Goal: Task Accomplishment & Management: Manage account settings

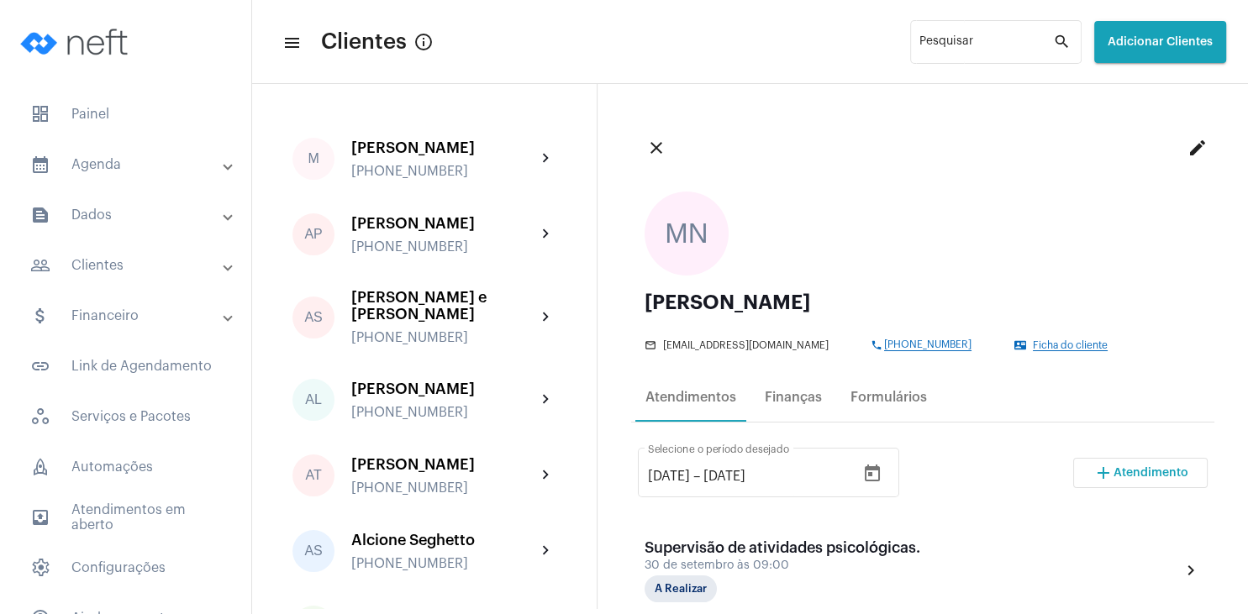
scroll to position [242, 0]
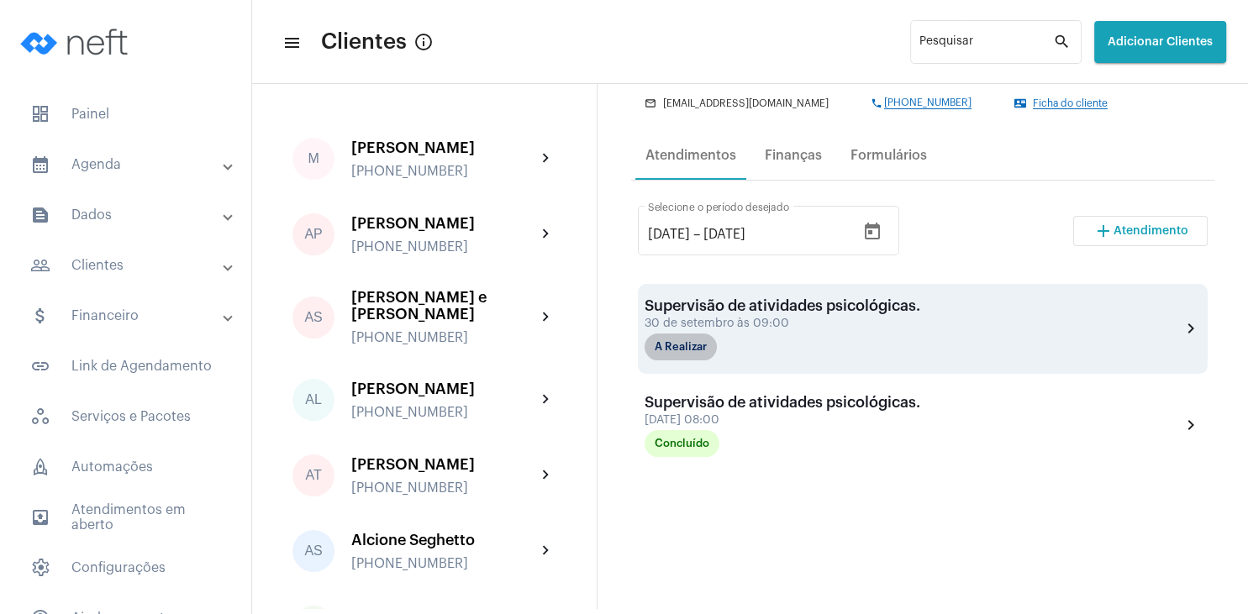
click at [686, 343] on mat-chip "A Realizar" at bounding box center [680, 347] width 72 height 27
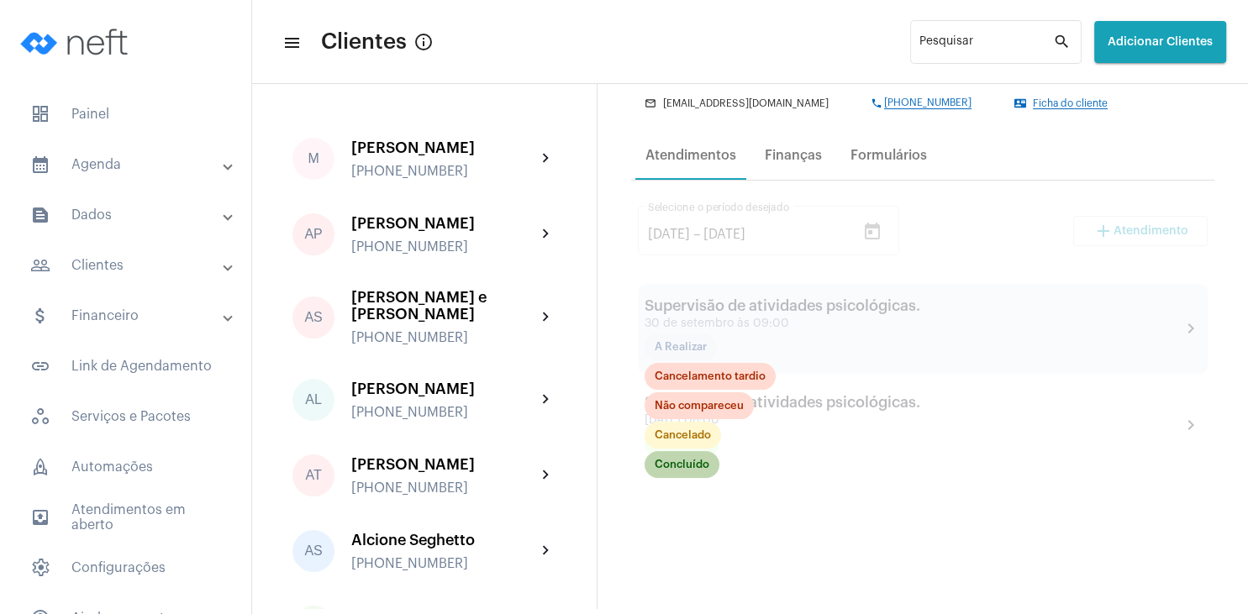
click at [693, 468] on mat-chip "Concluído" at bounding box center [681, 464] width 75 height 27
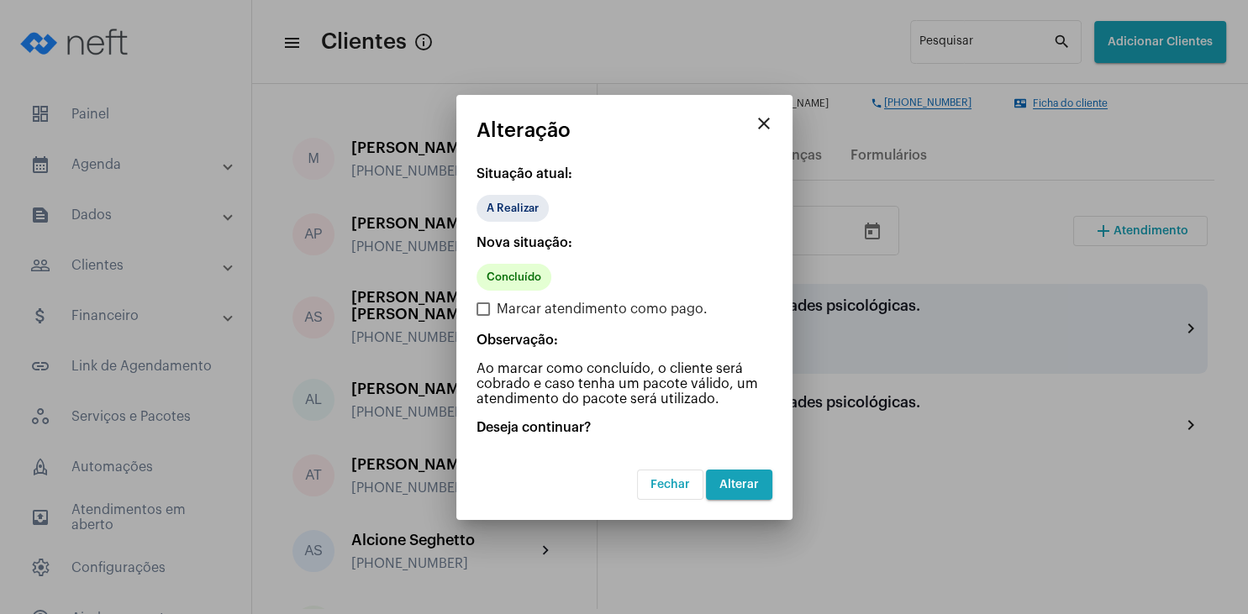
click at [737, 476] on button "Alterar" at bounding box center [739, 485] width 66 height 30
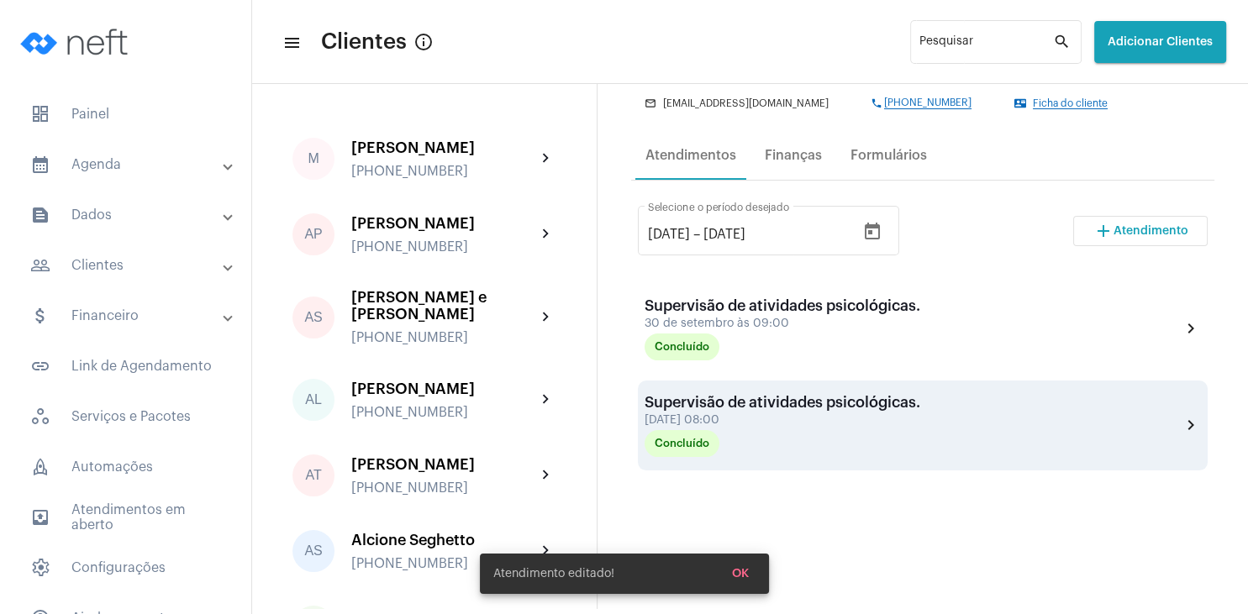
click at [715, 406] on div "Supervisão de atividades psicológicas." at bounding box center [782, 402] width 276 height 17
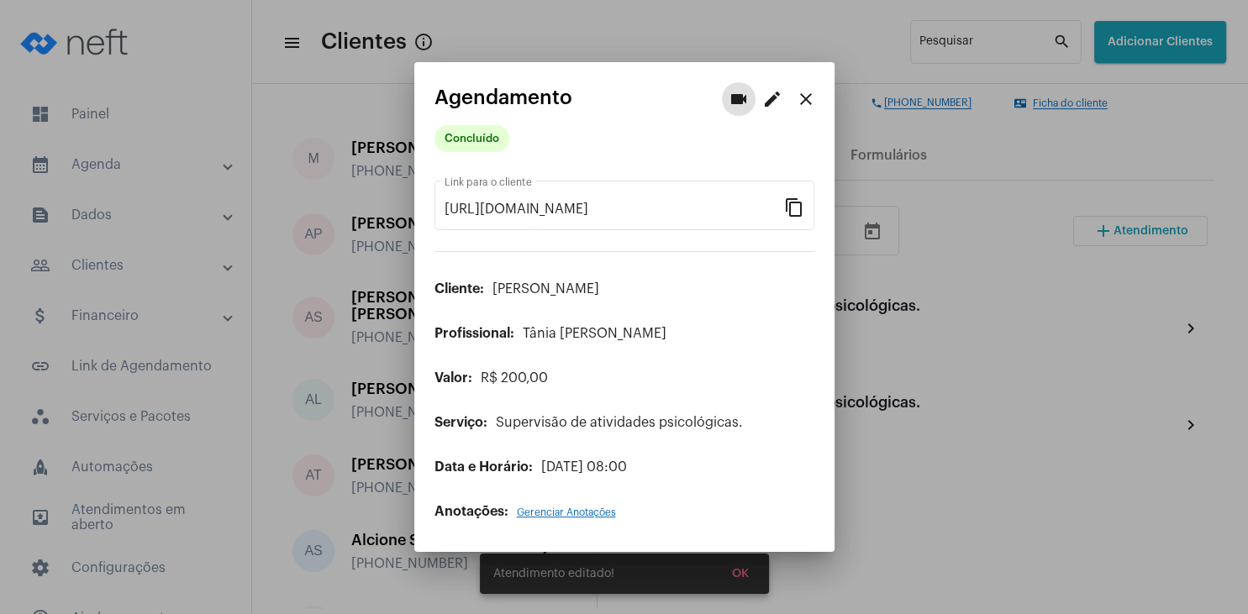
click at [562, 509] on span "Gerenciar Anotações" at bounding box center [566, 512] width 99 height 10
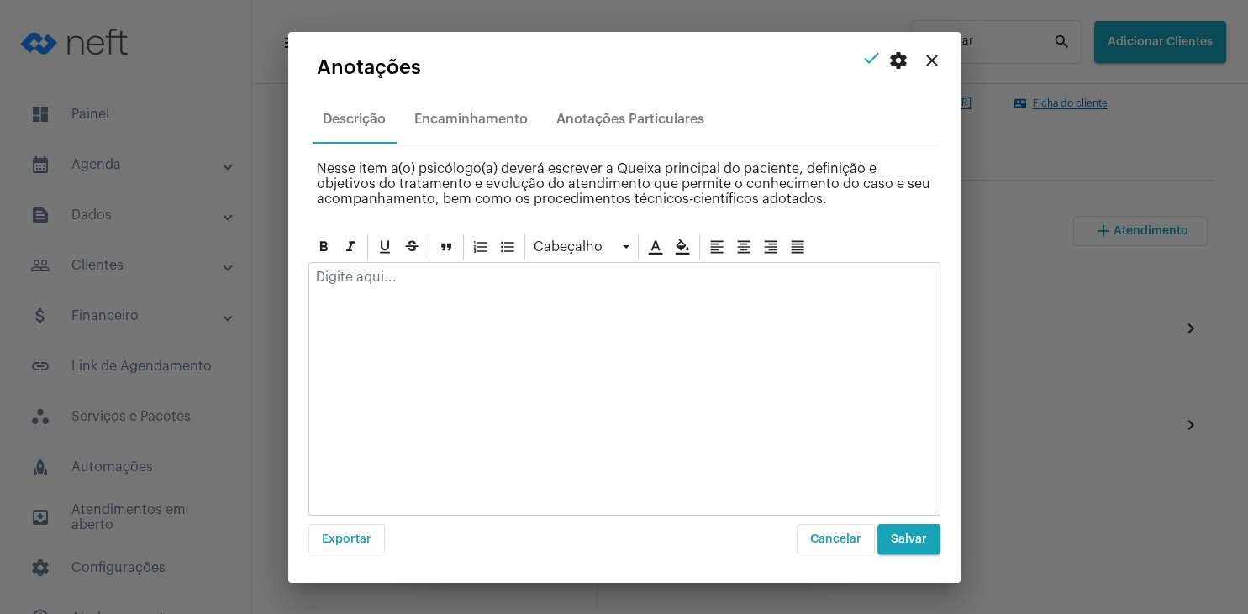
click at [452, 283] on p at bounding box center [624, 277] width 617 height 15
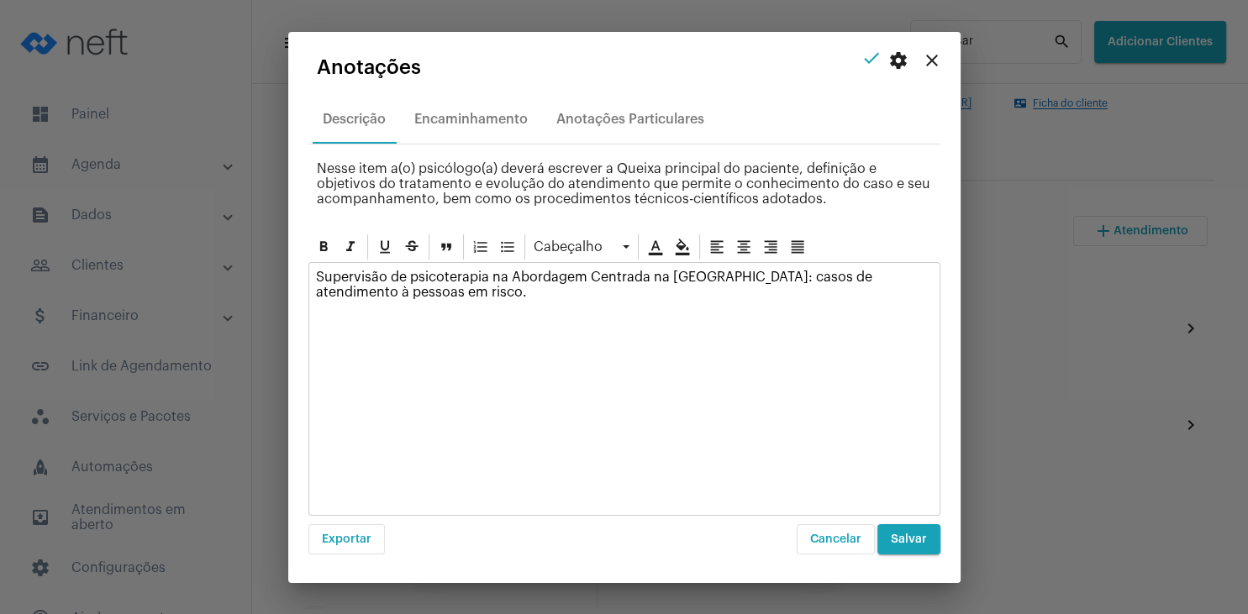
click at [896, 537] on span "Salvar" at bounding box center [909, 539] width 36 height 12
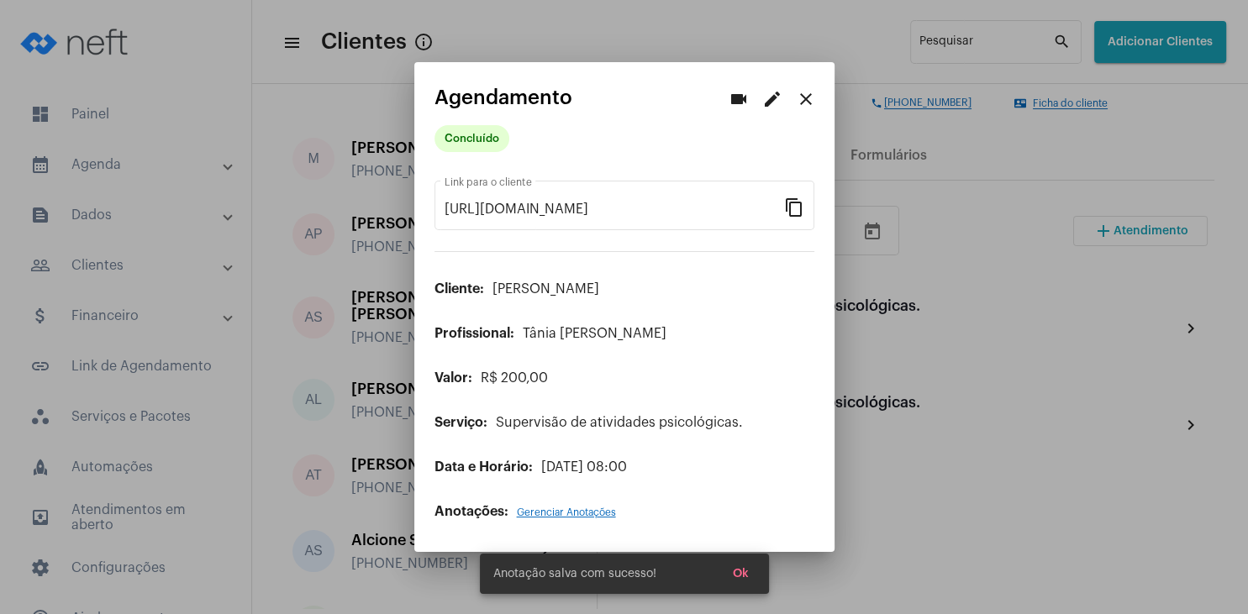
click at [807, 99] on mat-icon "close" at bounding box center [806, 99] width 20 height 20
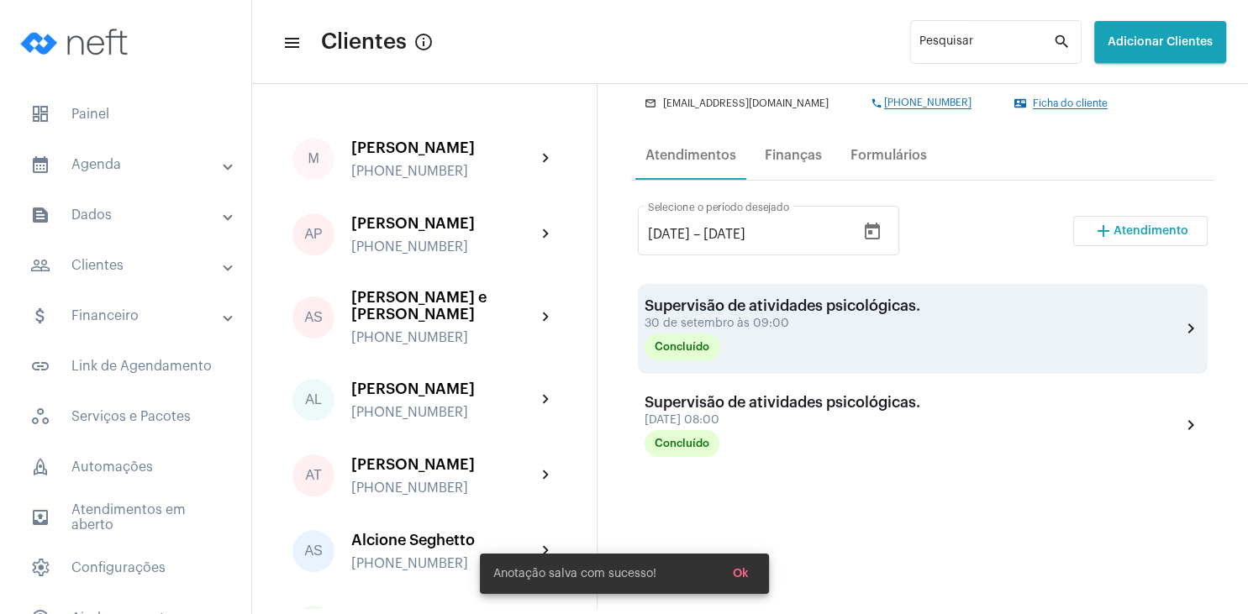
click at [758, 329] on div "30 de setembro às 09:00" at bounding box center [782, 324] width 276 height 13
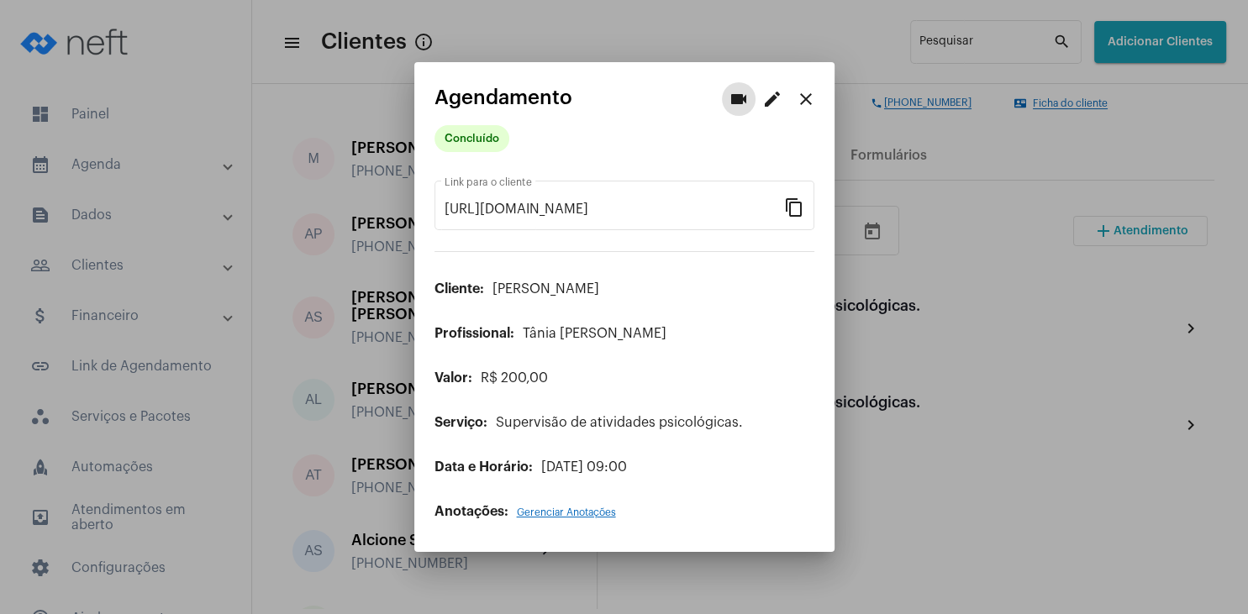
click at [559, 510] on span "Gerenciar Anotações" at bounding box center [566, 512] width 99 height 10
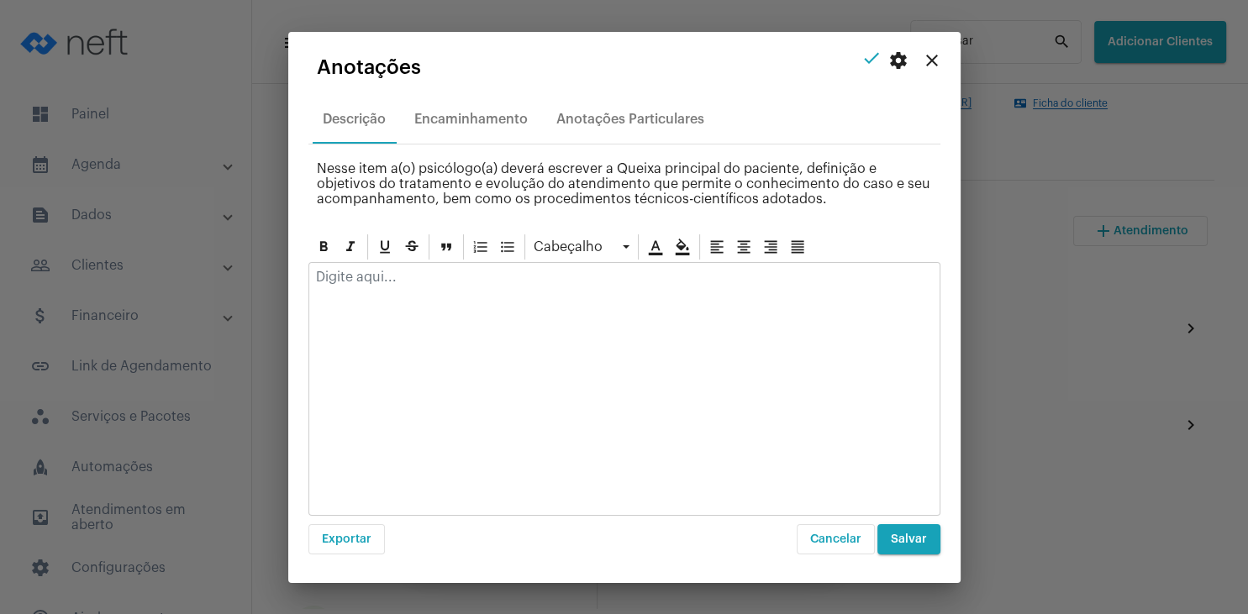
click at [460, 281] on p at bounding box center [624, 277] width 617 height 15
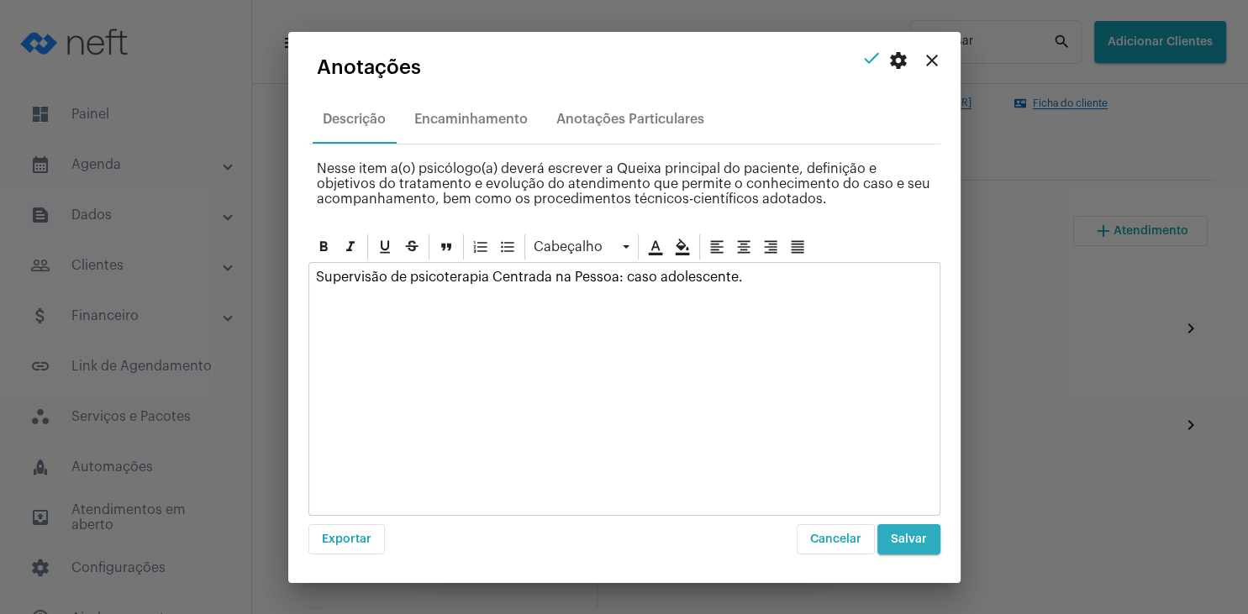
click at [909, 539] on span "Salvar" at bounding box center [909, 539] width 36 height 12
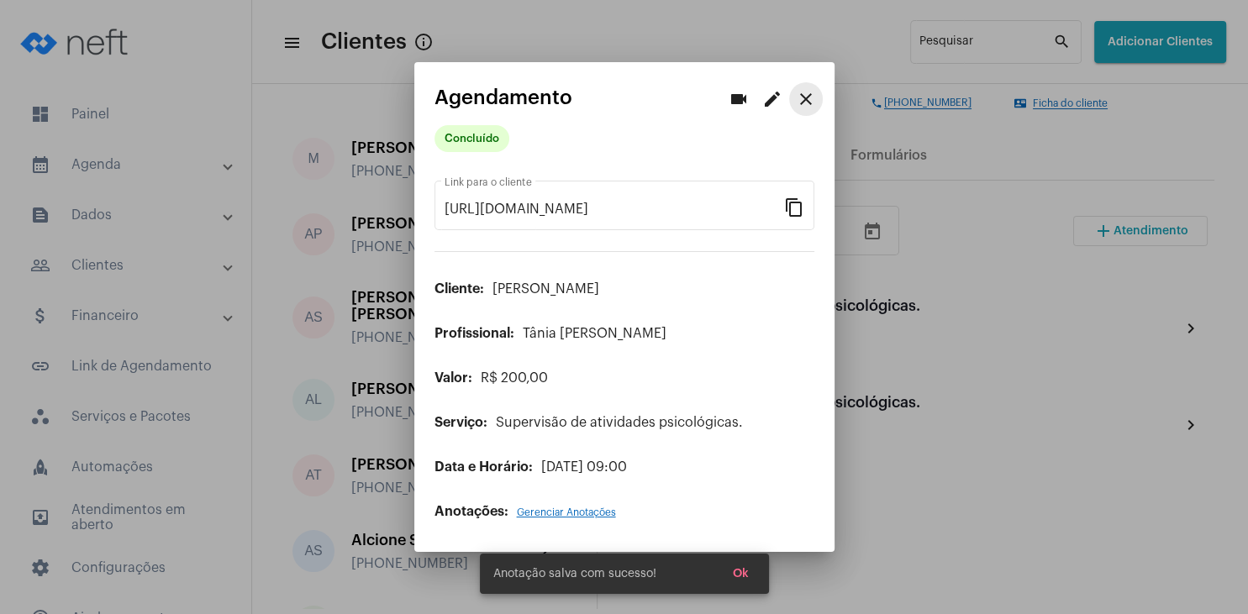
click at [807, 107] on mat-icon "close" at bounding box center [806, 99] width 20 height 20
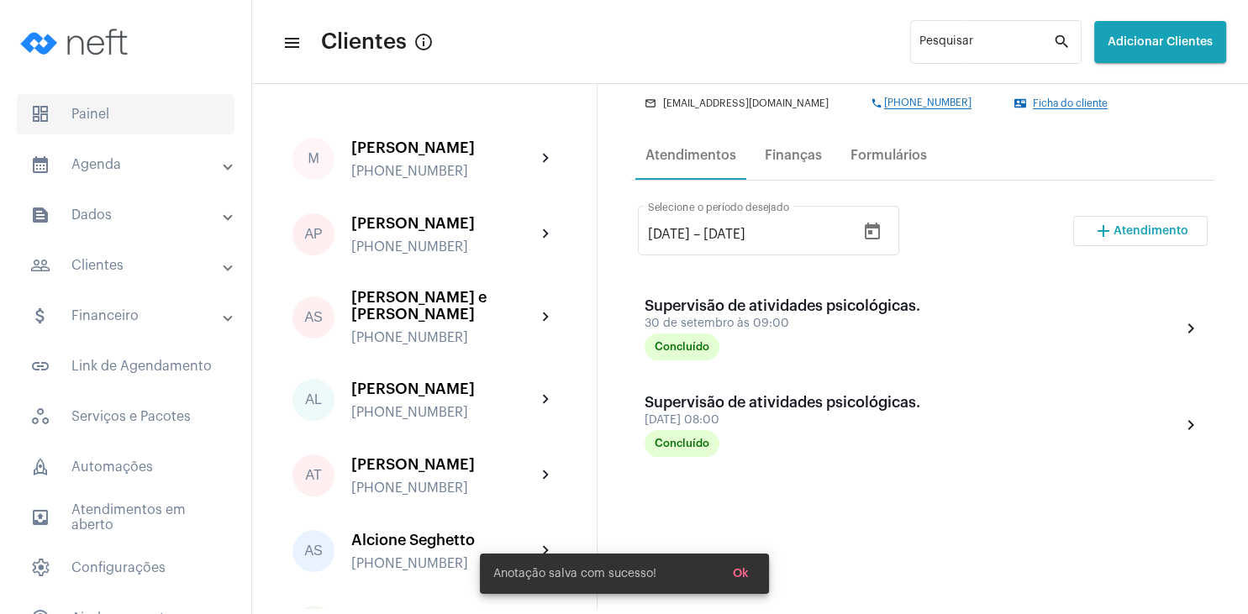
click at [122, 110] on span "dashboard Painel" at bounding box center [126, 114] width 218 height 40
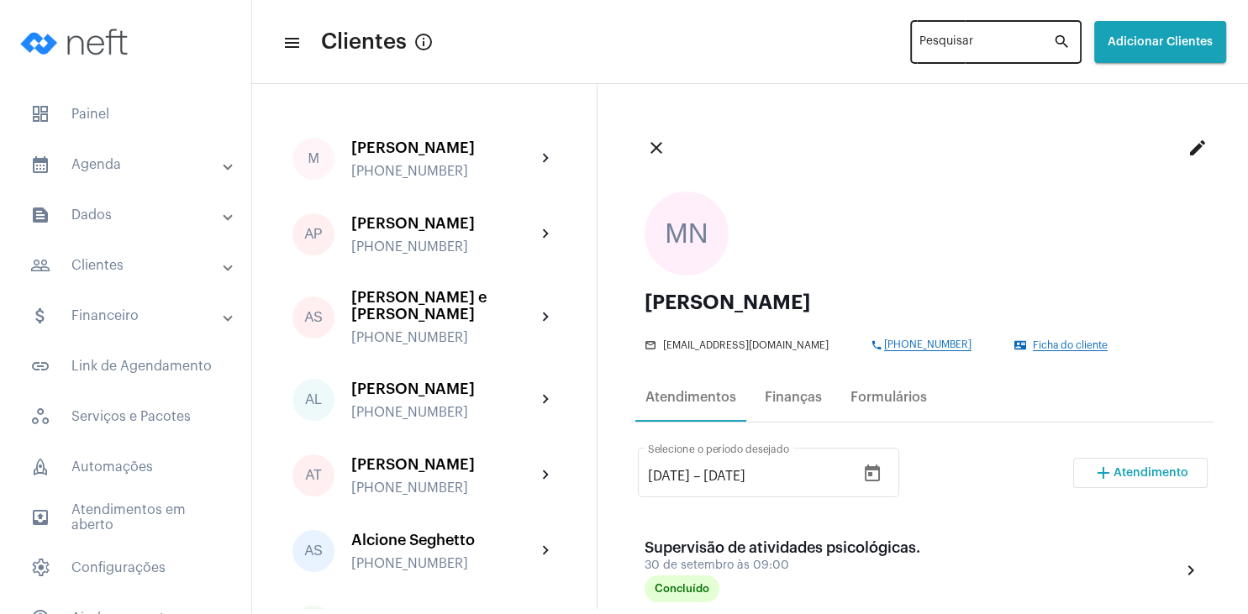
click at [933, 41] on input "Pesquisar" at bounding box center [986, 45] width 134 height 13
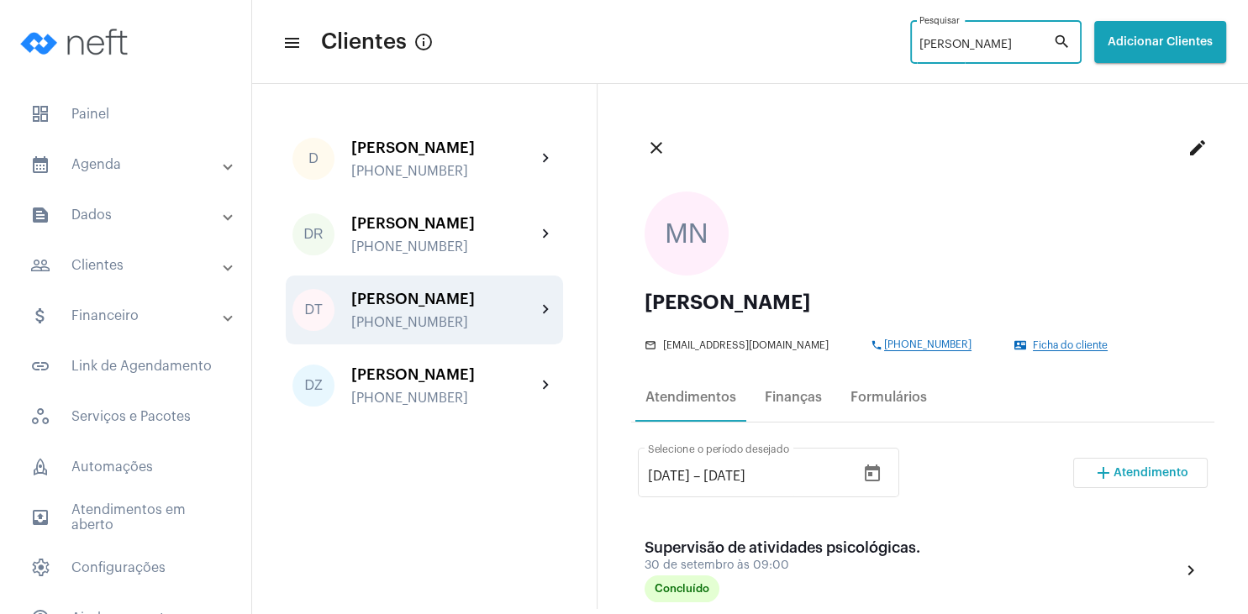
click at [446, 309] on div "[PERSON_NAME] [PHONE_NUMBER]" at bounding box center [443, 310] width 185 height 39
click at [1033, 343] on span "Ficha do cliente" at bounding box center [1070, 345] width 75 height 11
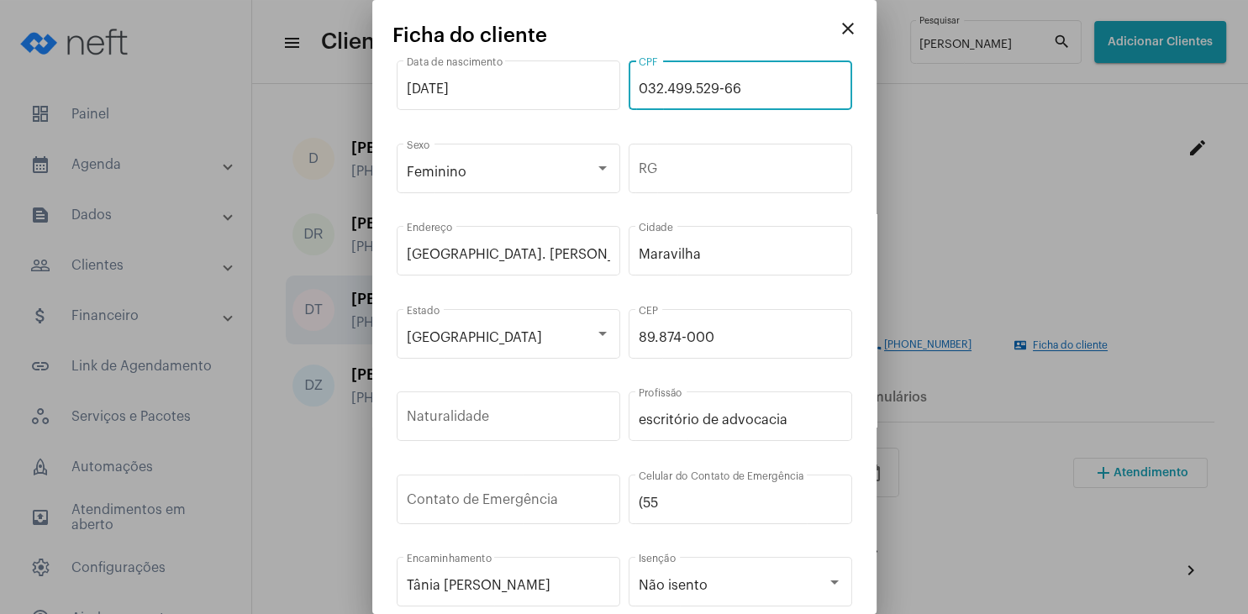
drag, startPoint x: 746, startPoint y: 82, endPoint x: 635, endPoint y: 89, distance: 111.1
click at [639, 89] on input "032.499.529-66" at bounding box center [740, 88] width 203 height 15
click at [847, 25] on mat-icon "close" at bounding box center [848, 28] width 20 height 20
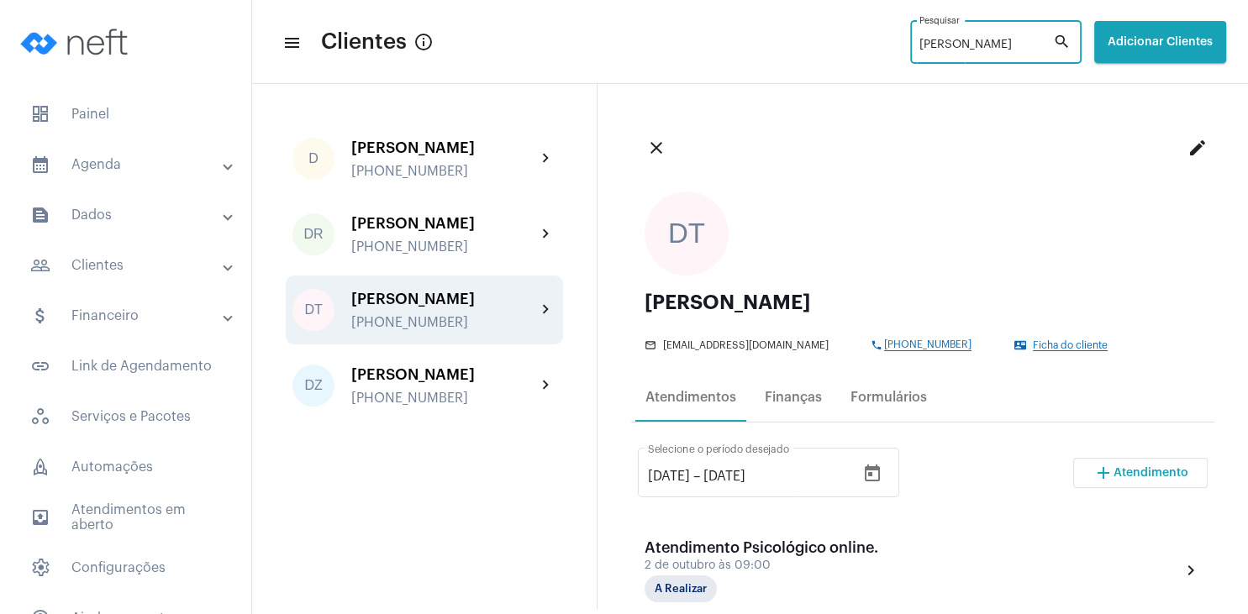
click at [959, 45] on input "[PERSON_NAME]" at bounding box center [986, 45] width 134 height 13
type input "d"
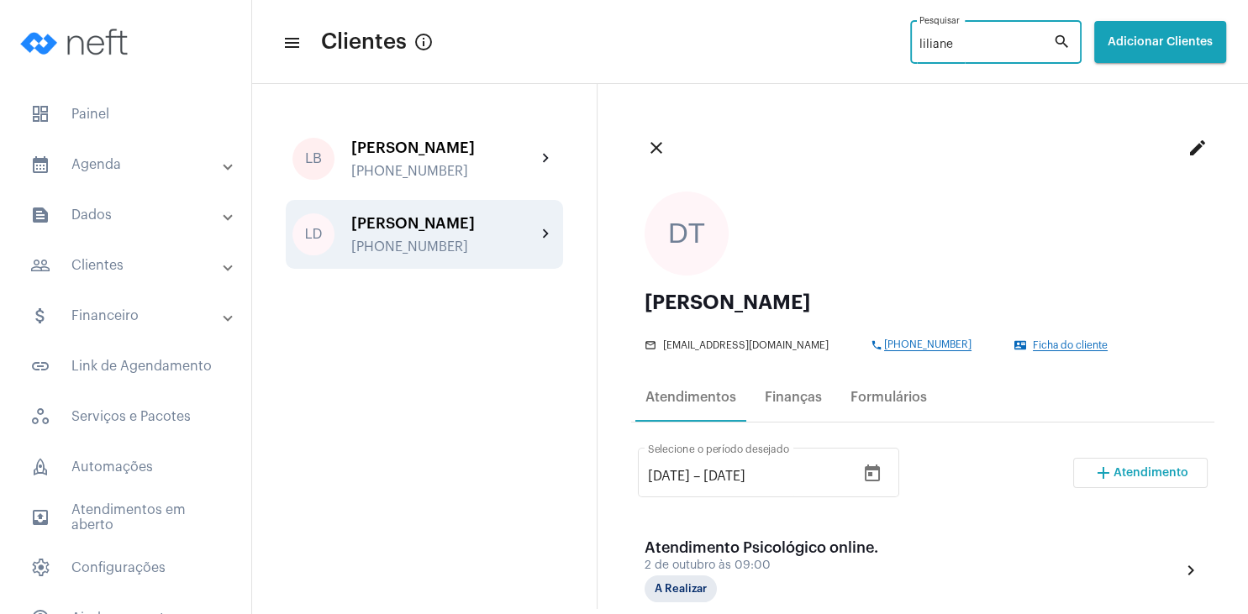
type input "liliane"
click at [437, 249] on div "[PHONE_NUMBER]" at bounding box center [443, 246] width 185 height 15
click at [1033, 347] on span "Ficha do cliente" at bounding box center [1070, 345] width 75 height 11
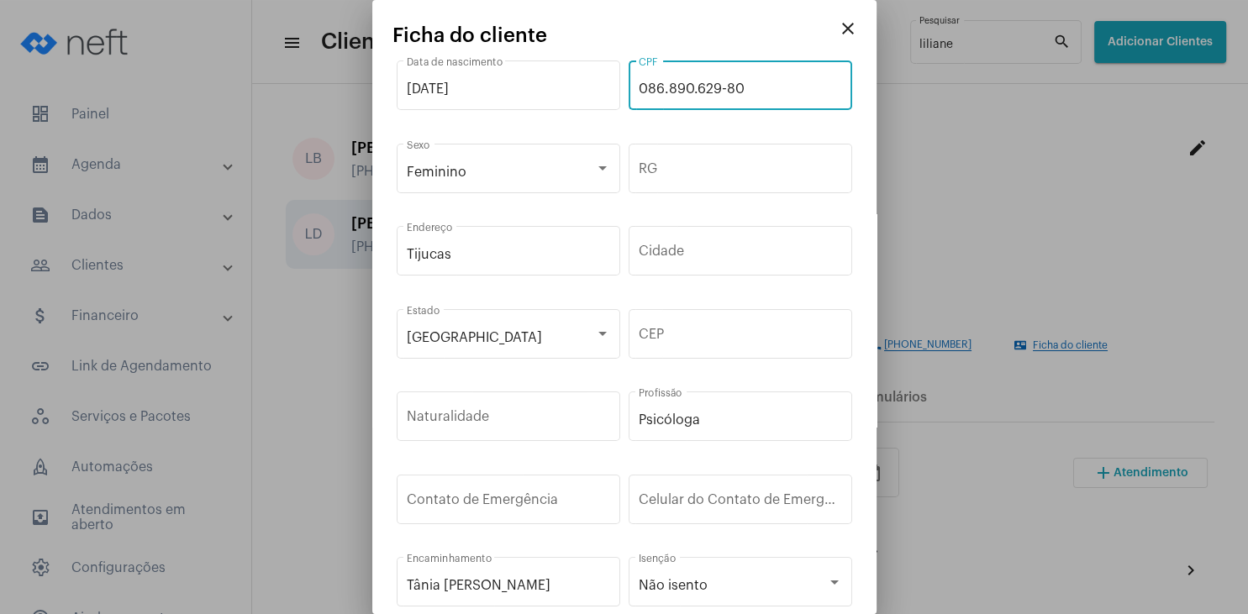
drag, startPoint x: 694, startPoint y: 84, endPoint x: 635, endPoint y: 76, distance: 59.3
click at [639, 81] on input "086.890.629-80" at bounding box center [740, 88] width 203 height 15
click at [841, 34] on mat-icon "close" at bounding box center [848, 28] width 20 height 20
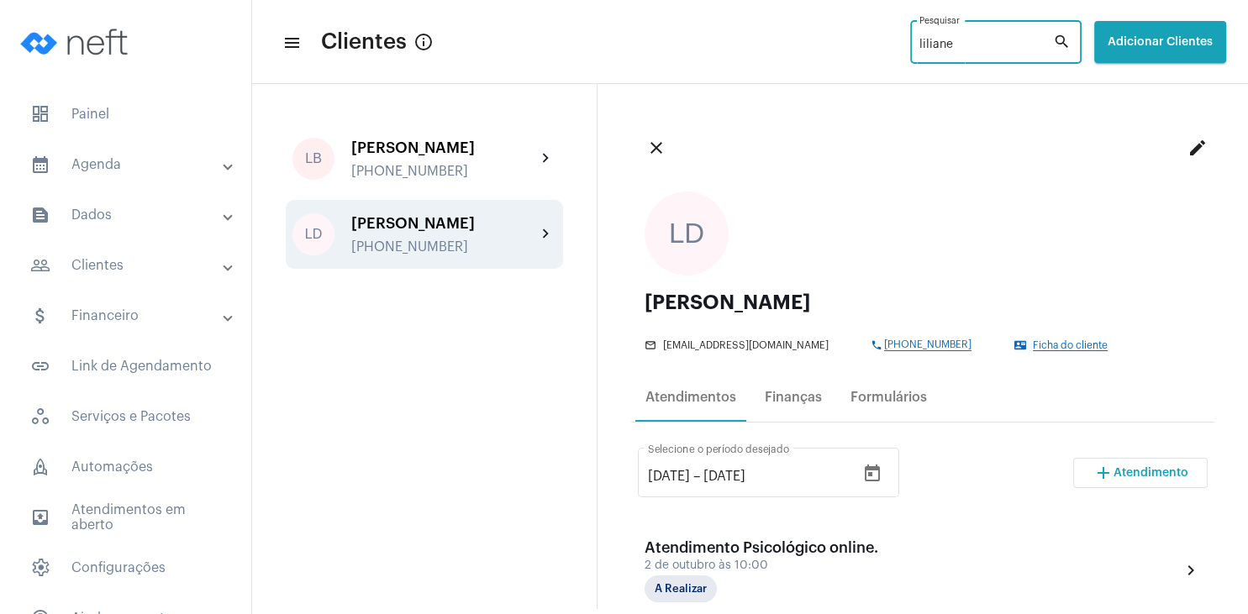
drag, startPoint x: 936, startPoint y: 50, endPoint x: 847, endPoint y: 34, distance: 90.5
click at [919, 39] on input "liliane" at bounding box center [986, 45] width 134 height 13
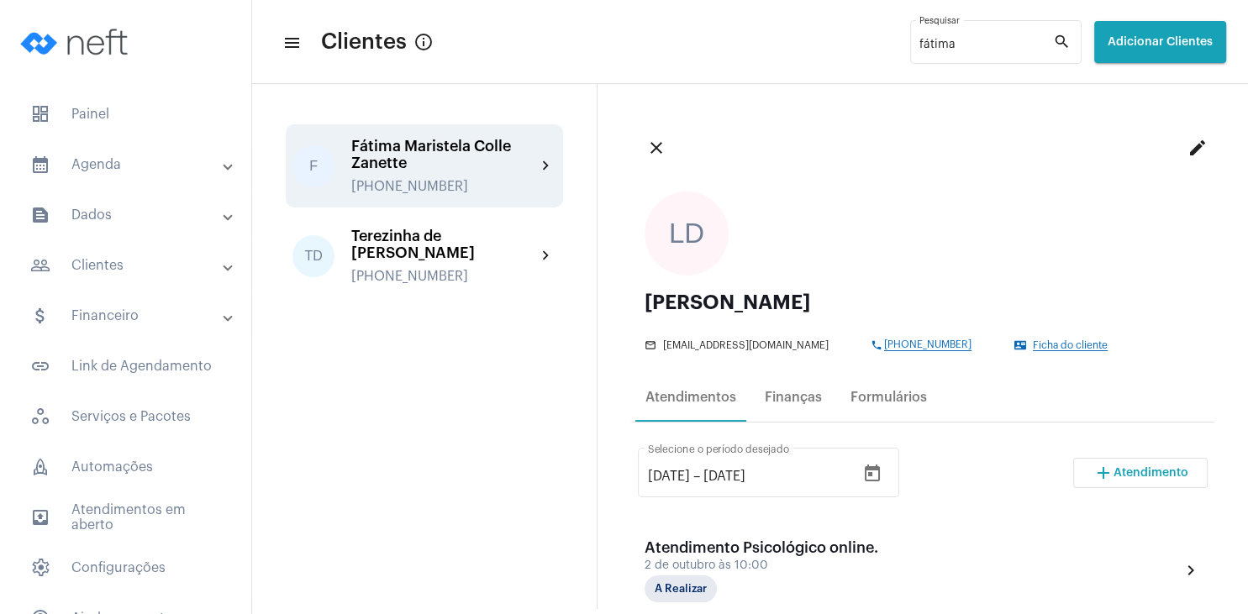
click at [388, 176] on div "[PERSON_NAME] Colle Zanette [PHONE_NUMBER]" at bounding box center [443, 166] width 185 height 56
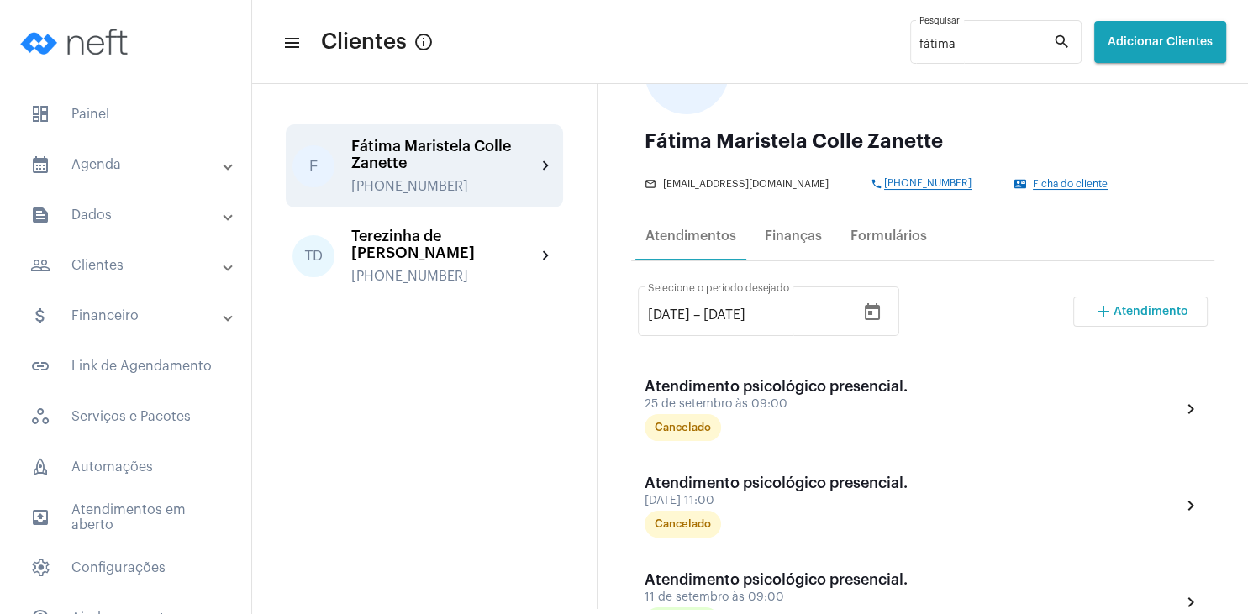
scroll to position [242, 0]
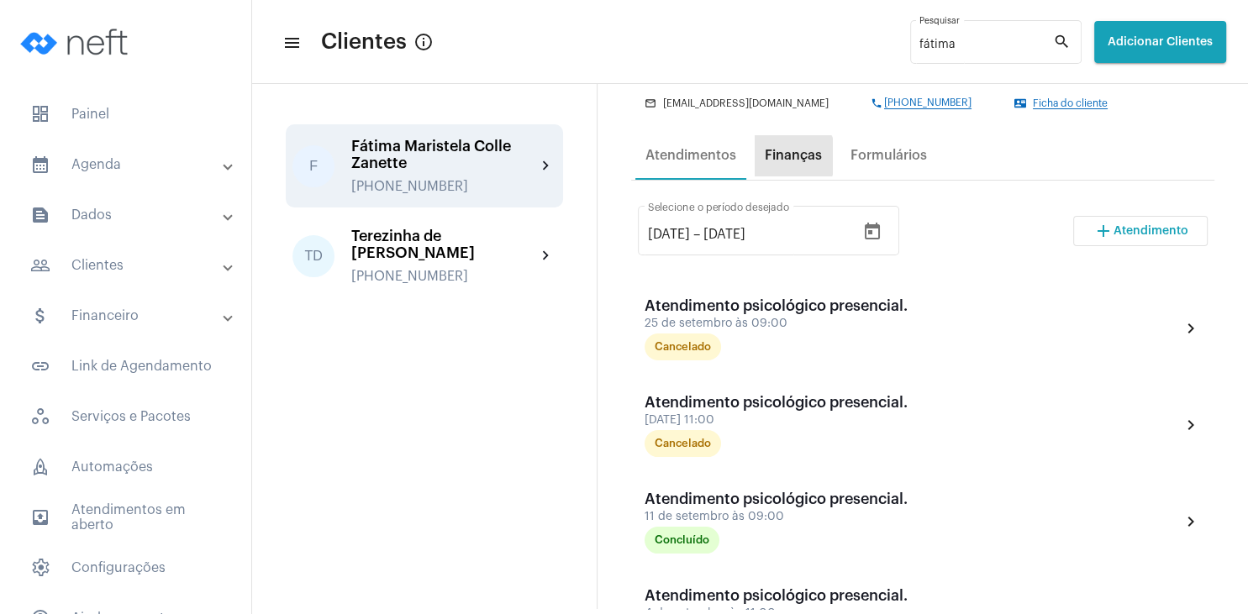
click at [792, 156] on div "Finanças" at bounding box center [793, 155] width 57 height 15
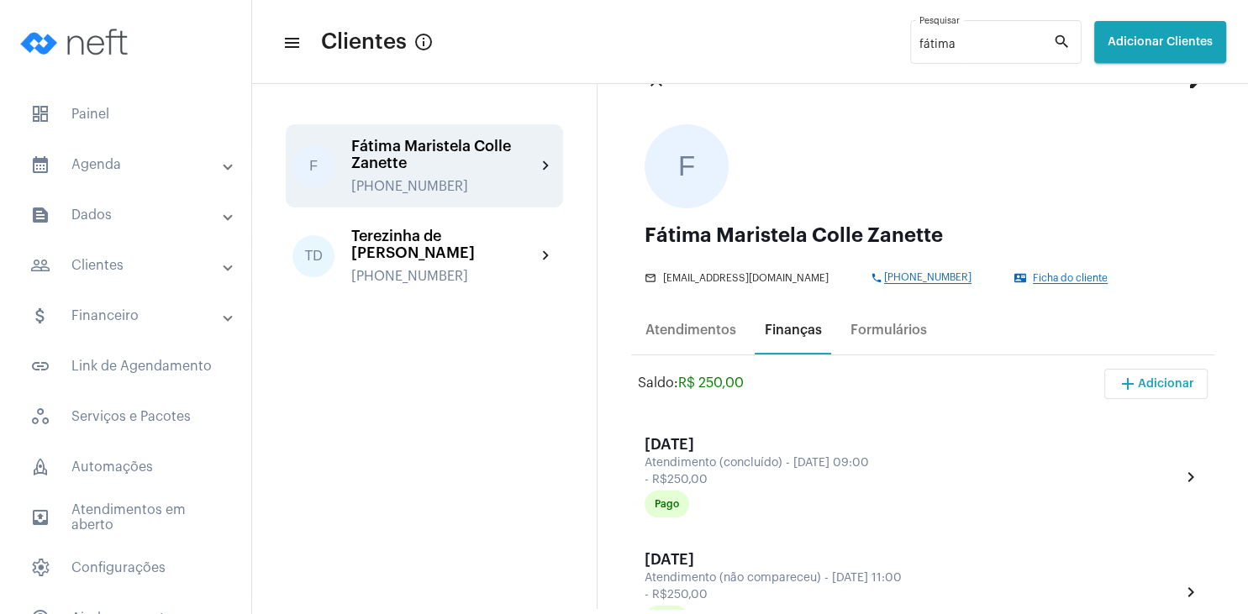
scroll to position [161, 0]
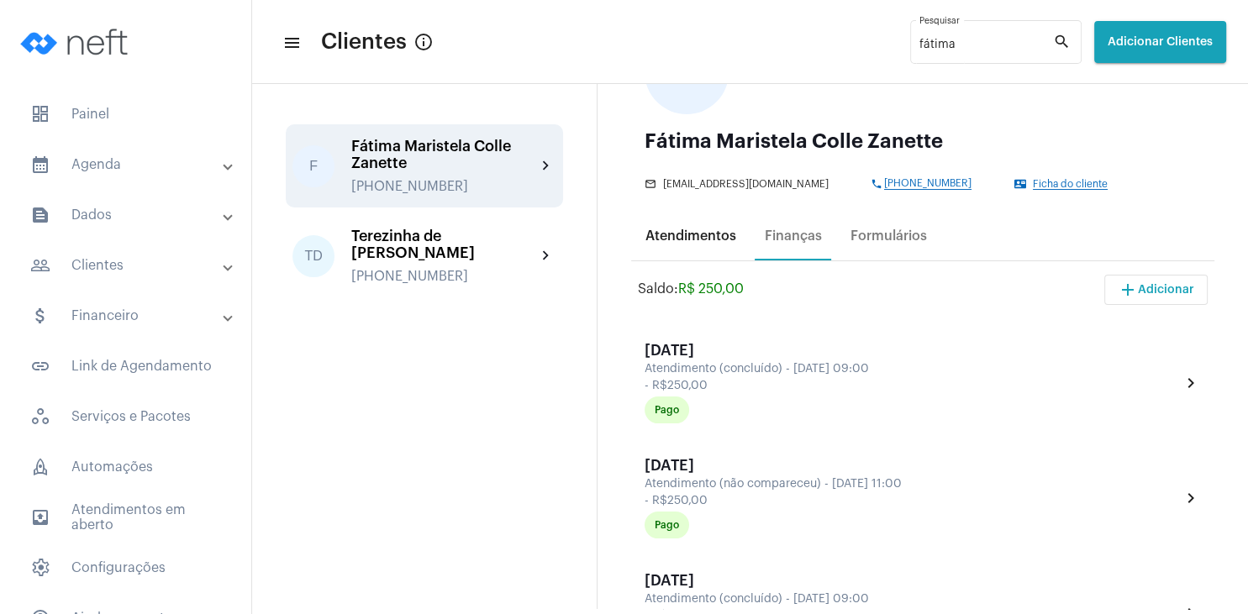
click at [707, 242] on div "Atendimentos" at bounding box center [690, 236] width 91 height 15
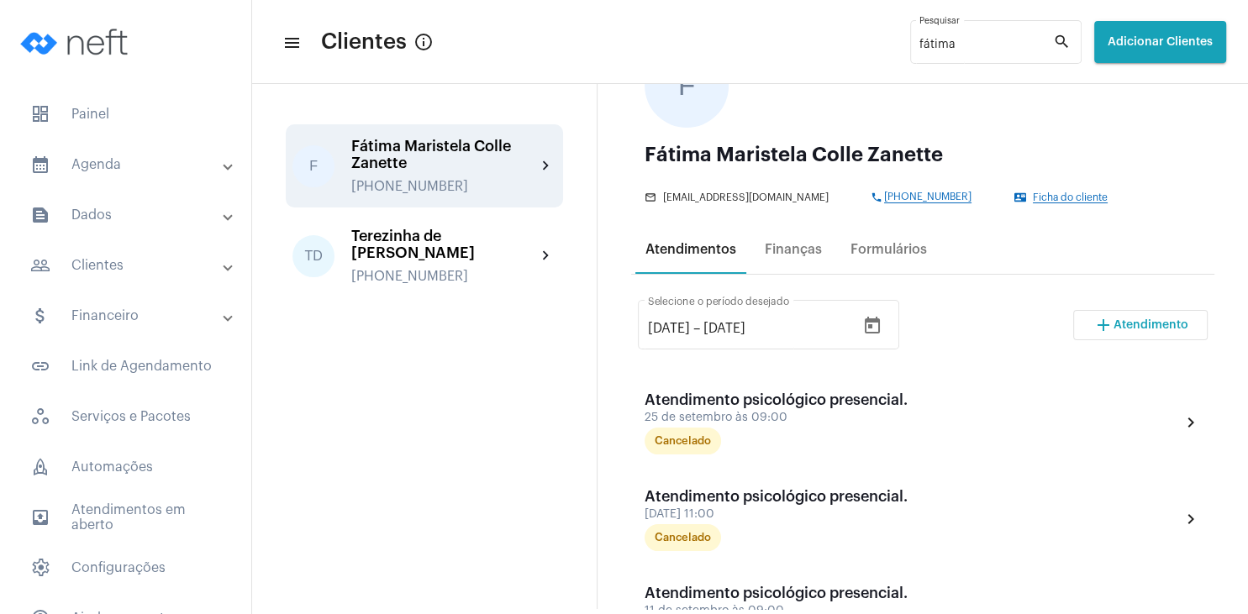
scroll to position [141, 0]
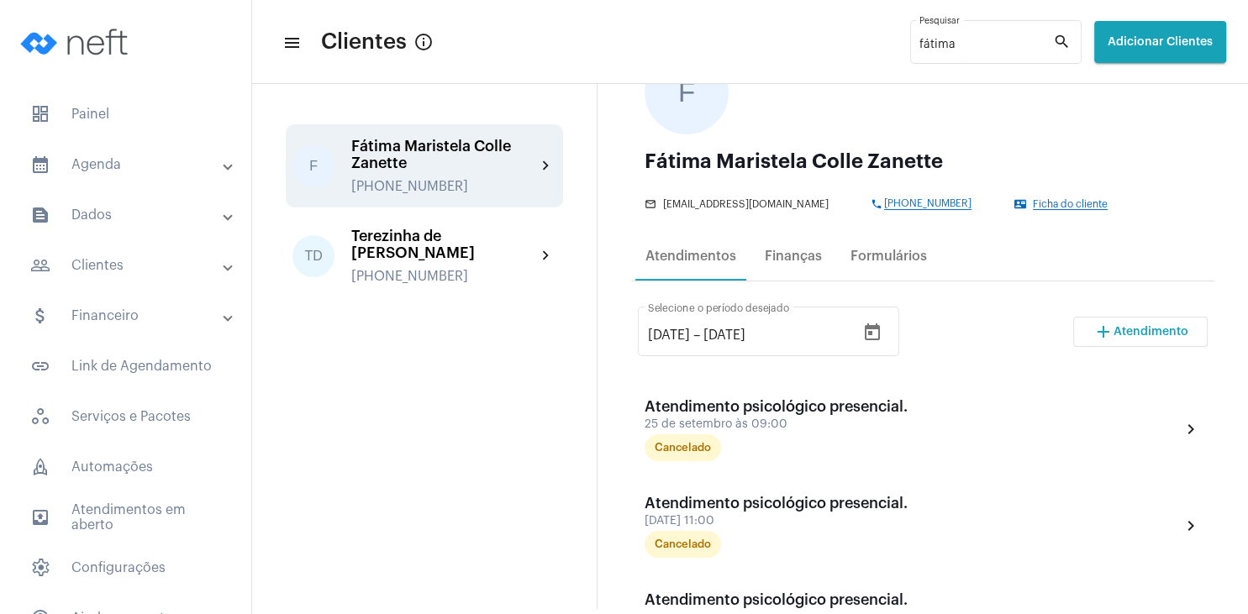
click at [1033, 202] on span "Ficha do cliente" at bounding box center [1070, 204] width 75 height 11
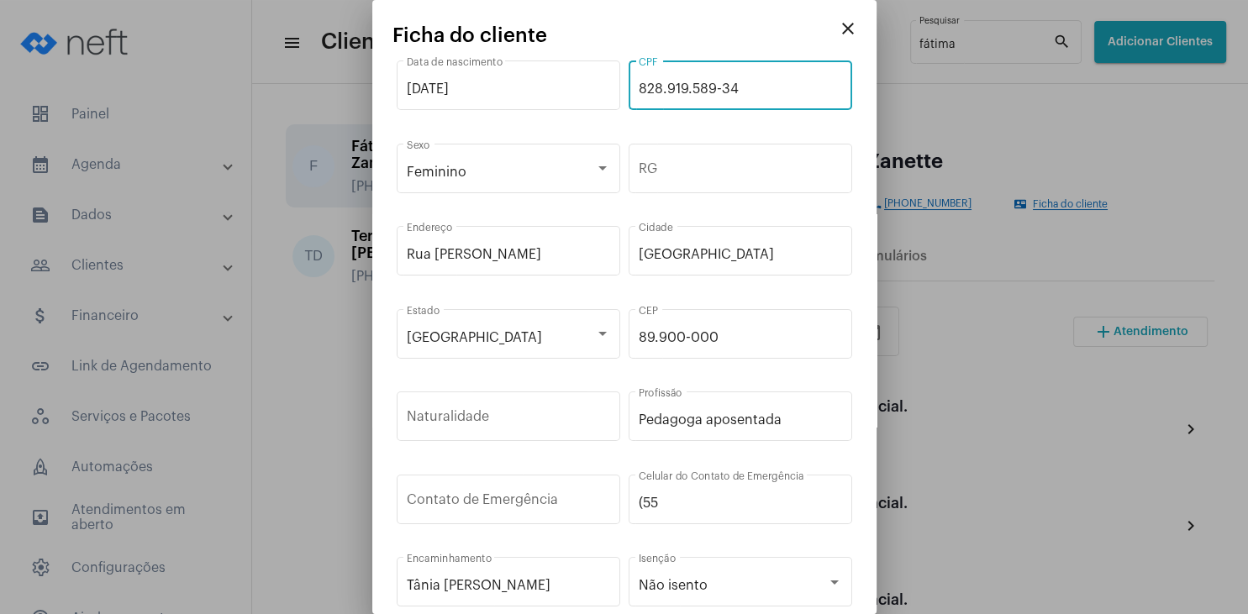
drag, startPoint x: 740, startPoint y: 88, endPoint x: 623, endPoint y: 87, distance: 116.8
click at [639, 87] on input "828.919.589-34" at bounding box center [740, 88] width 203 height 15
click at [844, 32] on mat-icon "close" at bounding box center [848, 28] width 20 height 20
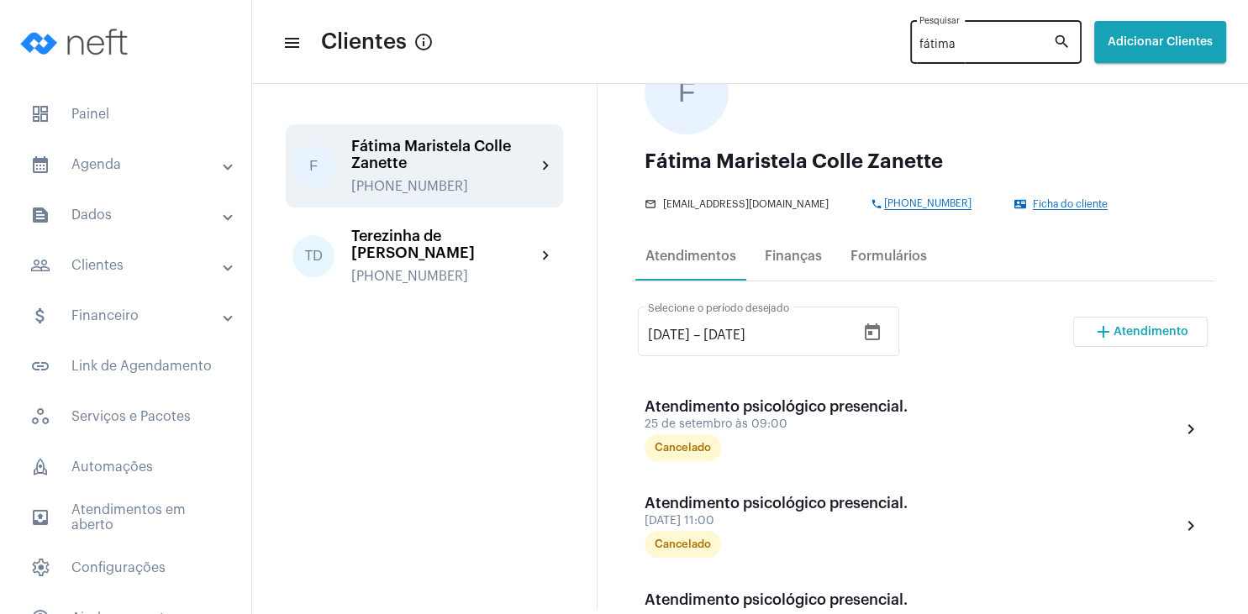
click at [937, 43] on input "fátima" at bounding box center [986, 45] width 134 height 13
type input "f"
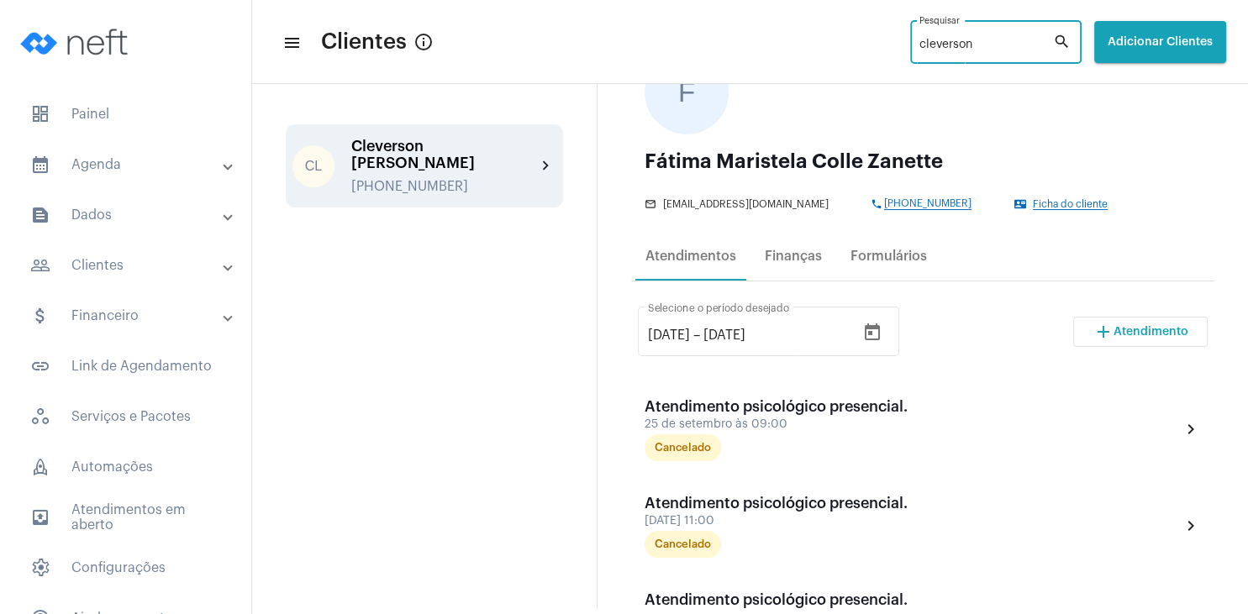
type input "cleverson"
click at [424, 153] on div "Cleverson [PERSON_NAME]" at bounding box center [443, 155] width 185 height 34
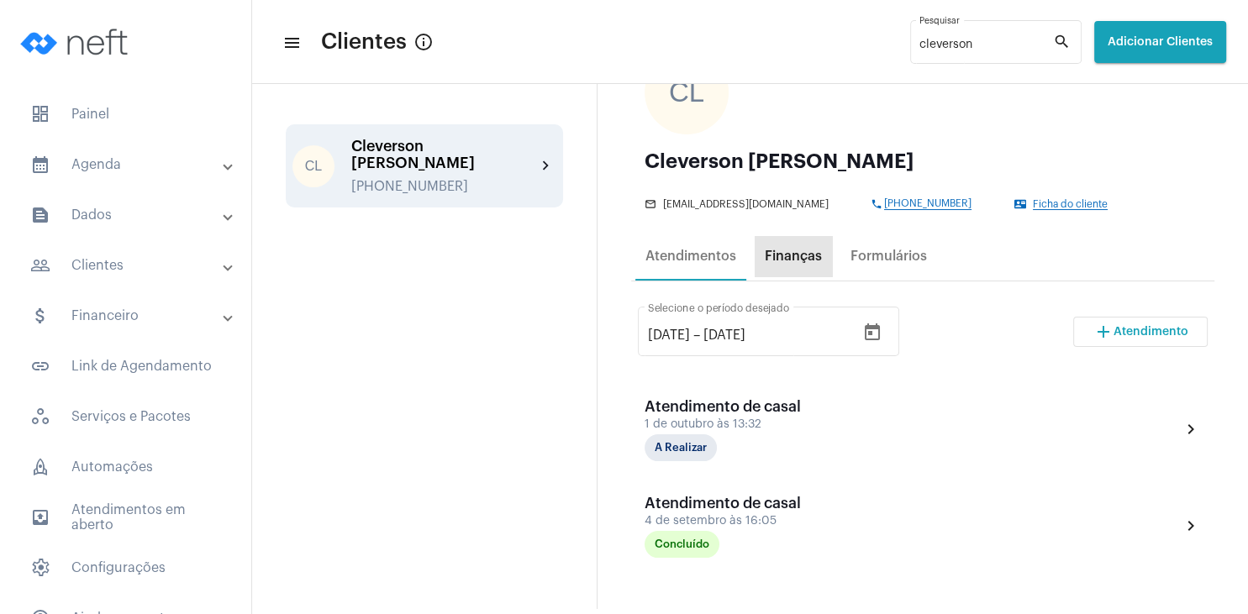
click at [815, 264] on div "Finanças" at bounding box center [793, 256] width 57 height 15
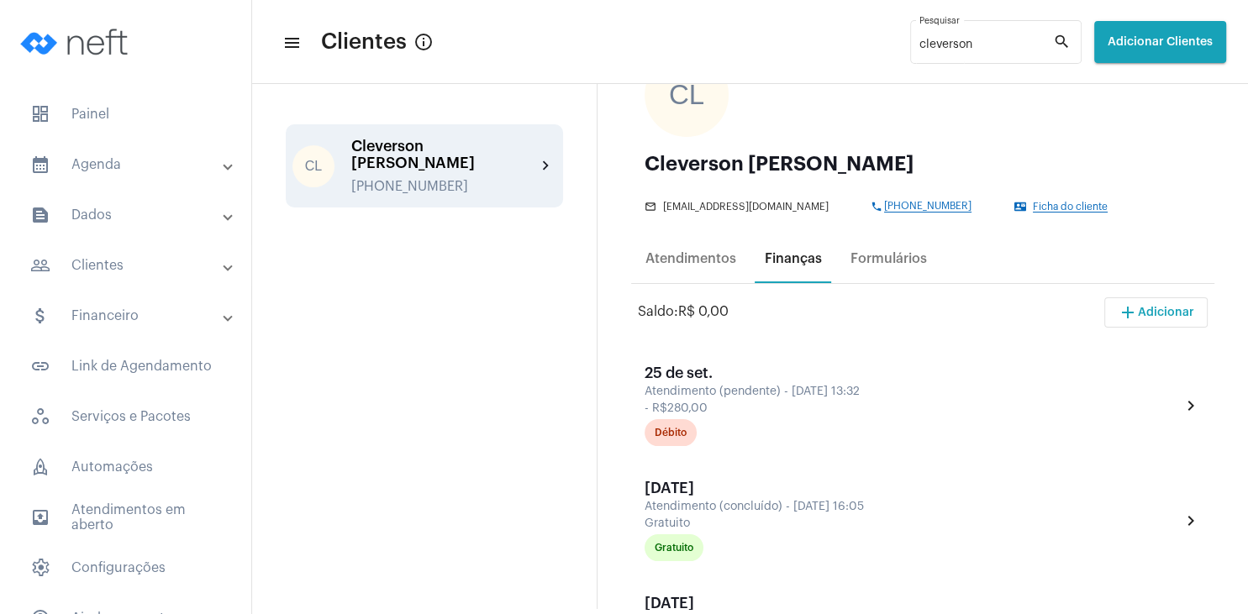
scroll to position [161, 0]
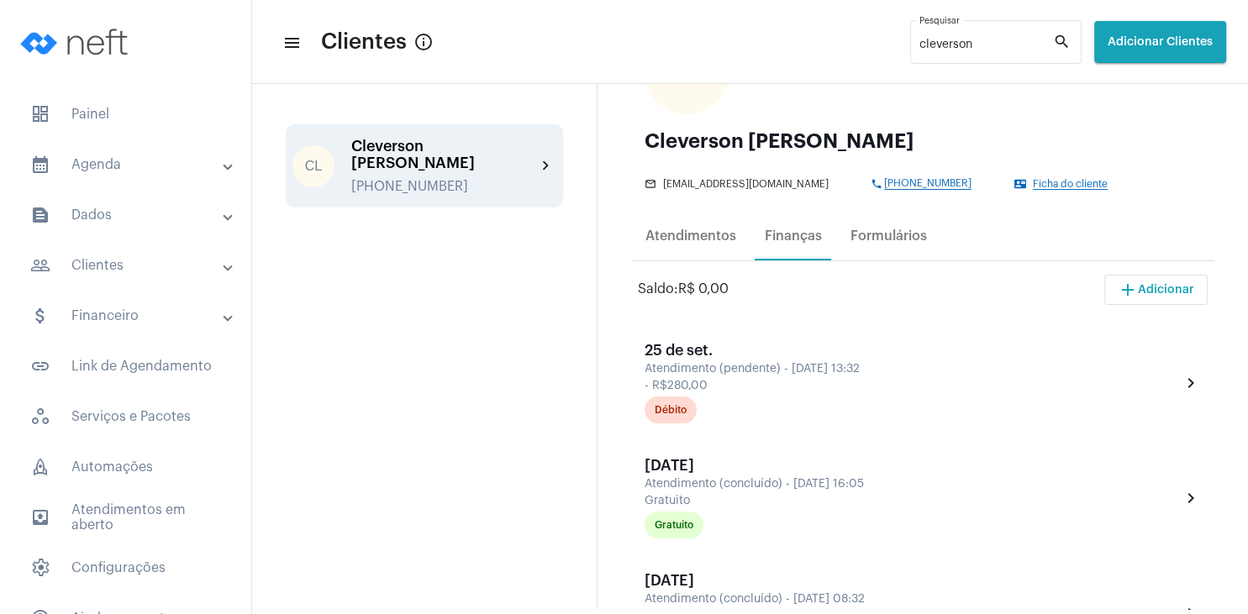
click at [1040, 181] on span "Ficha do cliente" at bounding box center [1070, 184] width 75 height 11
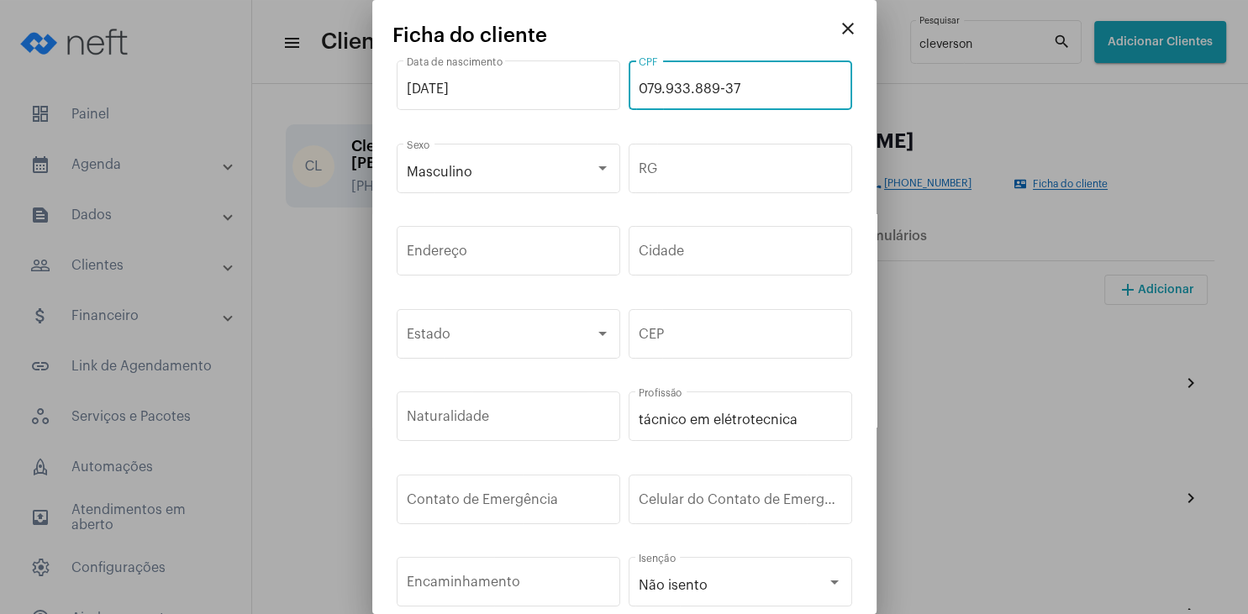
drag, startPoint x: 768, startPoint y: 86, endPoint x: 612, endPoint y: 75, distance: 155.8
click at [639, 81] on input "079.933.889-37" at bounding box center [740, 88] width 203 height 15
click at [854, 26] on mat-icon "close" at bounding box center [848, 28] width 20 height 20
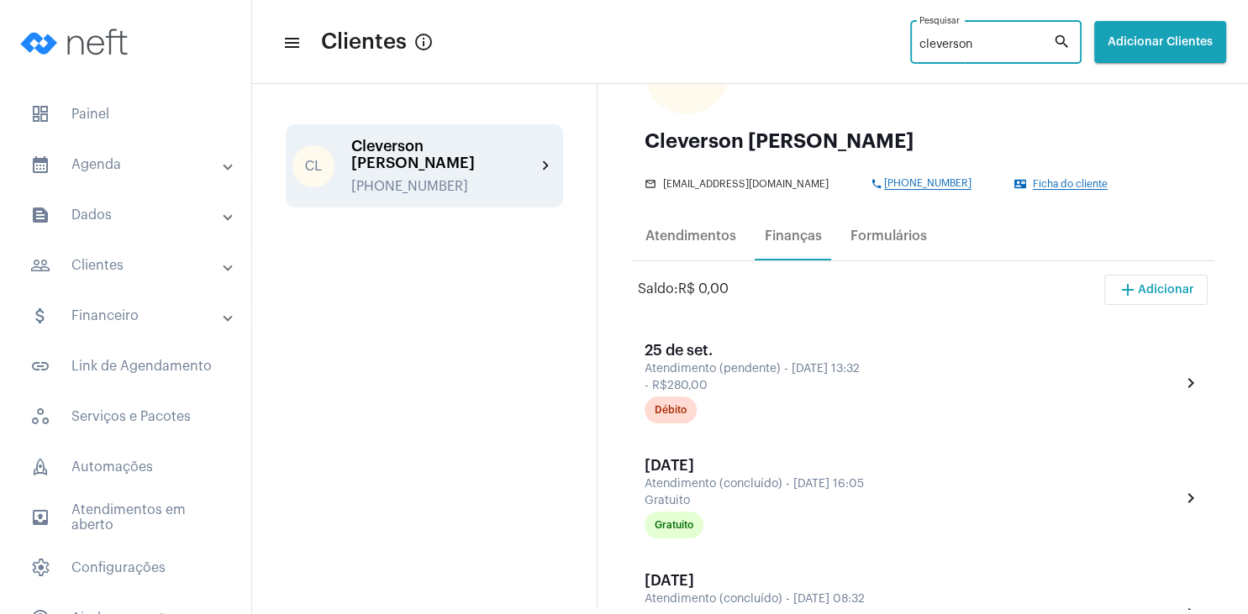
drag, startPoint x: 956, startPoint y: 45, endPoint x: 859, endPoint y: 34, distance: 98.1
click at [919, 39] on input "cleverson" at bounding box center [986, 45] width 134 height 13
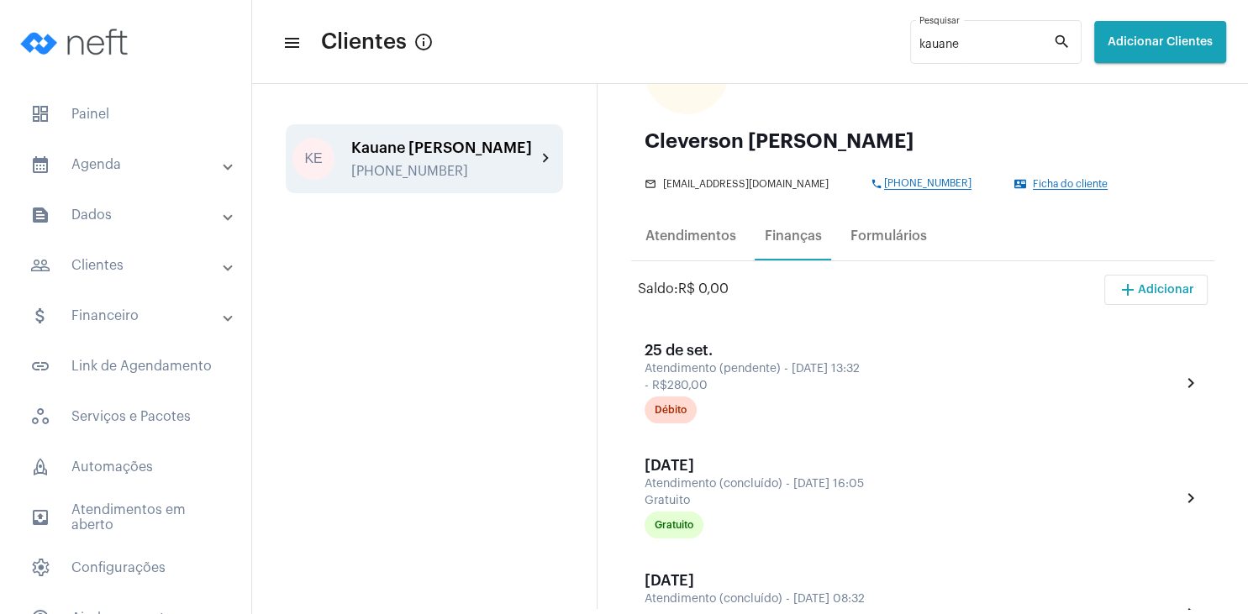
click at [476, 157] on div "Kauane [PERSON_NAME] [PHONE_NUMBER]" at bounding box center [443, 158] width 185 height 39
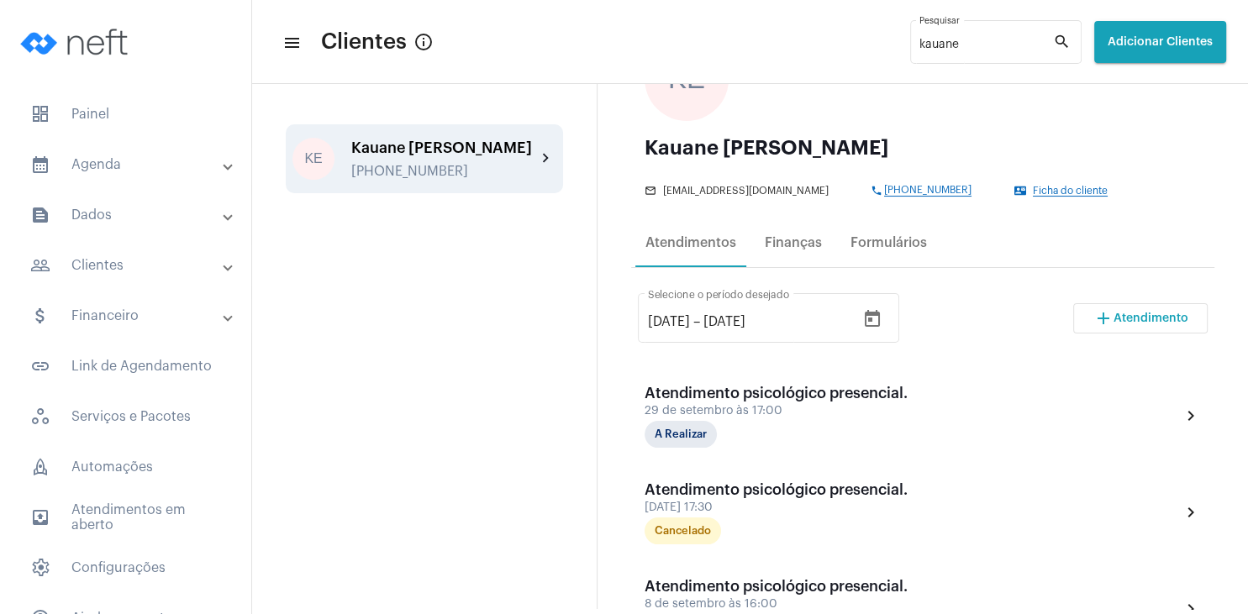
scroll to position [161, 0]
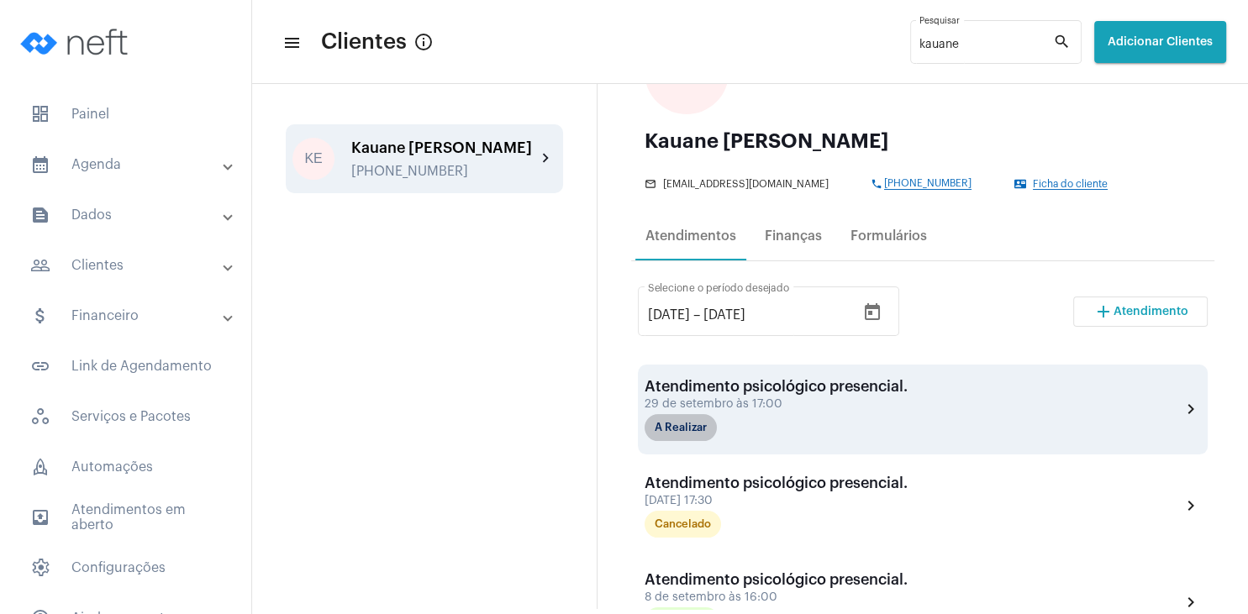
click at [660, 423] on mat-chip "A Realizar" at bounding box center [680, 427] width 72 height 27
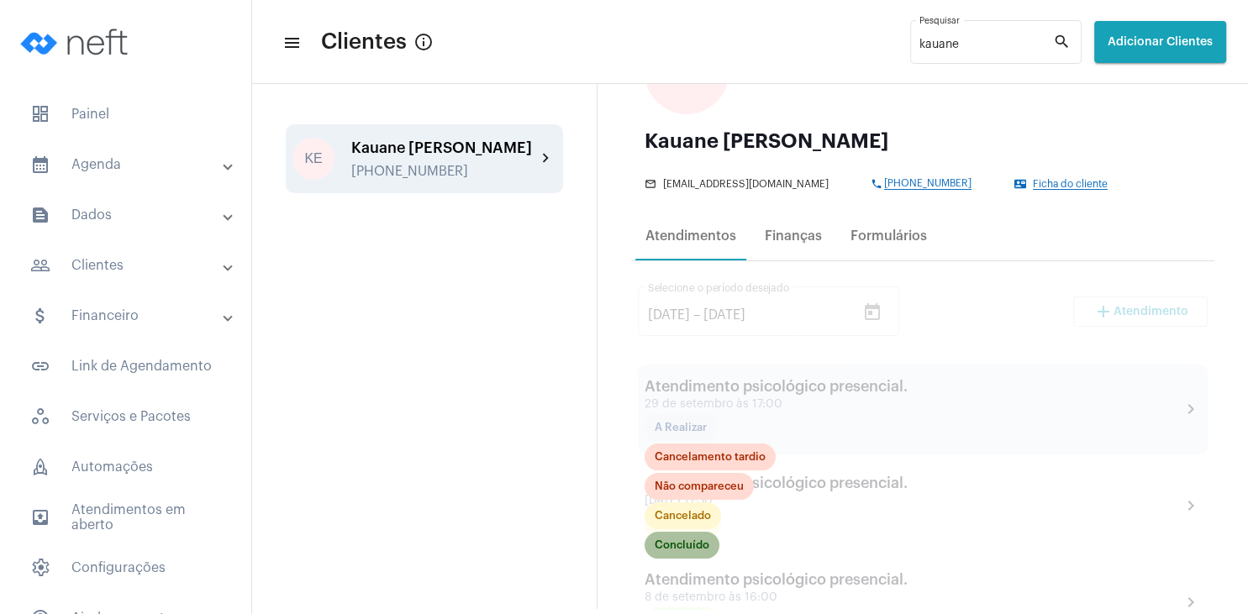
click at [675, 553] on mat-chip "Concluído" at bounding box center [681, 545] width 75 height 27
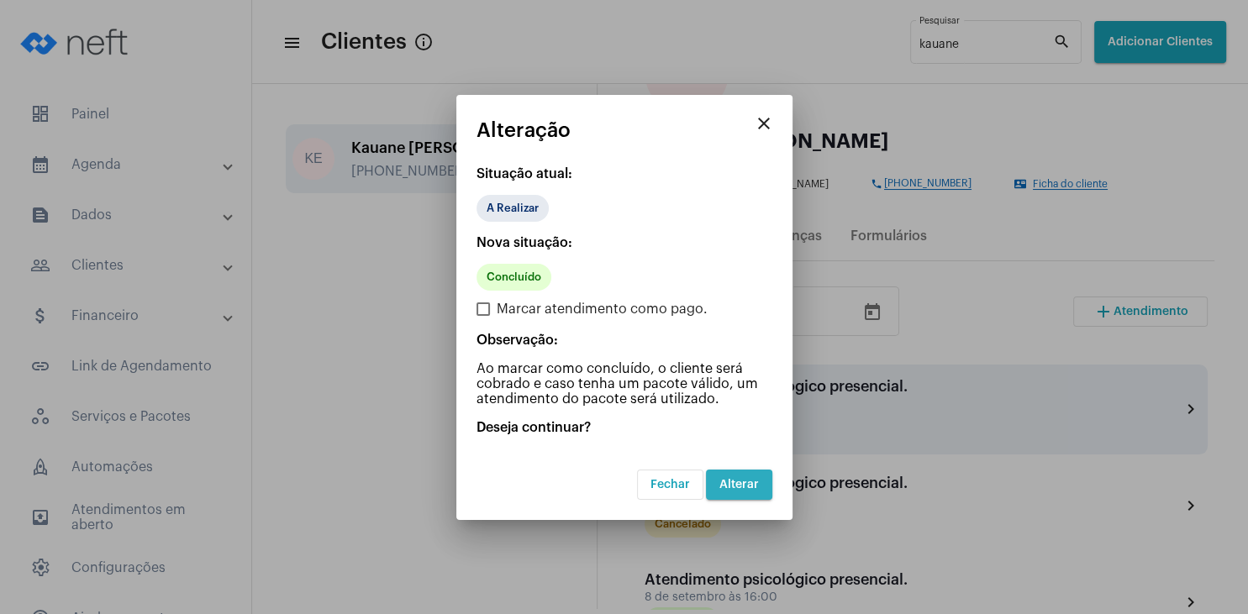
click at [730, 491] on button "Alterar" at bounding box center [739, 485] width 66 height 30
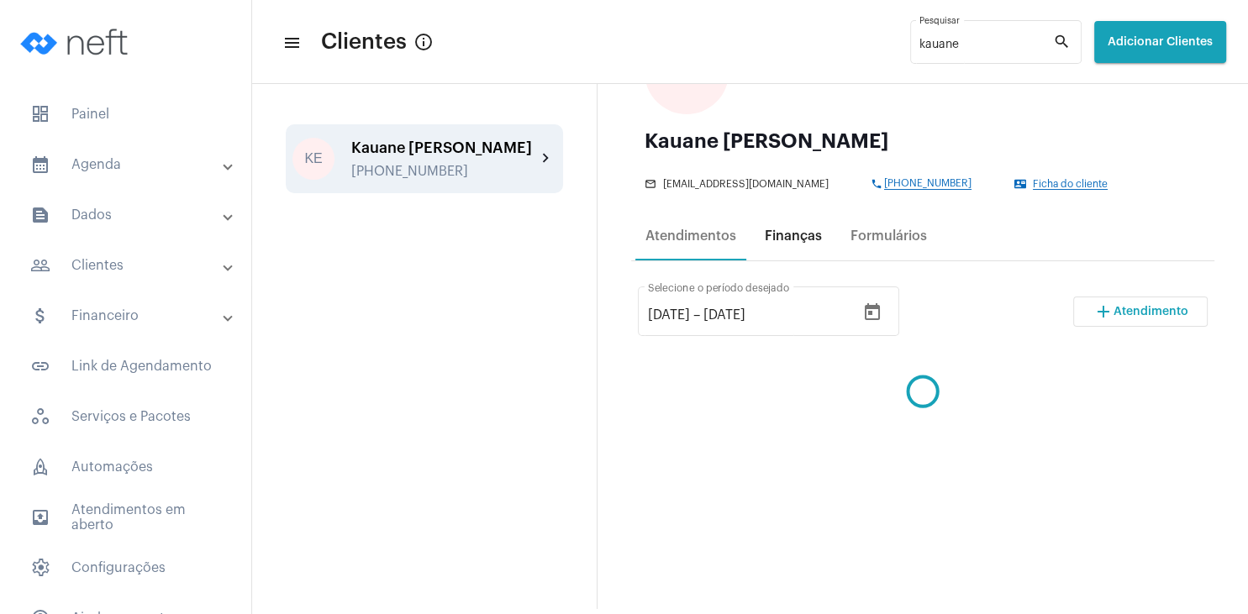
click at [791, 230] on div "Finanças" at bounding box center [793, 236] width 57 height 15
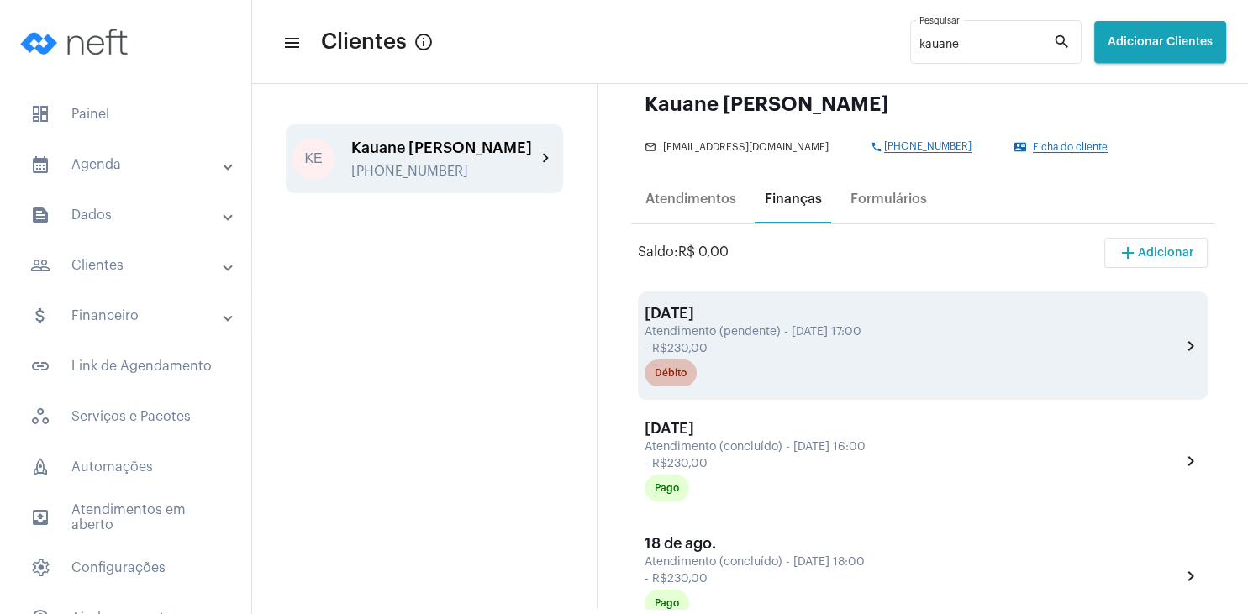
scroll to position [242, 0]
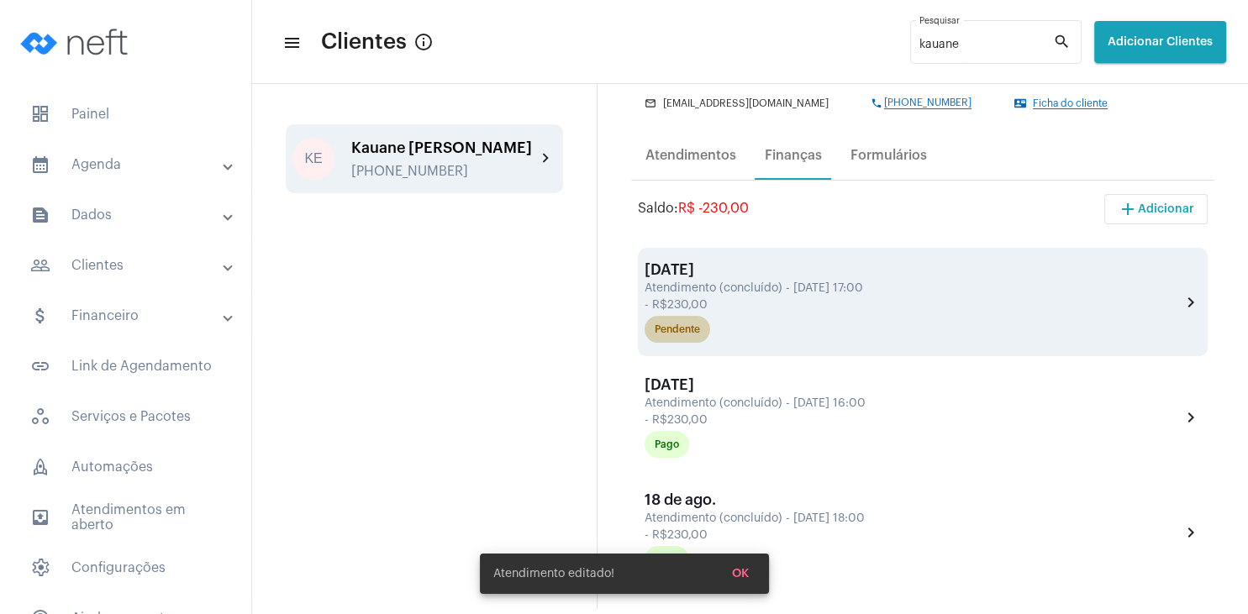
click at [682, 334] on div "Pendente" at bounding box center [676, 329] width 45 height 11
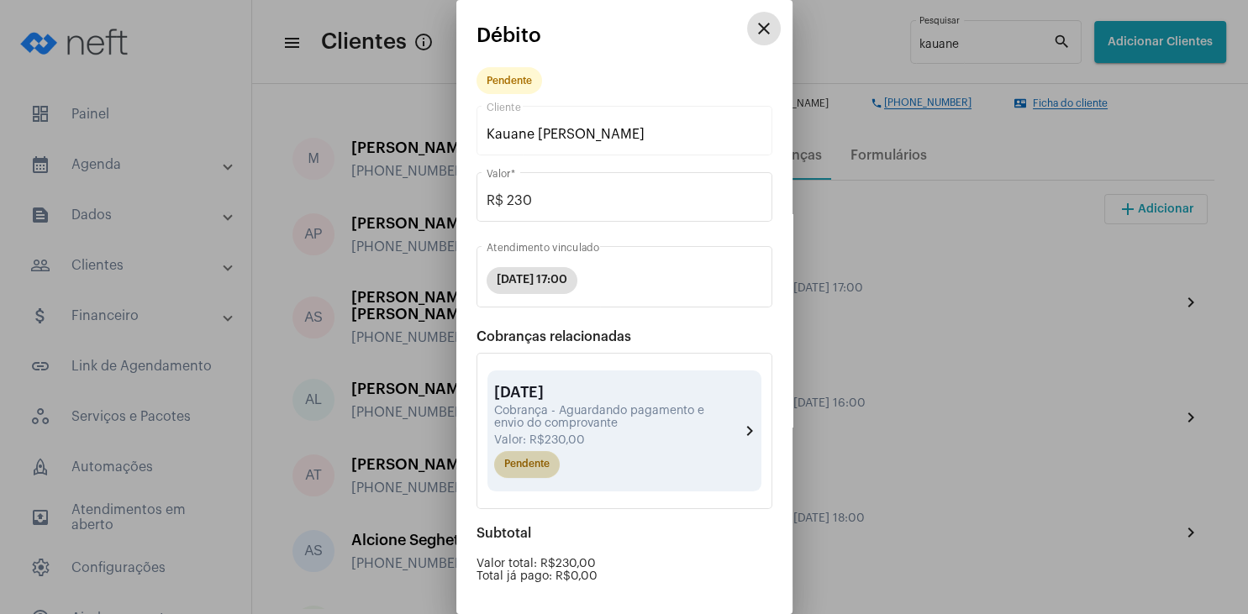
click at [539, 470] on mat-chip "Pendente" at bounding box center [527, 464] width 66 height 27
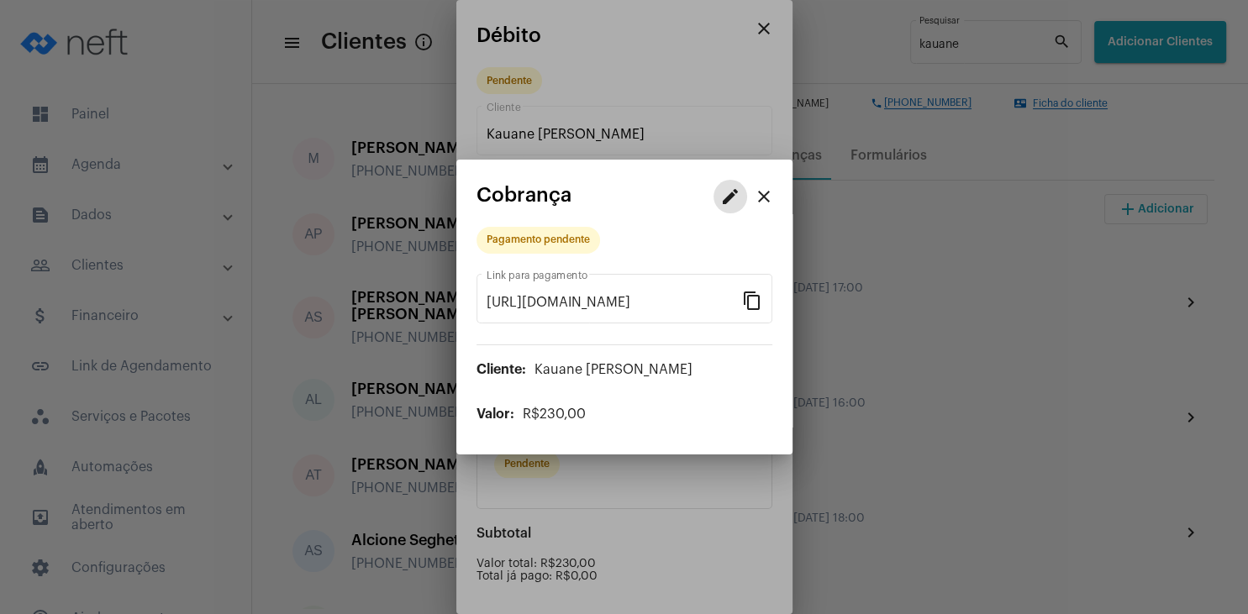
click at [735, 201] on mat-icon "edit" at bounding box center [730, 197] width 20 height 20
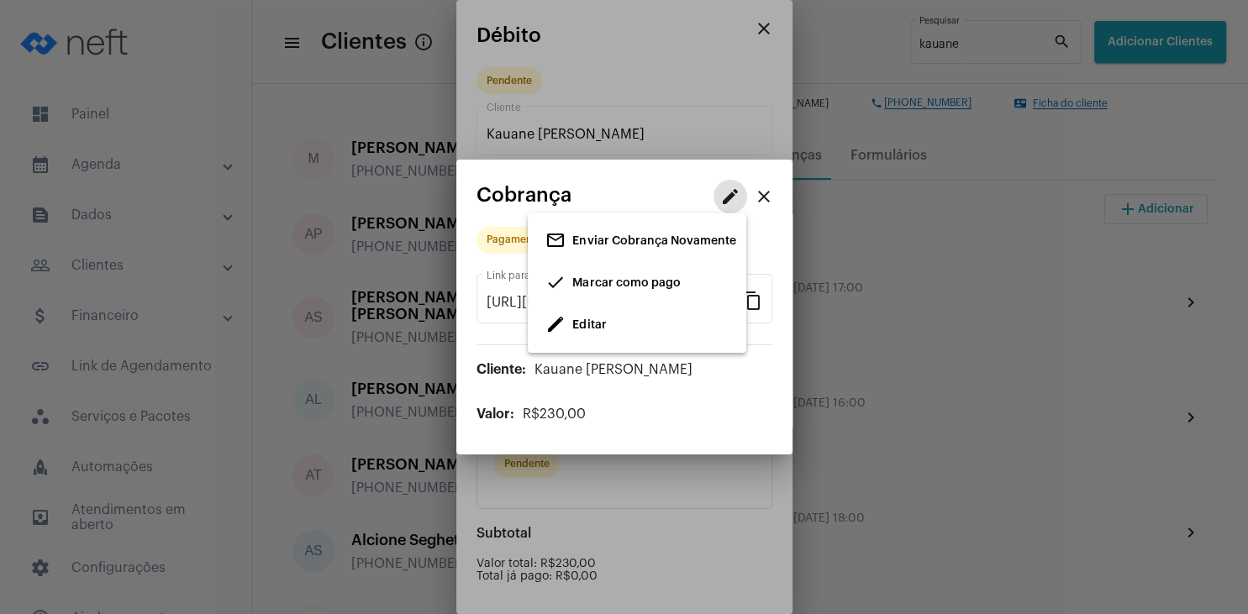
click at [591, 285] on span "Marcar como pago" at bounding box center [626, 283] width 108 height 12
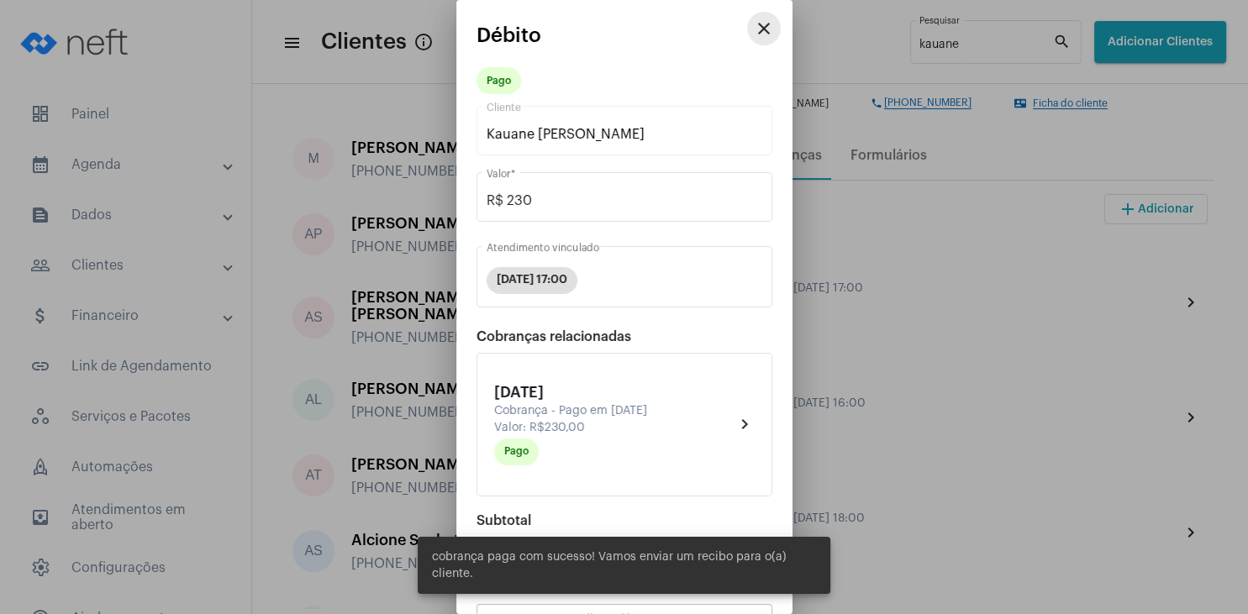
click at [765, 29] on mat-icon "close" at bounding box center [764, 28] width 20 height 20
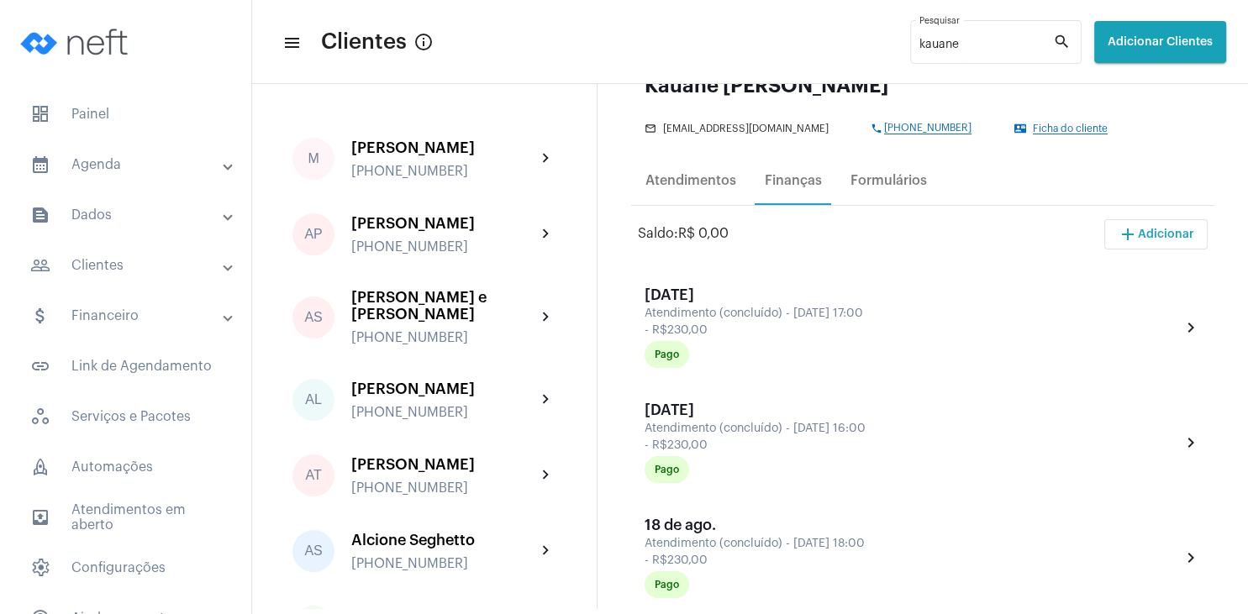
scroll to position [242, 0]
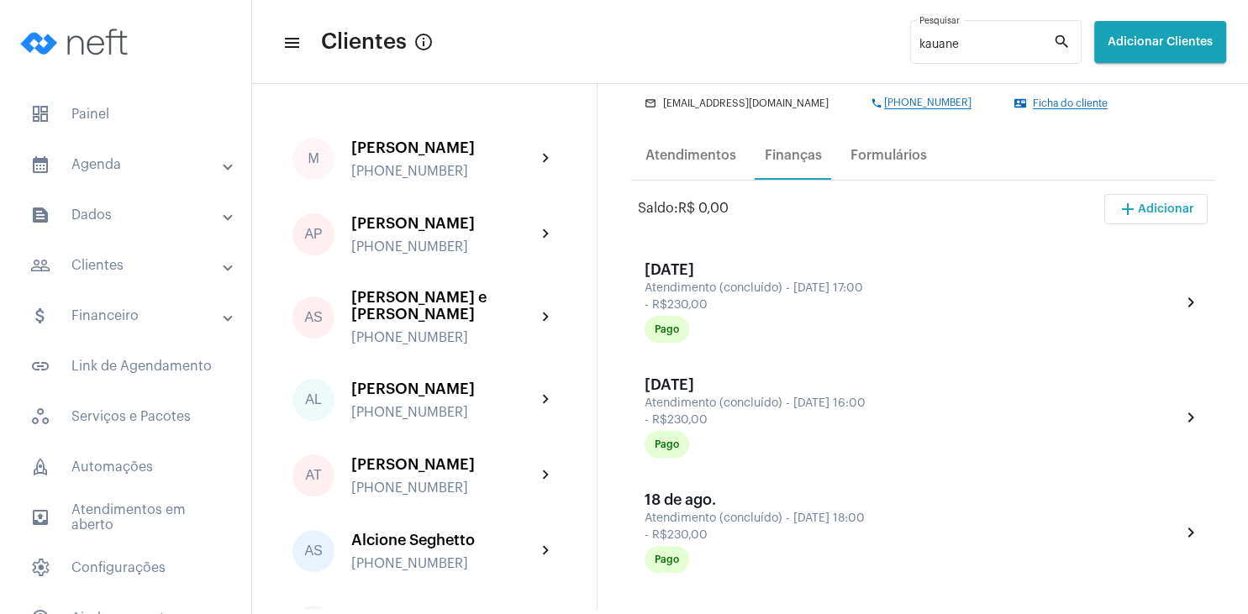
click at [1043, 104] on span "Ficha do cliente" at bounding box center [1070, 103] width 75 height 11
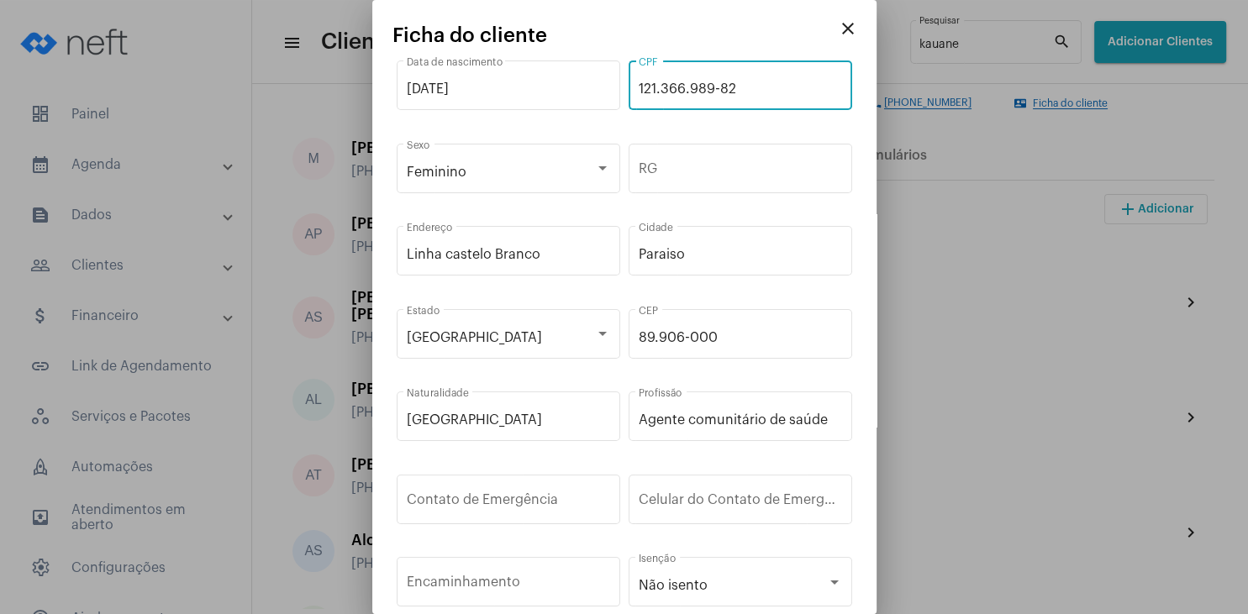
drag, startPoint x: 741, startPoint y: 92, endPoint x: 597, endPoint y: 72, distance: 145.8
click at [639, 81] on input "121.366.989-82" at bounding box center [740, 88] width 203 height 15
click at [849, 29] on mat-icon "close" at bounding box center [848, 28] width 20 height 20
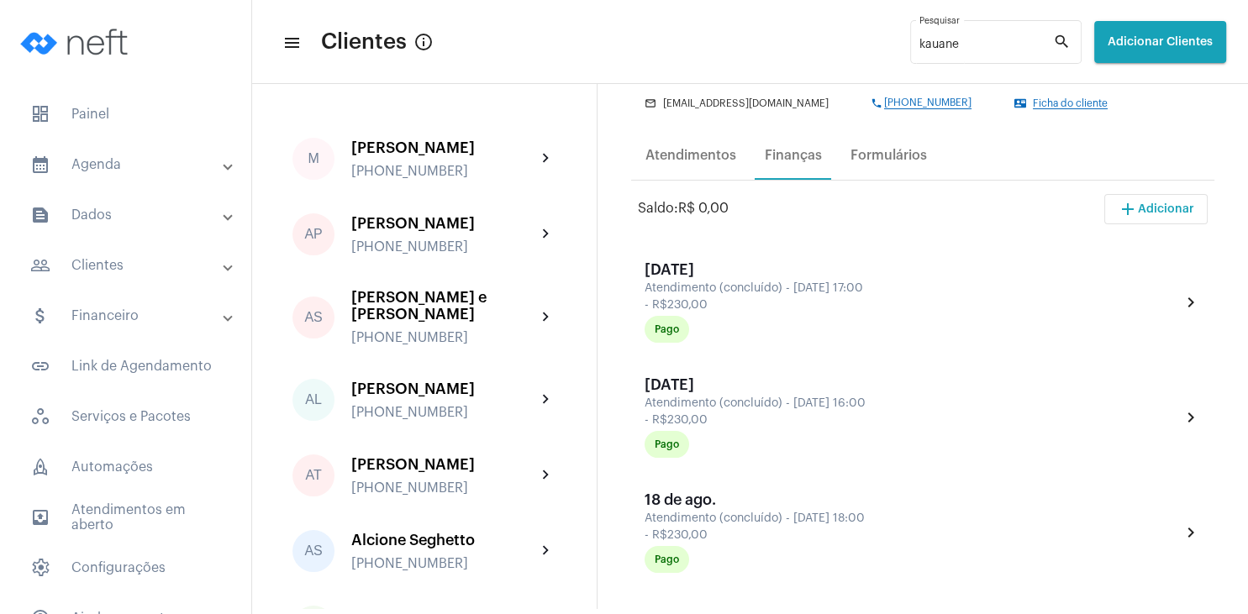
drag, startPoint x: 932, startPoint y: 38, endPoint x: 860, endPoint y: 39, distance: 71.4
click at [860, 39] on mat-toolbar-row "menu Clientes info_outlined kauane Pesquisar search Adicionar Clientes" at bounding box center [750, 42] width 996 height 54
click at [919, 44] on input "kauane" at bounding box center [986, 45] width 134 height 13
click at [931, 47] on input "kauane" at bounding box center [986, 45] width 134 height 13
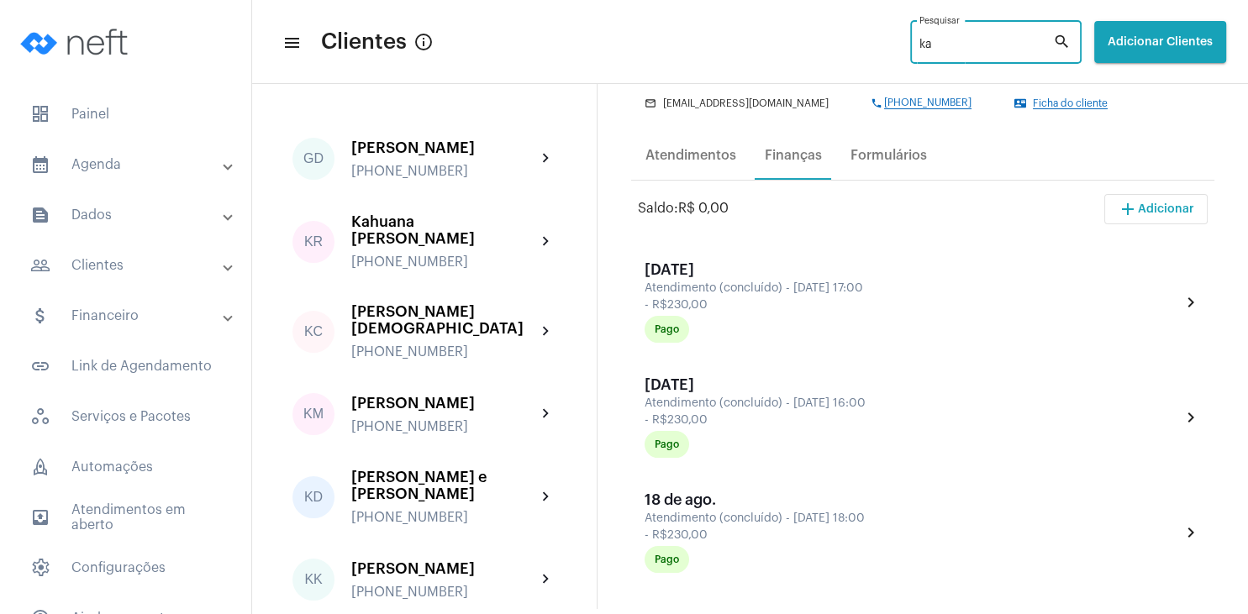
type input "k"
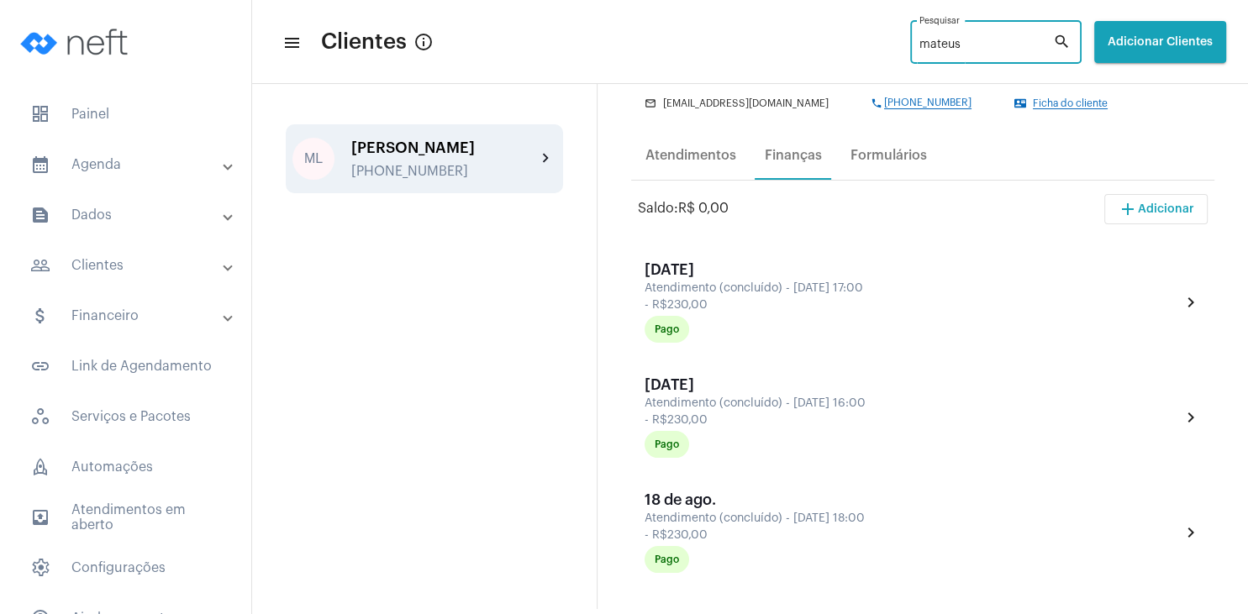
type input "mateus"
click at [440, 158] on div "[PERSON_NAME] [PHONE_NUMBER]" at bounding box center [443, 158] width 185 height 39
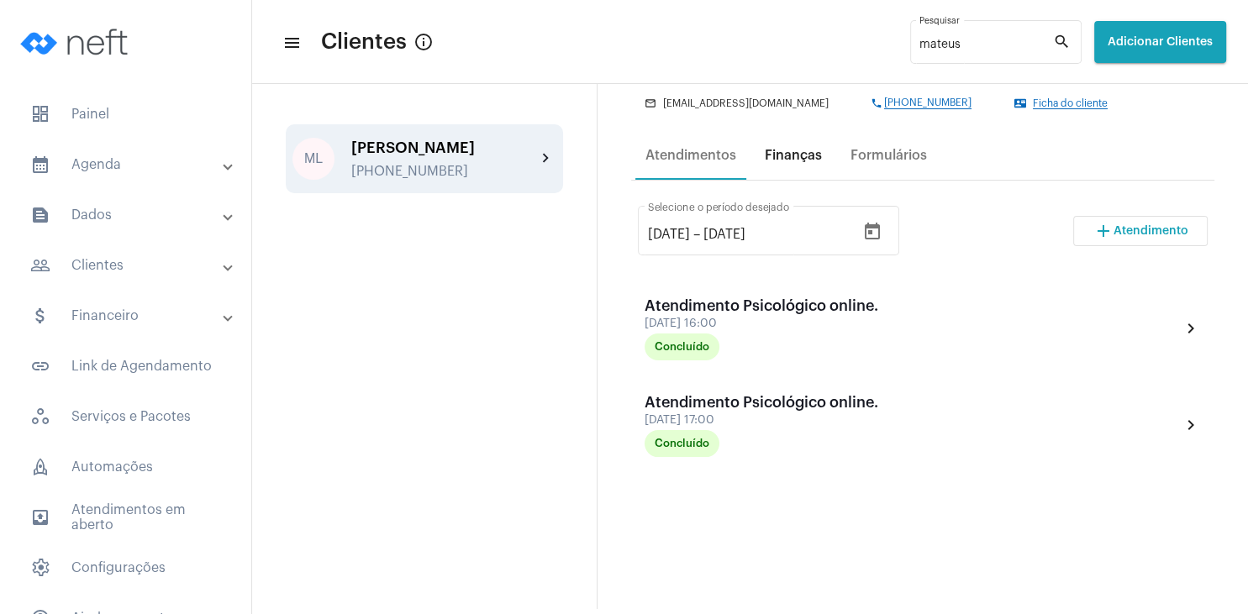
click at [785, 163] on div "Finanças" at bounding box center [793, 155] width 57 height 15
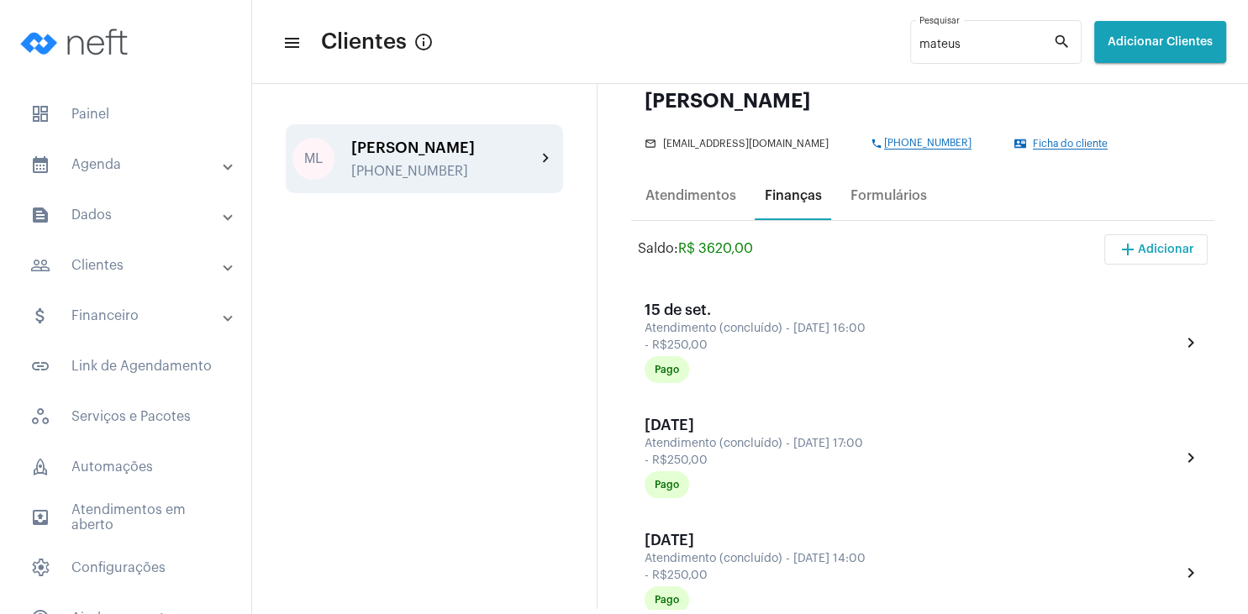
scroll to position [242, 0]
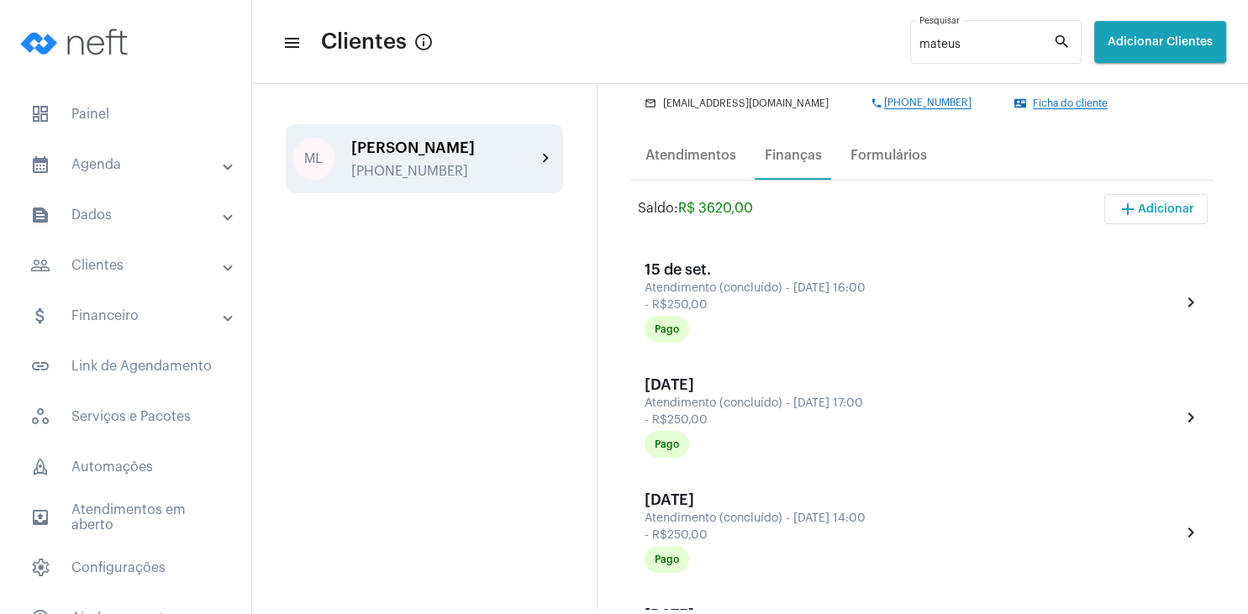
click at [1037, 109] on span "Ficha do cliente" at bounding box center [1070, 103] width 75 height 11
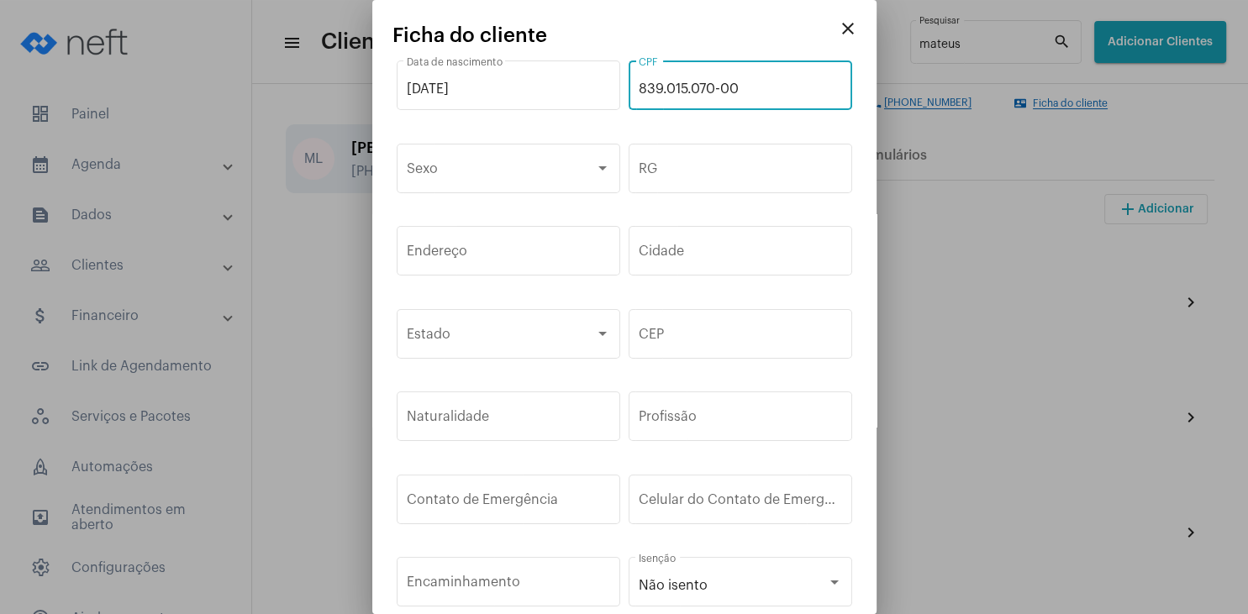
drag, startPoint x: 765, startPoint y: 88, endPoint x: 630, endPoint y: 83, distance: 135.4
click at [639, 83] on input "839.015.070-00" at bounding box center [740, 88] width 203 height 15
click at [850, 25] on mat-icon "close" at bounding box center [848, 28] width 20 height 20
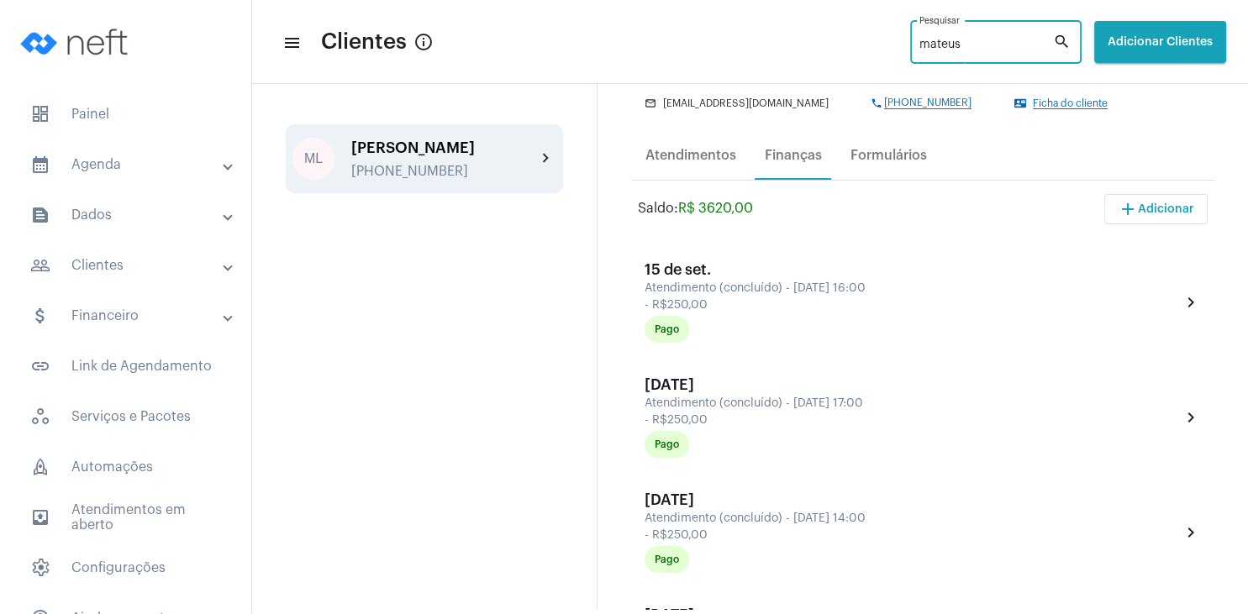
drag, startPoint x: 942, startPoint y: 48, endPoint x: 865, endPoint y: 37, distance: 78.1
click at [919, 39] on input "mateus" at bounding box center [986, 45] width 134 height 13
type input "andri"
click at [438, 172] on div "[PERSON_NAME] de Mello [PHONE_NUMBER]" at bounding box center [443, 158] width 185 height 39
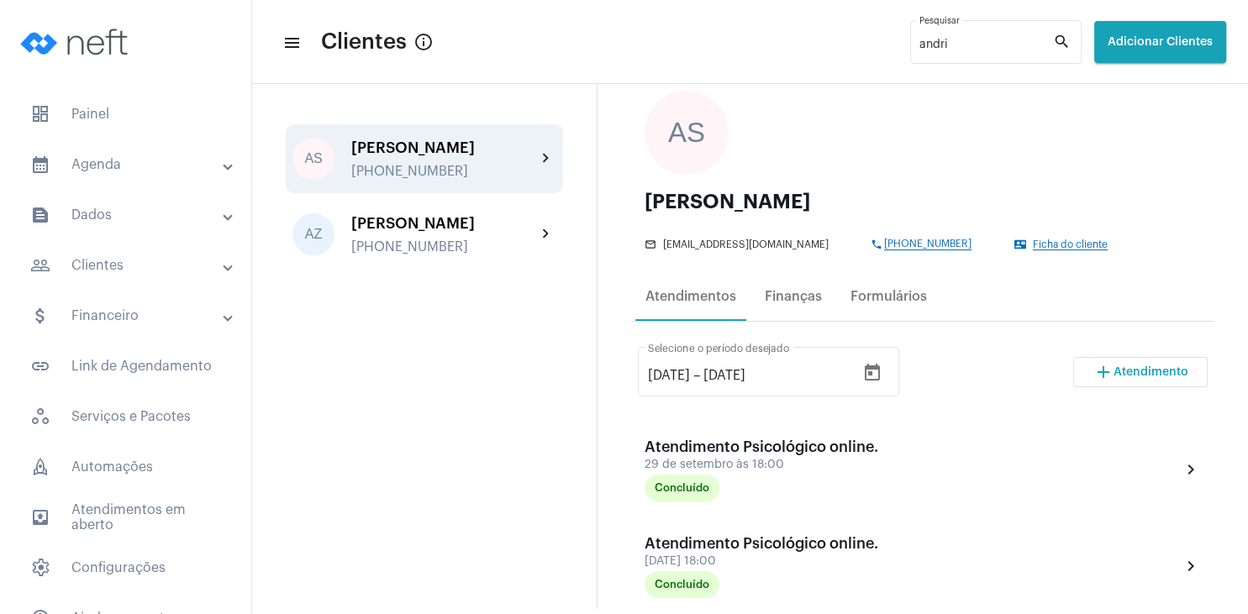
scroll to position [242, 0]
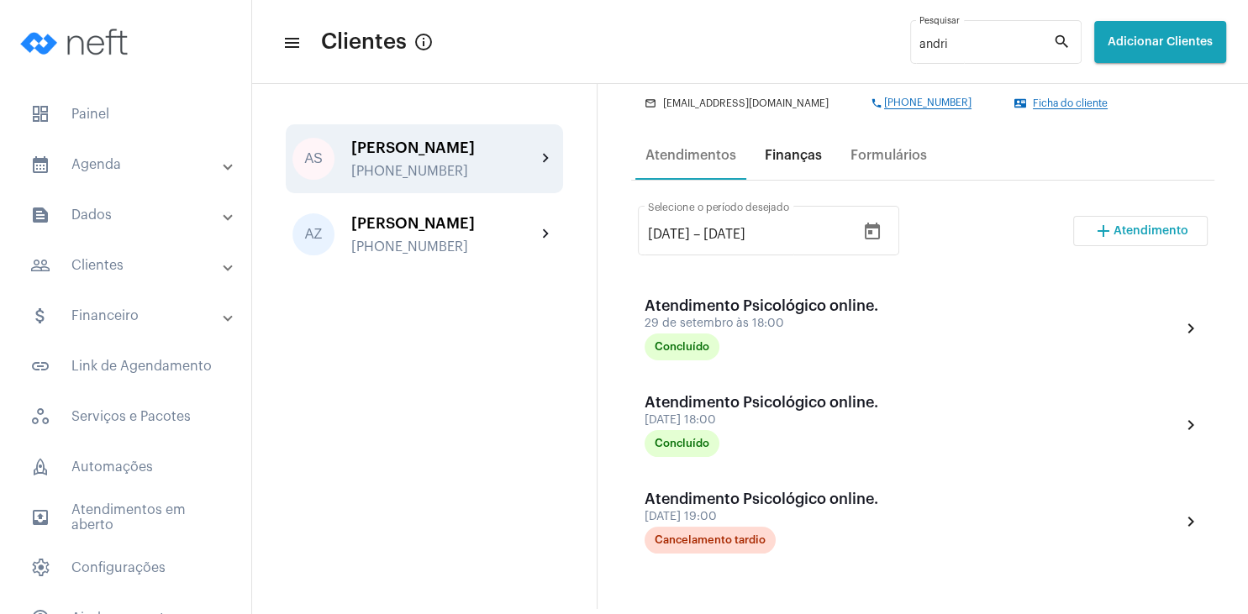
click at [793, 157] on div "Finanças" at bounding box center [793, 155] width 57 height 15
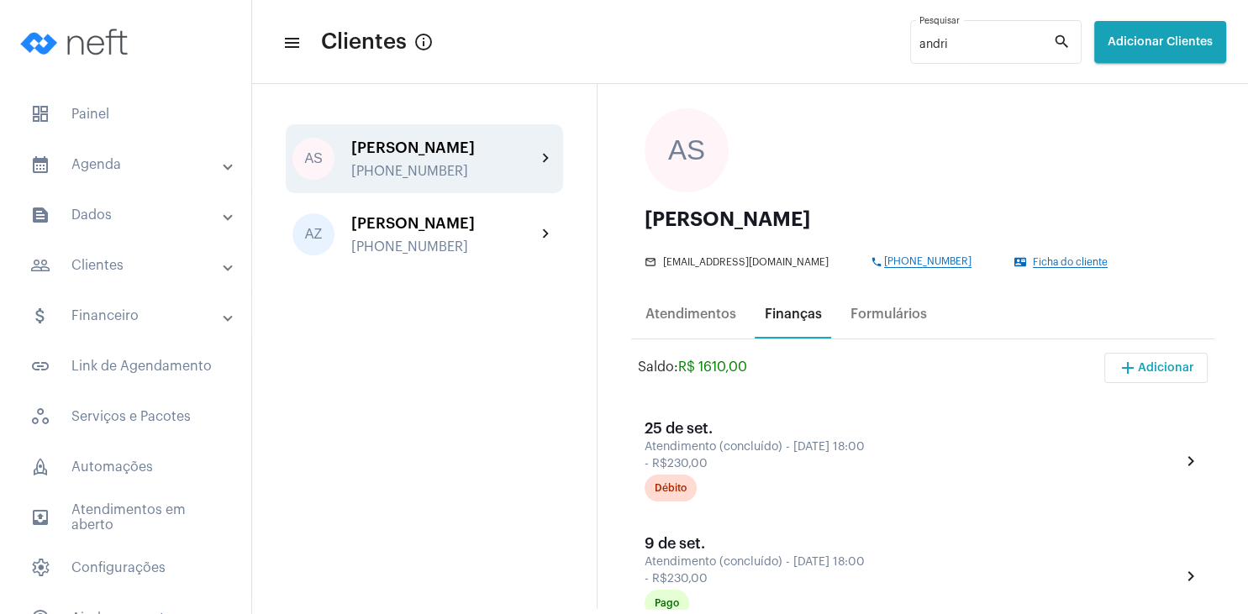
scroll to position [81, 0]
click at [1047, 265] on span "Ficha do cliente" at bounding box center [1070, 265] width 75 height 11
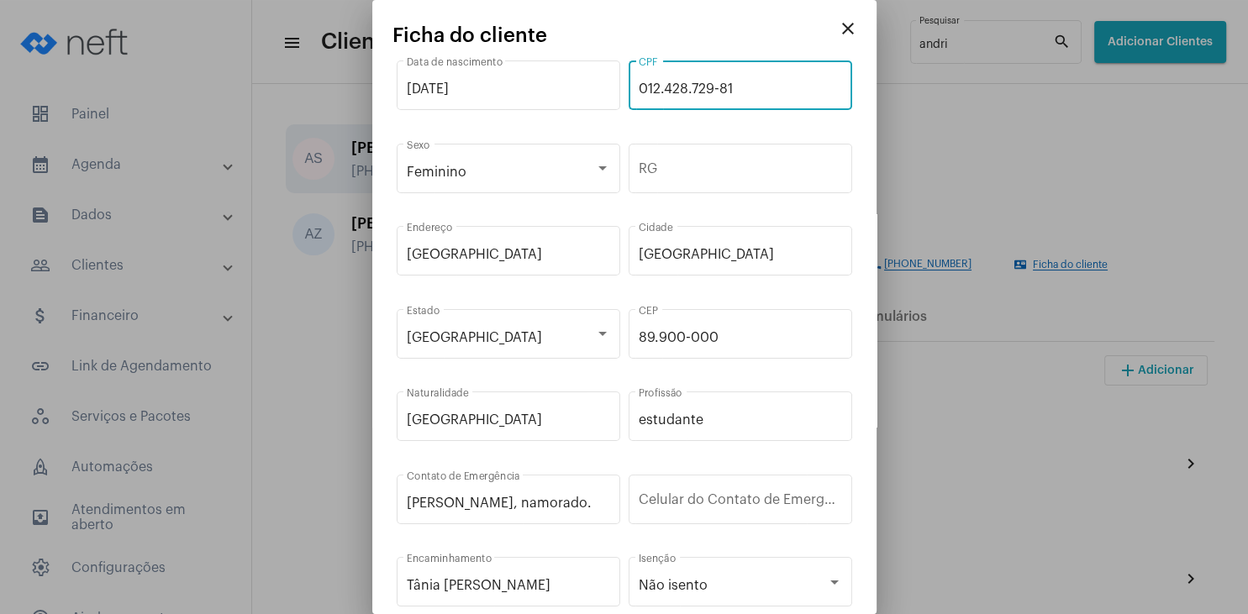
drag, startPoint x: 748, startPoint y: 92, endPoint x: 621, endPoint y: 84, distance: 127.1
click at [639, 84] on input "012.428.729-81" at bounding box center [740, 88] width 203 height 15
click at [845, 33] on mat-icon "close" at bounding box center [848, 28] width 20 height 20
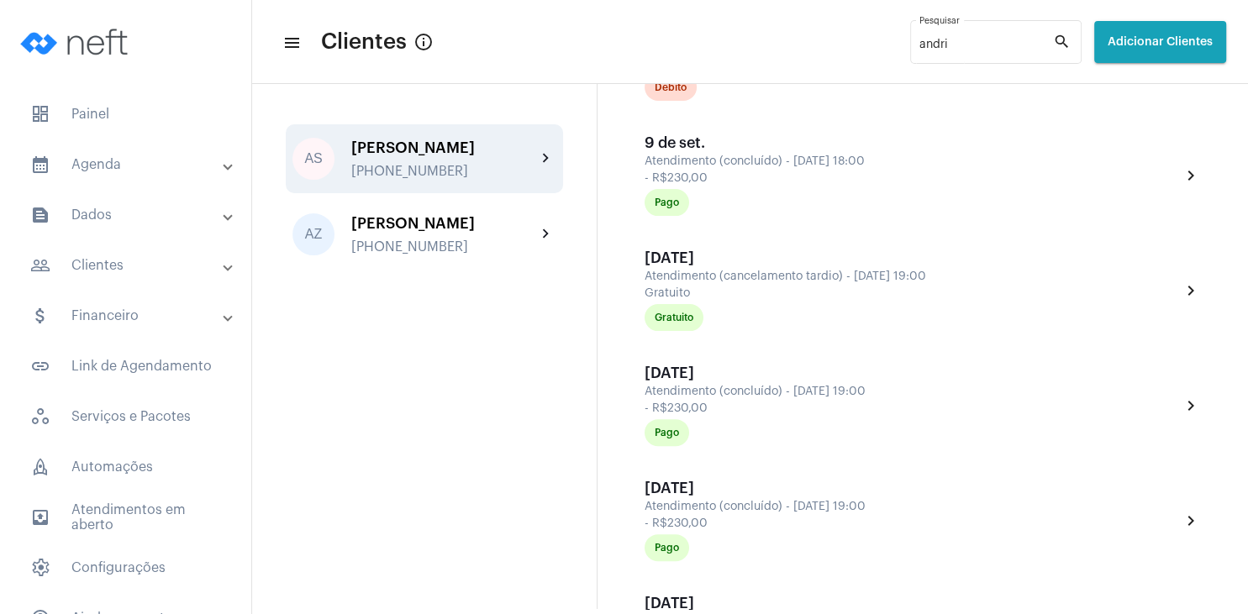
scroll to position [161, 0]
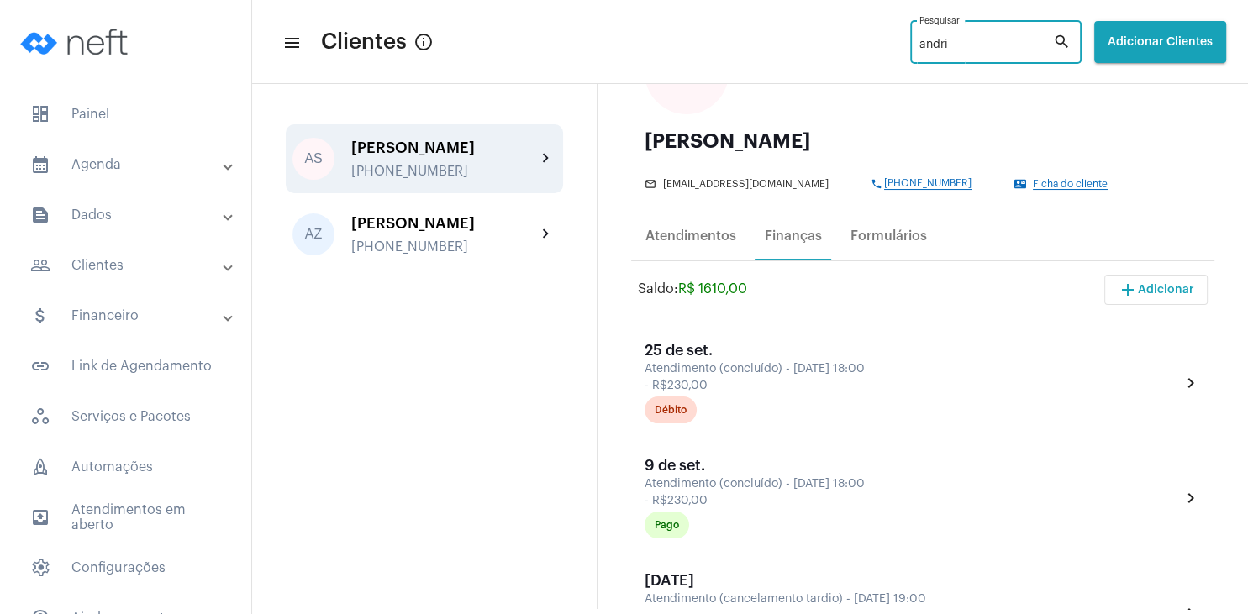
drag, startPoint x: 929, startPoint y: 47, endPoint x: 854, endPoint y: 39, distance: 75.2
click at [919, 39] on input "andri" at bounding box center [986, 45] width 134 height 13
type input "cintia"
click at [432, 151] on div "Cintia Cesco" at bounding box center [443, 147] width 185 height 17
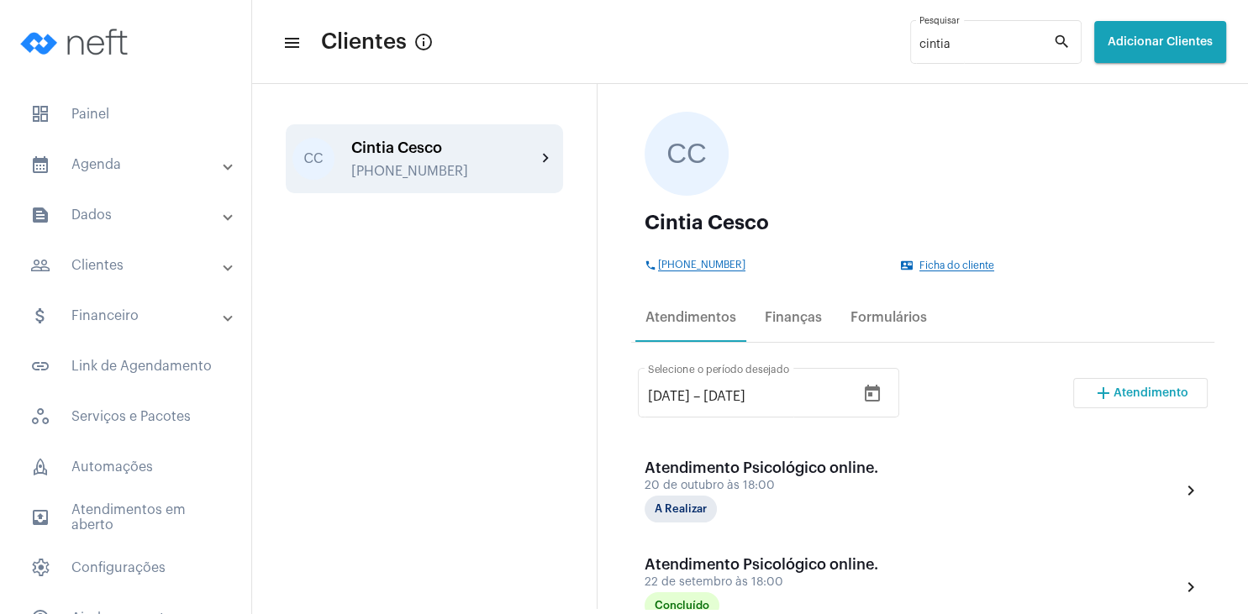
scroll to position [161, 0]
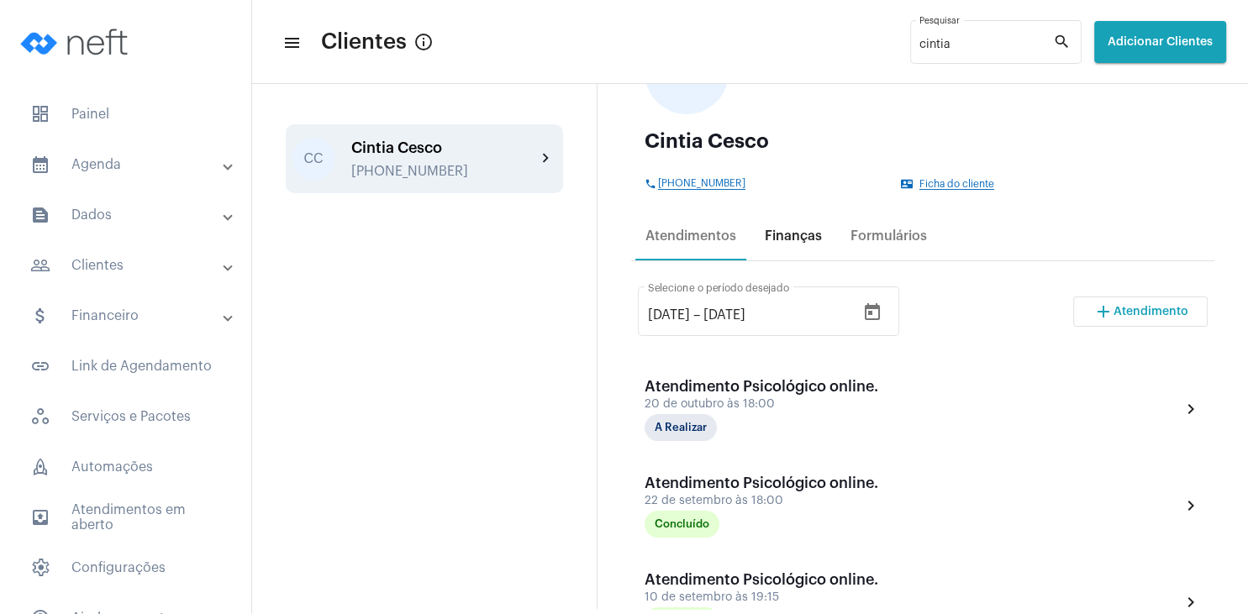
click at [783, 240] on div "Finanças" at bounding box center [793, 236] width 57 height 15
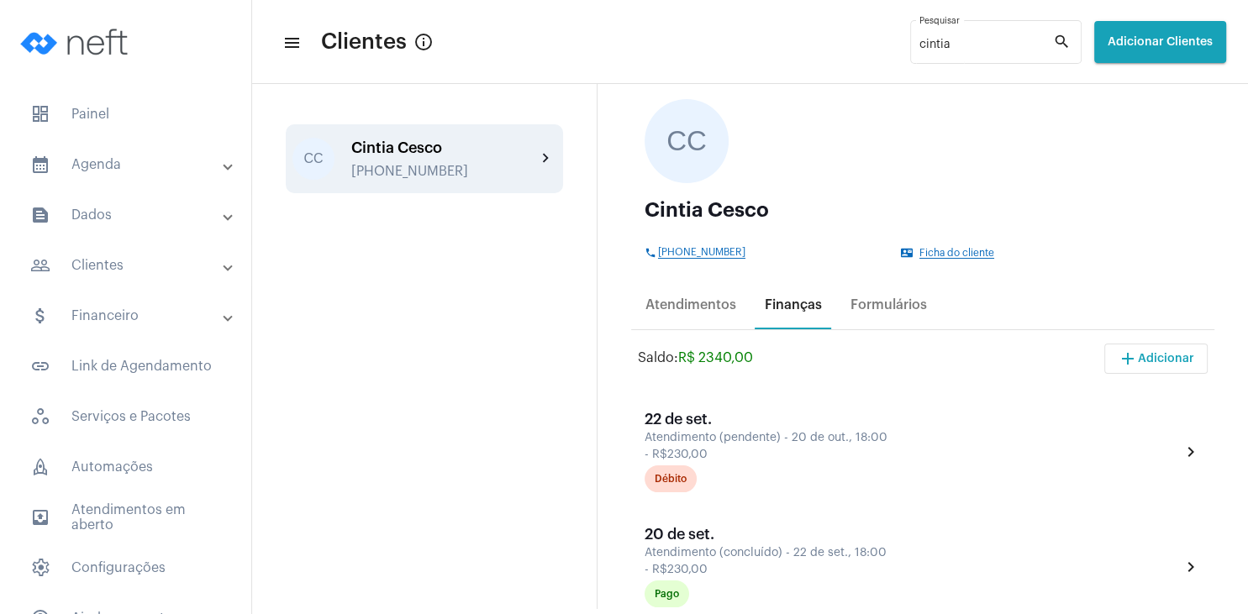
scroll to position [81, 0]
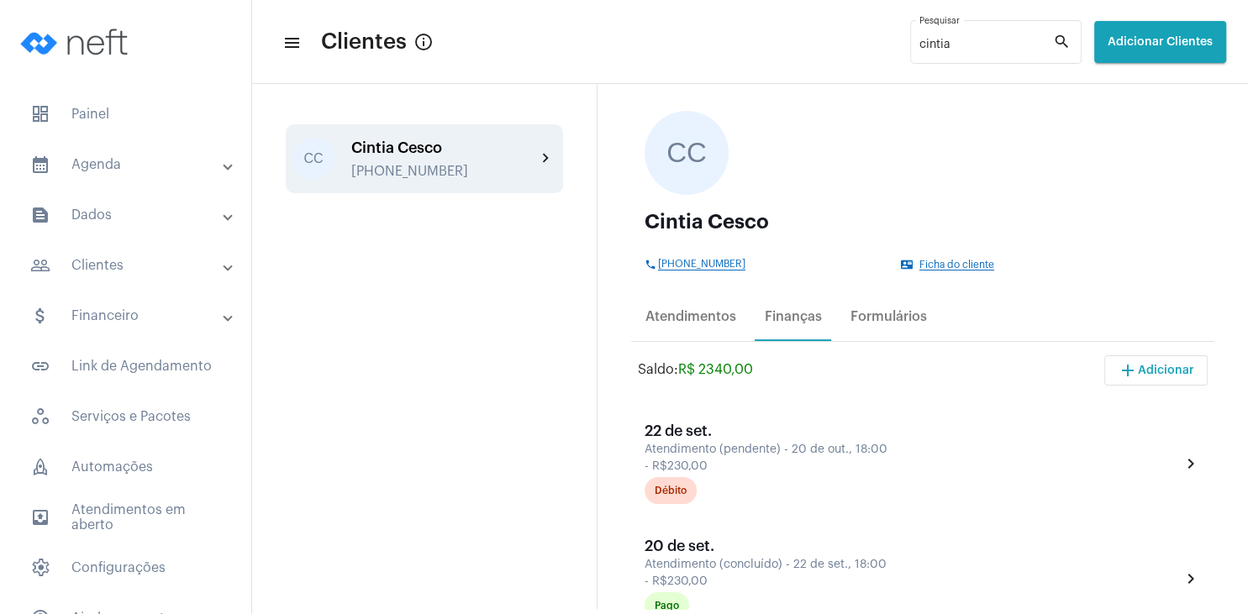
click at [951, 266] on span "Ficha do cliente" at bounding box center [956, 265] width 75 height 11
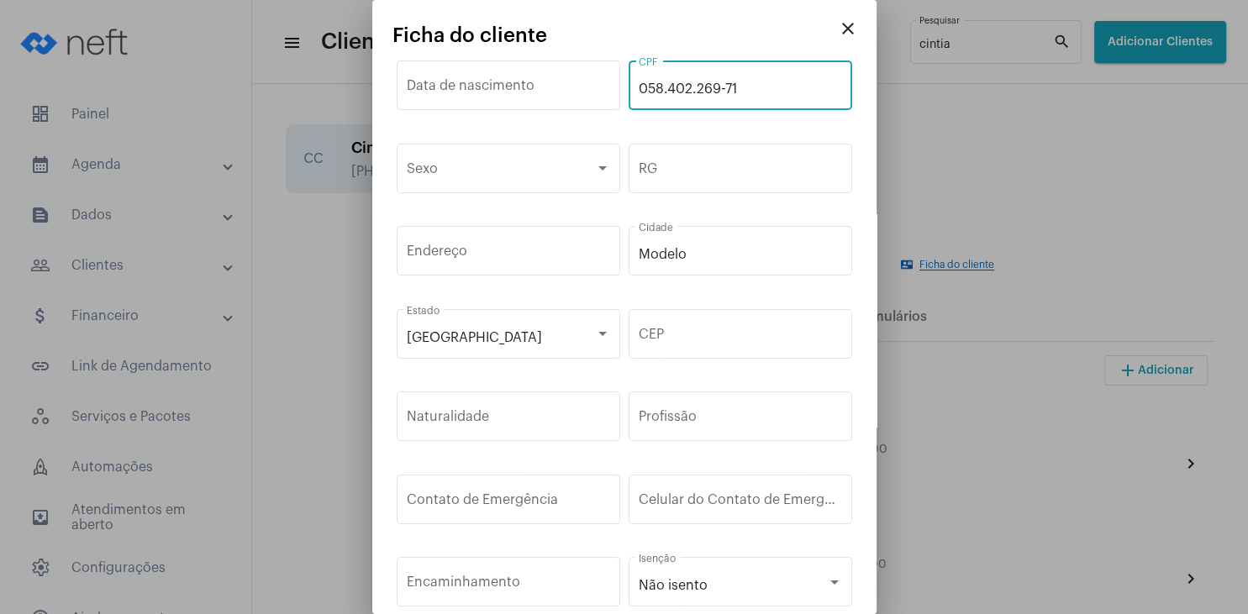
drag, startPoint x: 711, startPoint y: 81, endPoint x: 630, endPoint y: 81, distance: 80.7
click at [639, 81] on input "058.402.269-71" at bounding box center [740, 88] width 203 height 15
click at [854, 29] on mat-icon "close" at bounding box center [848, 28] width 20 height 20
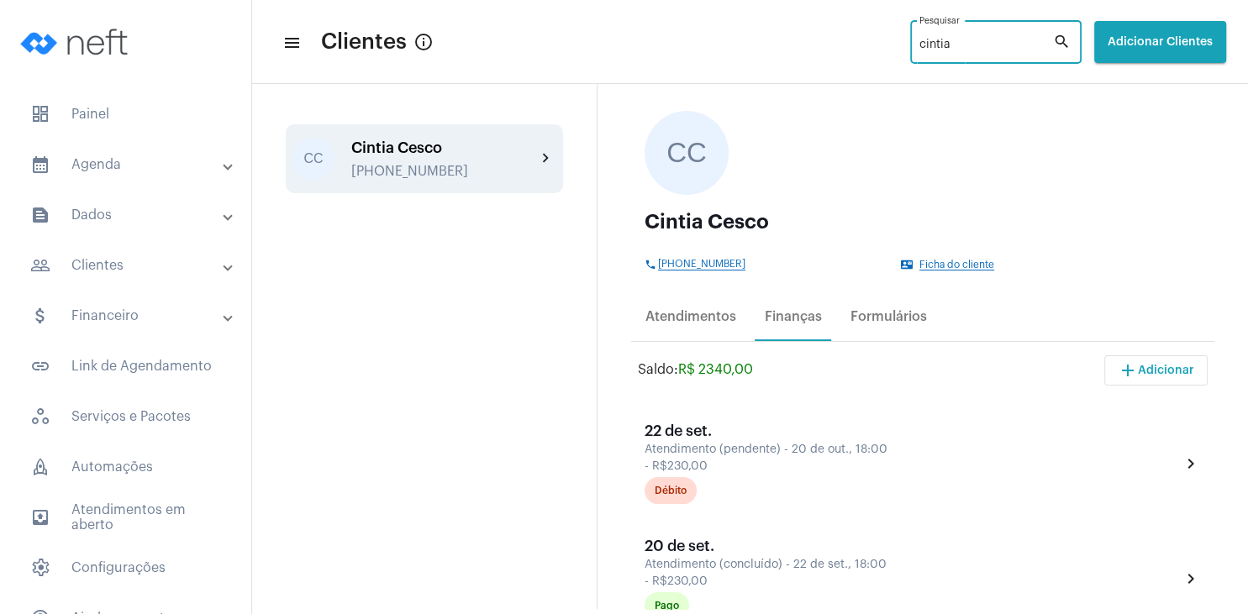
drag, startPoint x: 883, startPoint y: 42, endPoint x: 847, endPoint y: 29, distance: 38.3
click at [919, 39] on input "cintia" at bounding box center [986, 45] width 134 height 13
type input "sofia"
click at [434, 158] on div "[PERSON_NAME] [PHONE_NUMBER]" at bounding box center [443, 158] width 185 height 39
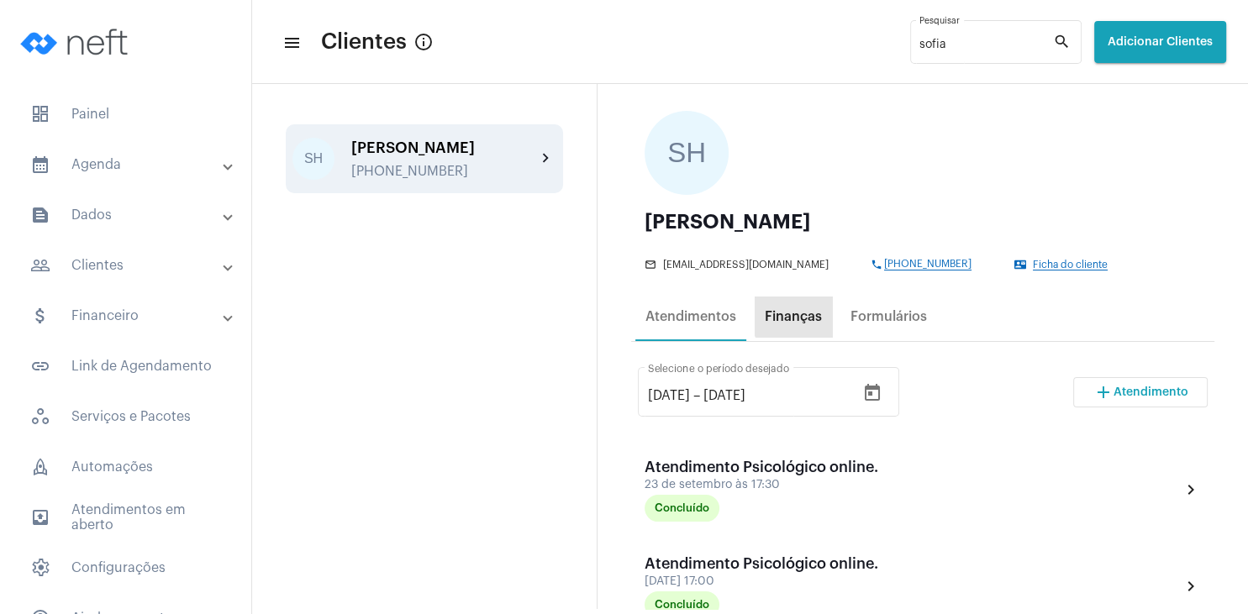
click at [807, 324] on div "Finanças" at bounding box center [793, 316] width 57 height 15
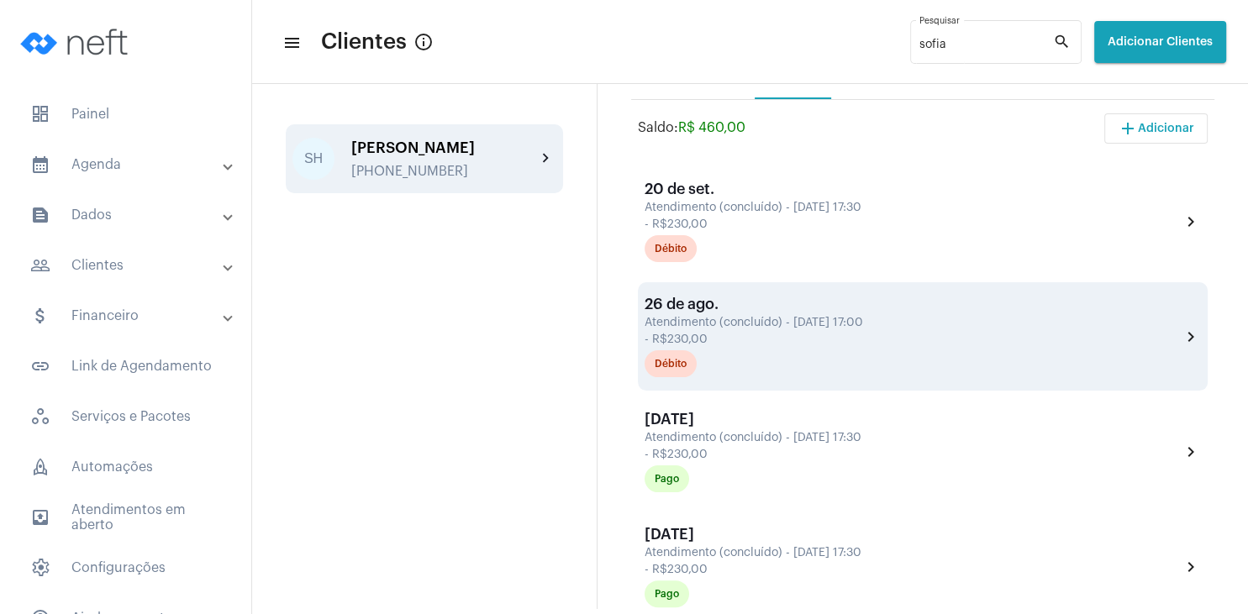
scroll to position [403, 0]
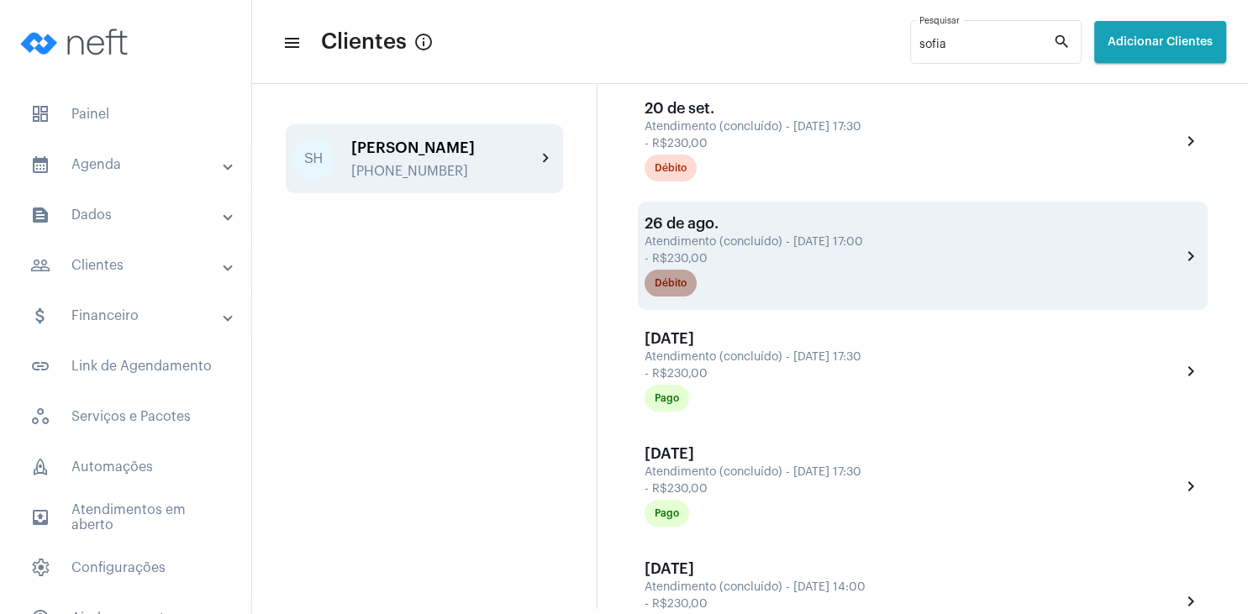
click at [678, 286] on div "Débito" at bounding box center [670, 283] width 32 height 11
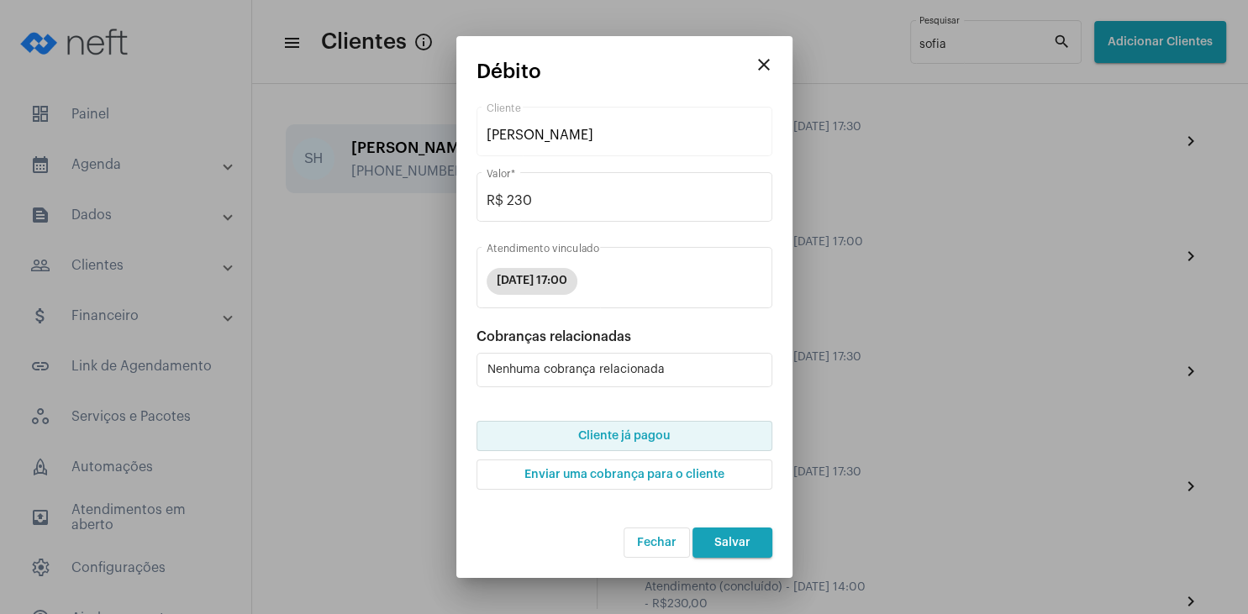
click at [629, 435] on span "Cliente já pagou" at bounding box center [624, 436] width 92 height 12
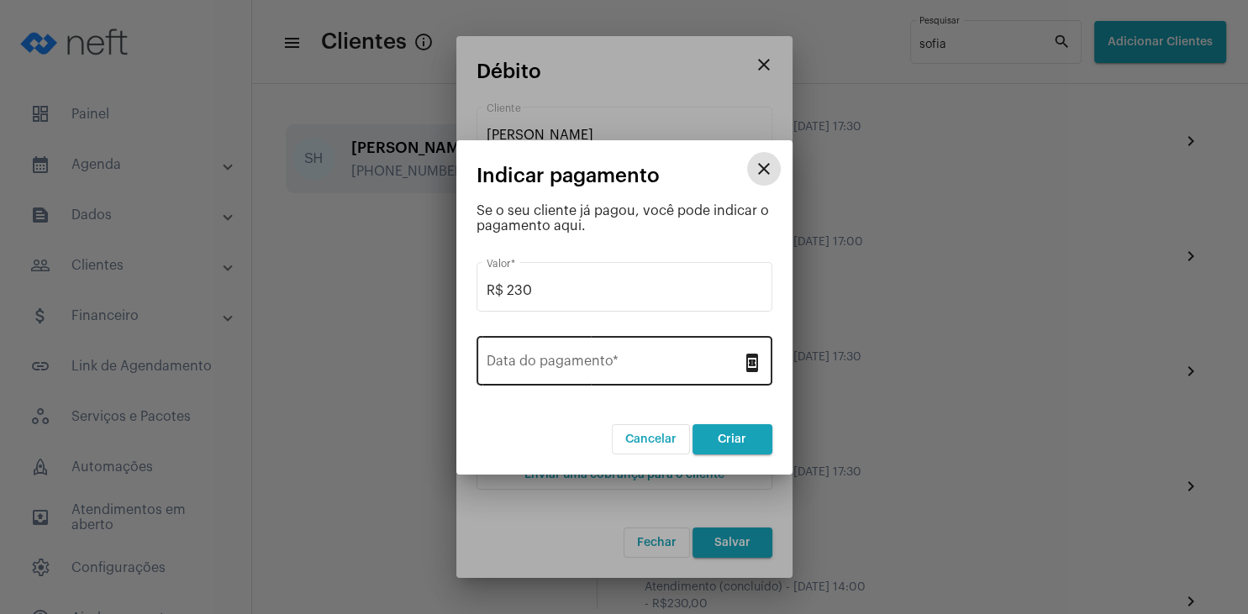
click at [579, 361] on input "Data do pagamento *" at bounding box center [613, 364] width 255 height 15
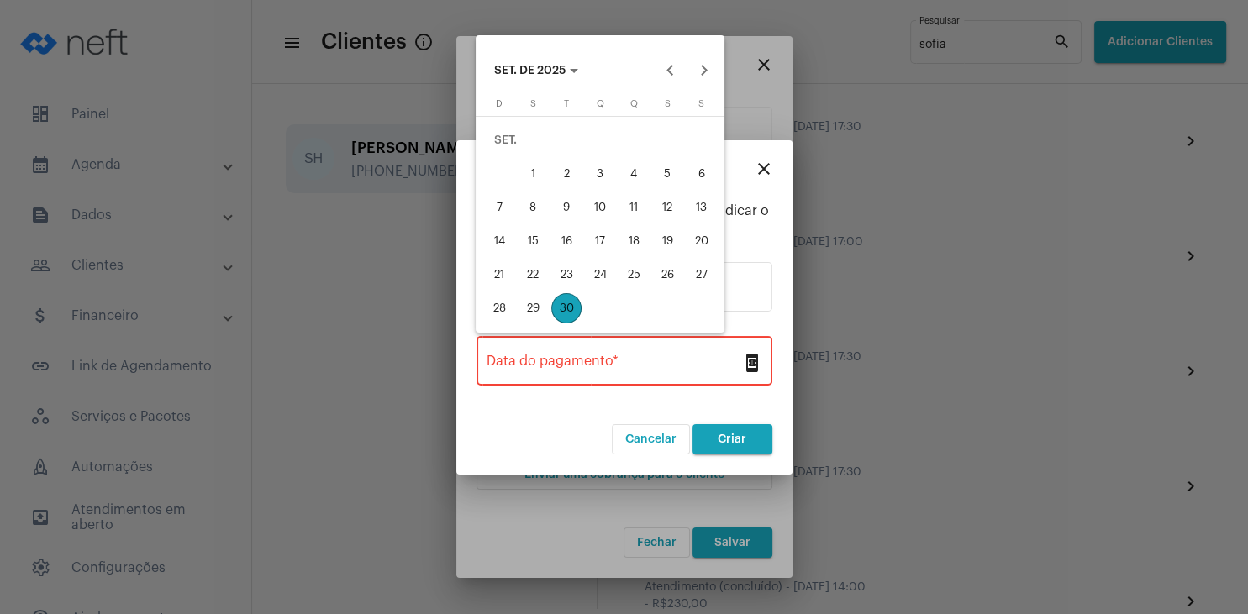
click at [560, 273] on div "23" at bounding box center [566, 275] width 30 height 30
type input "[DATE]"
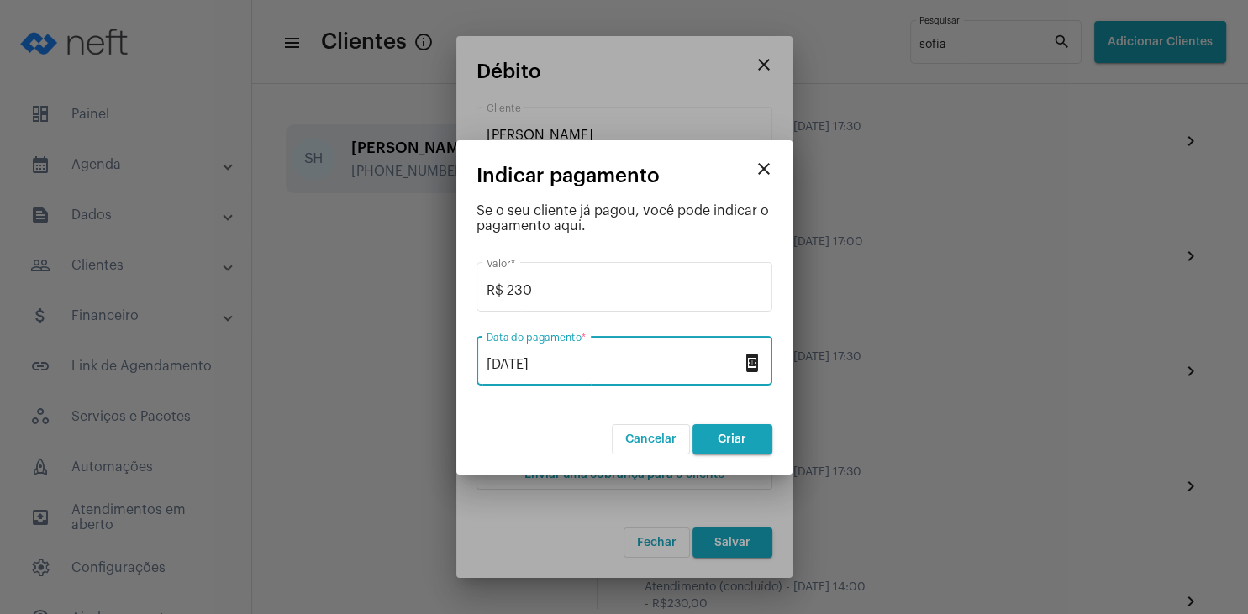
click at [736, 439] on span "Criar" at bounding box center [731, 440] width 29 height 12
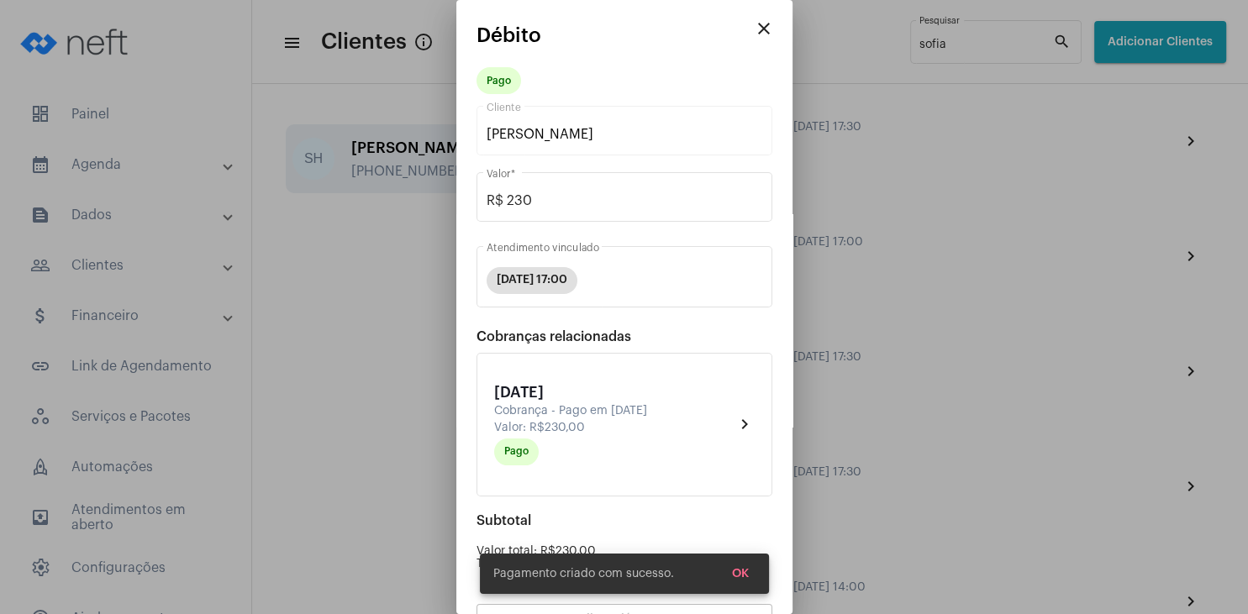
scroll to position [147, 0]
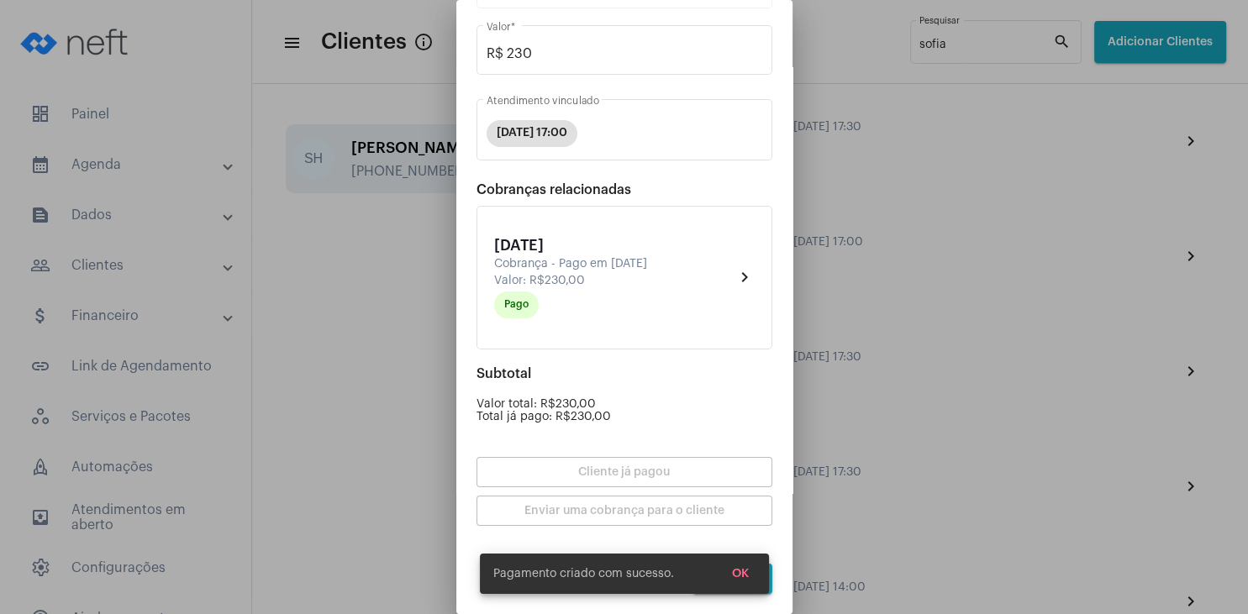
click at [744, 562] on button "OK" at bounding box center [740, 574] width 44 height 30
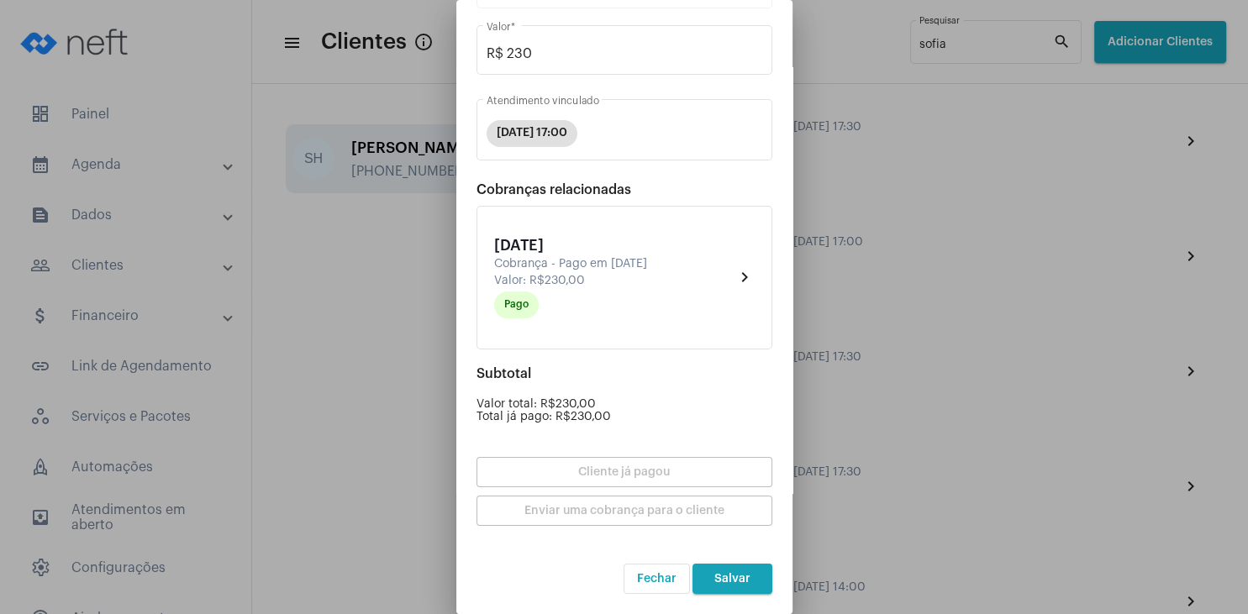
click at [743, 581] on span "Salvar" at bounding box center [732, 579] width 36 height 12
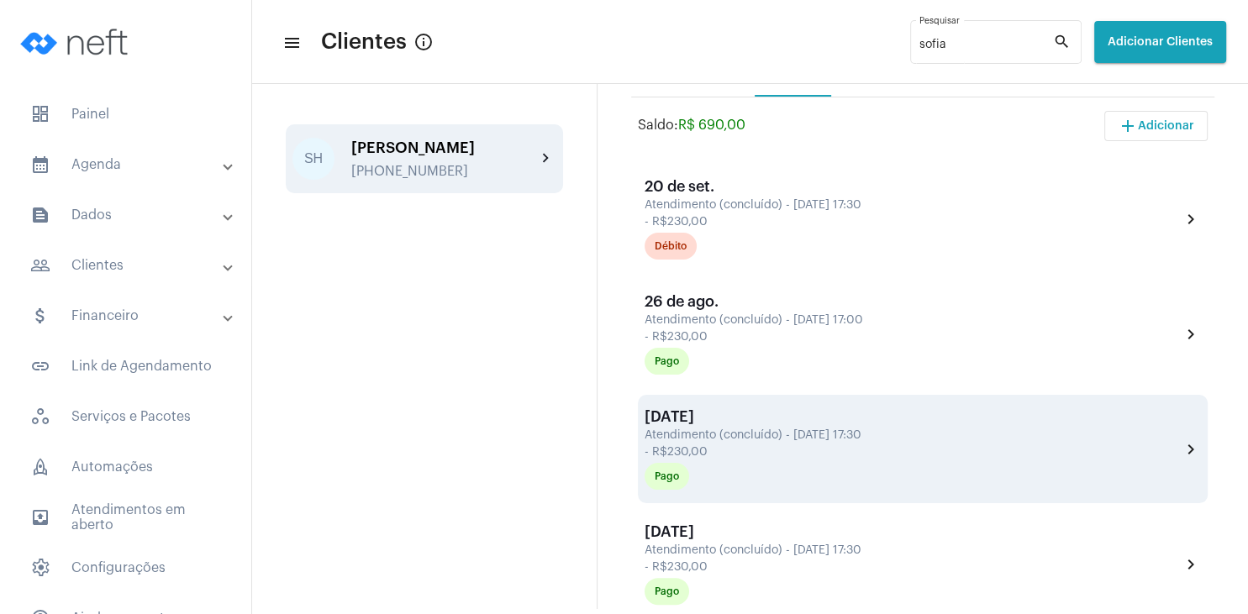
scroll to position [242, 0]
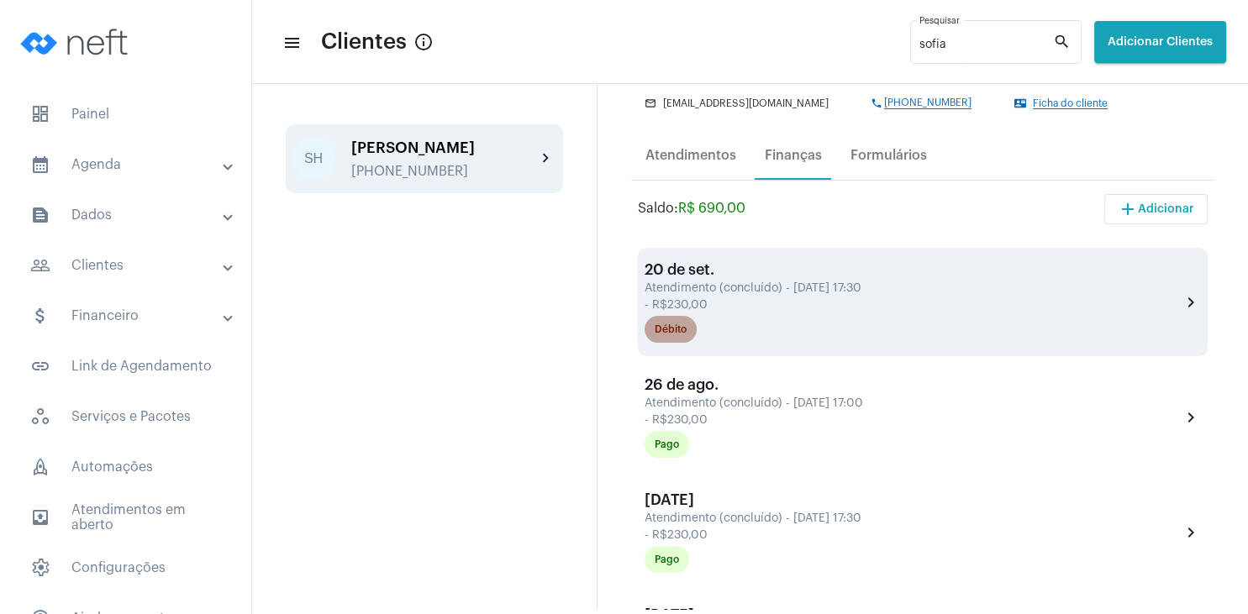
click at [664, 331] on div "Débito" at bounding box center [670, 329] width 32 height 11
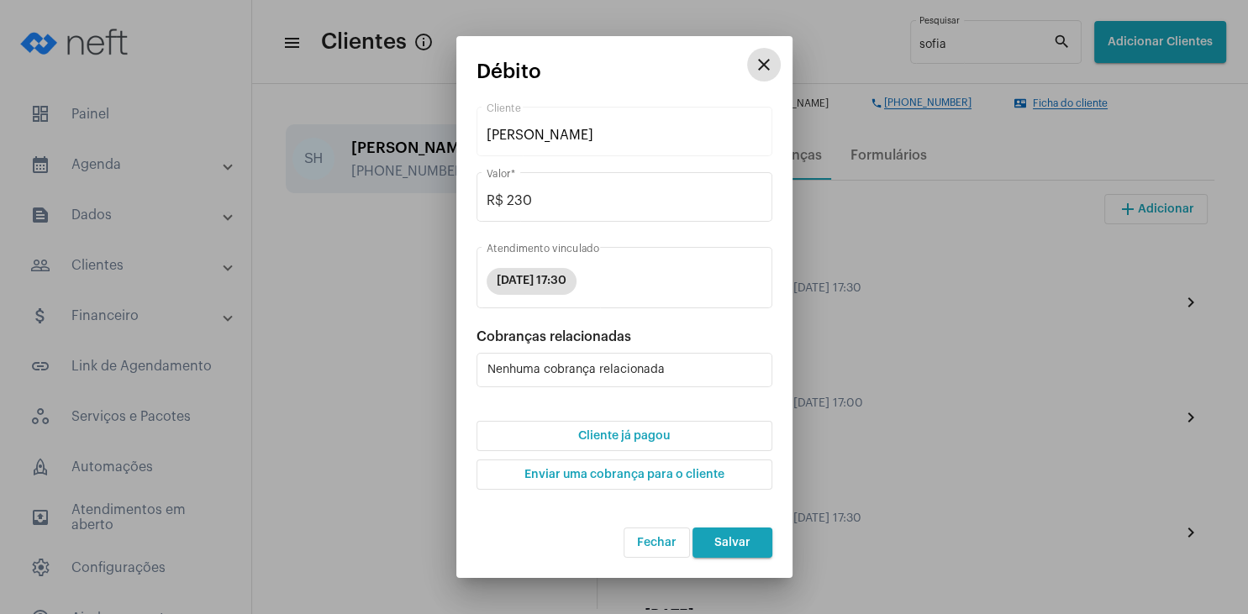
click at [627, 441] on span "Cliente já pagou" at bounding box center [624, 436] width 92 height 12
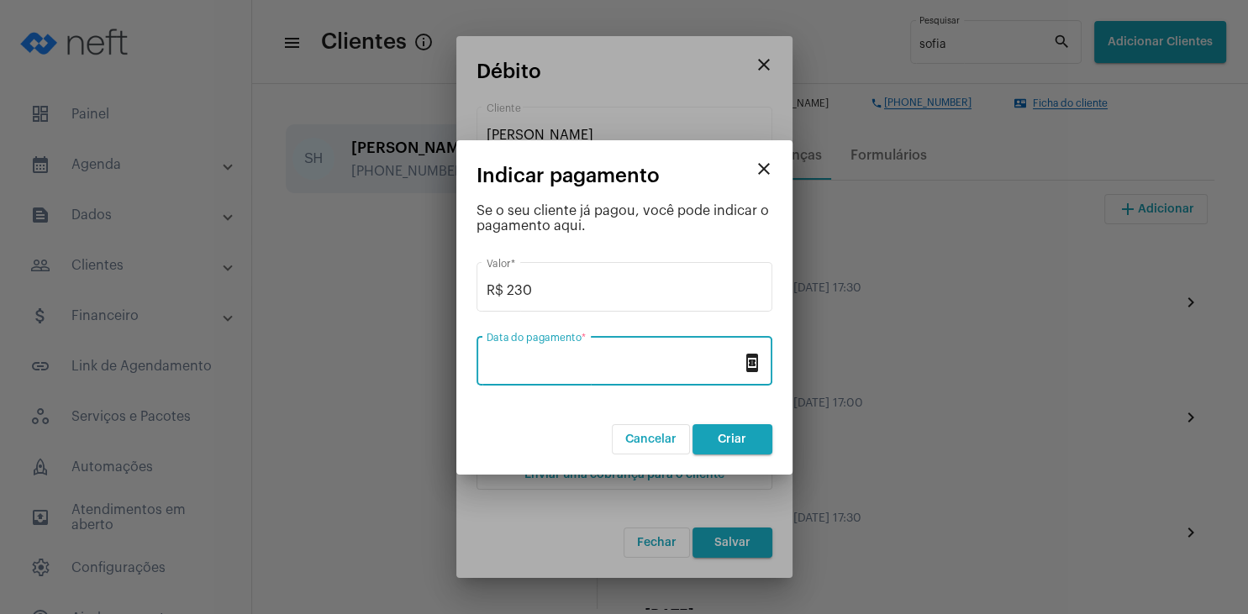
click at [600, 361] on input "Data do pagamento *" at bounding box center [613, 364] width 255 height 15
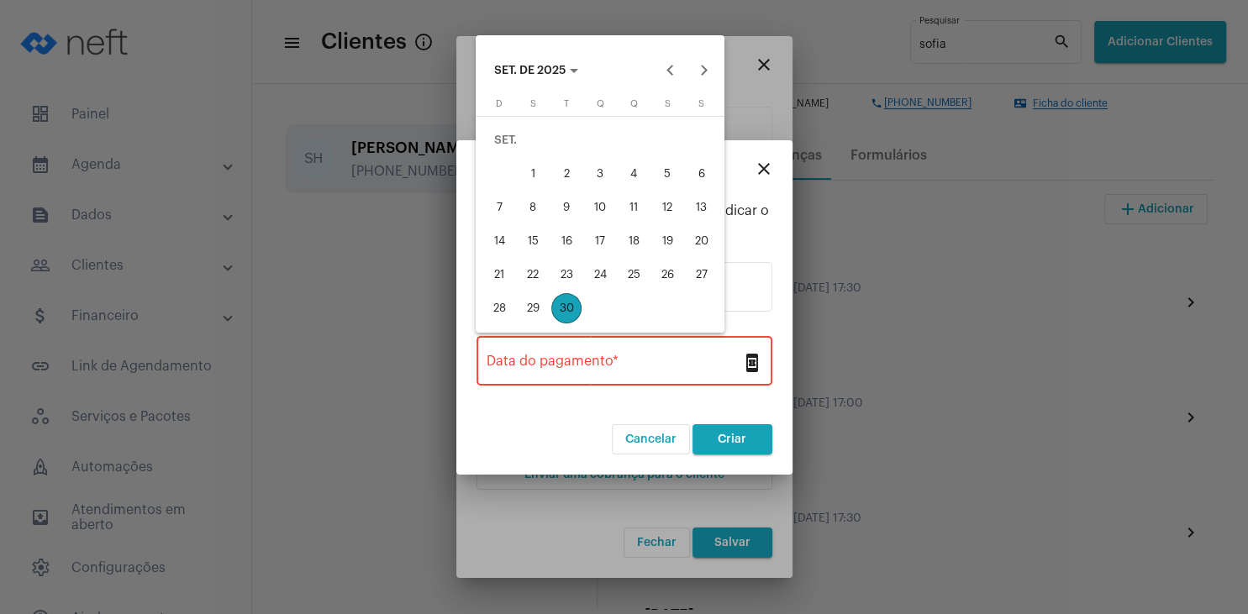
click at [571, 280] on div "23" at bounding box center [566, 275] width 30 height 30
type input "[DATE]"
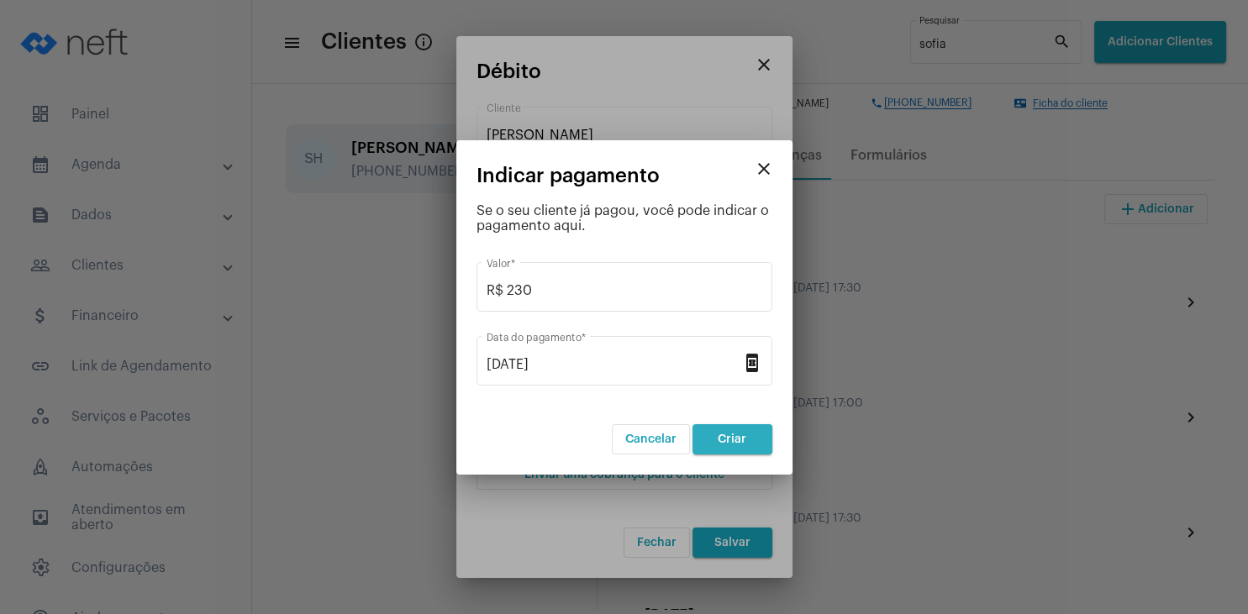
click at [723, 440] on span "Criar" at bounding box center [731, 440] width 29 height 12
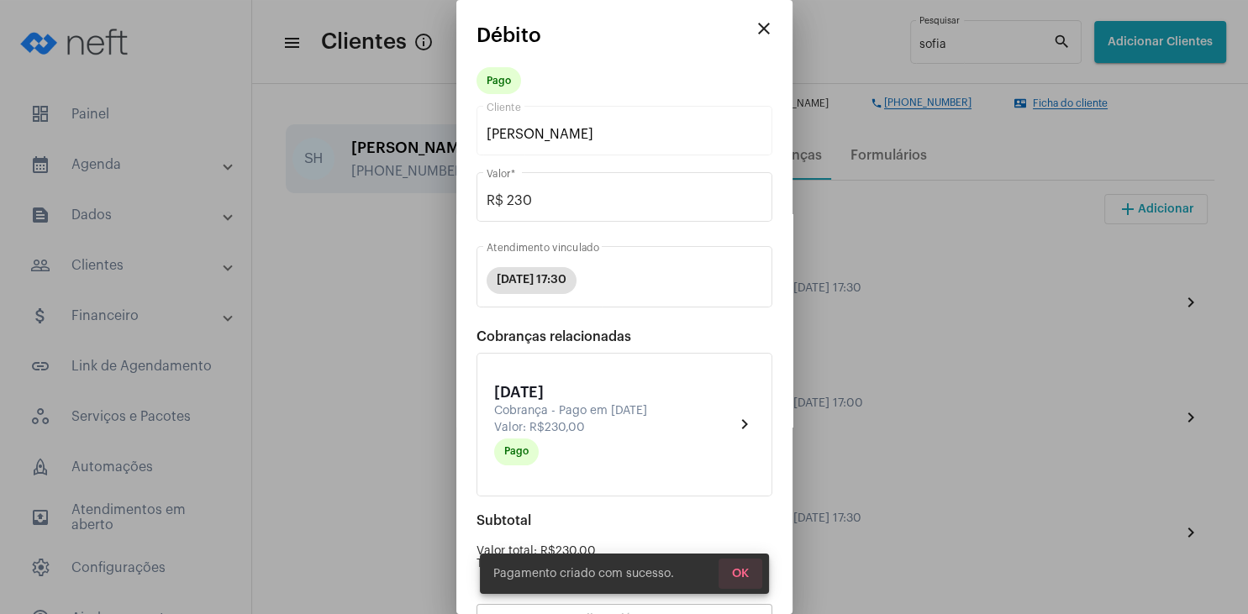
click at [736, 573] on span "OK" at bounding box center [740, 574] width 17 height 12
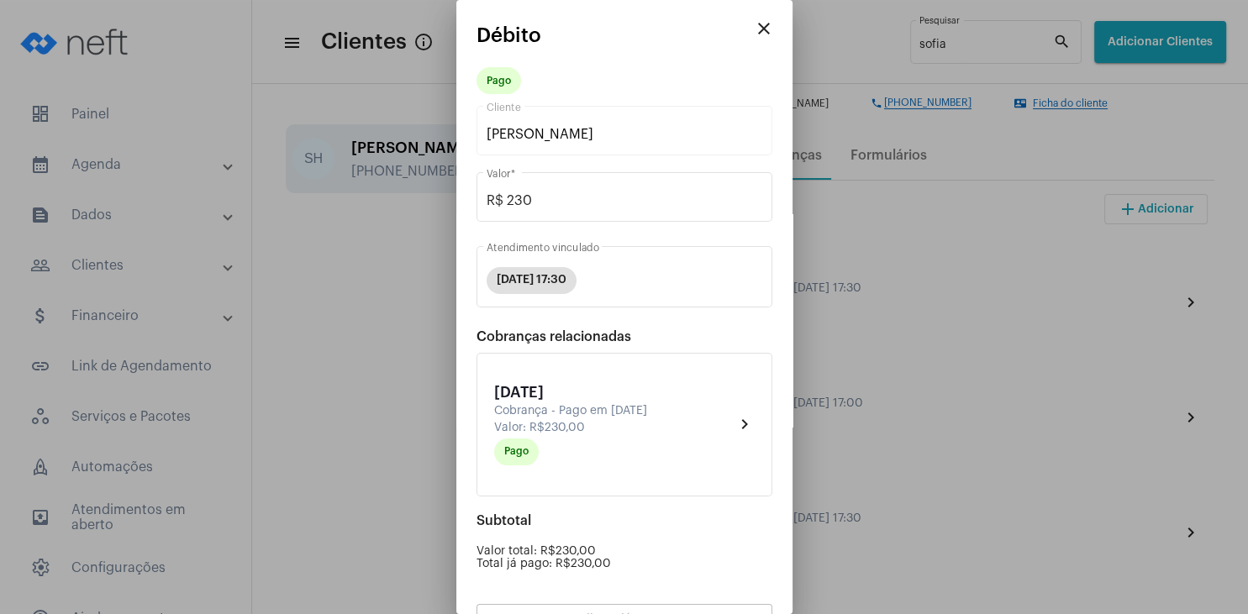
scroll to position [147, 0]
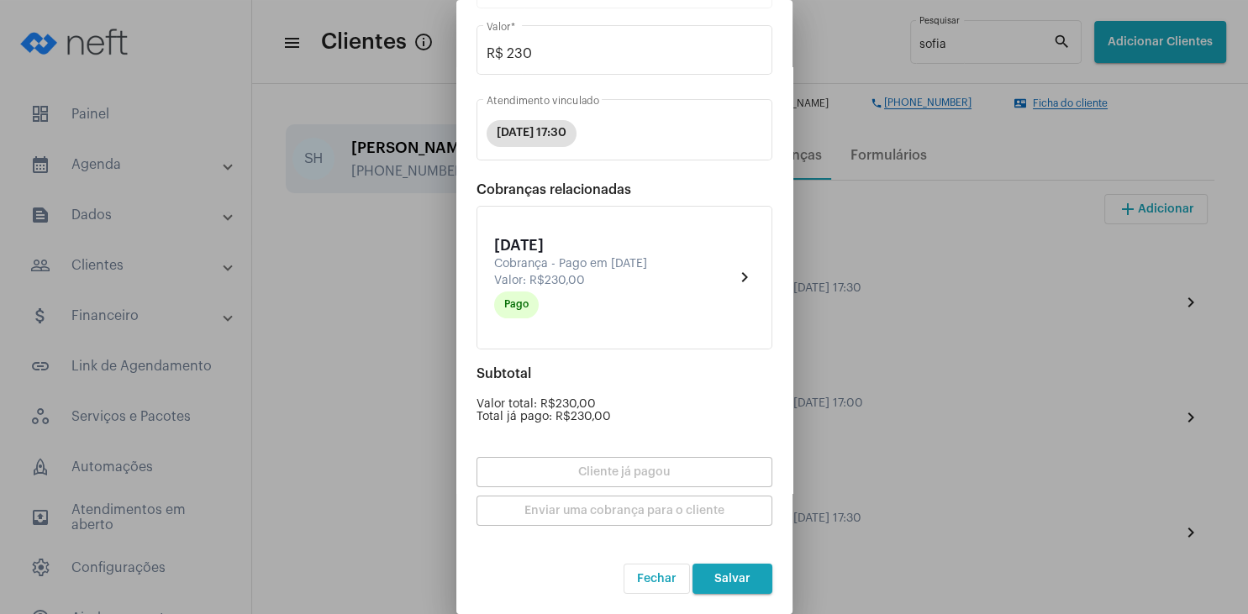
click at [737, 575] on span "Salvar" at bounding box center [732, 579] width 36 height 12
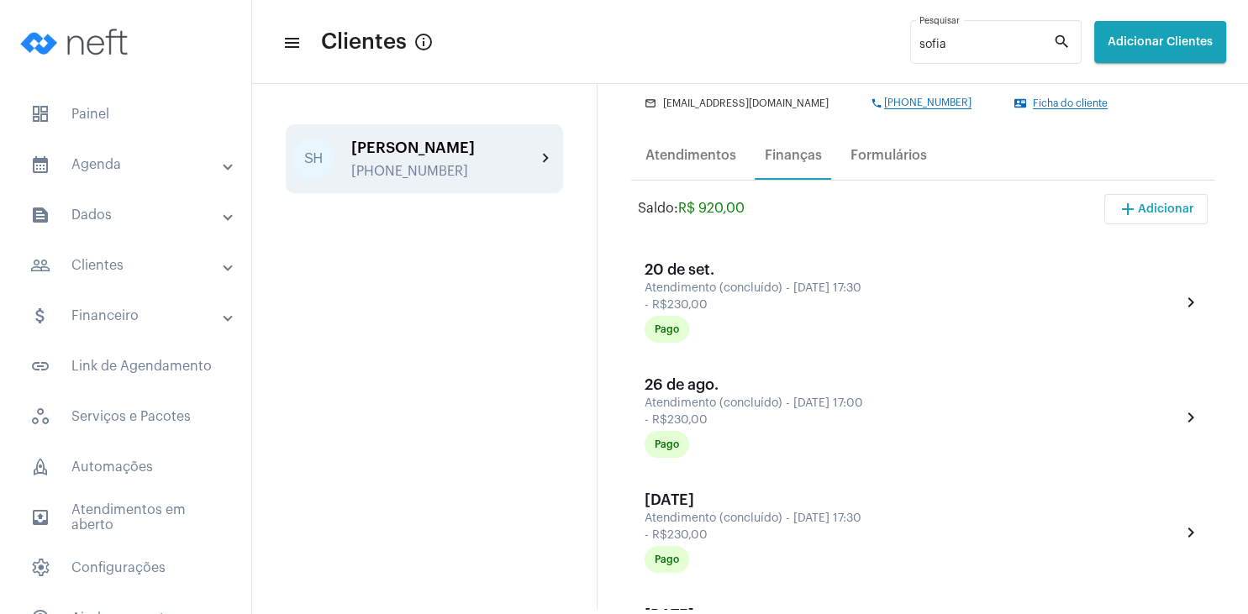
click at [1033, 102] on span "Ficha do cliente" at bounding box center [1070, 103] width 75 height 11
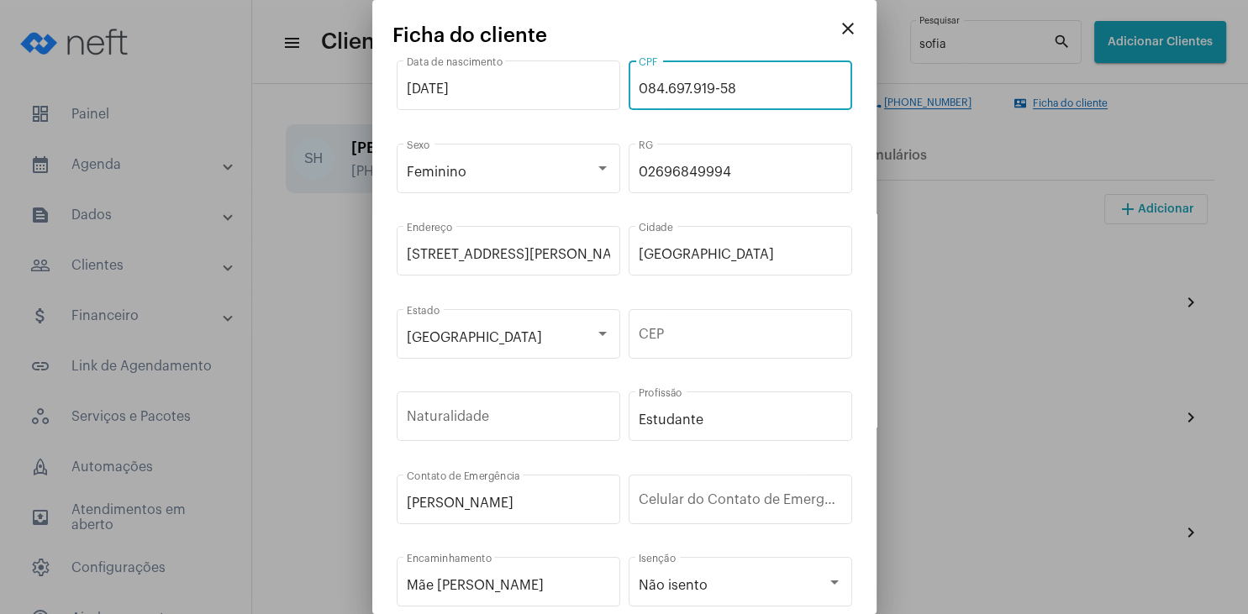
drag, startPoint x: 746, startPoint y: 87, endPoint x: 625, endPoint y: 81, distance: 121.2
click at [639, 81] on input "084.697.919-58" at bounding box center [740, 88] width 203 height 15
click at [849, 36] on mat-icon "close" at bounding box center [848, 28] width 20 height 20
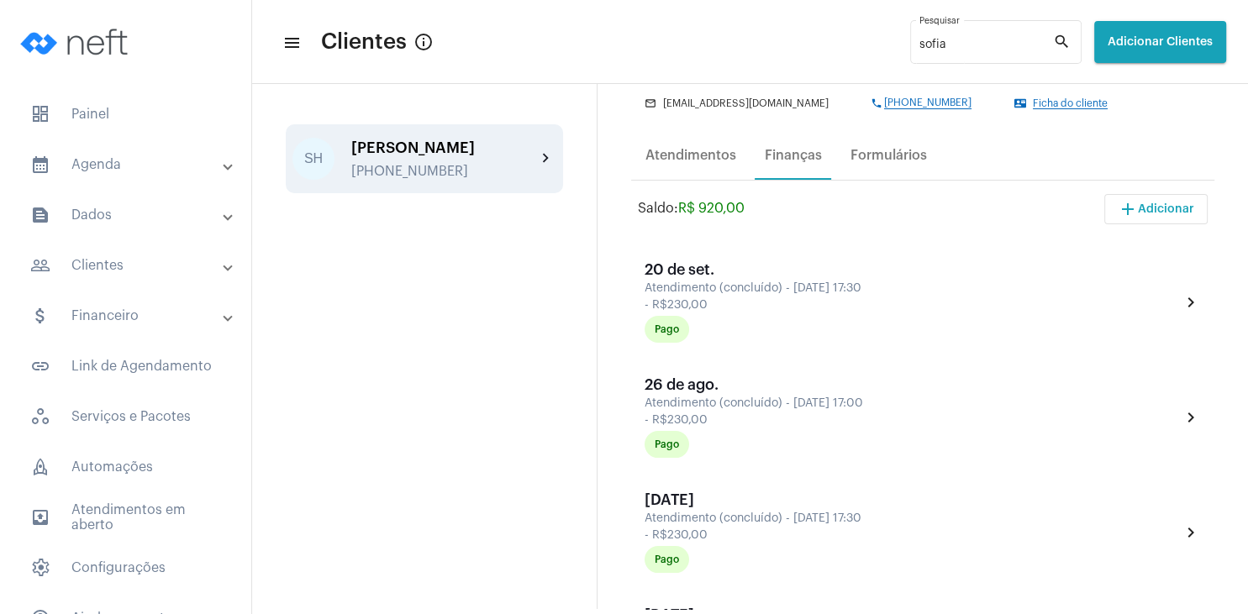
drag, startPoint x: 920, startPoint y: 52, endPoint x: 874, endPoint y: 42, distance: 47.3
click at [874, 42] on mat-toolbar-row "menu Clientes info_outlined sofia Pesquisar search Adicionar Clientes" at bounding box center [750, 42] width 996 height 54
click at [919, 42] on input "sofia" at bounding box center [986, 45] width 134 height 13
type input "s"
click at [389, 167] on div "[PHONE_NUMBER]" at bounding box center [443, 171] width 185 height 15
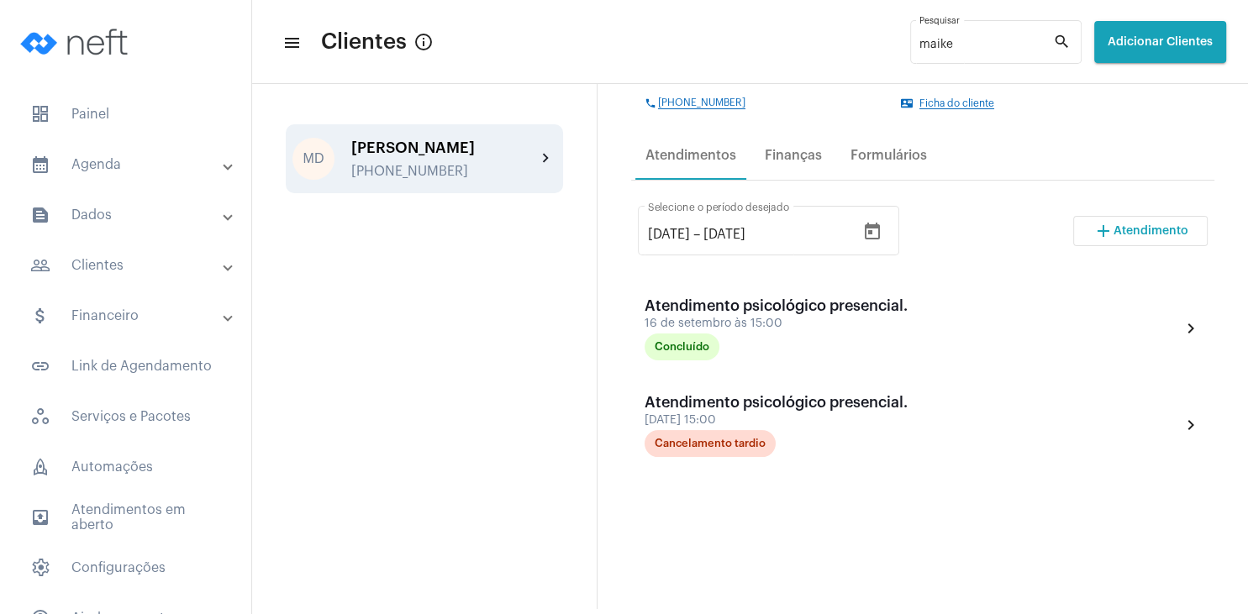
scroll to position [81, 0]
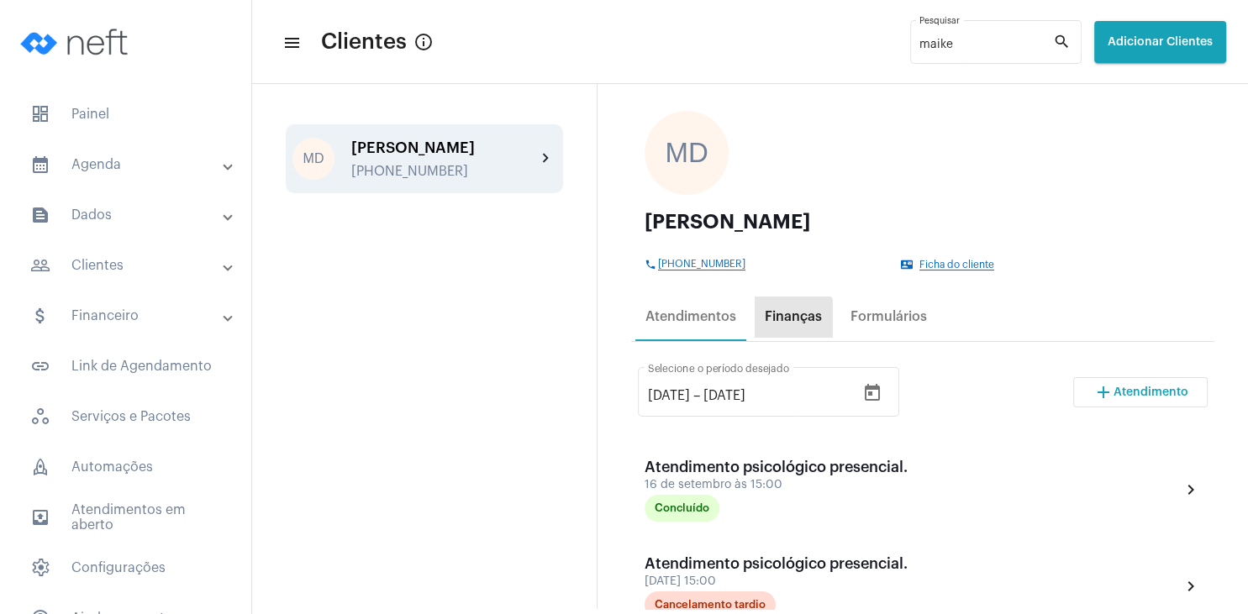
click at [781, 327] on div "Finanças" at bounding box center [792, 317] width 77 height 40
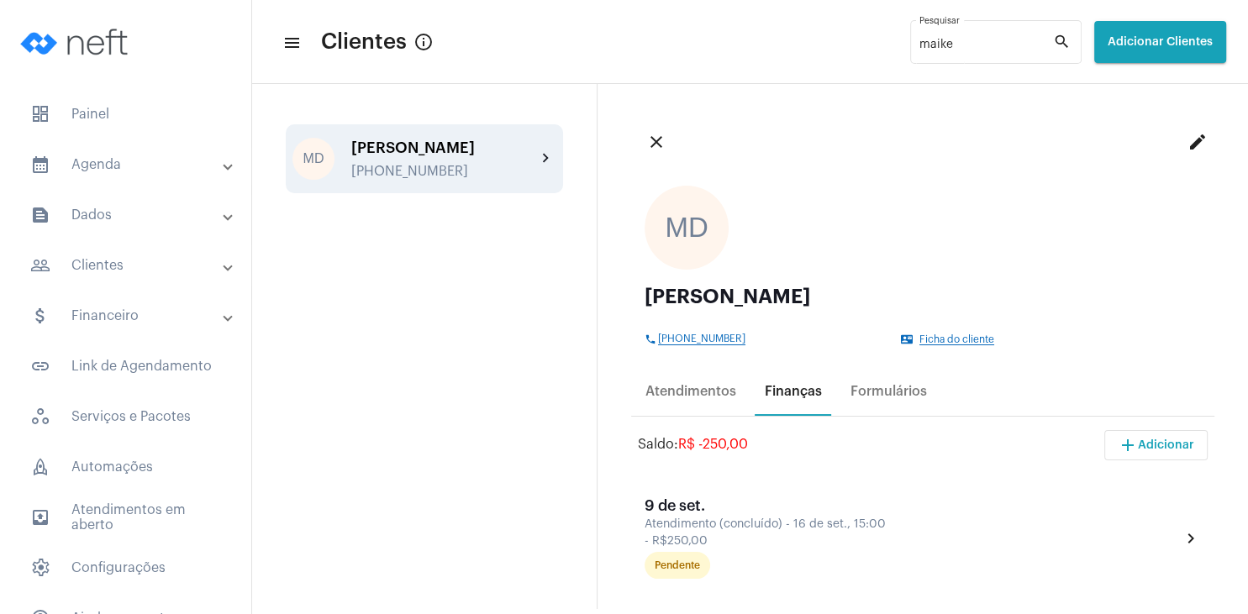
scroll to position [0, 0]
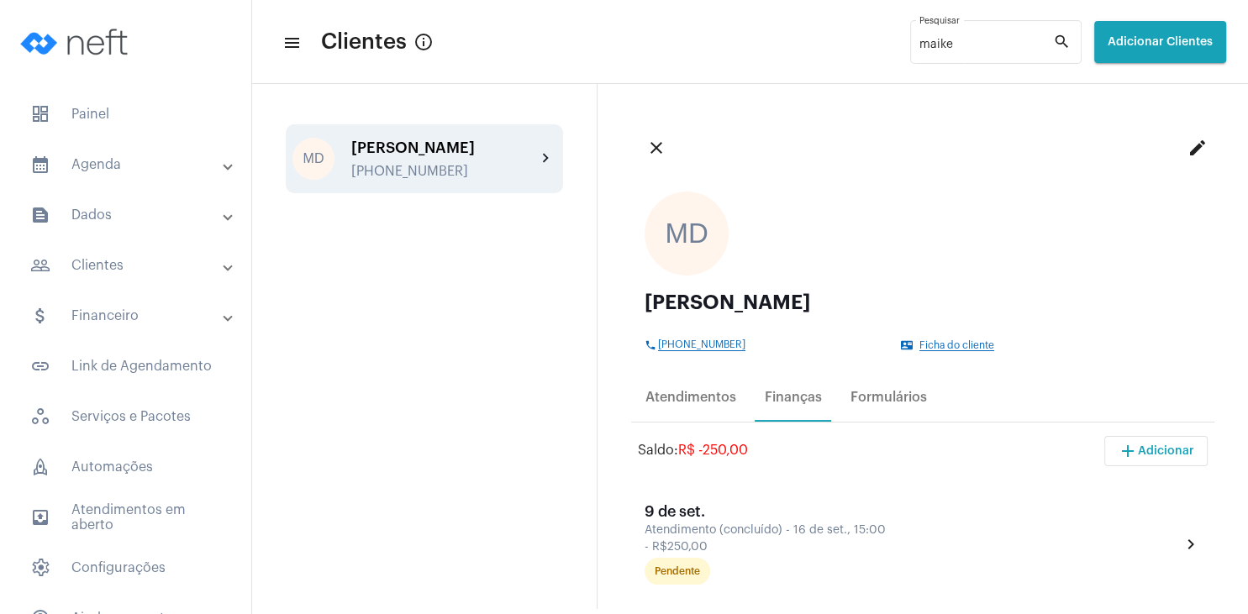
click at [949, 348] on span "Ficha do cliente" at bounding box center [956, 345] width 75 height 11
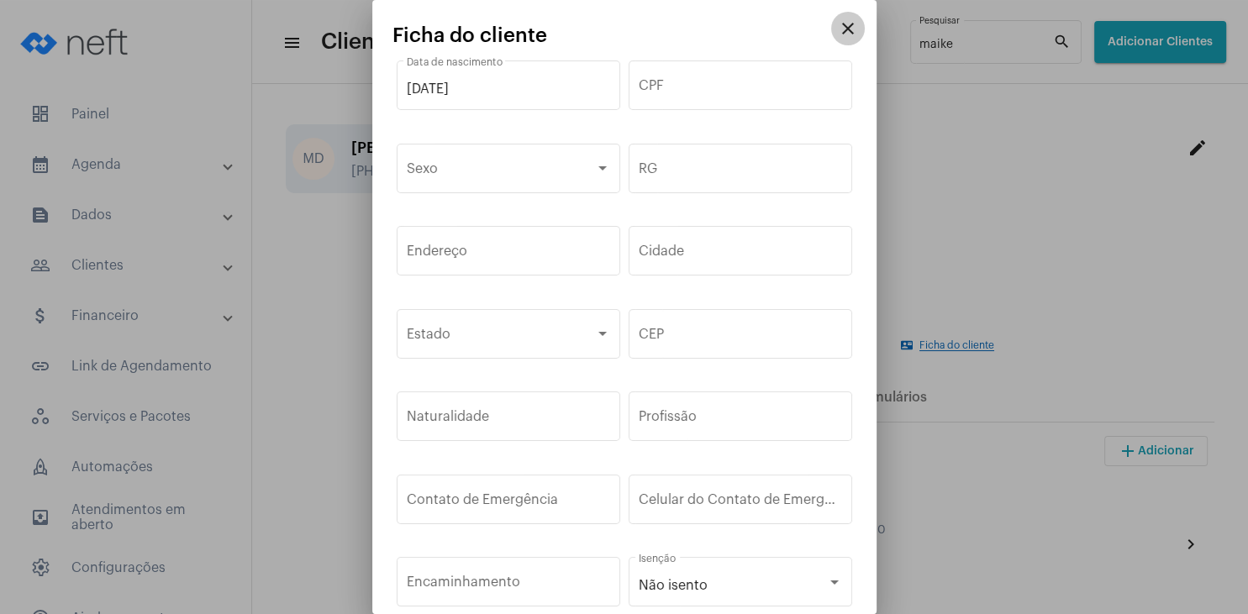
click at [849, 31] on mat-icon "close" at bounding box center [848, 28] width 20 height 20
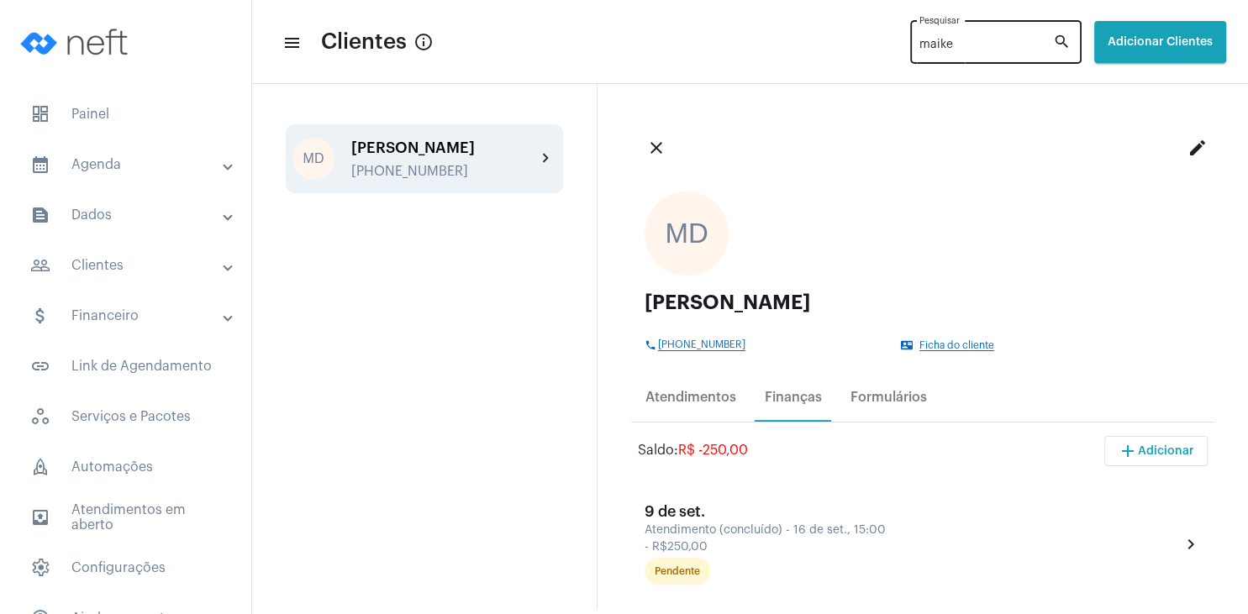
click at [919, 45] on input "maike" at bounding box center [986, 45] width 134 height 13
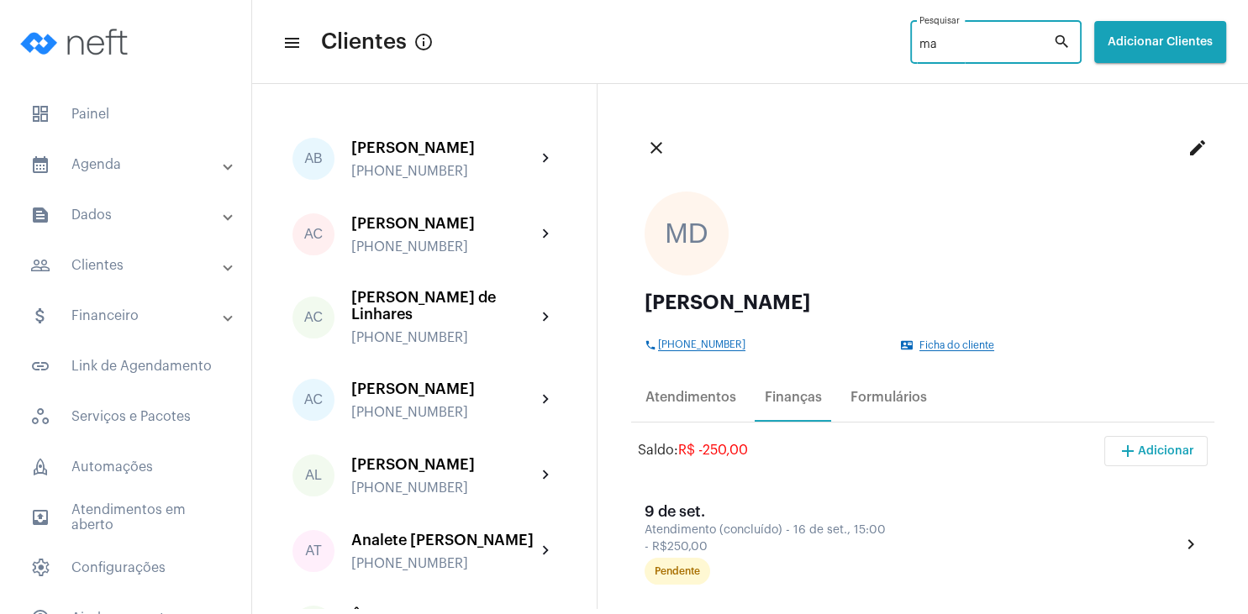
type input "m"
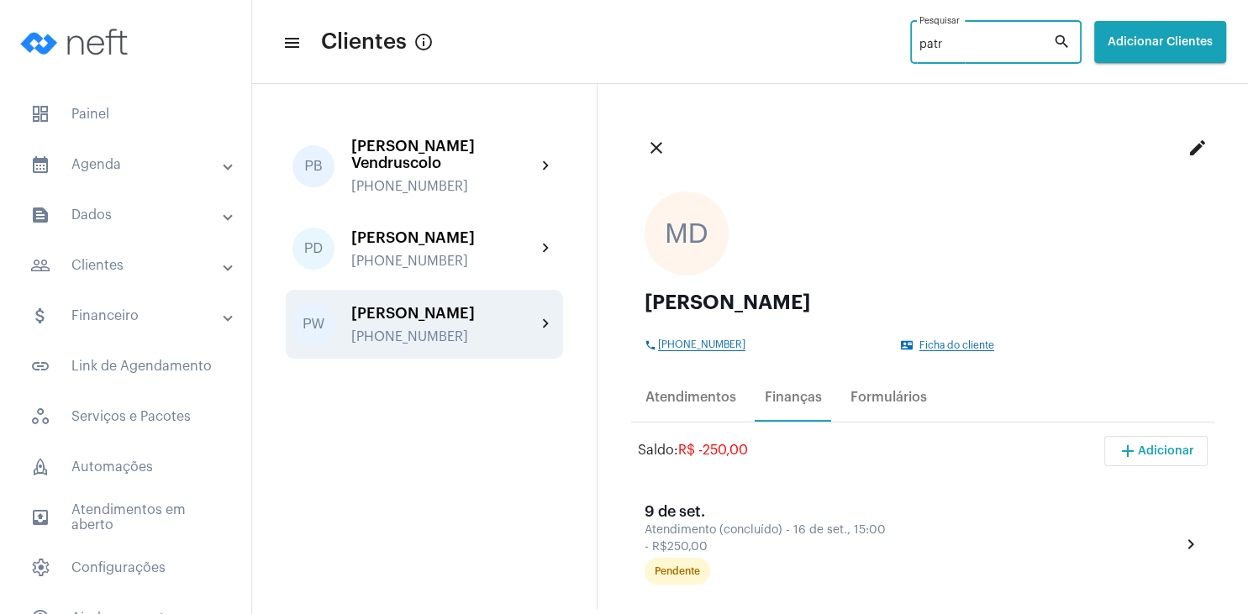
click at [491, 322] on div "[PERSON_NAME]" at bounding box center [443, 313] width 185 height 17
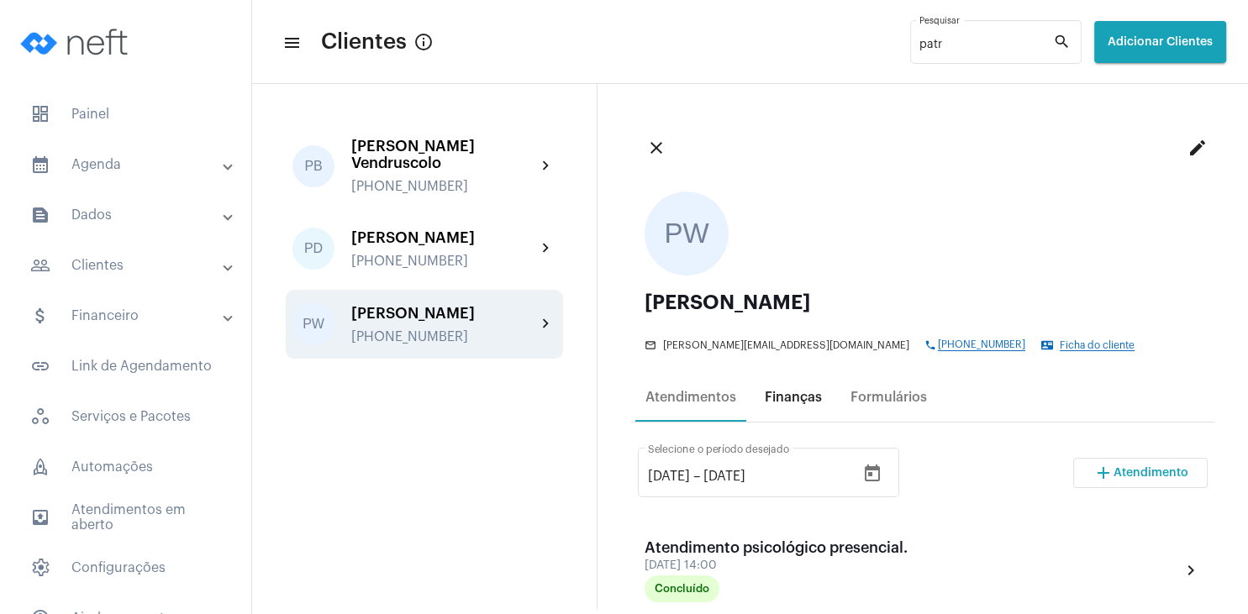
click at [796, 397] on div "Finanças" at bounding box center [793, 397] width 57 height 15
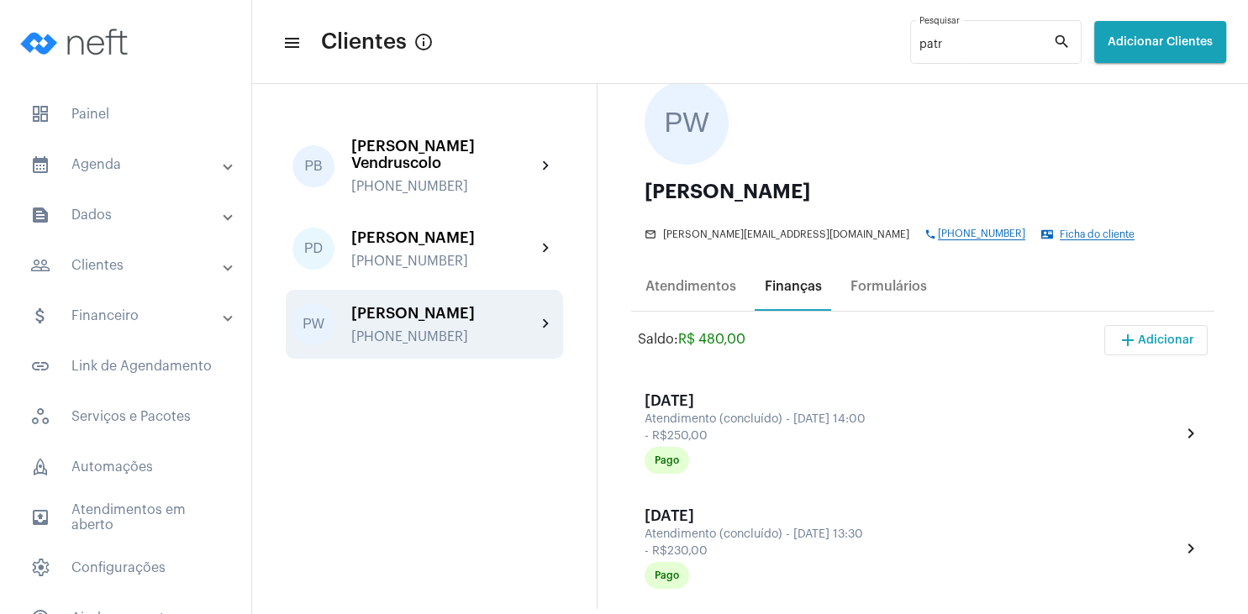
scroll to position [161, 0]
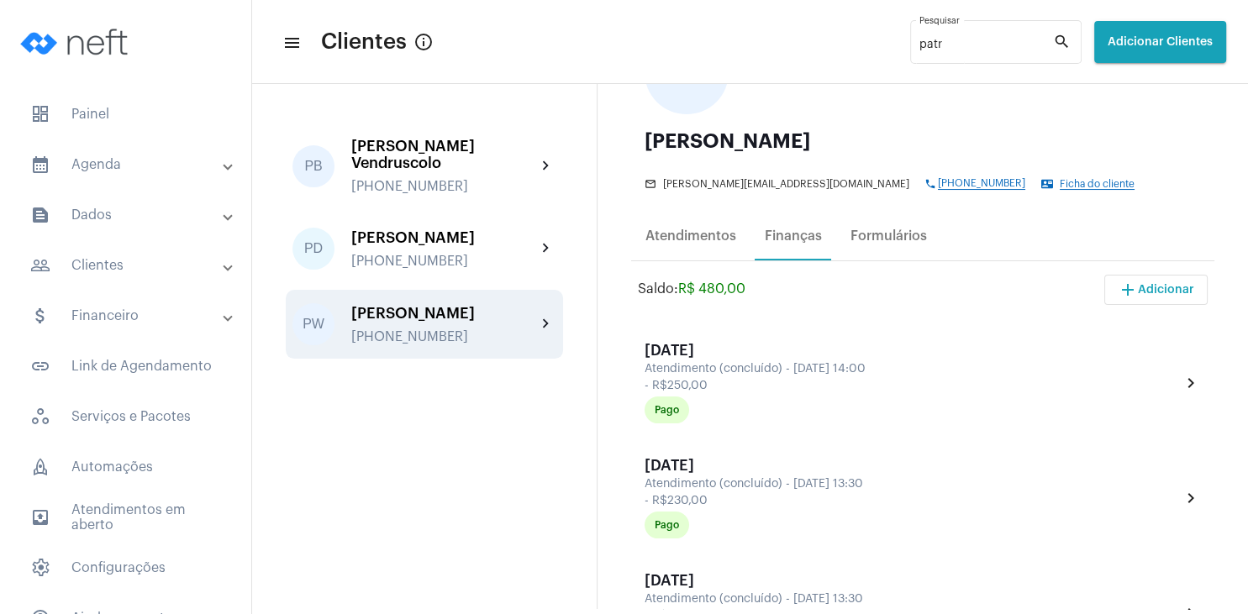
click at [1059, 181] on span "Ficha do cliente" at bounding box center [1096, 184] width 75 height 11
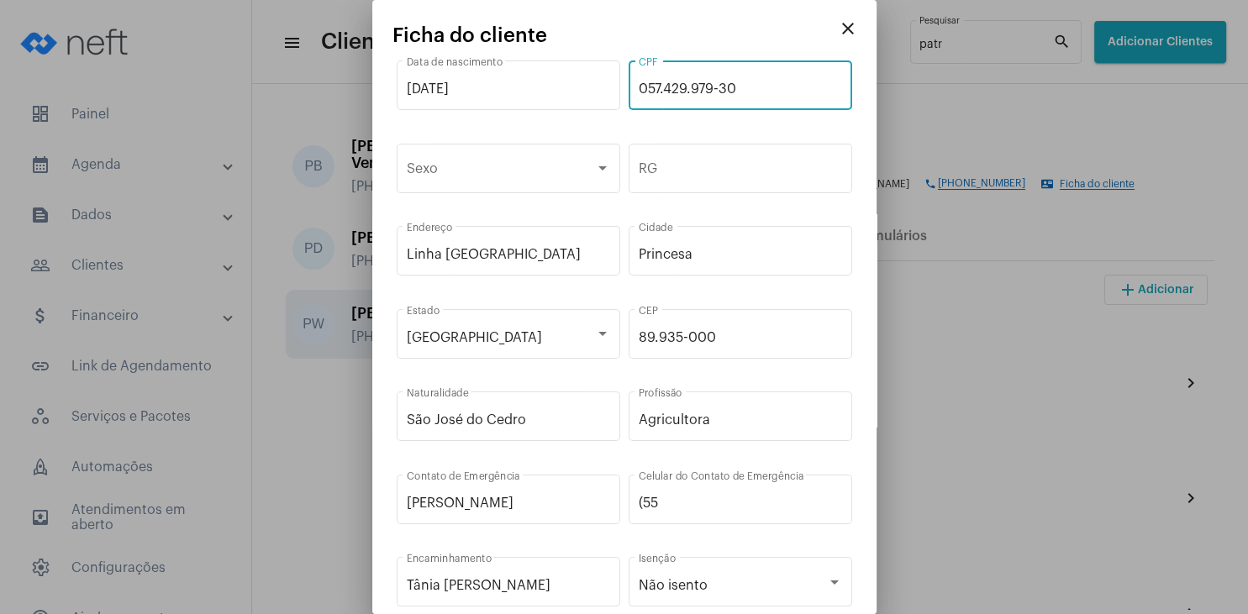
drag, startPoint x: 723, startPoint y: 87, endPoint x: 579, endPoint y: 77, distance: 144.9
click at [639, 81] on input "057.429.979-30" at bounding box center [740, 88] width 203 height 15
click at [845, 26] on mat-icon "close" at bounding box center [848, 28] width 20 height 20
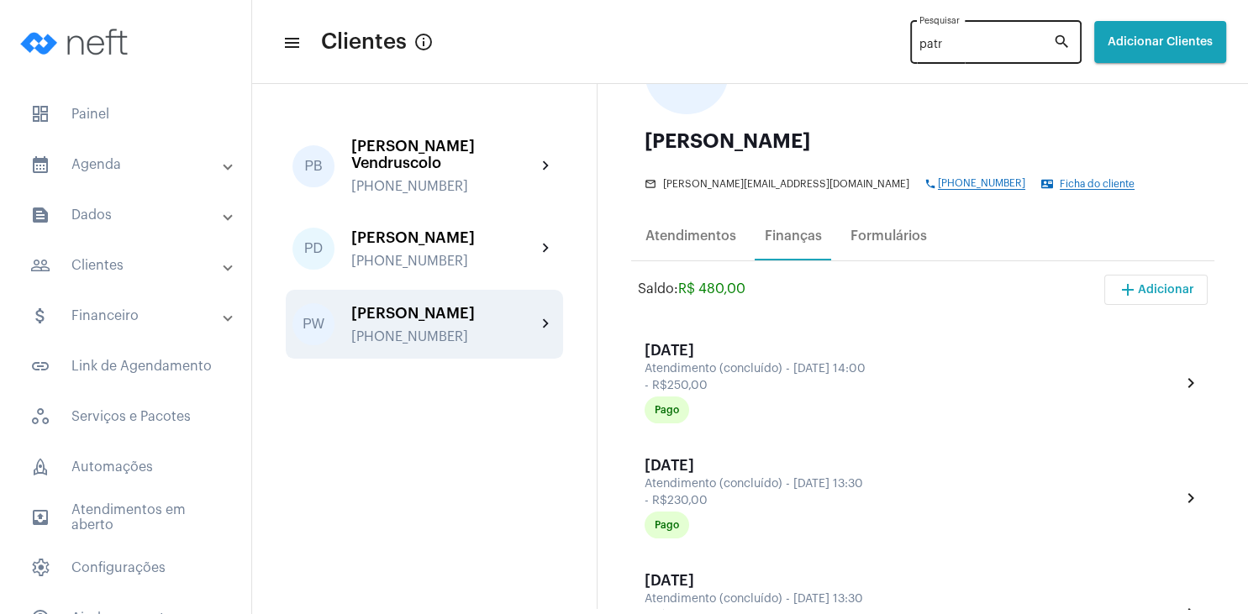
click at [936, 56] on div "patr Pesquisar" at bounding box center [986, 41] width 134 height 46
click at [930, 49] on input "patr" at bounding box center [986, 45] width 134 height 13
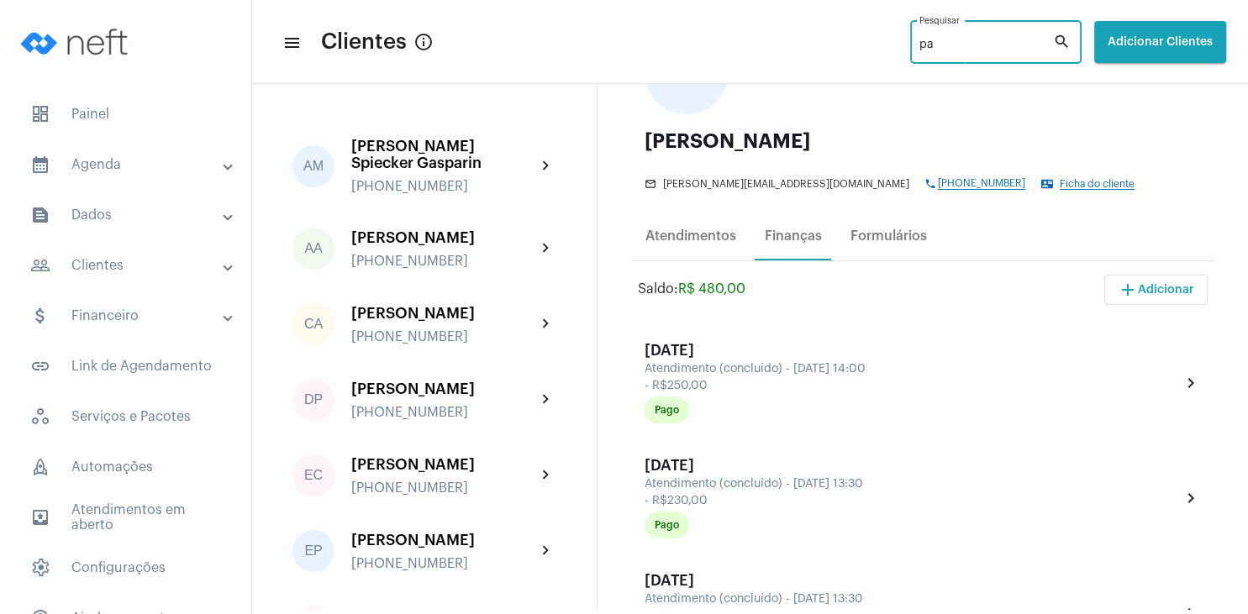
type input "p"
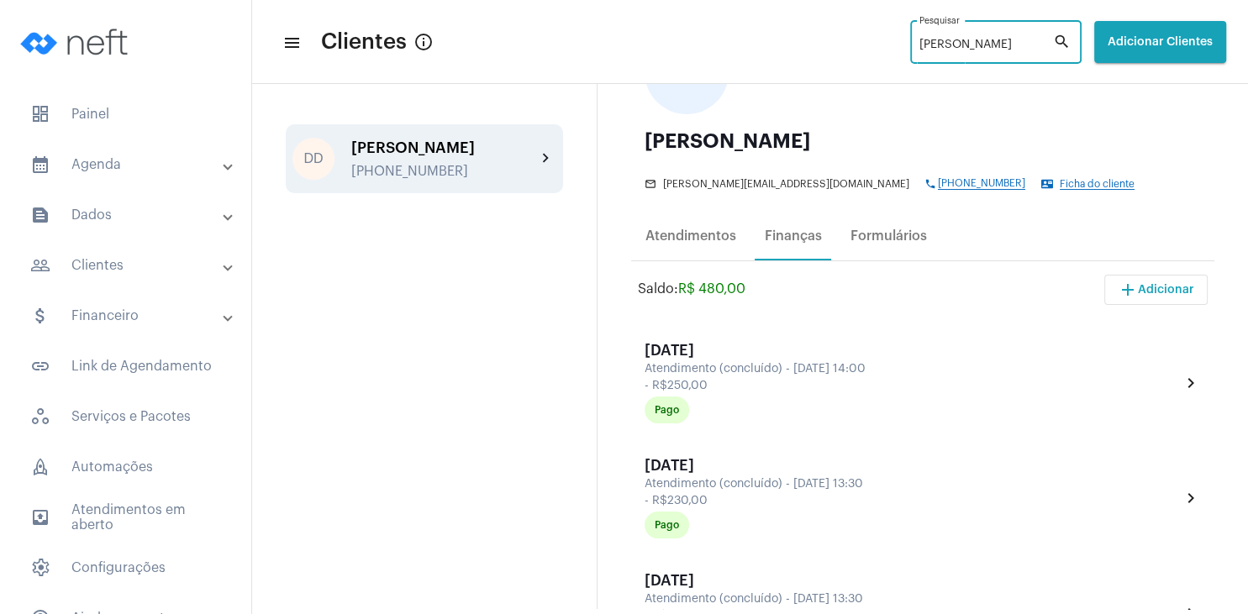
type input "[PERSON_NAME]"
click at [444, 173] on div "[PHONE_NUMBER]" at bounding box center [443, 171] width 185 height 15
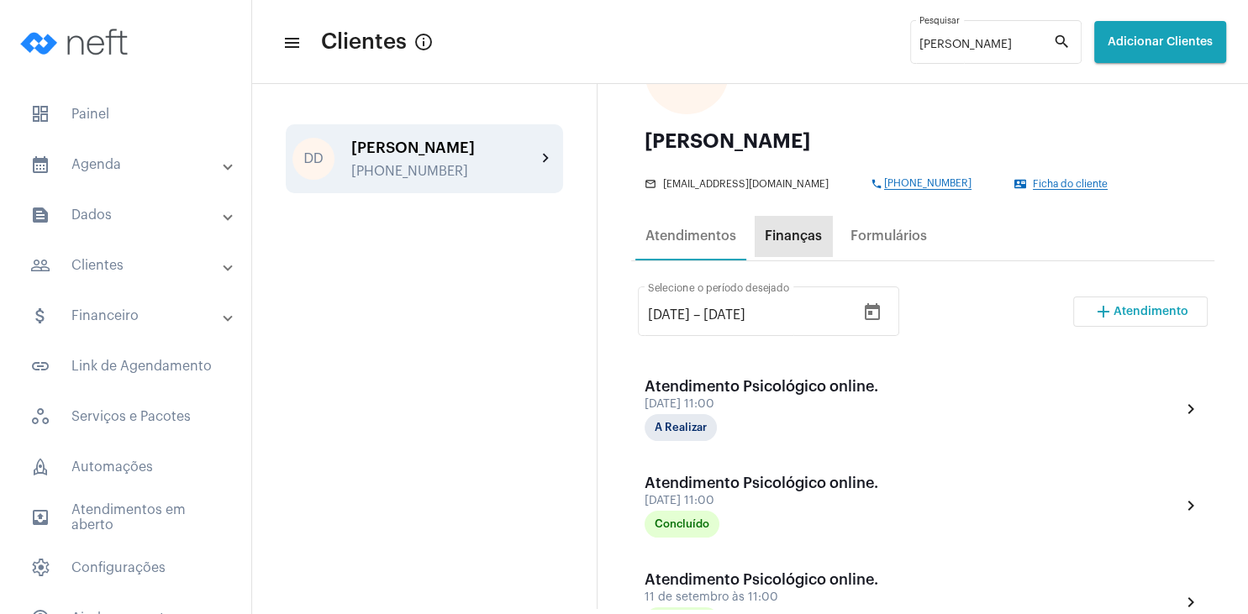
click at [809, 244] on div "Finanças" at bounding box center [793, 236] width 57 height 15
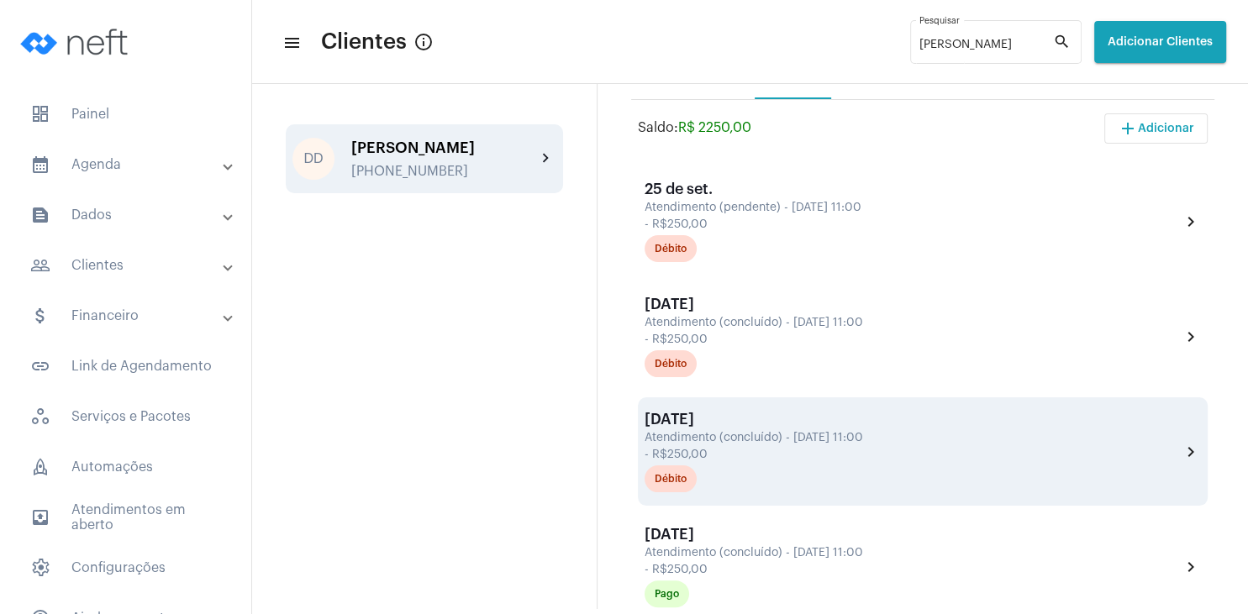
scroll to position [242, 0]
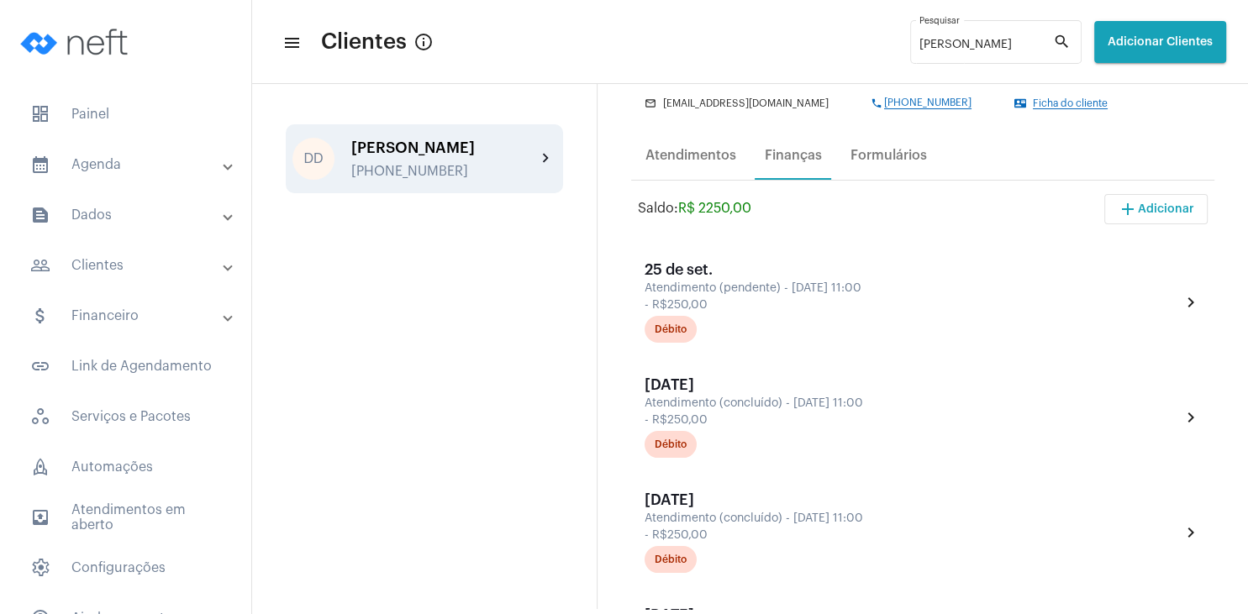
click at [1039, 102] on span "Ficha do cliente" at bounding box center [1070, 103] width 75 height 11
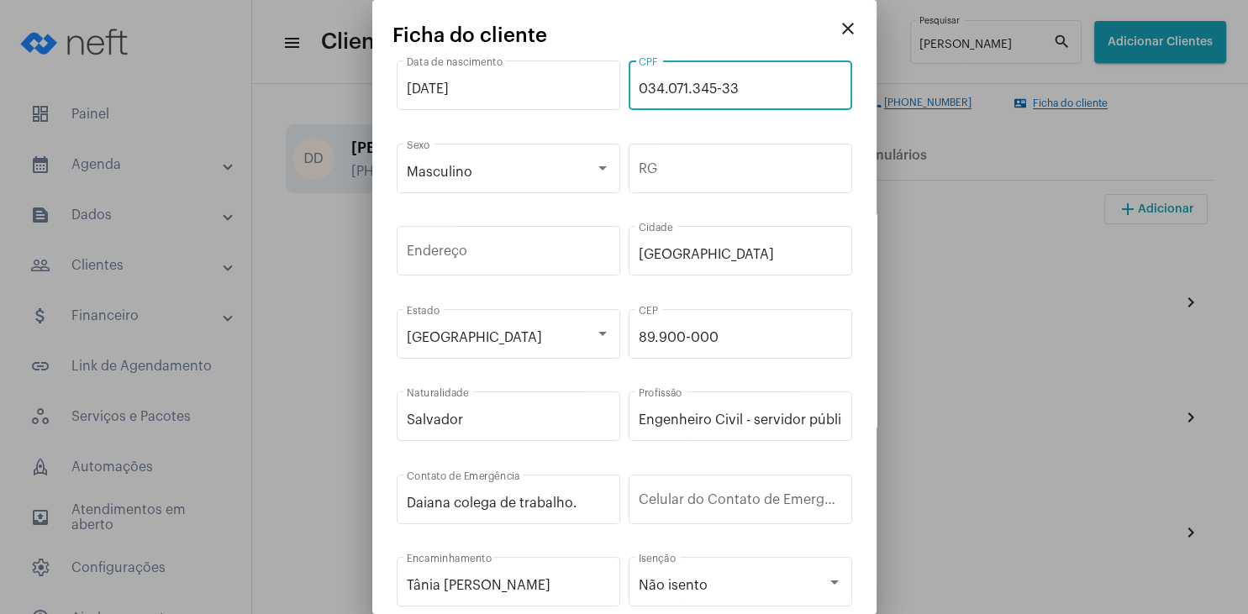
drag, startPoint x: 728, startPoint y: 90, endPoint x: 613, endPoint y: 76, distance: 115.1
click at [639, 81] on input "034.071.345-33" at bounding box center [740, 88] width 203 height 15
click at [844, 31] on mat-icon "close" at bounding box center [848, 28] width 20 height 20
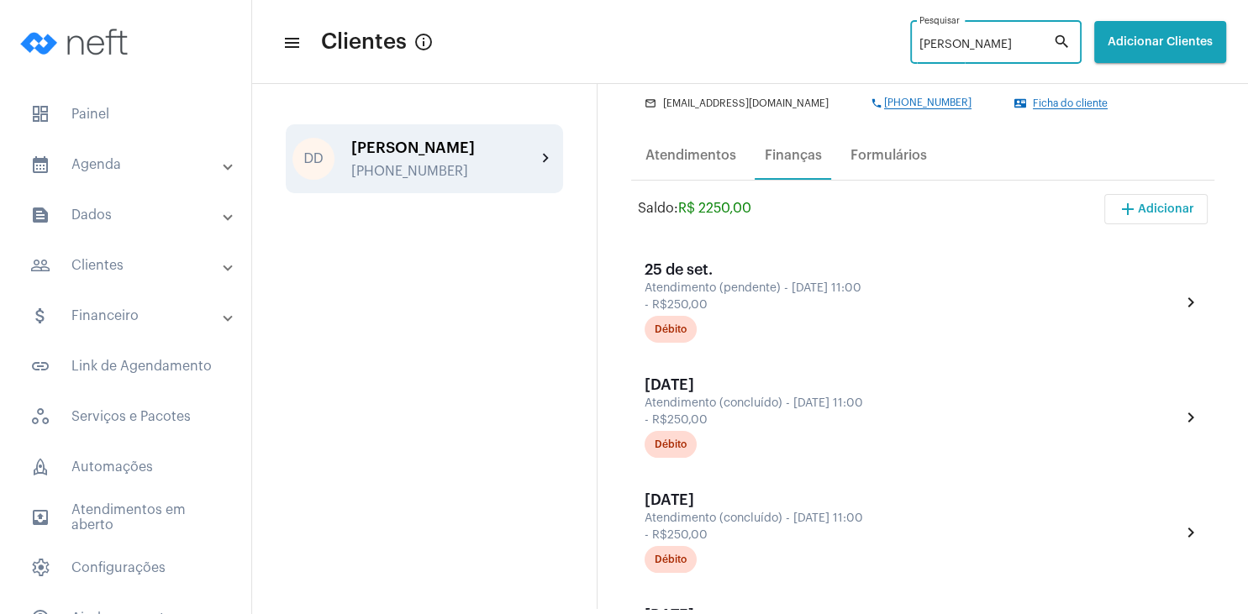
drag, startPoint x: 951, startPoint y: 51, endPoint x: 829, endPoint y: 42, distance: 122.2
click at [919, 42] on input "[PERSON_NAME]" at bounding box center [986, 45] width 134 height 13
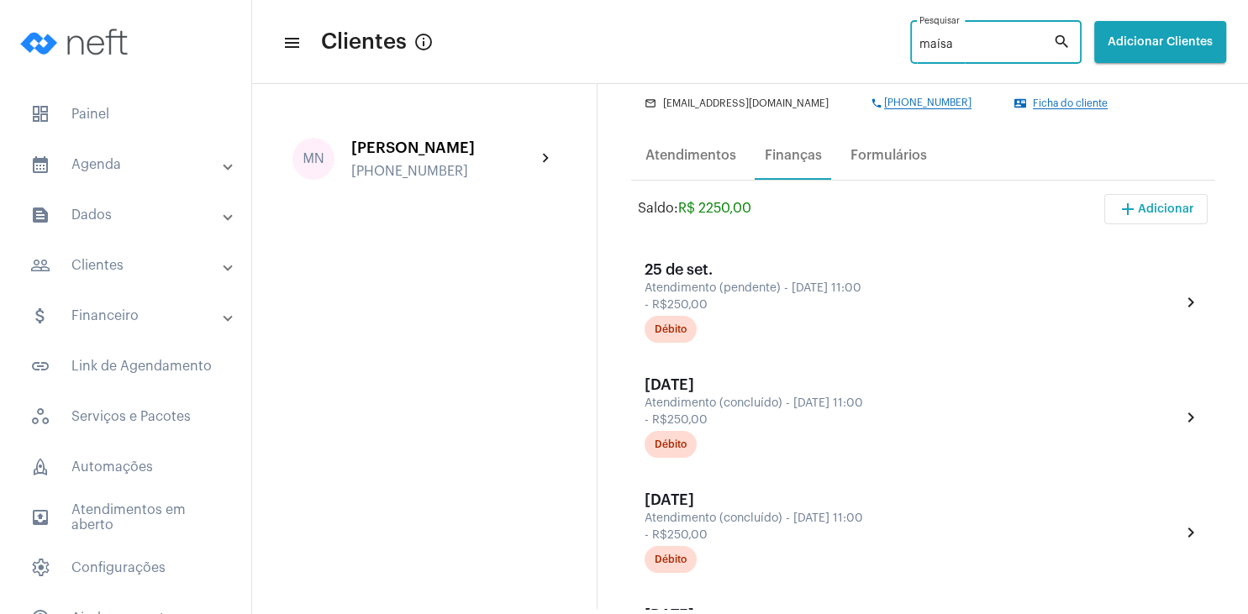
type input "maísa"
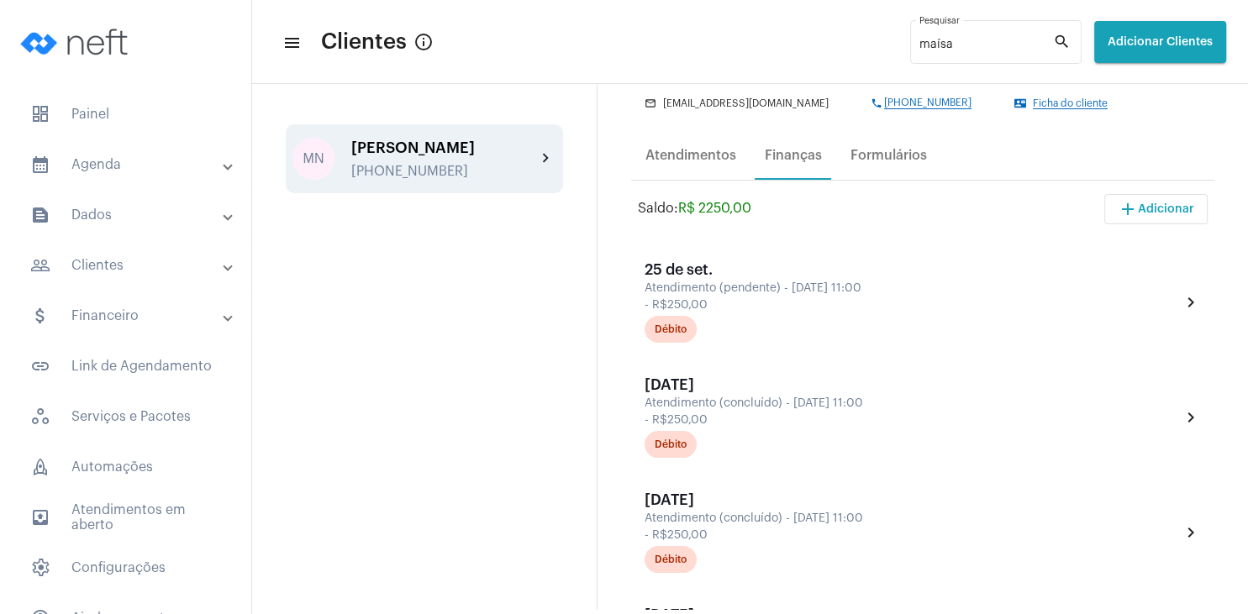
click at [442, 167] on div "[PHONE_NUMBER]" at bounding box center [443, 171] width 185 height 15
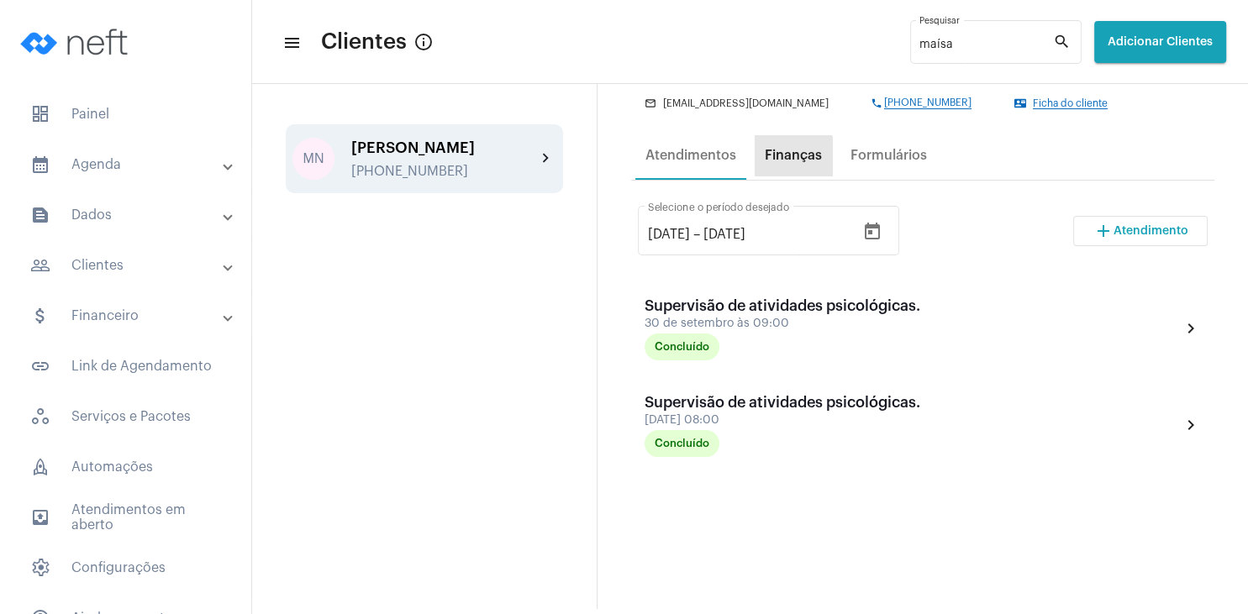
click at [790, 163] on div "Finanças" at bounding box center [793, 155] width 57 height 15
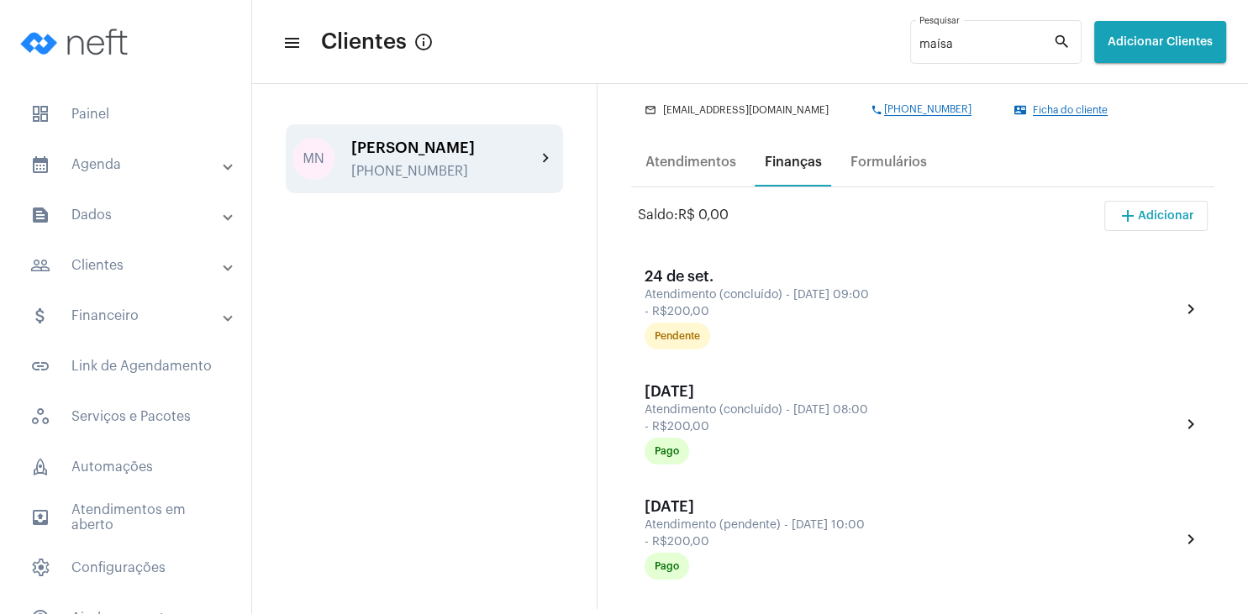
scroll to position [242, 0]
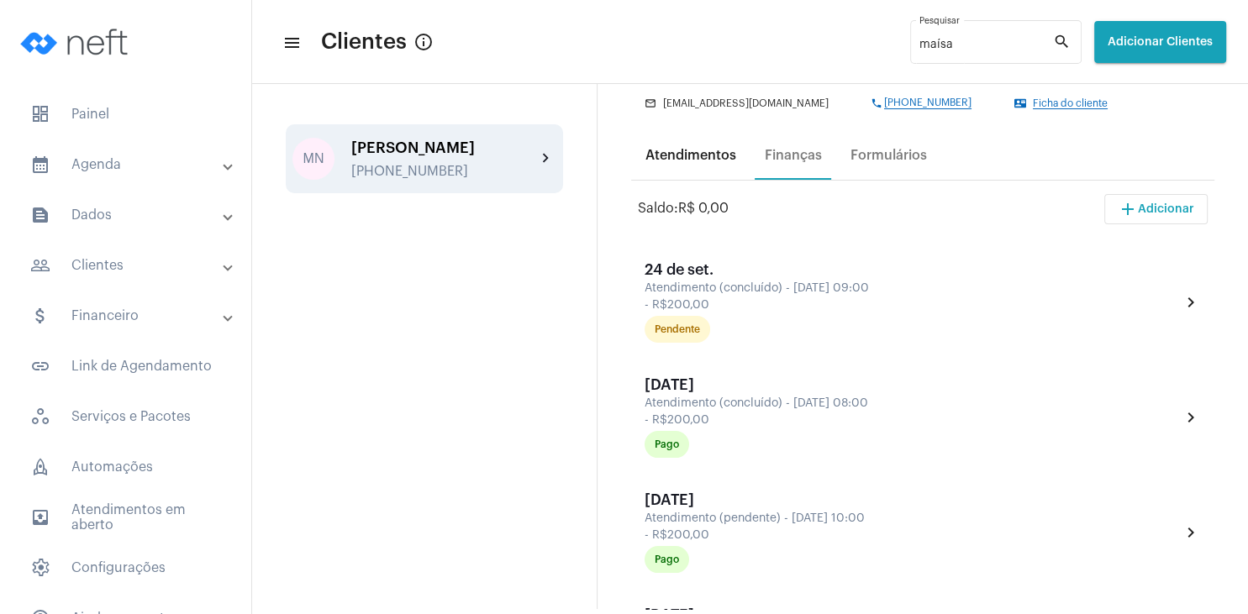
click at [697, 166] on div "Atendimentos" at bounding box center [690, 155] width 111 height 40
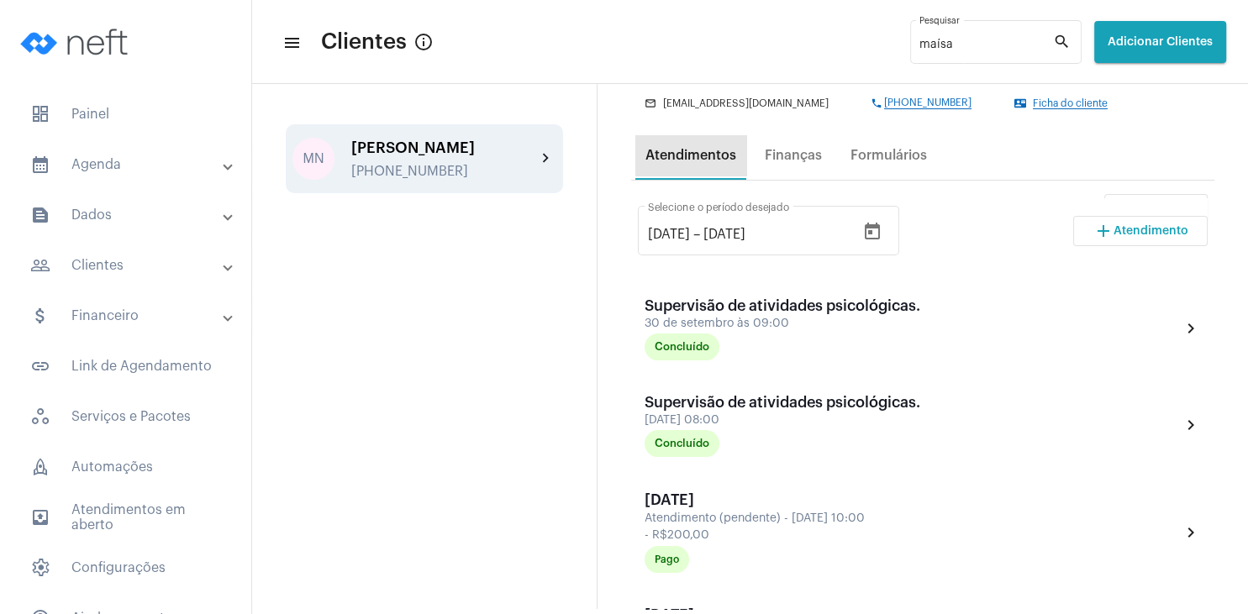
scroll to position [0, 0]
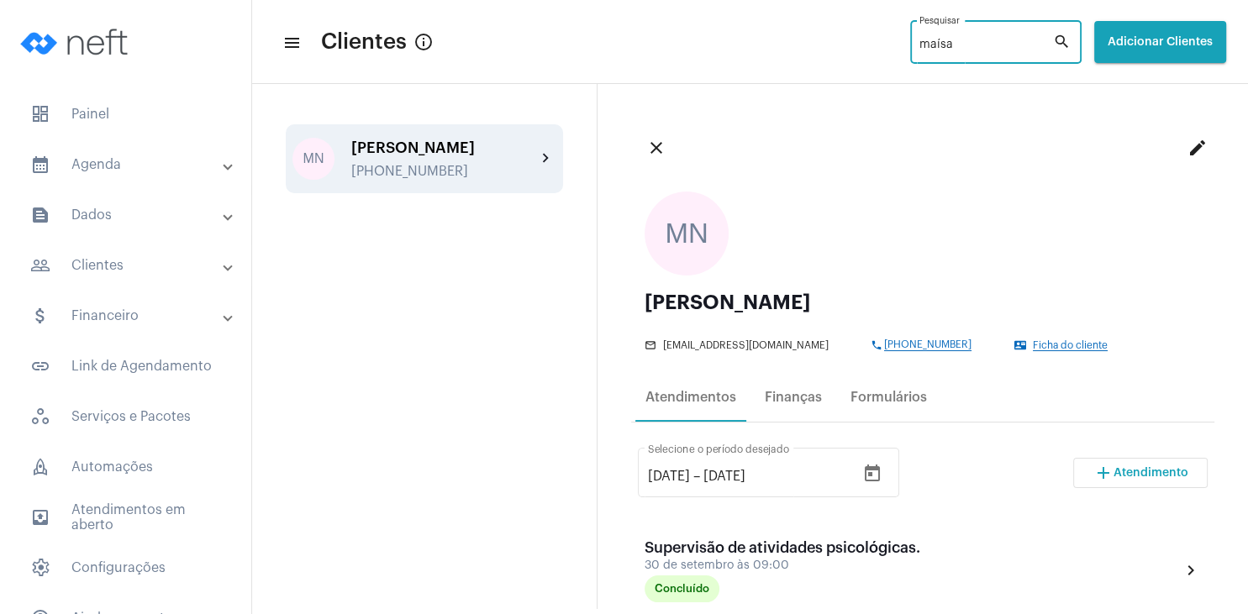
drag, startPoint x: 929, startPoint y: 50, endPoint x: 843, endPoint y: 35, distance: 87.7
click at [919, 39] on input "maísa" at bounding box center [986, 45] width 134 height 13
type input "[PERSON_NAME]"
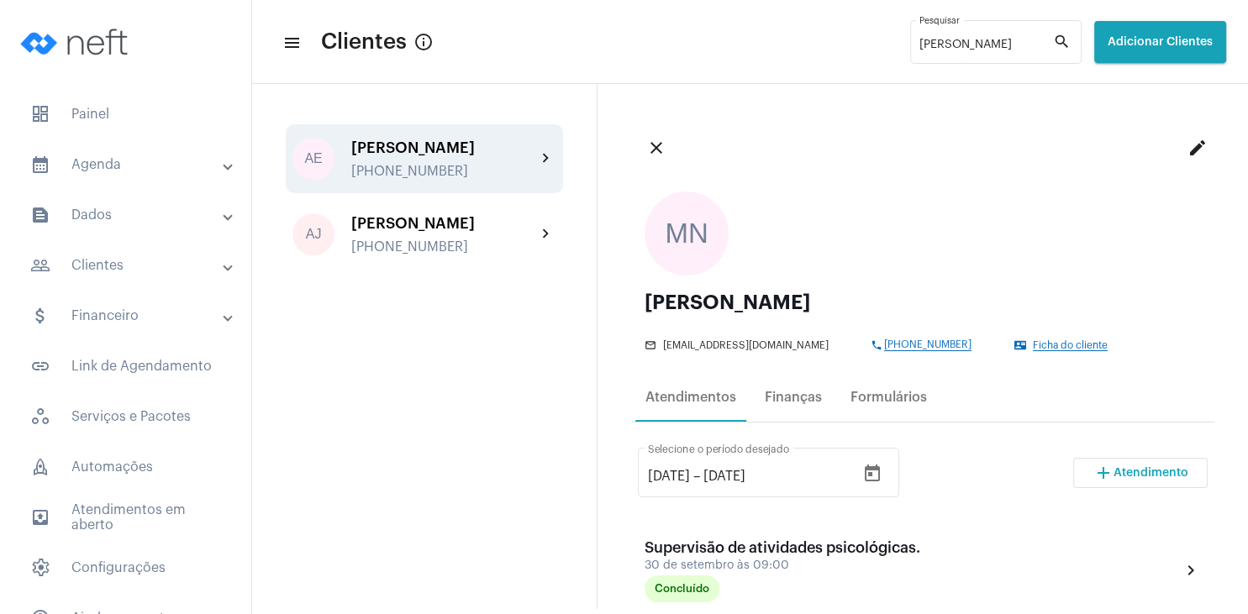
click at [438, 179] on div "[PHONE_NUMBER]" at bounding box center [443, 171] width 185 height 15
click at [808, 392] on div "Finanças" at bounding box center [793, 397] width 57 height 15
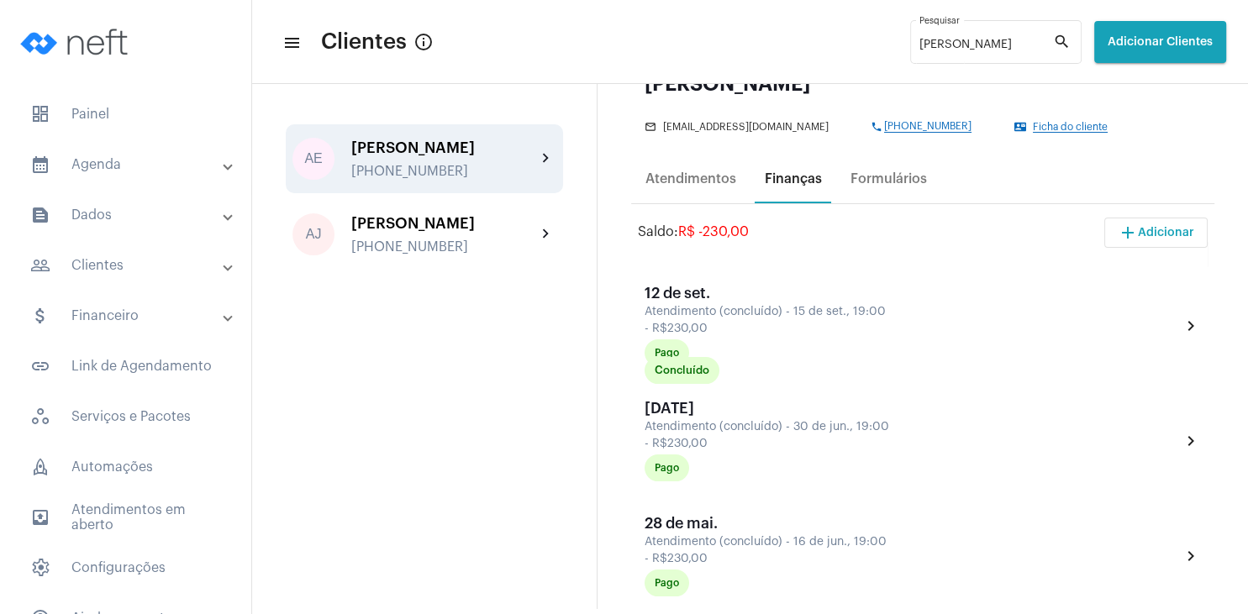
scroll to position [242, 0]
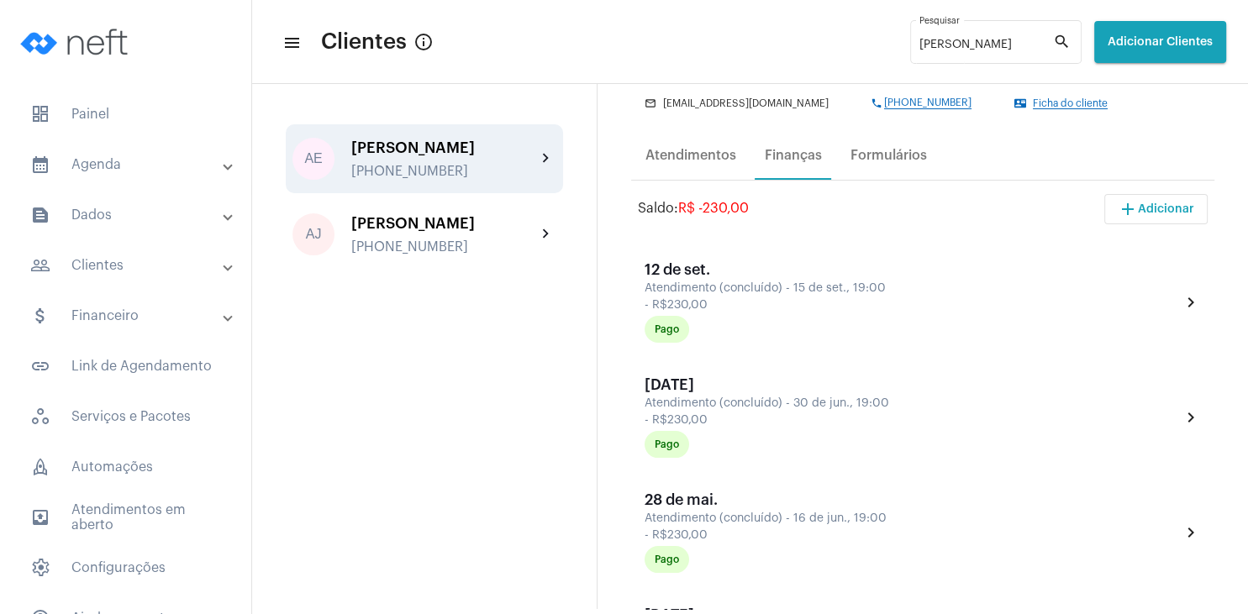
click at [1033, 102] on span "Ficha do cliente" at bounding box center [1070, 103] width 75 height 11
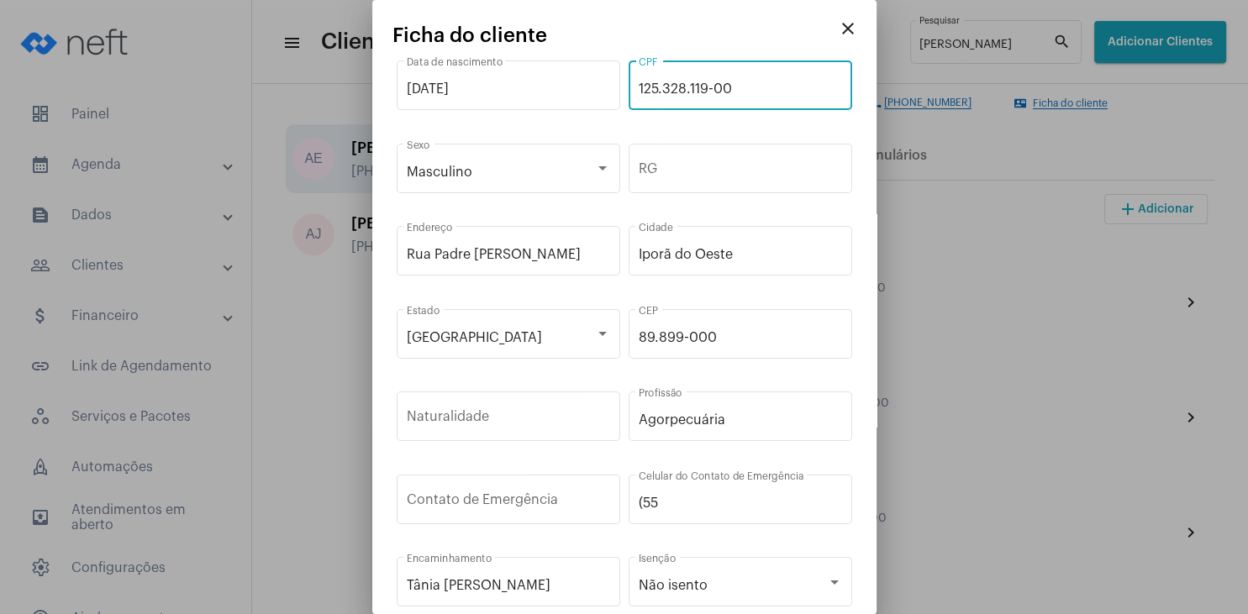
drag, startPoint x: 747, startPoint y: 89, endPoint x: 612, endPoint y: 76, distance: 135.8
click at [639, 81] on input "125.328.119-00" at bounding box center [740, 88] width 203 height 15
click at [850, 26] on mat-icon "close" at bounding box center [848, 28] width 20 height 20
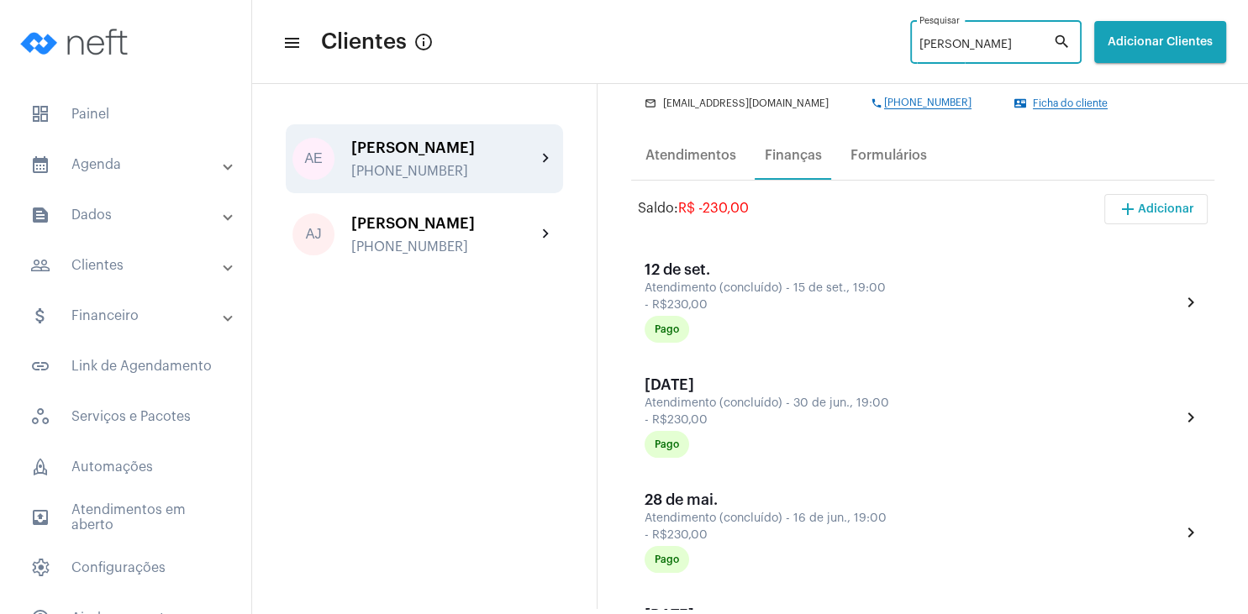
drag, startPoint x: 954, startPoint y: 45, endPoint x: 870, endPoint y: 35, distance: 85.5
click at [919, 39] on input "[PERSON_NAME]" at bounding box center [986, 45] width 134 height 13
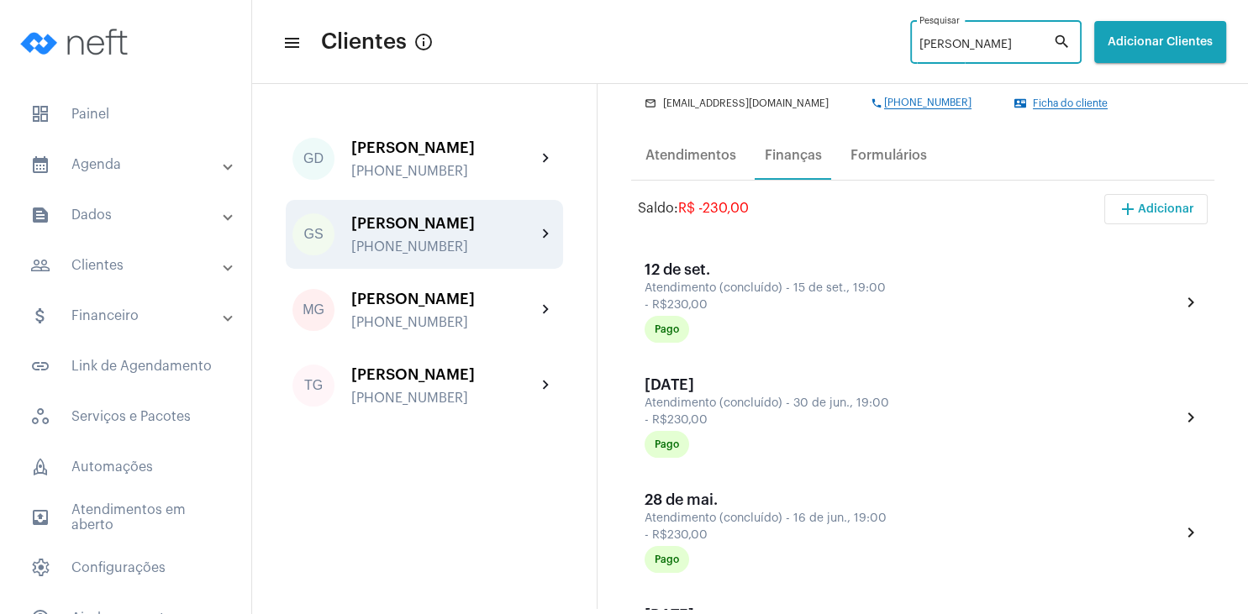
click at [486, 236] on div "[PERSON_NAME] [PHONE_NUMBER]" at bounding box center [443, 234] width 185 height 39
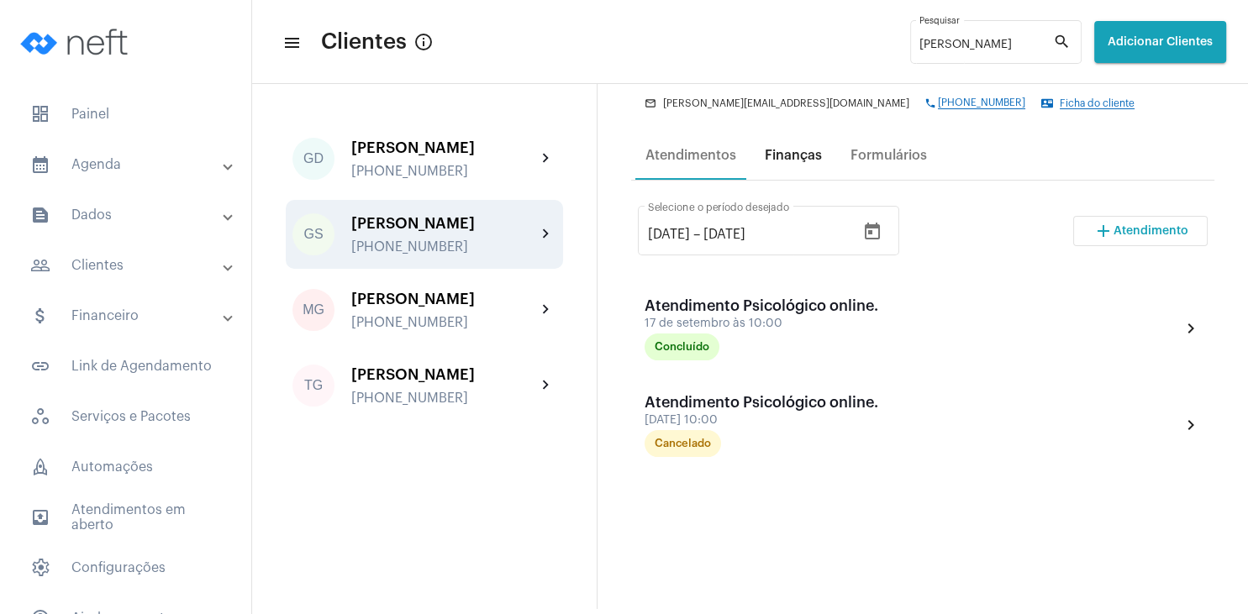
click at [814, 176] on div "Finanças" at bounding box center [792, 155] width 77 height 40
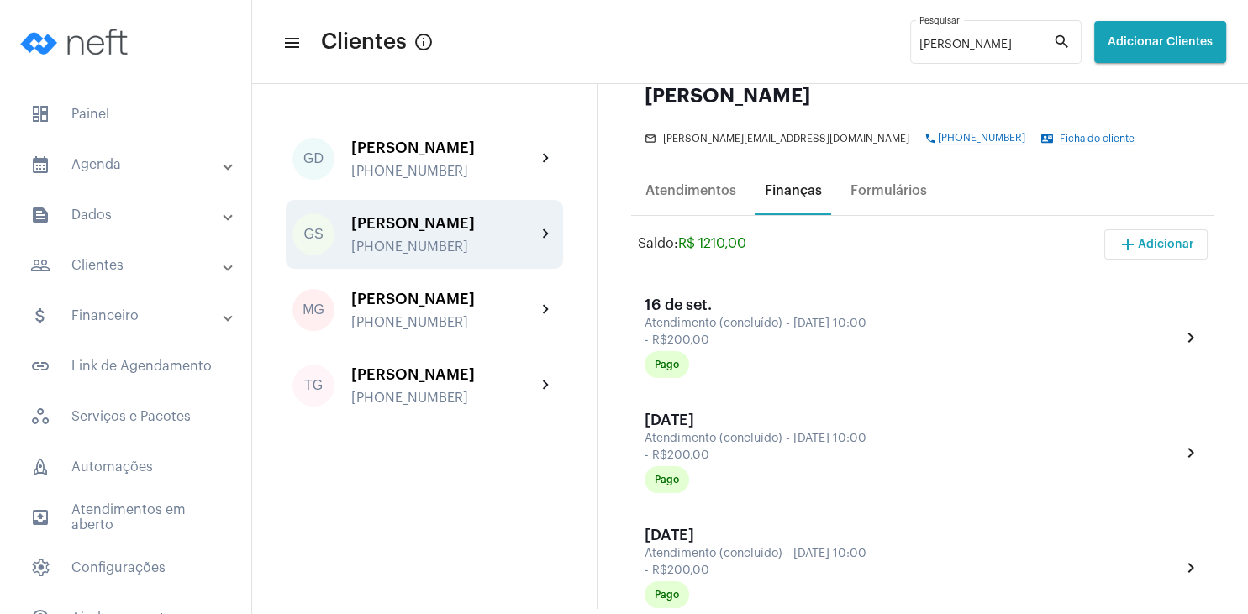
scroll to position [242, 0]
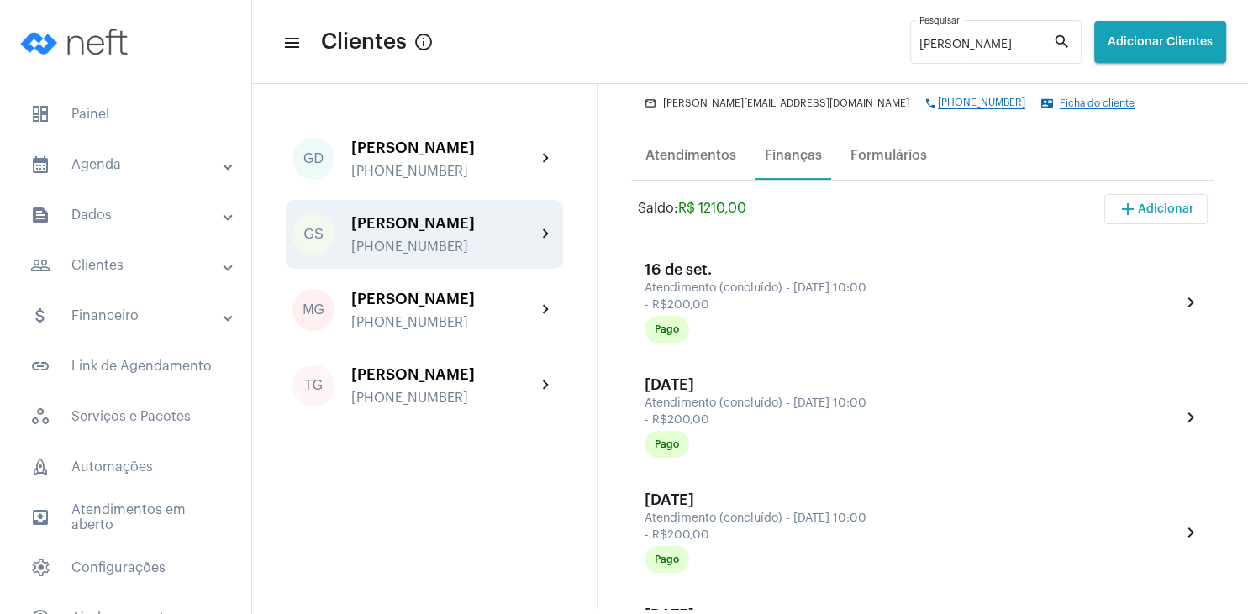
click at [1059, 99] on span "Ficha do cliente" at bounding box center [1096, 103] width 75 height 11
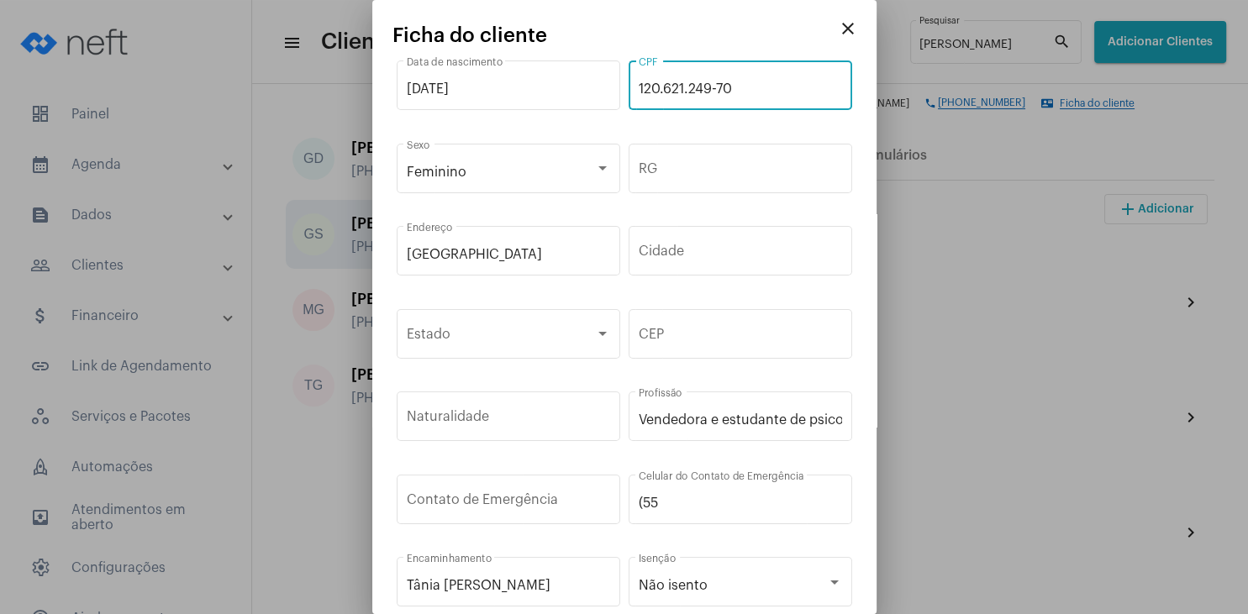
drag, startPoint x: 759, startPoint y: 92, endPoint x: 586, endPoint y: 85, distance: 174.1
click at [639, 85] on input "120.621.249-70" at bounding box center [740, 88] width 203 height 15
click at [850, 29] on mat-icon "close" at bounding box center [848, 28] width 20 height 20
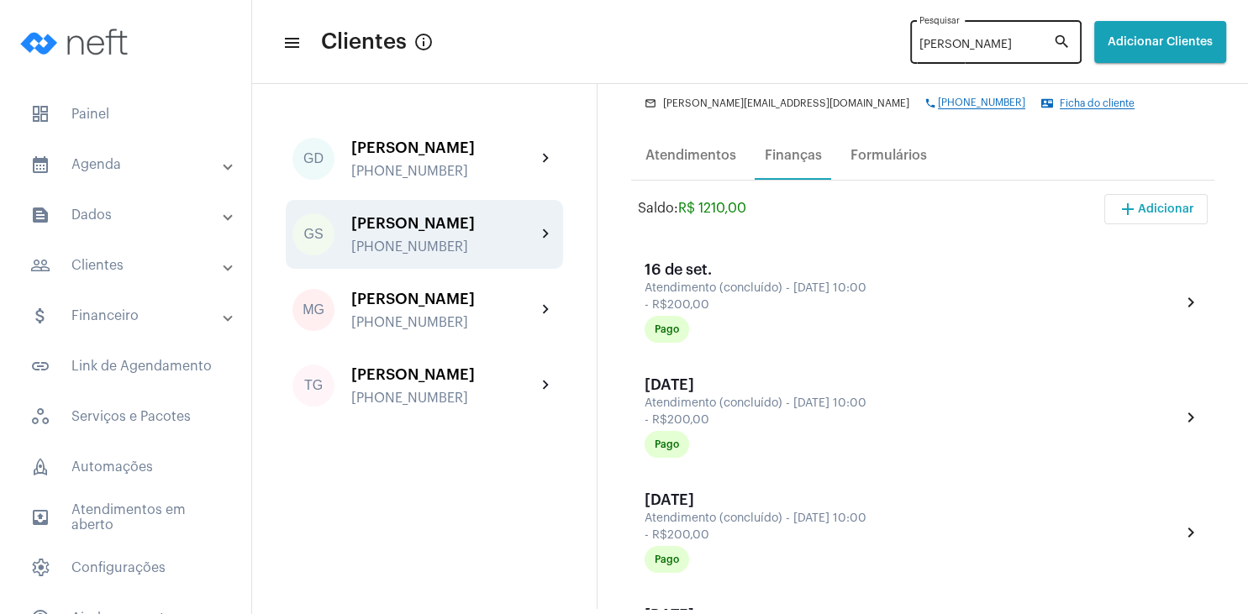
click at [936, 42] on input "[PERSON_NAME]" at bounding box center [986, 45] width 134 height 13
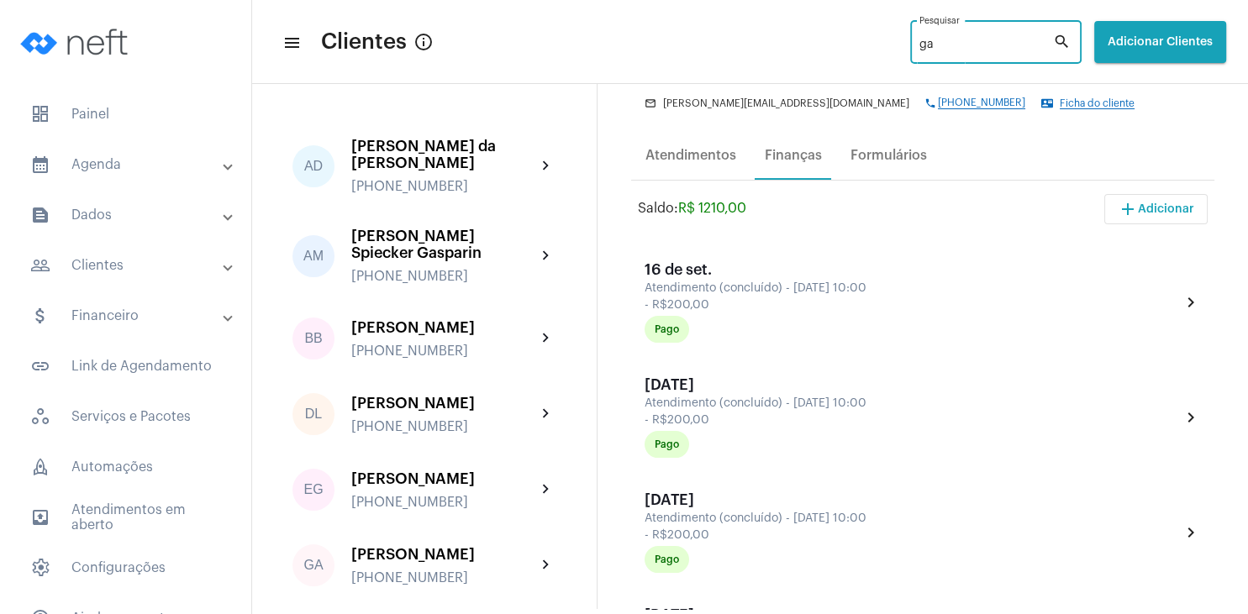
type input "g"
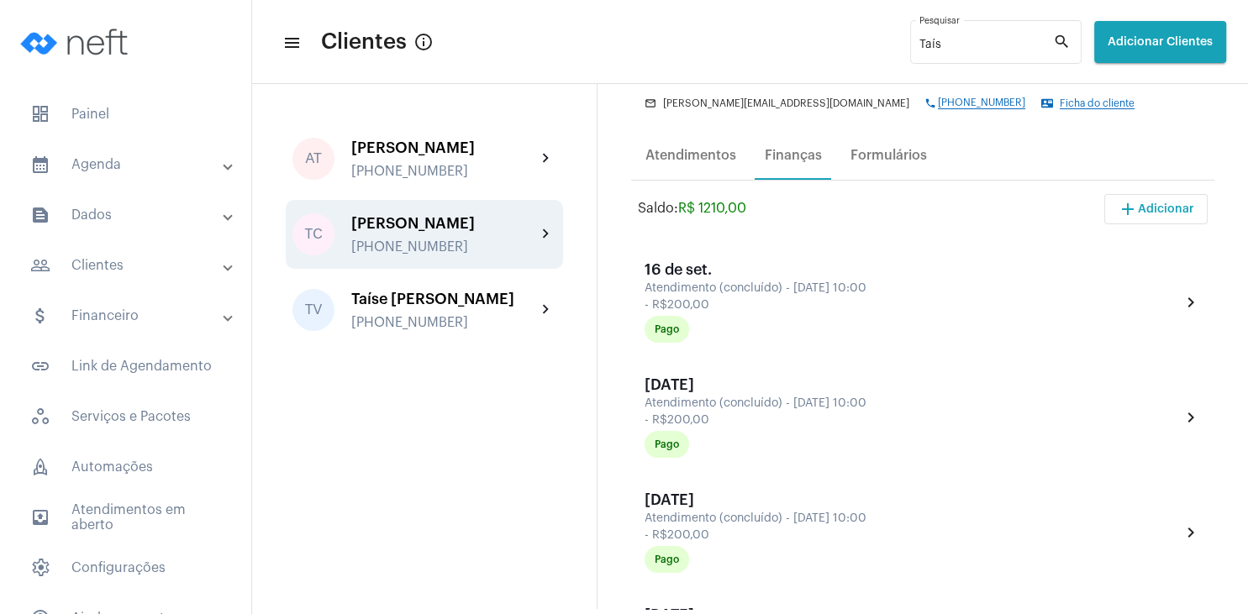
click at [443, 257] on div "TC [PERSON_NAME] [PHONE_NUMBER] chevron_right" at bounding box center [424, 234] width 277 height 69
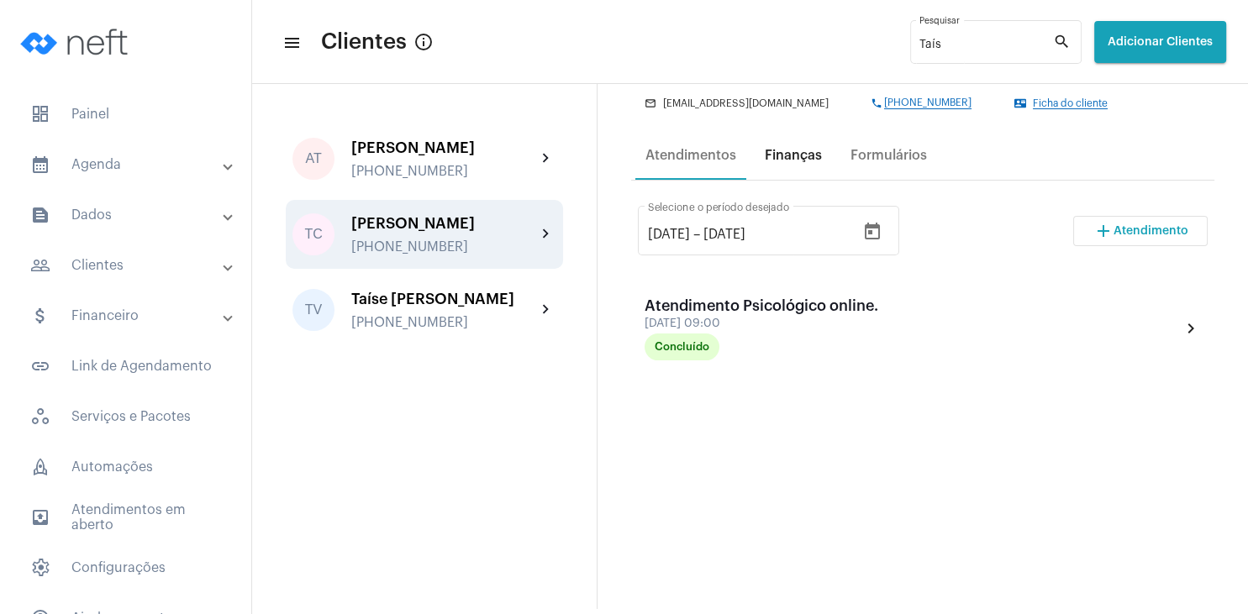
click at [777, 163] on div "Finanças" at bounding box center [793, 155] width 57 height 15
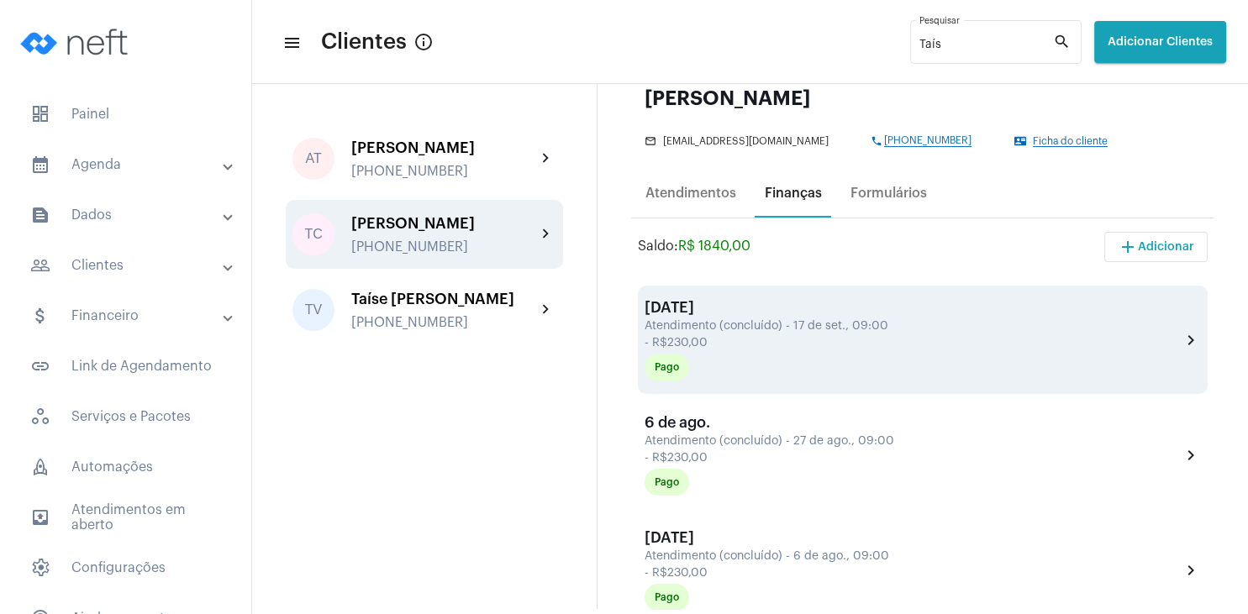
scroll to position [242, 0]
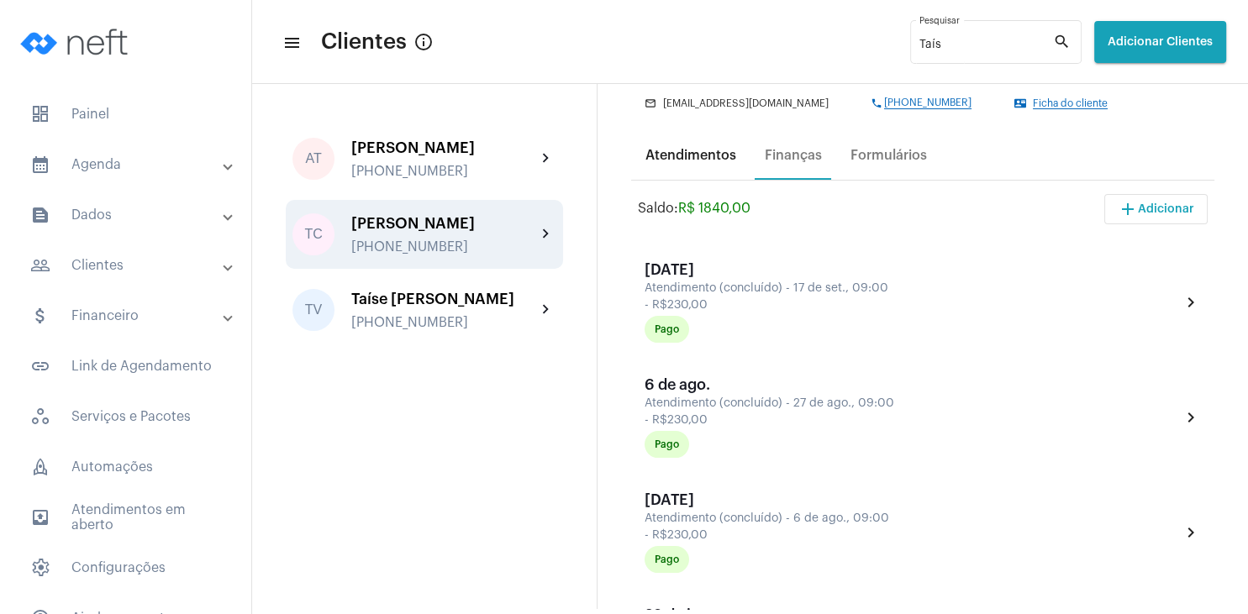
click at [699, 151] on div "Atendimentos" at bounding box center [690, 155] width 91 height 15
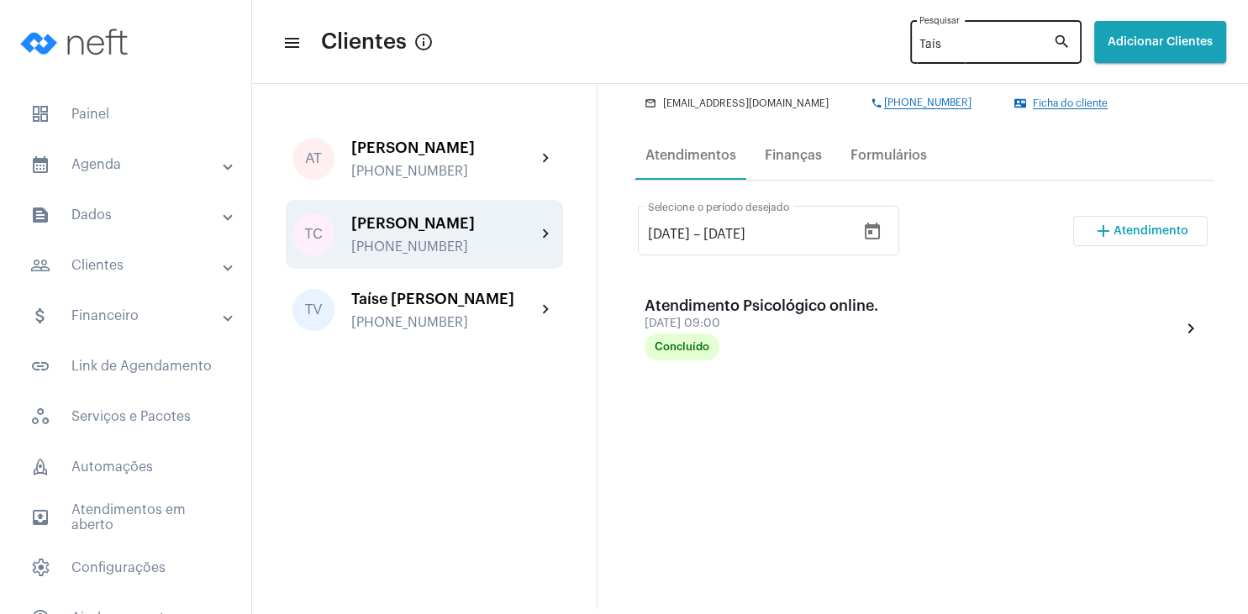
click at [919, 44] on input "Taís" at bounding box center [986, 45] width 134 height 13
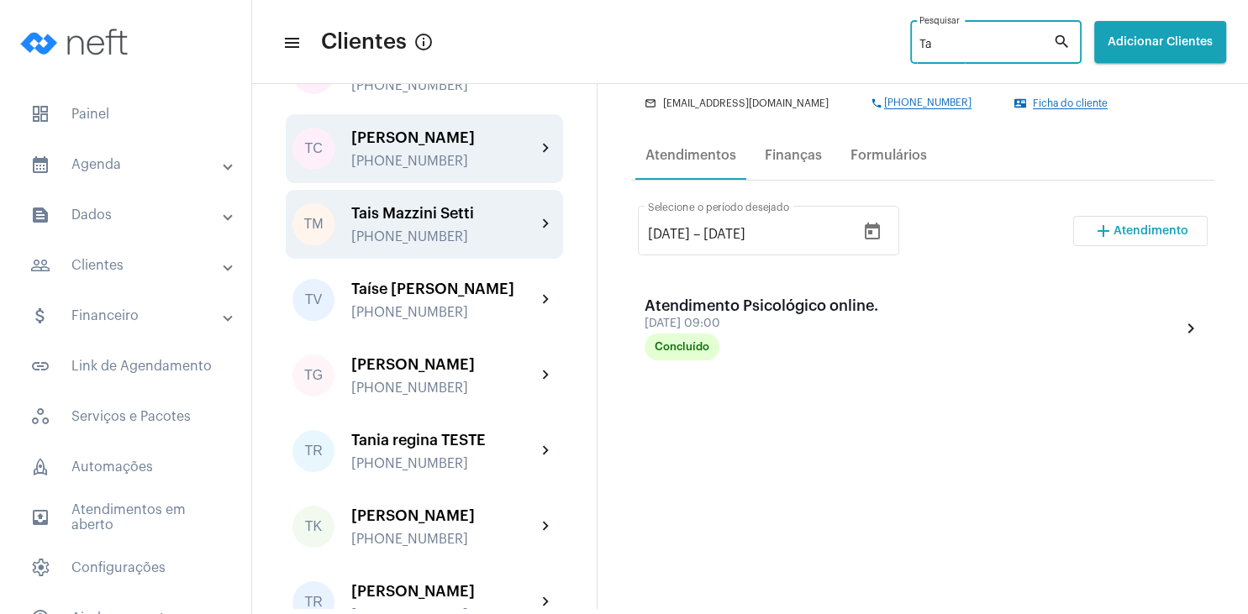
scroll to position [1506, 0]
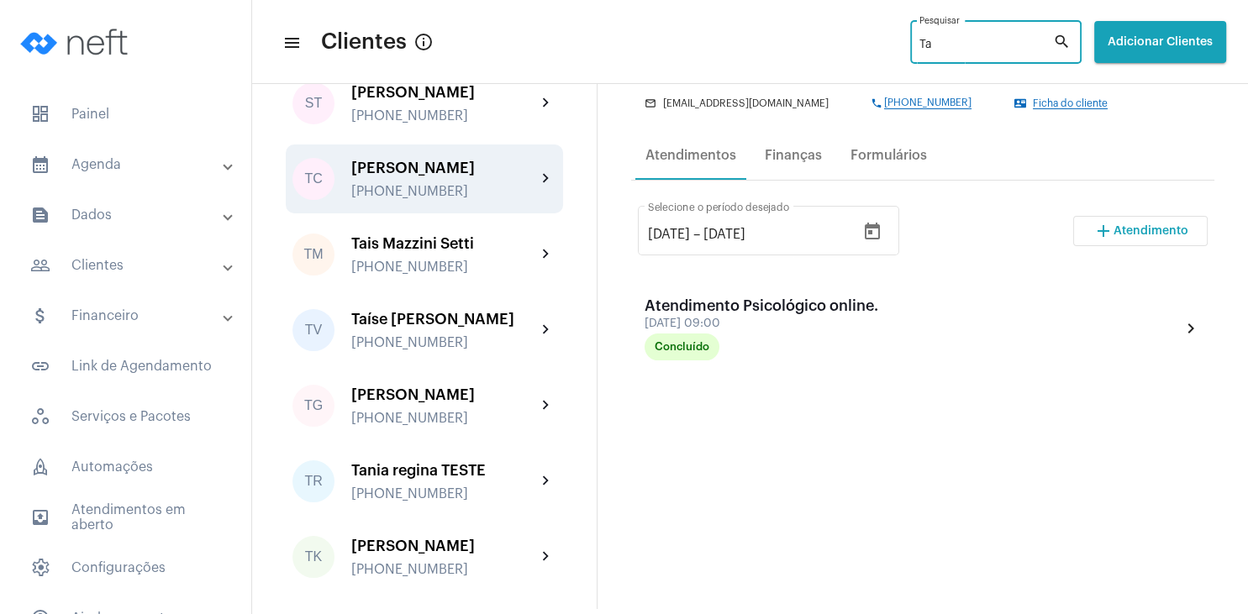
click at [463, 199] on div "[PHONE_NUMBER]" at bounding box center [443, 191] width 185 height 15
click at [455, 199] on div "[PERSON_NAME] [PHONE_NUMBER]" at bounding box center [443, 179] width 185 height 39
click at [836, 455] on div "[DATE] [DATE] – [DATE] Selecione o período desejado add Atendimento Atendimento…" at bounding box center [922, 446] width 583 height 518
click at [1046, 106] on span "Ficha do cliente" at bounding box center [1070, 103] width 75 height 11
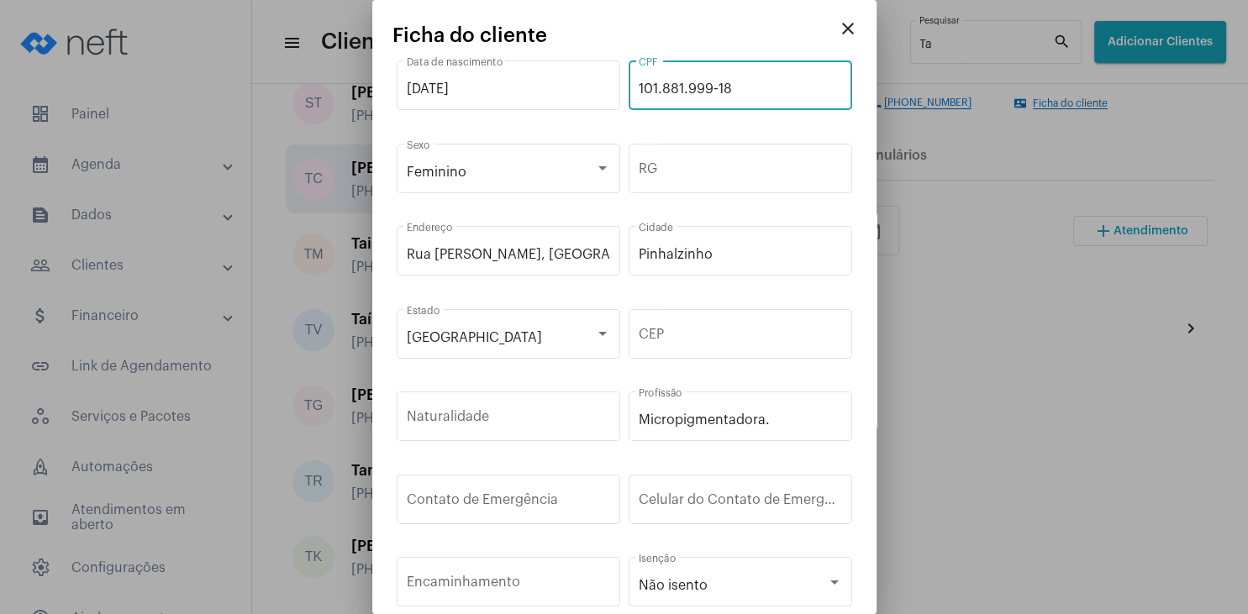
drag, startPoint x: 717, startPoint y: 91, endPoint x: 633, endPoint y: 82, distance: 85.3
click at [639, 82] on input "101.881.999-18" at bounding box center [740, 88] width 203 height 15
click at [849, 26] on mat-icon "close" at bounding box center [848, 28] width 20 height 20
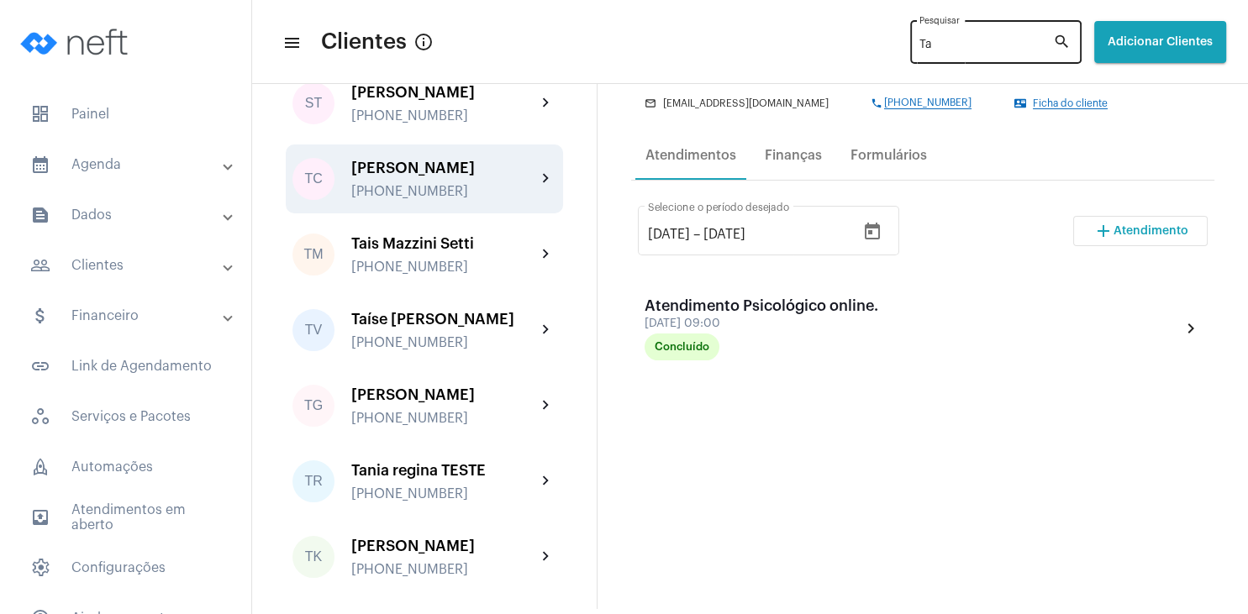
click at [919, 52] on div "Ta Pesquisar" at bounding box center [986, 41] width 134 height 46
click at [919, 45] on input "Ta" at bounding box center [986, 45] width 134 height 13
type input "T"
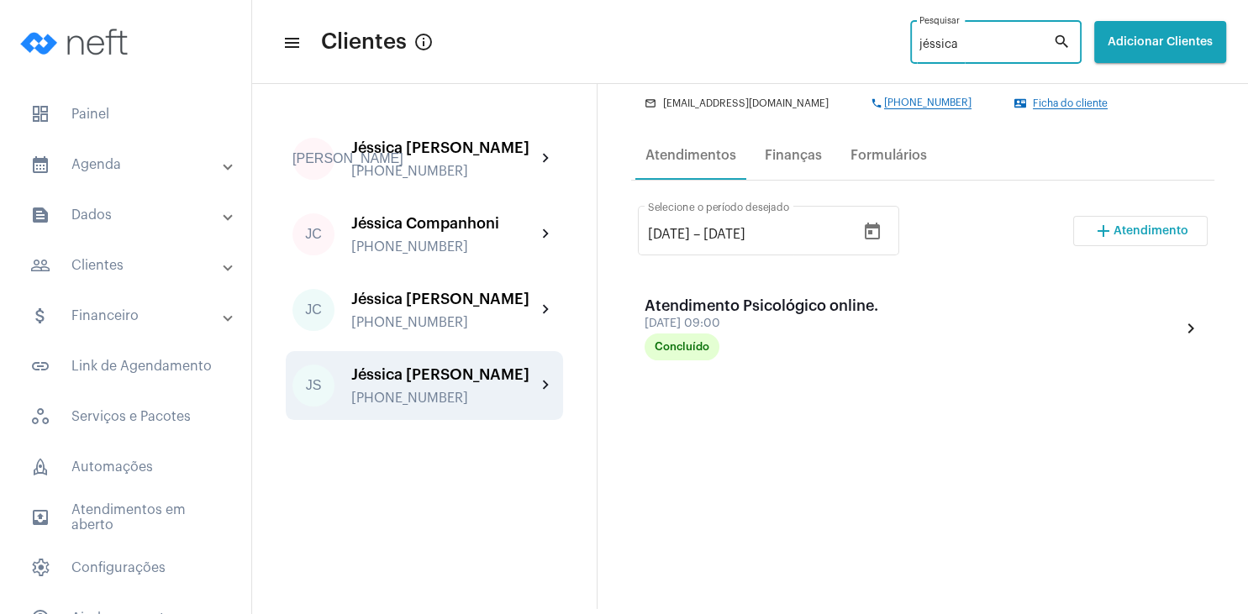
type input "jéssica"
click at [427, 383] on div "Jéssica [PERSON_NAME]" at bounding box center [443, 374] width 185 height 17
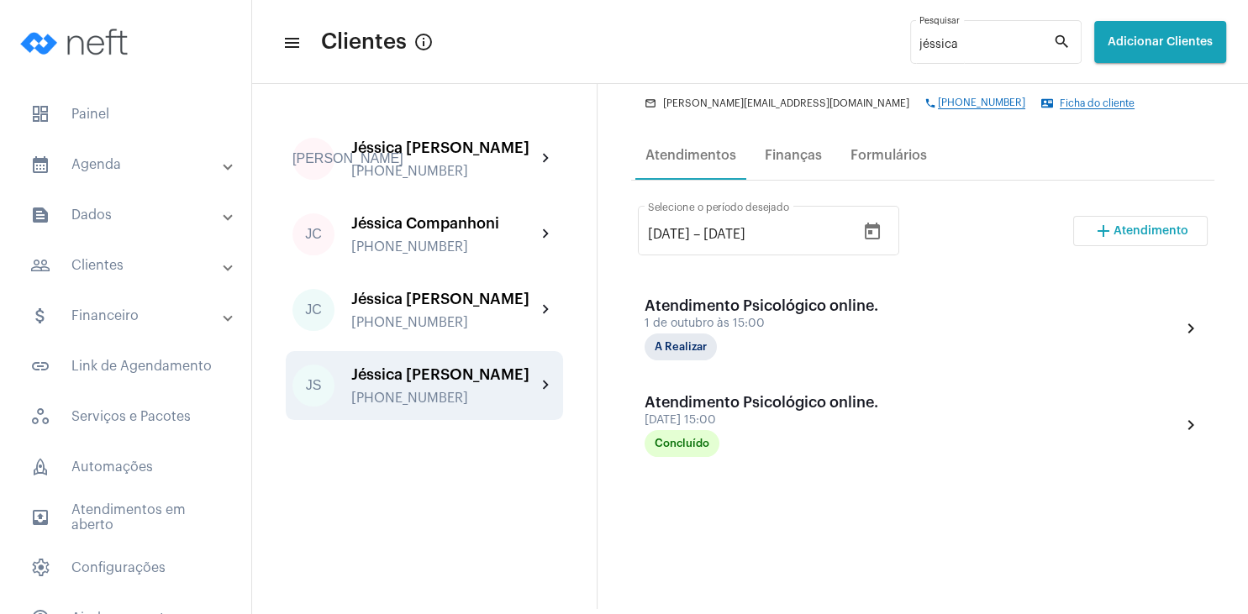
scroll to position [161, 0]
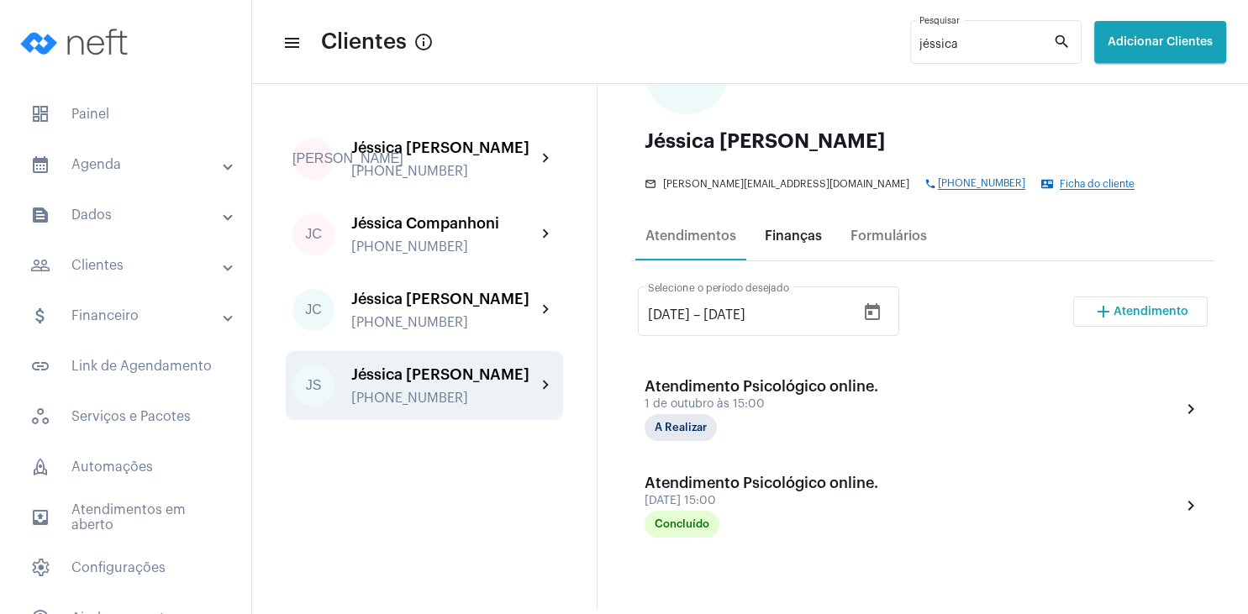
click at [794, 236] on div "Finanças" at bounding box center [793, 236] width 57 height 15
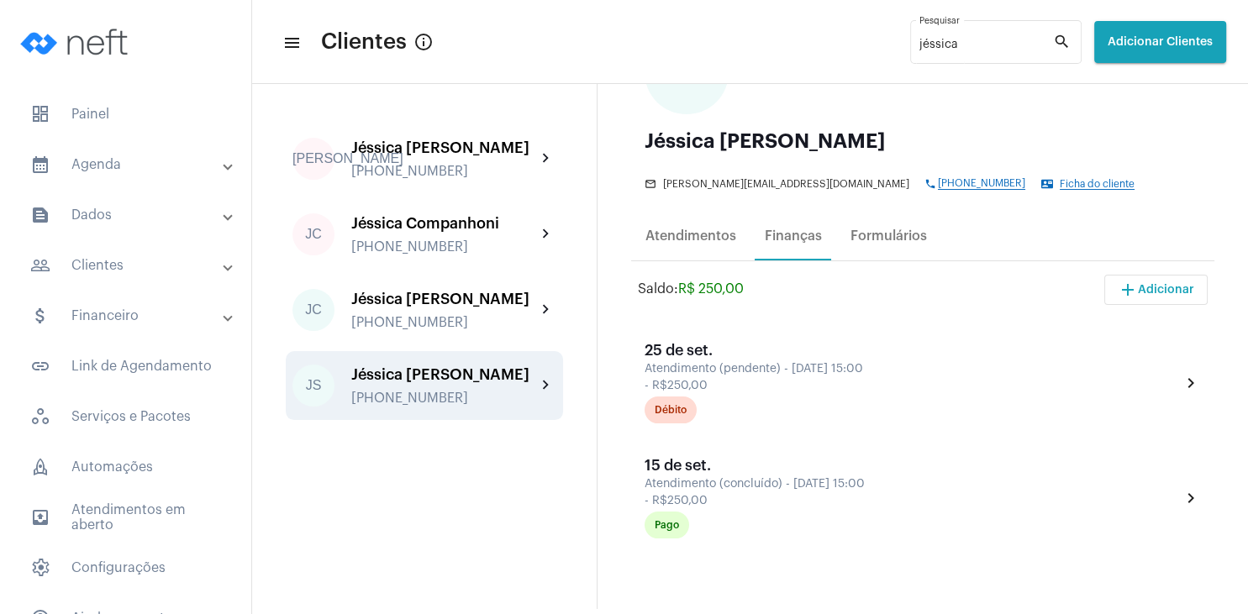
click at [1059, 183] on span "Ficha do cliente" at bounding box center [1096, 184] width 75 height 11
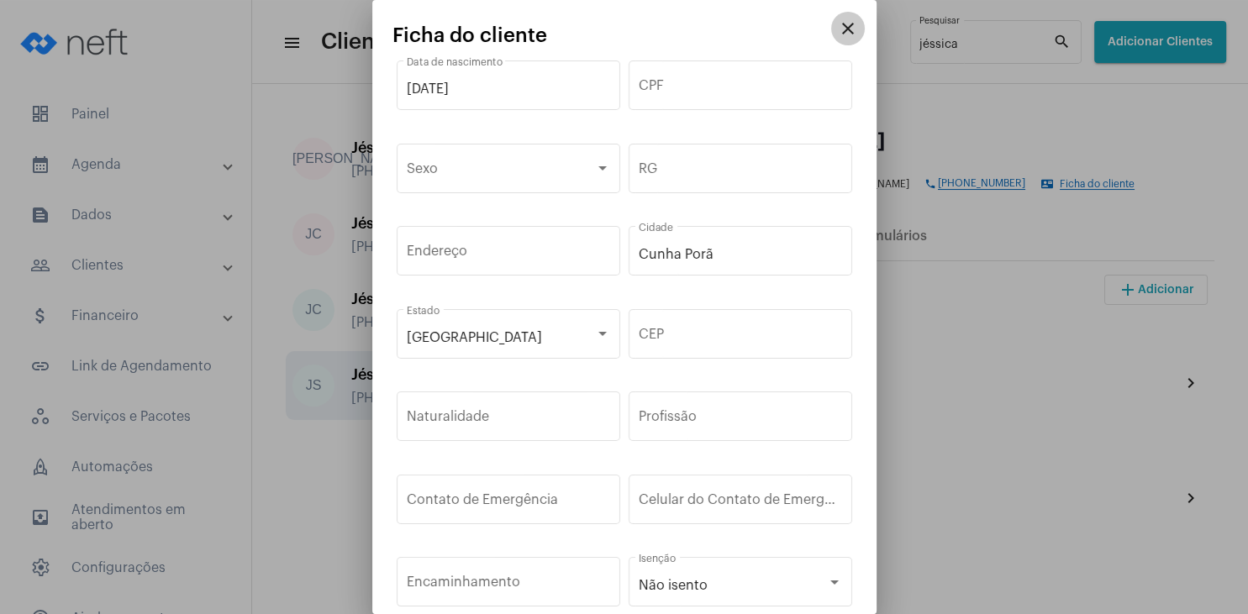
click at [849, 32] on mat-icon "close" at bounding box center [848, 28] width 20 height 20
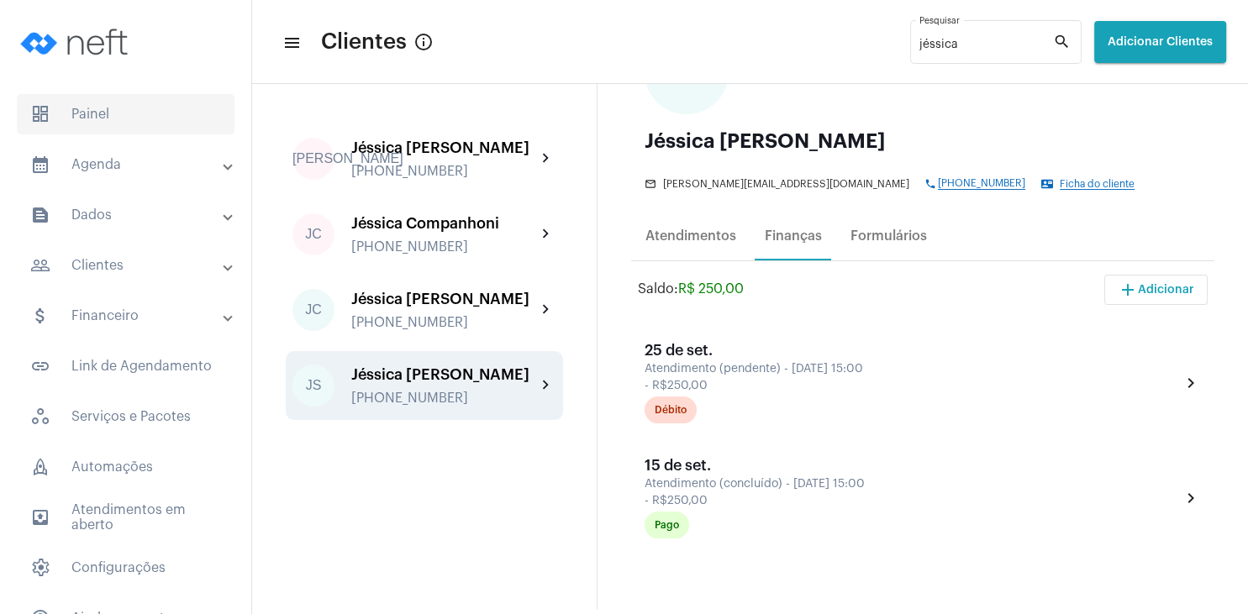
click at [74, 109] on span "dashboard Painel" at bounding box center [126, 114] width 218 height 40
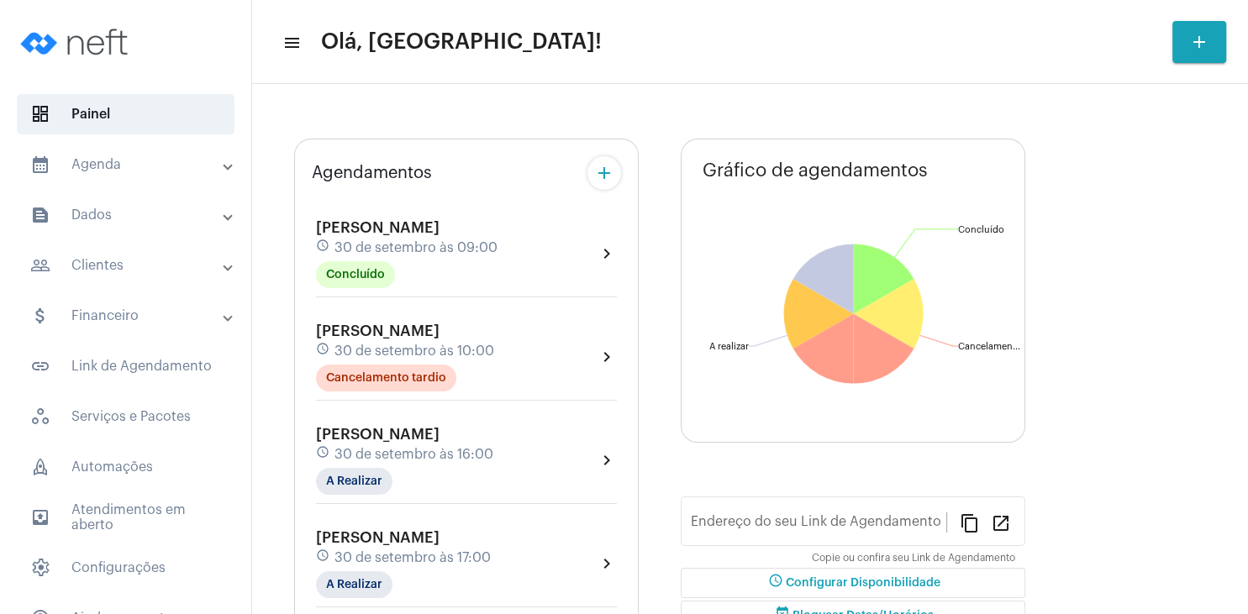
type input "[URL][DOMAIN_NAME]"
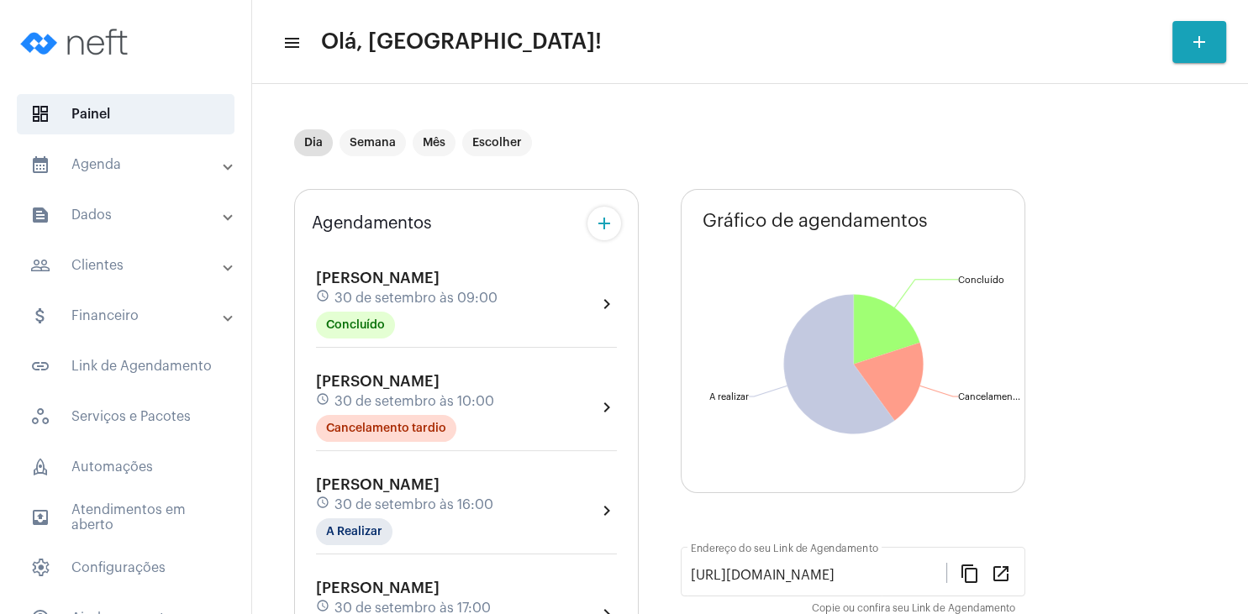
click at [106, 265] on mat-panel-title "people_outline Clientes" at bounding box center [127, 265] width 194 height 20
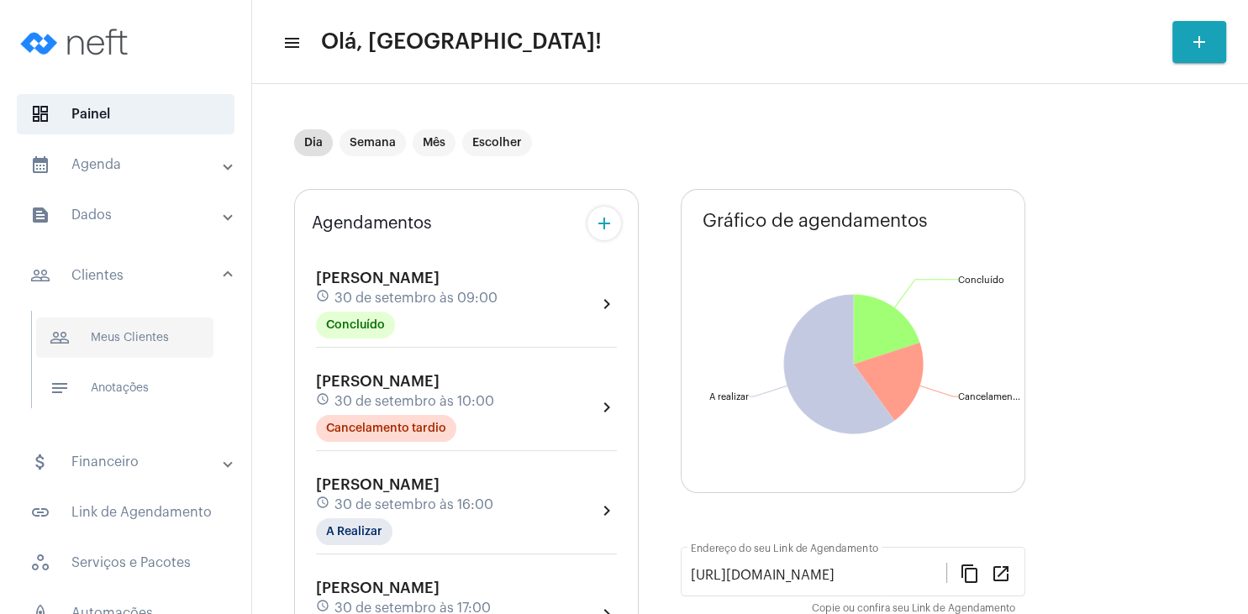
click at [119, 334] on span "people_outline Meus Clientes" at bounding box center [124, 338] width 177 height 40
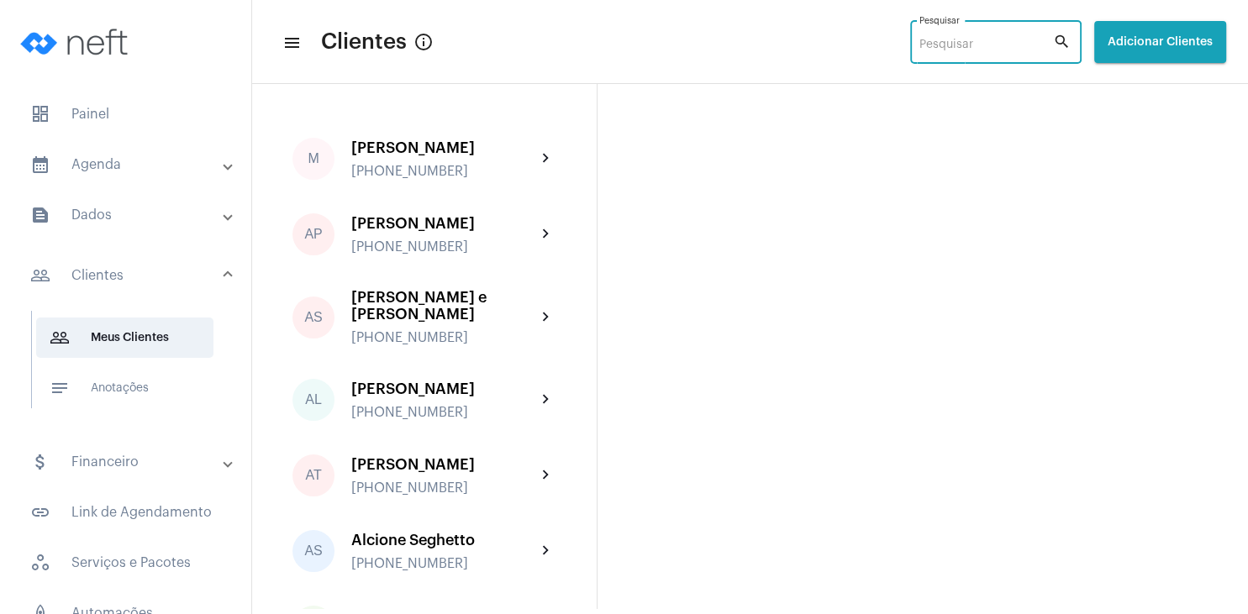
click at [919, 41] on input "Pesquisar" at bounding box center [986, 45] width 134 height 13
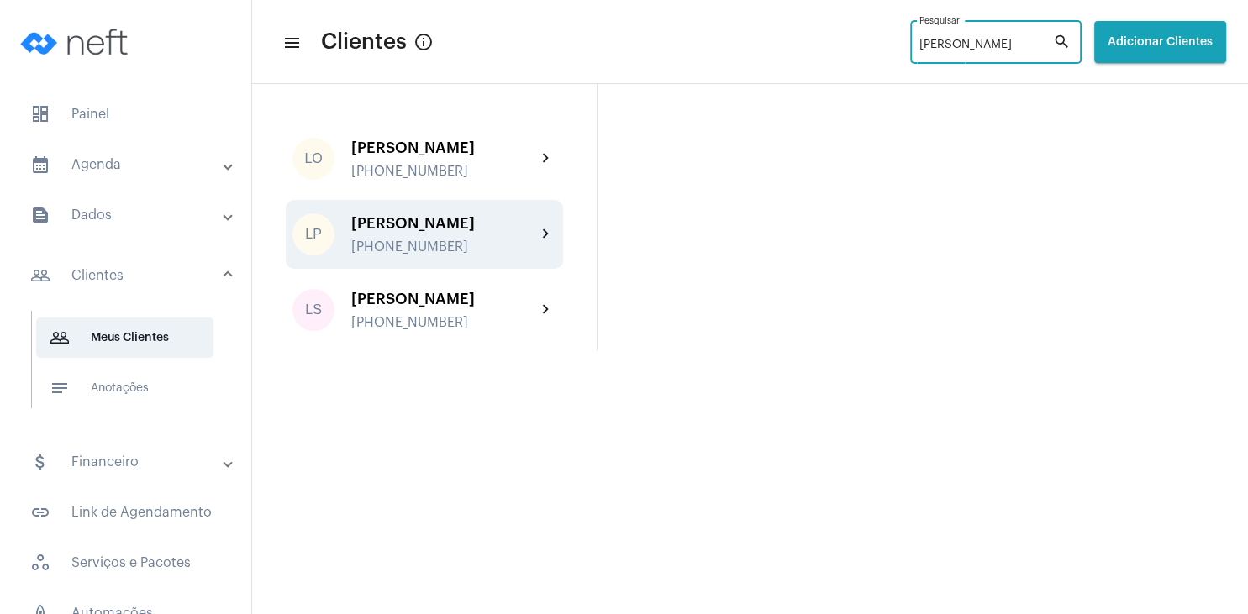
type input "[PERSON_NAME]"
click at [459, 255] on div "[PHONE_NUMBER]" at bounding box center [443, 246] width 185 height 15
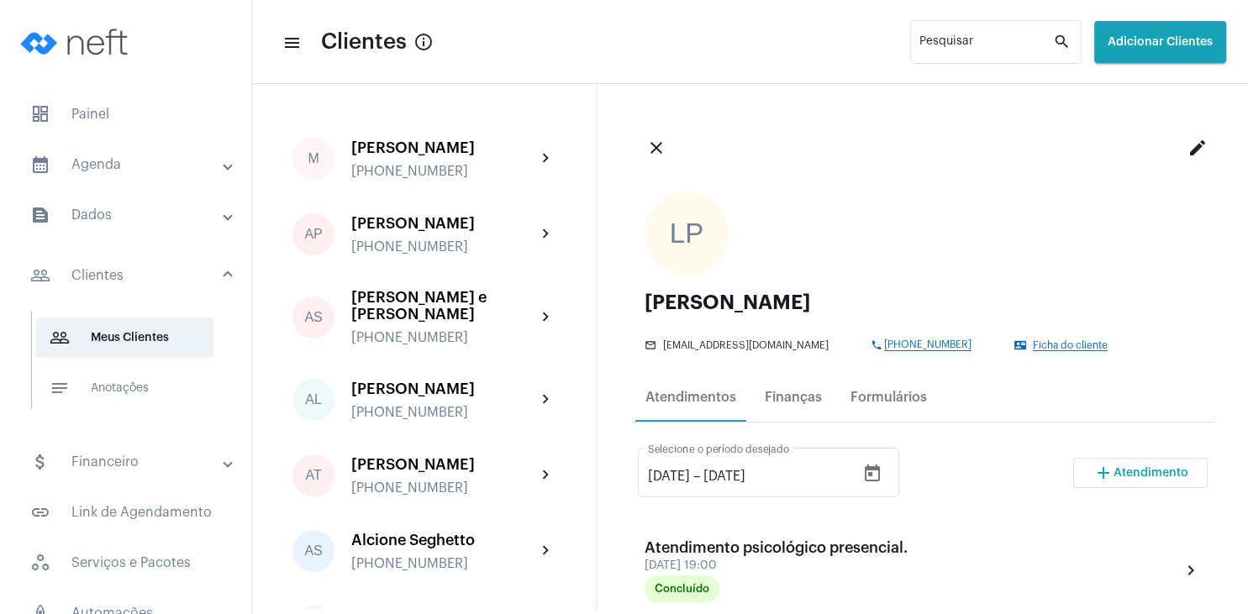
scroll to position [242, 0]
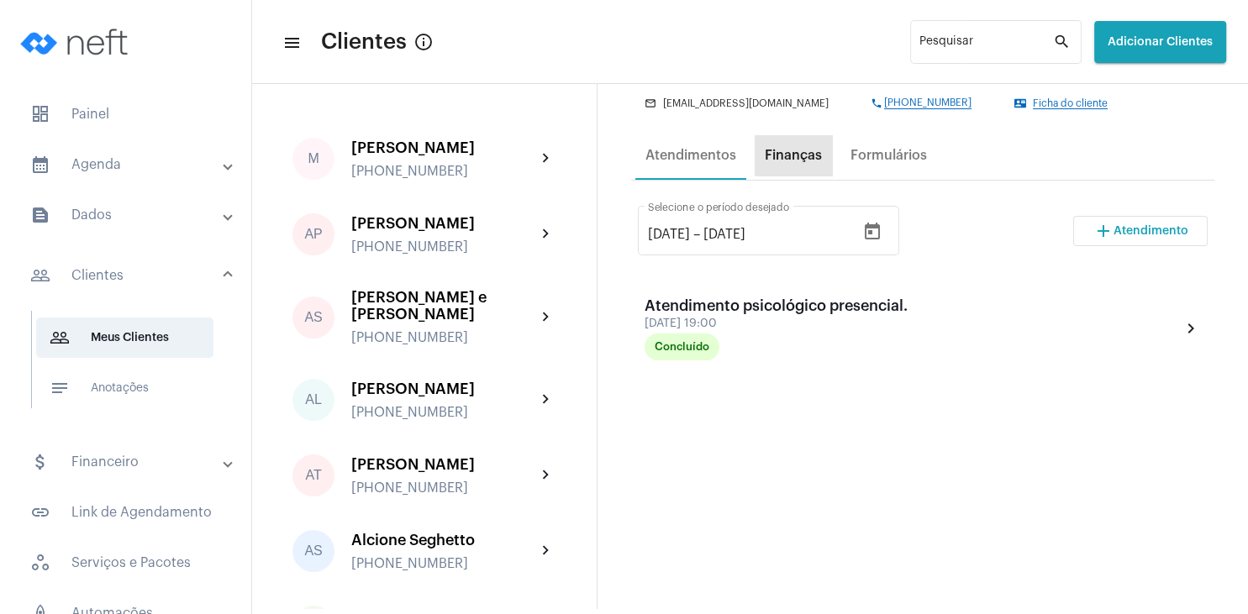
click at [798, 152] on div "Finanças" at bounding box center [793, 155] width 57 height 15
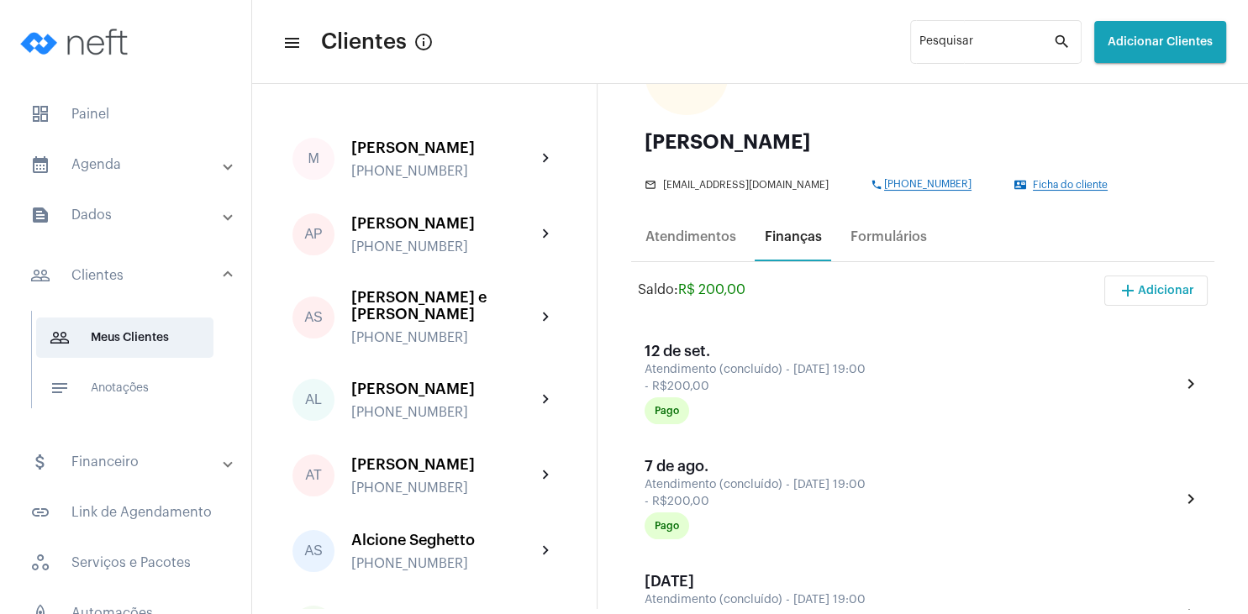
scroll to position [81, 0]
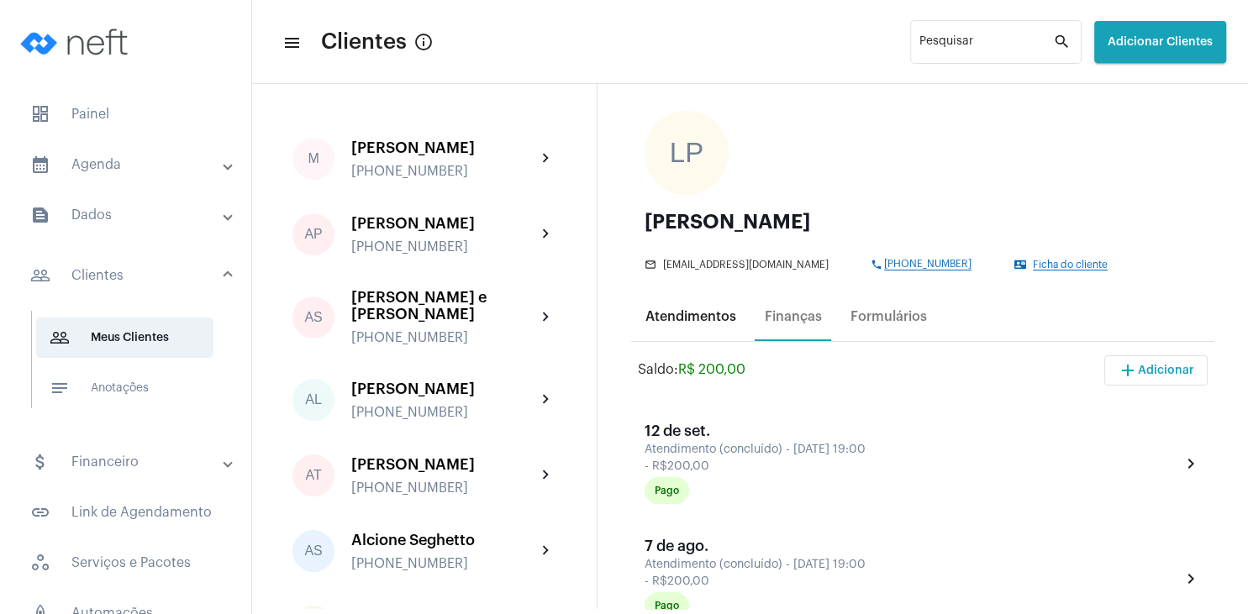
click at [694, 325] on div "Atendimentos" at bounding box center [690, 317] width 111 height 40
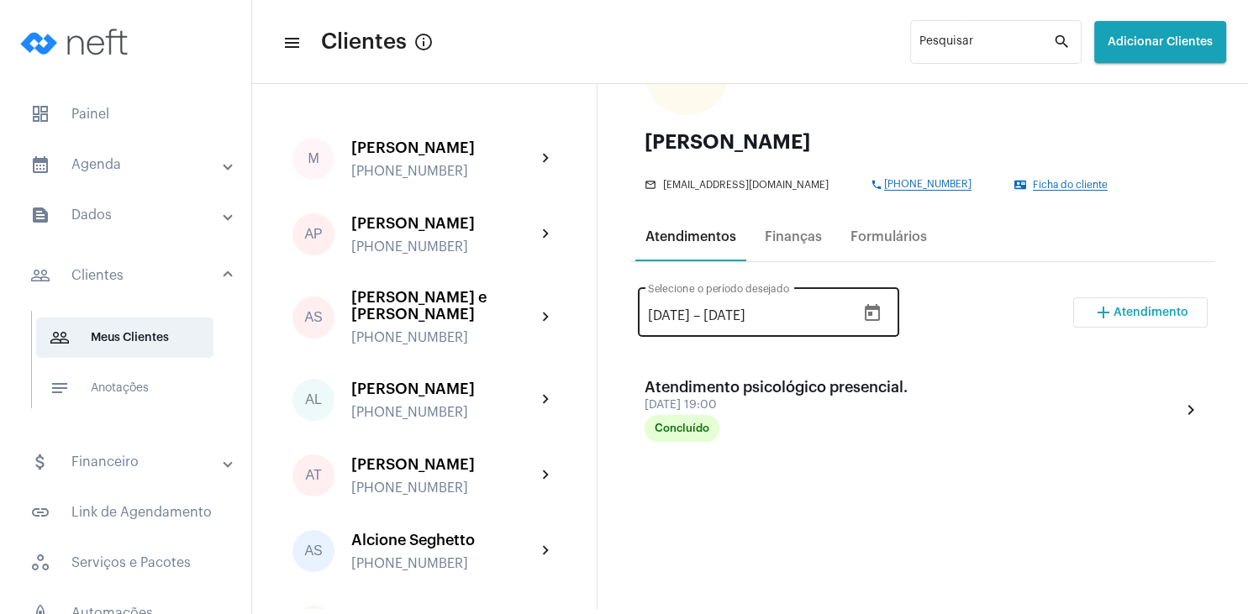
scroll to position [161, 0]
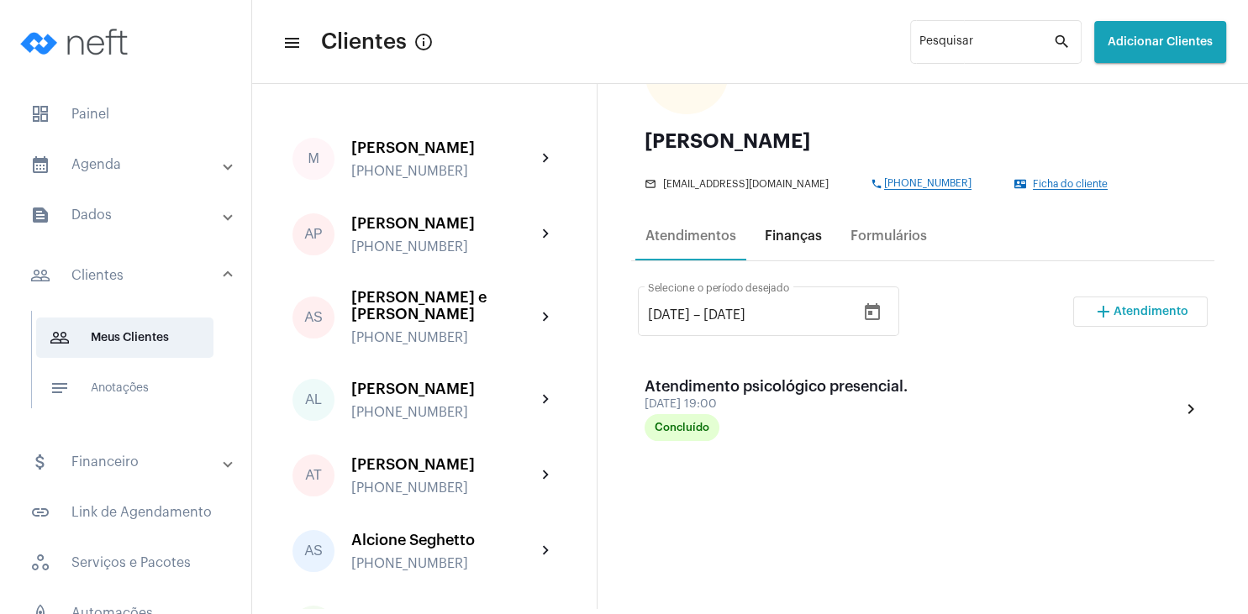
click at [811, 242] on div "Finanças" at bounding box center [793, 236] width 57 height 15
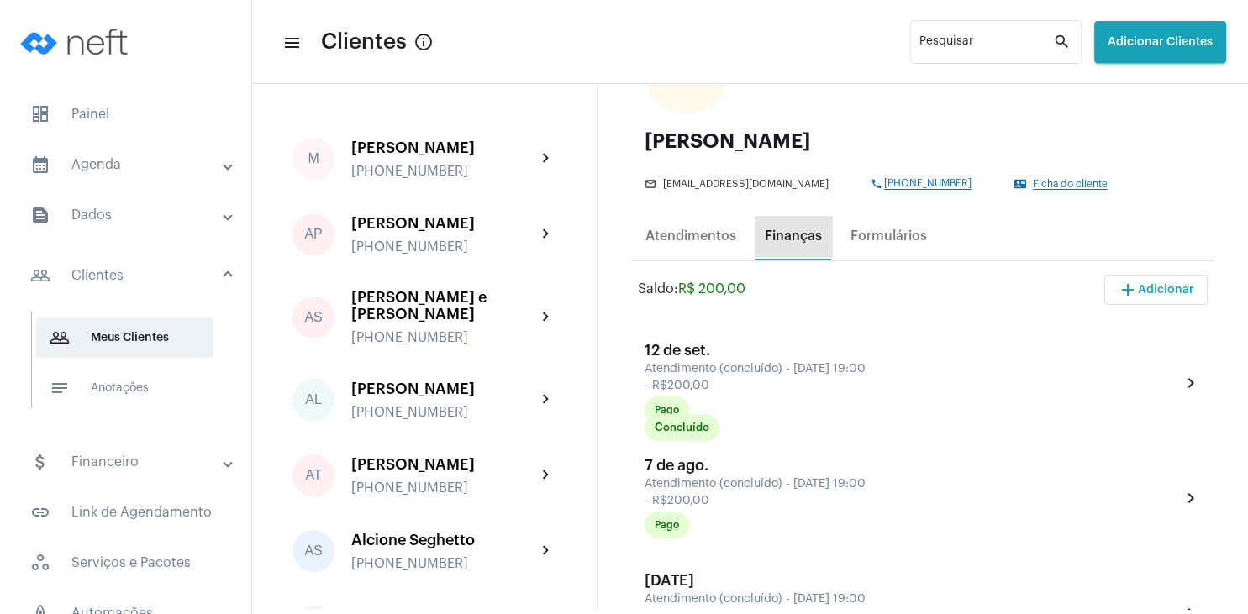
scroll to position [0, 0]
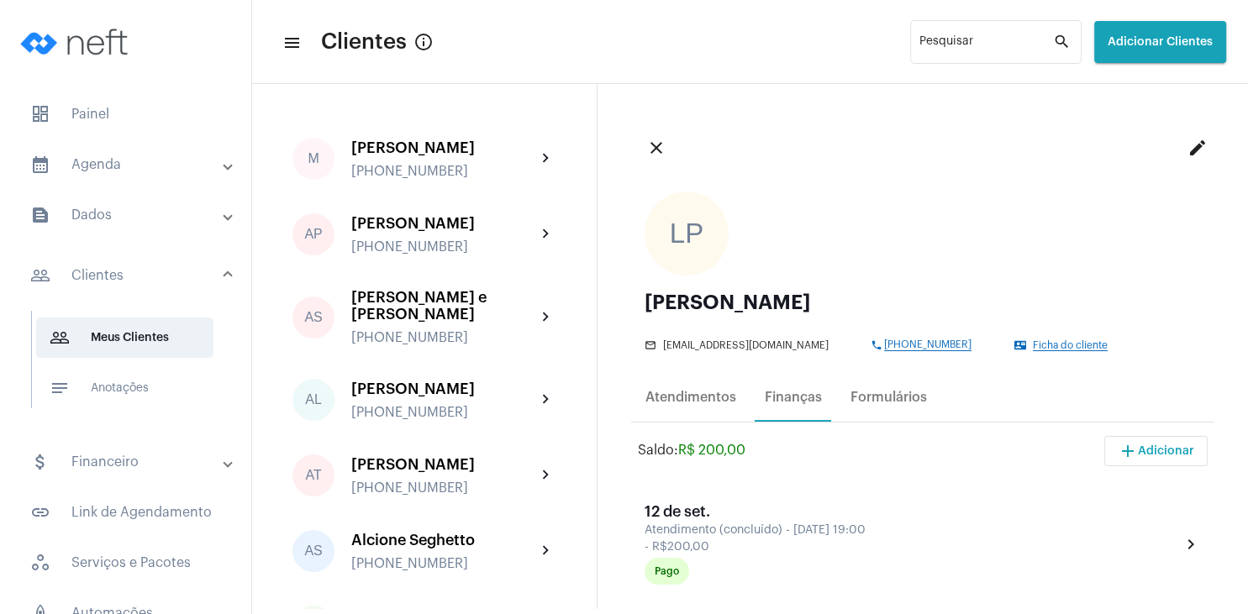
click at [1054, 344] on span "Ficha do cliente" at bounding box center [1070, 345] width 75 height 11
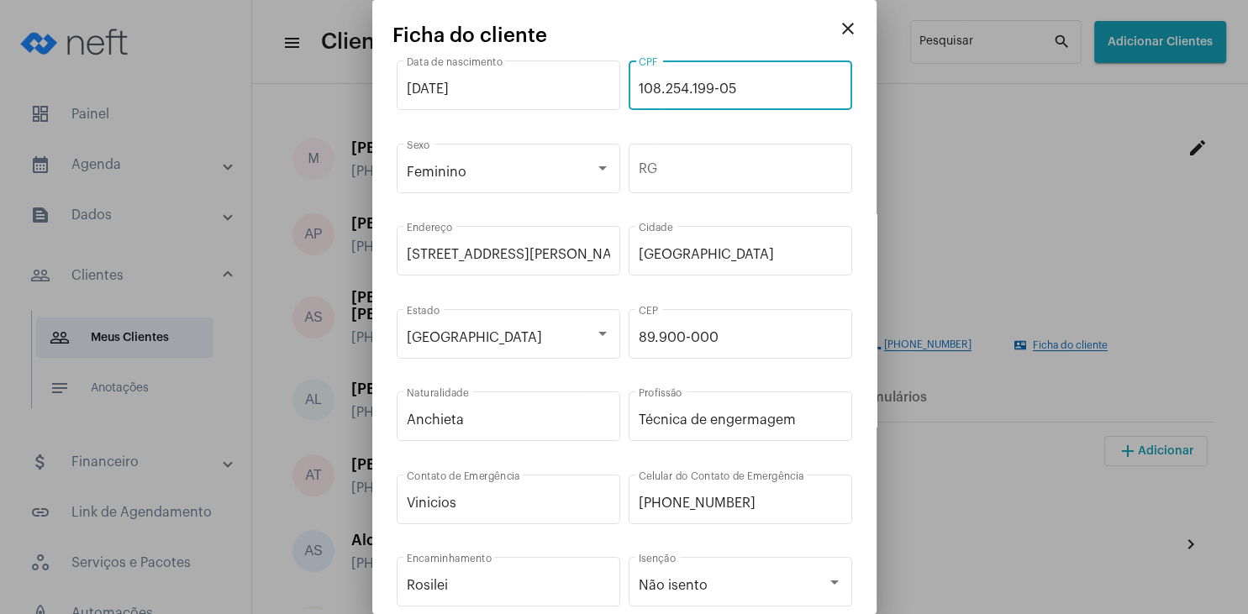
drag, startPoint x: 746, startPoint y: 92, endPoint x: 630, endPoint y: 79, distance: 116.6
click at [639, 81] on input "108.254.199-05" at bounding box center [740, 88] width 203 height 15
click at [849, 24] on mat-icon "close" at bounding box center [848, 28] width 20 height 20
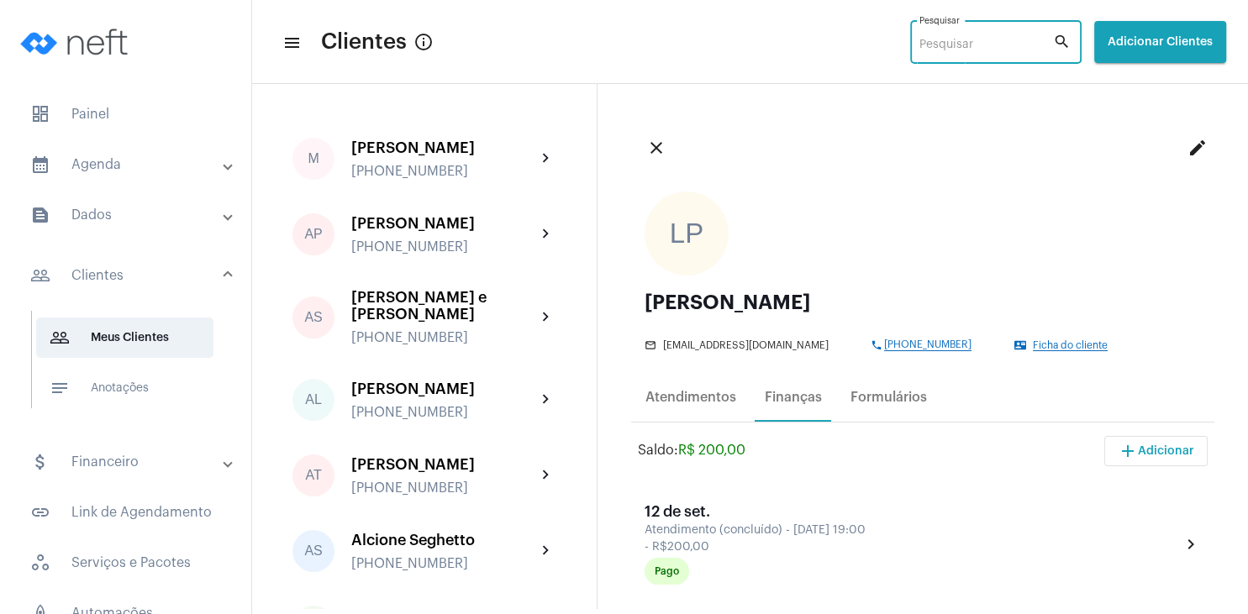
click at [956, 45] on input "Pesquisar" at bounding box center [986, 45] width 134 height 13
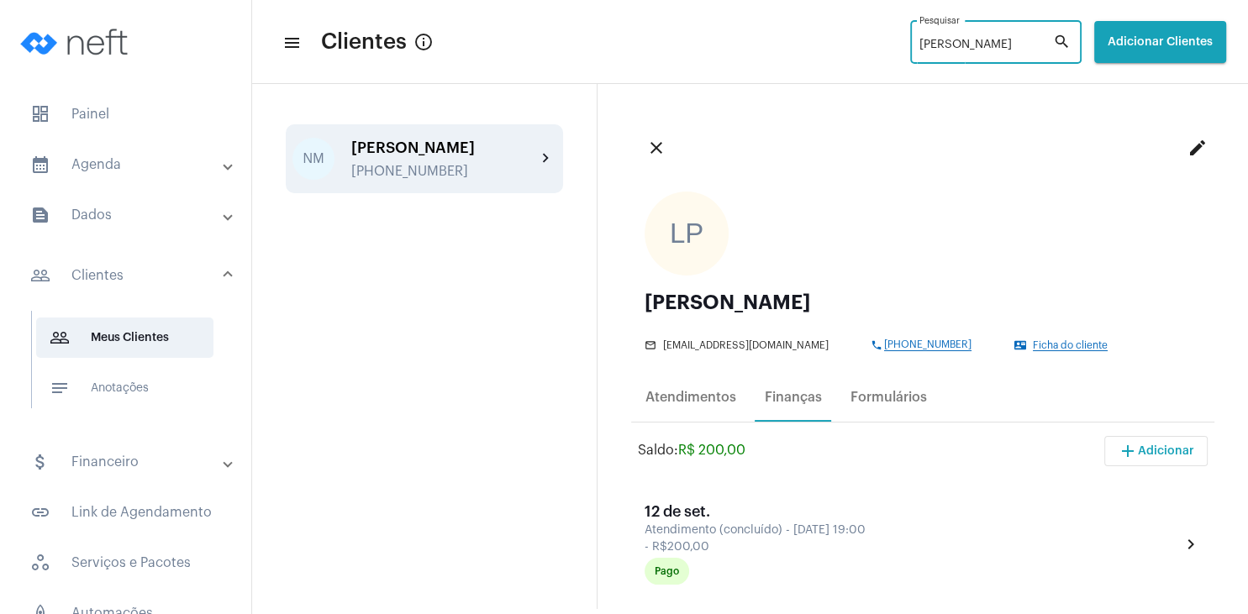
type input "[PERSON_NAME]"
click at [395, 159] on div "[PERSON_NAME] [PHONE_NUMBER]" at bounding box center [443, 158] width 185 height 39
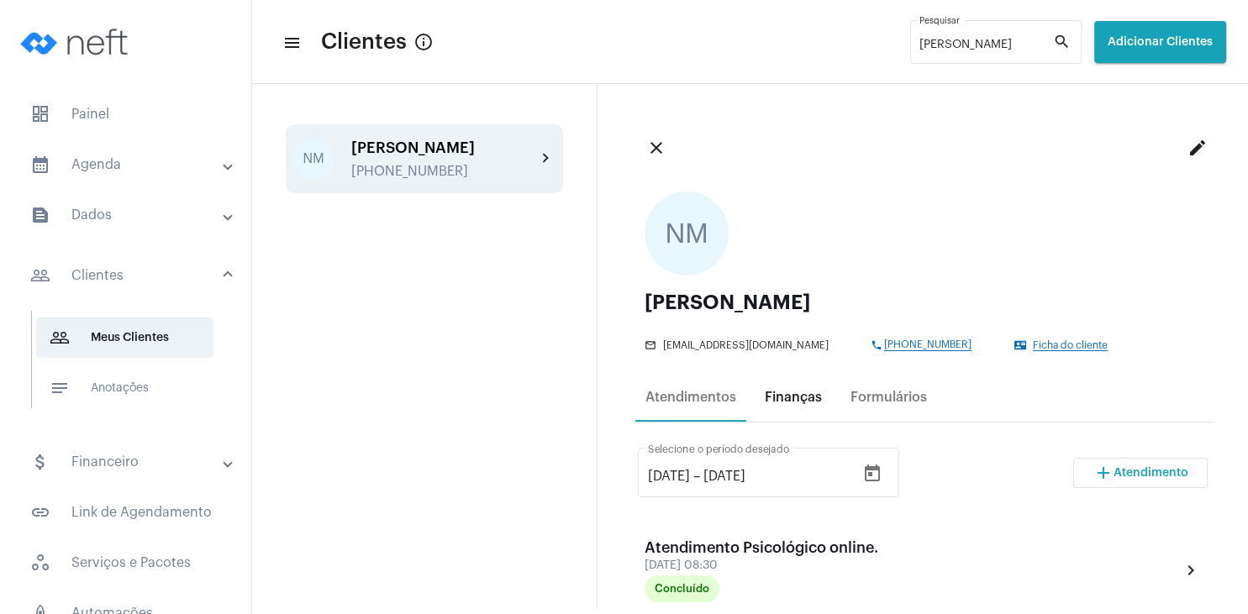
click at [807, 400] on div "Finanças" at bounding box center [793, 397] width 57 height 15
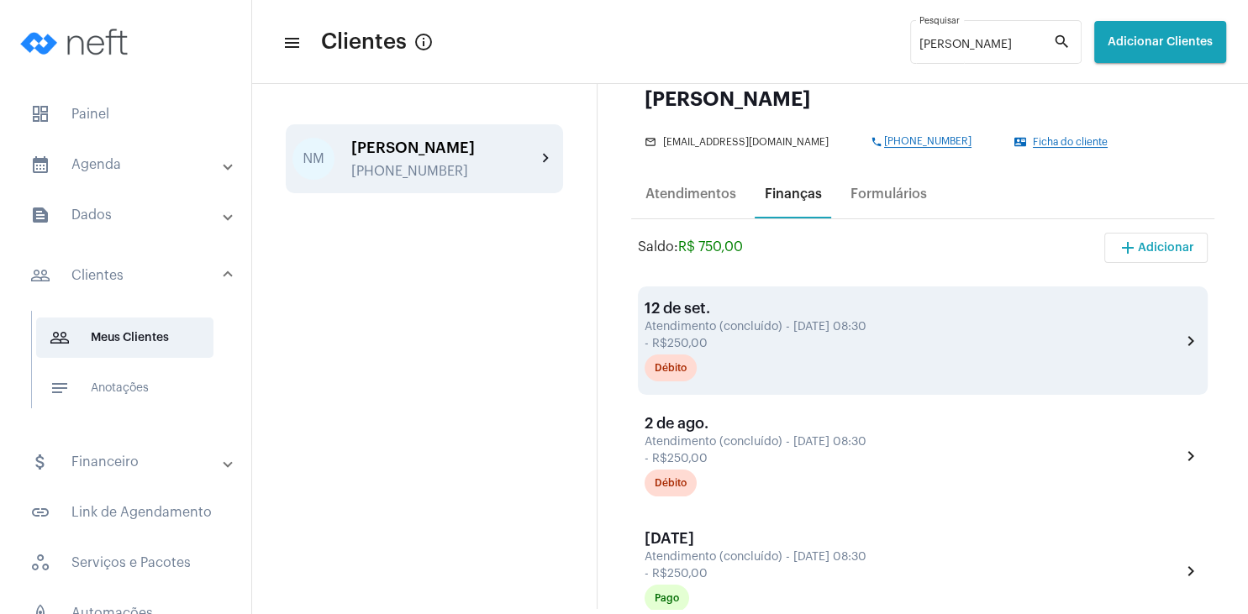
scroll to position [242, 0]
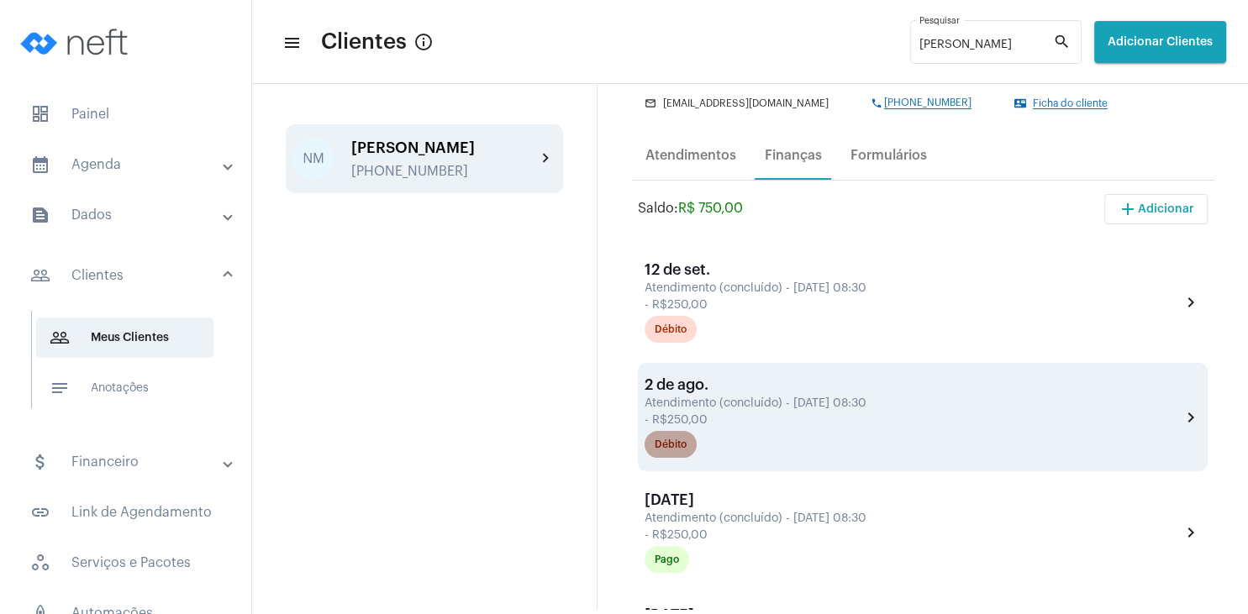
click at [681, 448] on div "Débito" at bounding box center [670, 444] width 32 height 11
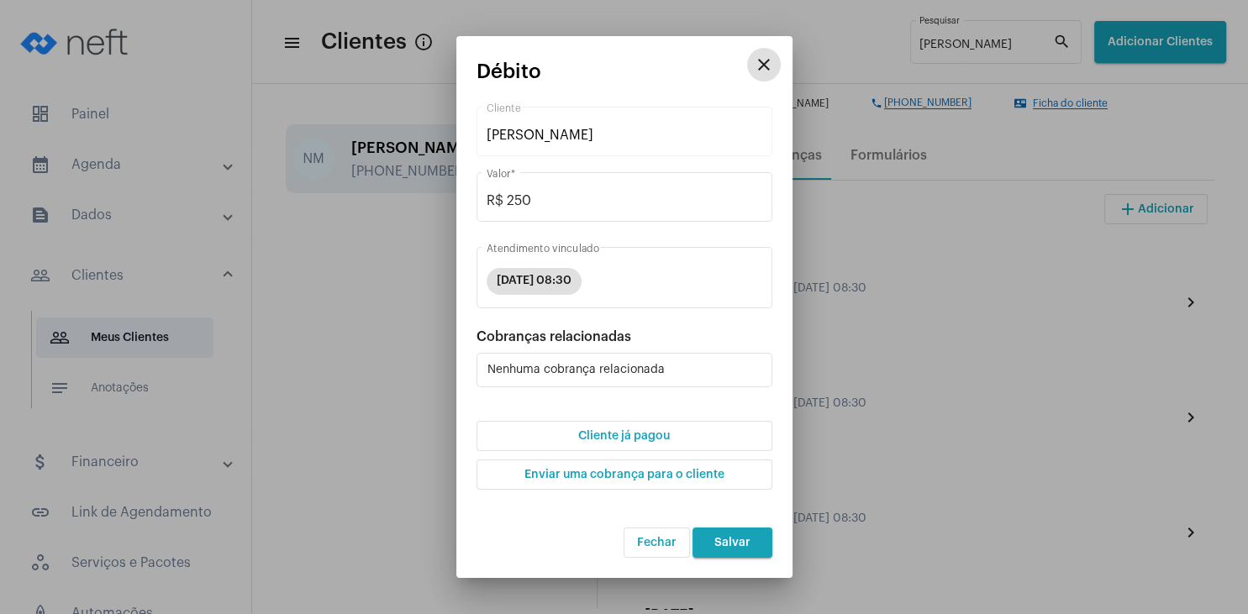
click at [639, 438] on span "Cliente já pagou" at bounding box center [624, 436] width 92 height 12
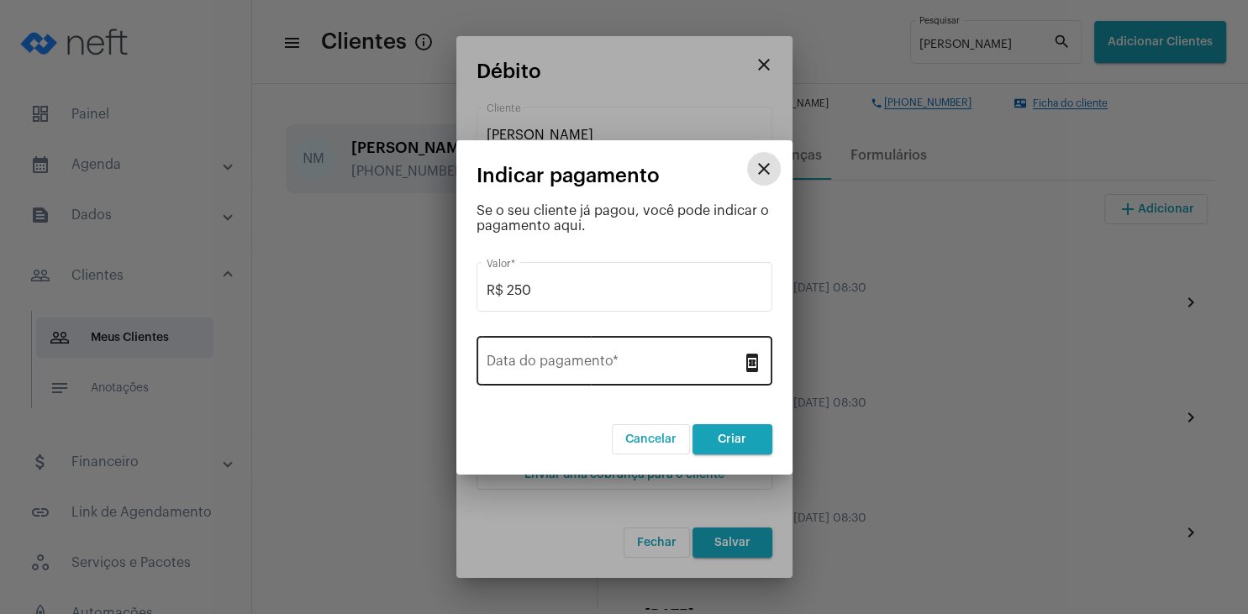
click at [586, 380] on div "Data do pagamento *" at bounding box center [613, 359] width 255 height 53
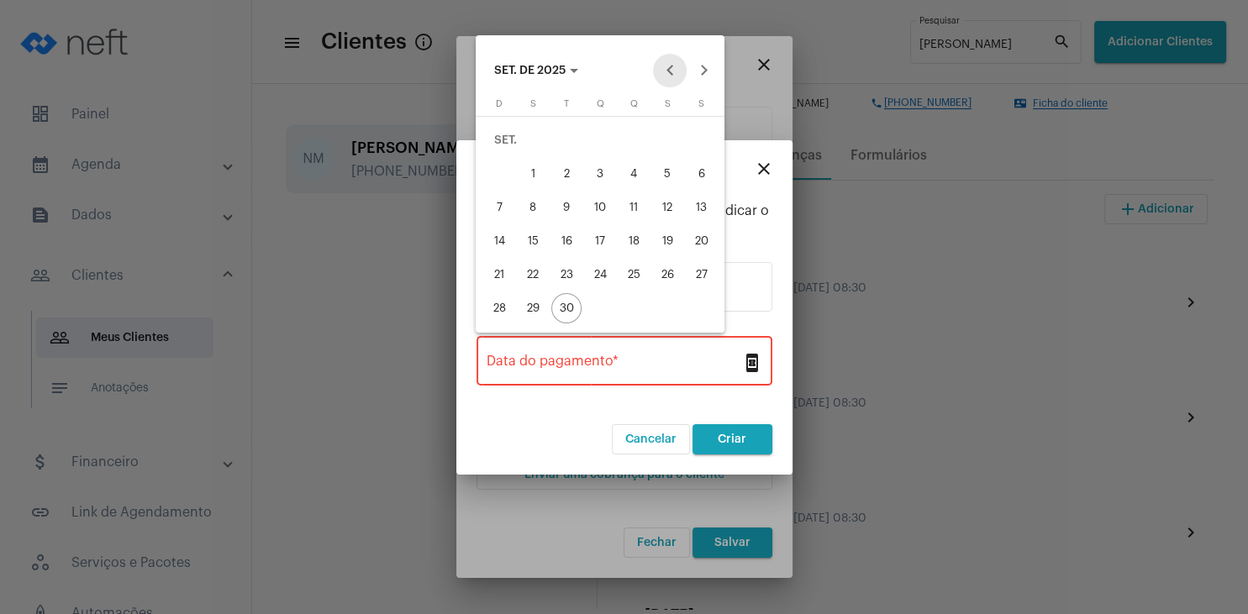
click at [676, 76] on button "Previous month" at bounding box center [670, 71] width 34 height 34
click at [697, 281] on div "30" at bounding box center [701, 275] width 30 height 30
type input "[DATE]"
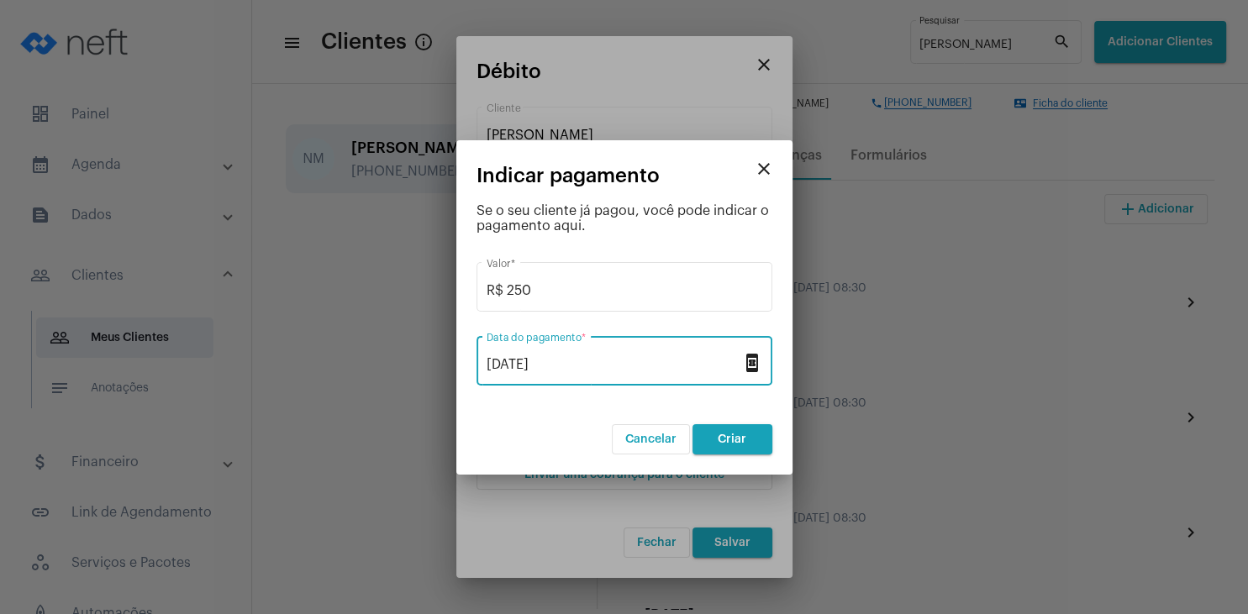
click at [736, 445] on button "Criar" at bounding box center [732, 439] width 80 height 30
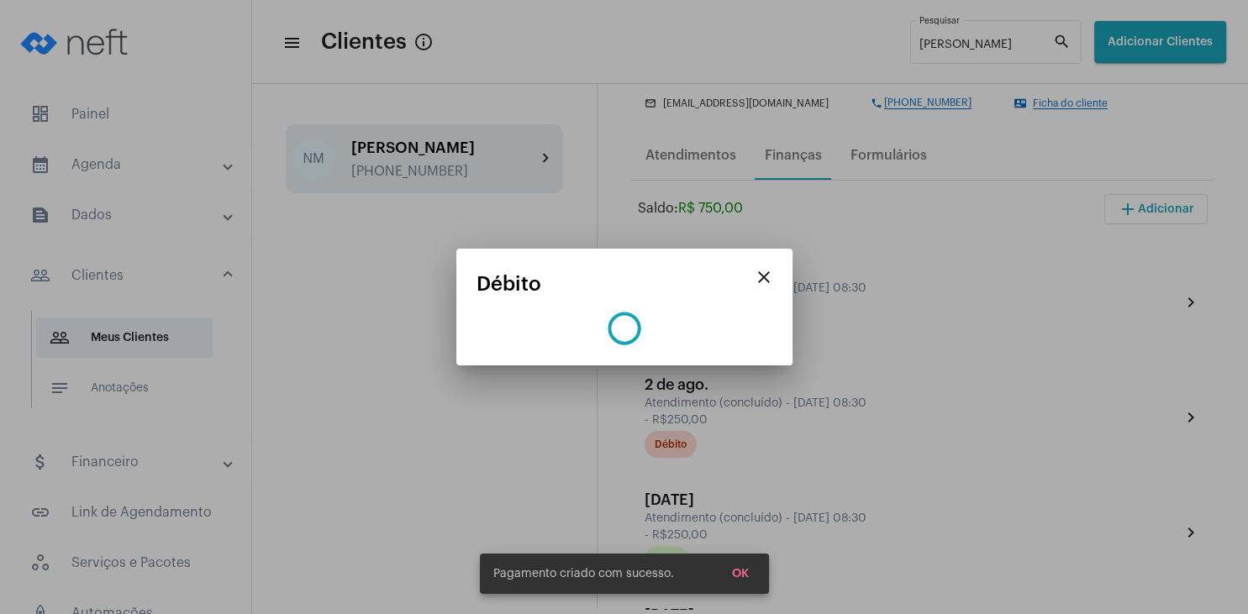
click at [741, 575] on span "OK" at bounding box center [740, 574] width 17 height 12
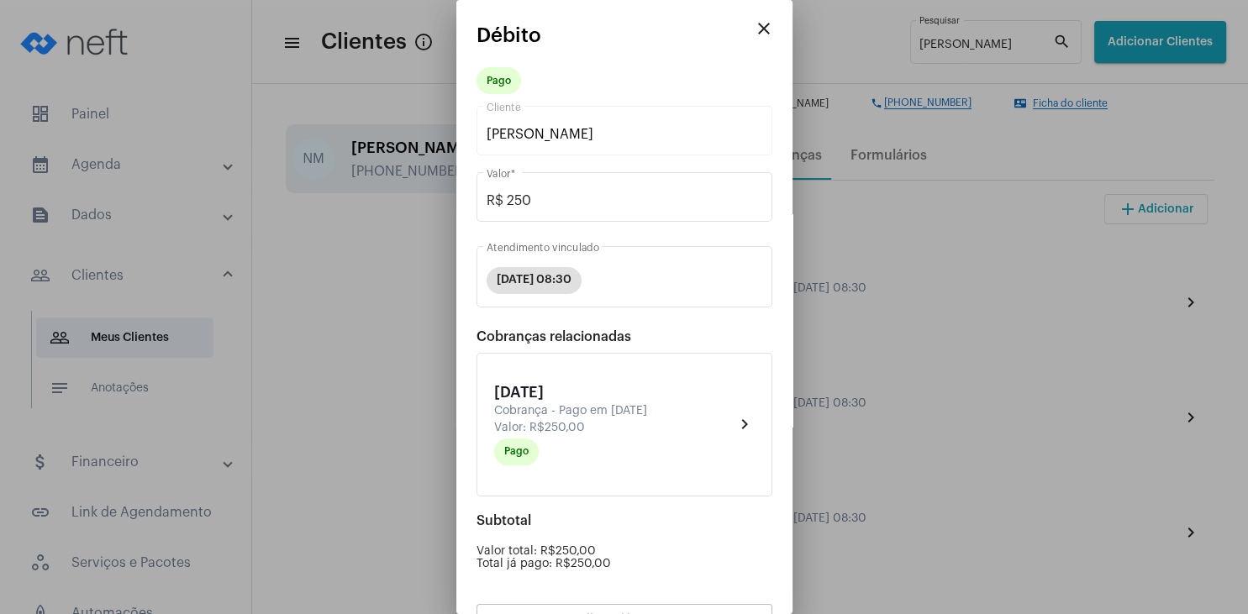
scroll to position [147, 0]
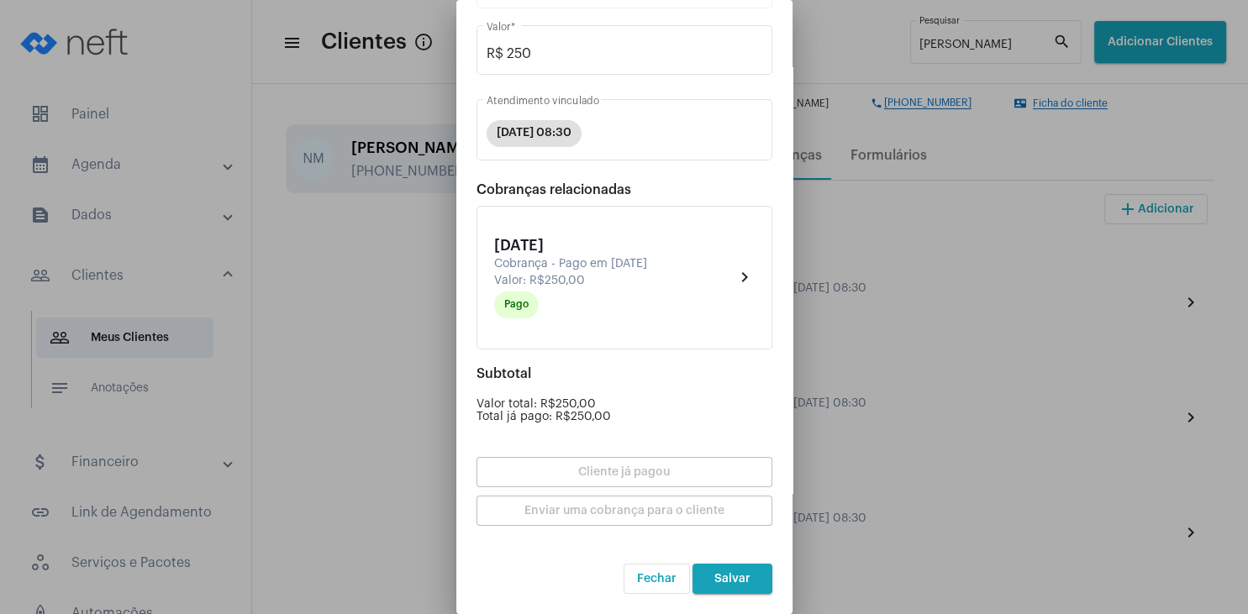
click at [741, 574] on span "Salvar" at bounding box center [732, 579] width 36 height 12
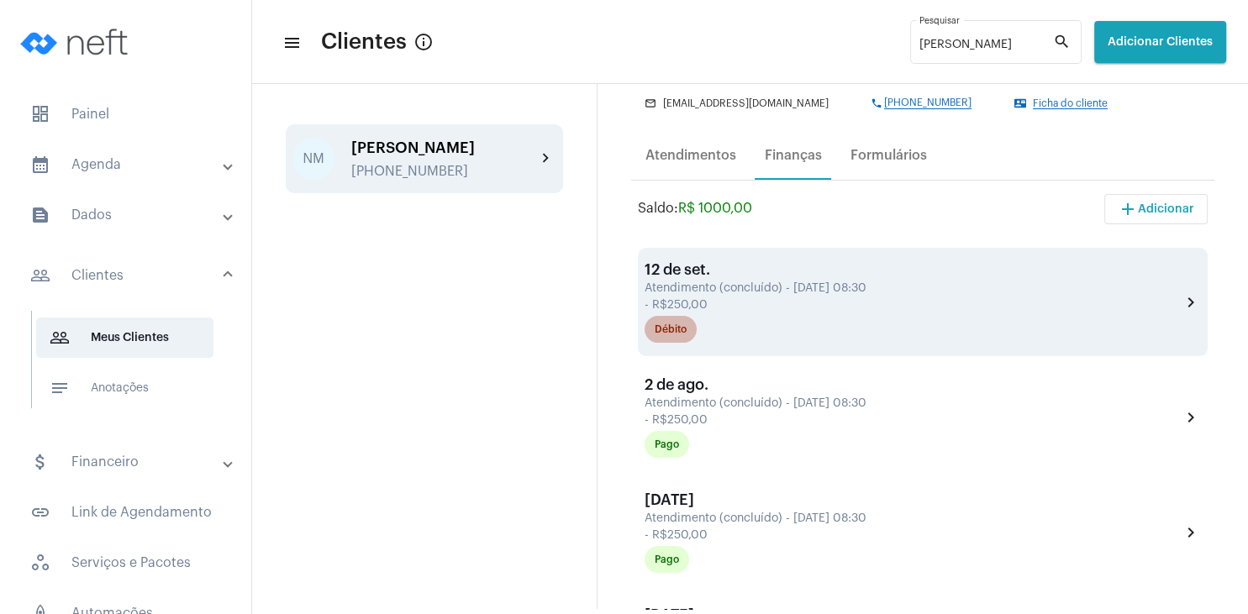
click at [672, 334] on div "Débito" at bounding box center [670, 329] width 32 height 11
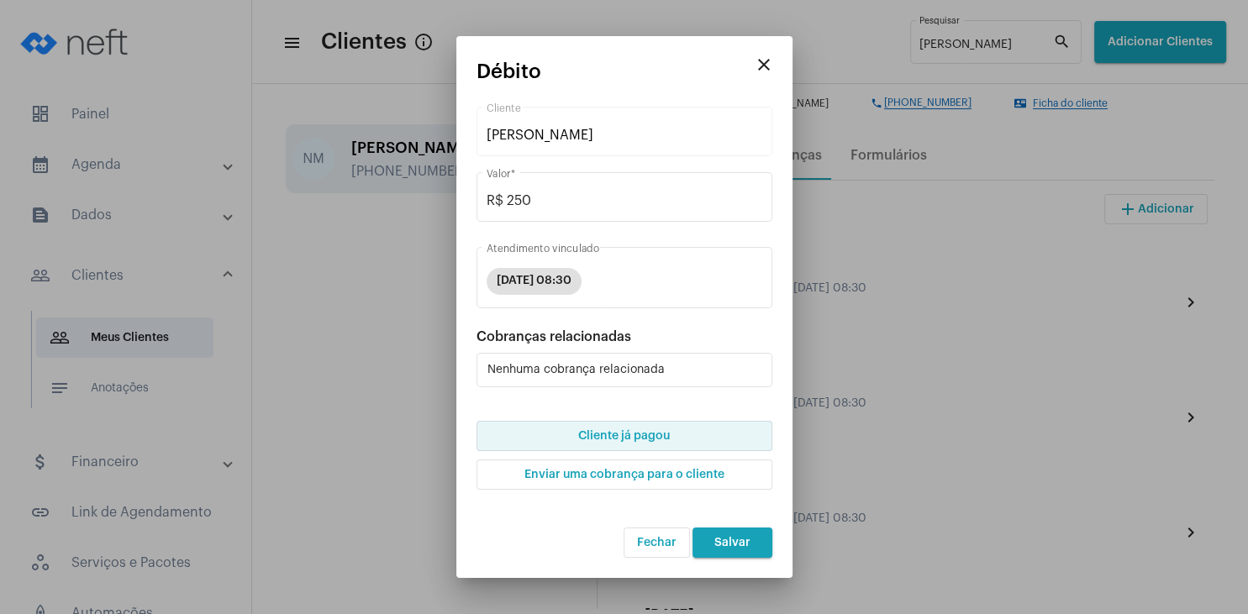
click at [660, 435] on span "Cliente já pagou" at bounding box center [624, 436] width 92 height 12
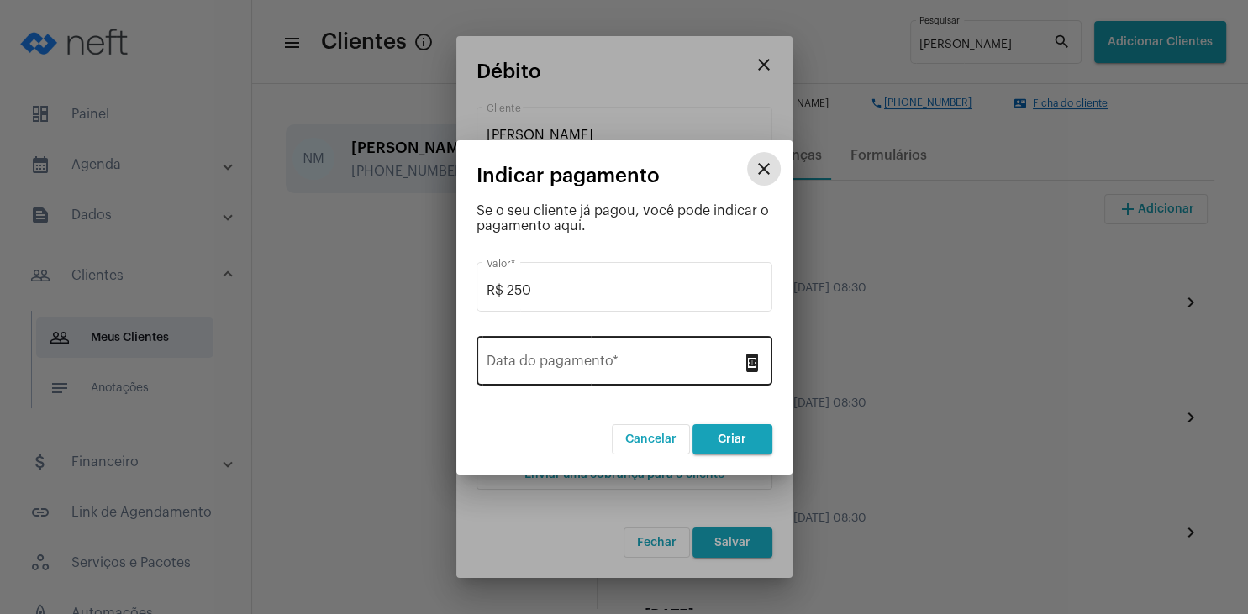
click at [602, 372] on div "Data do pagamento *" at bounding box center [613, 359] width 255 height 53
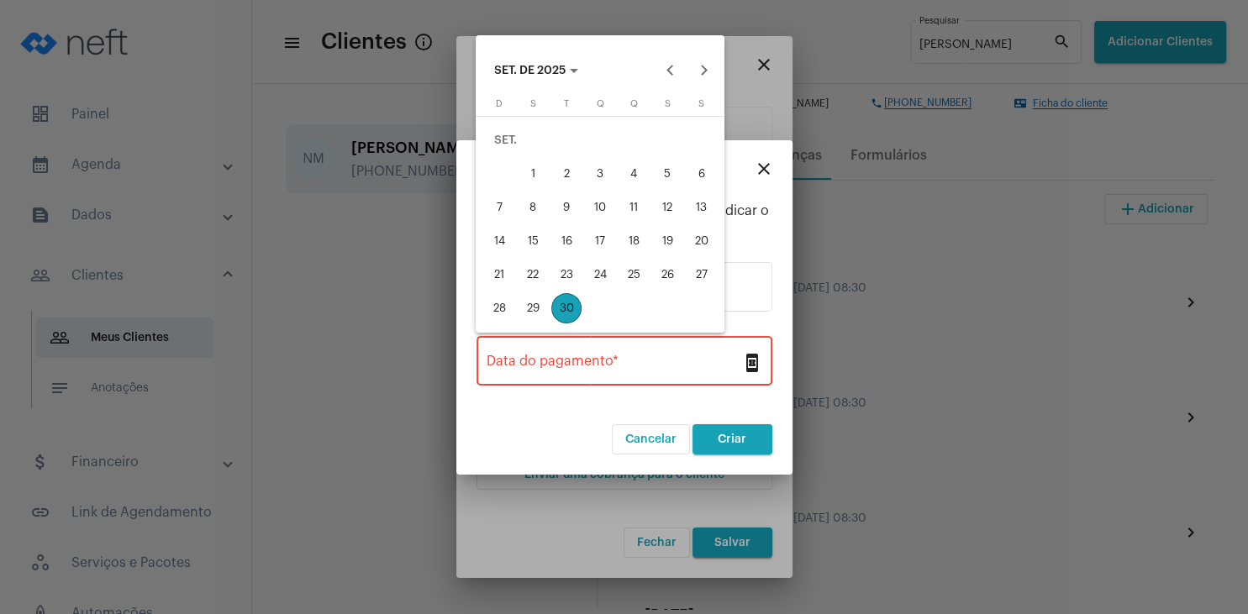
click at [695, 264] on div "27" at bounding box center [701, 275] width 30 height 30
type input "[DATE]"
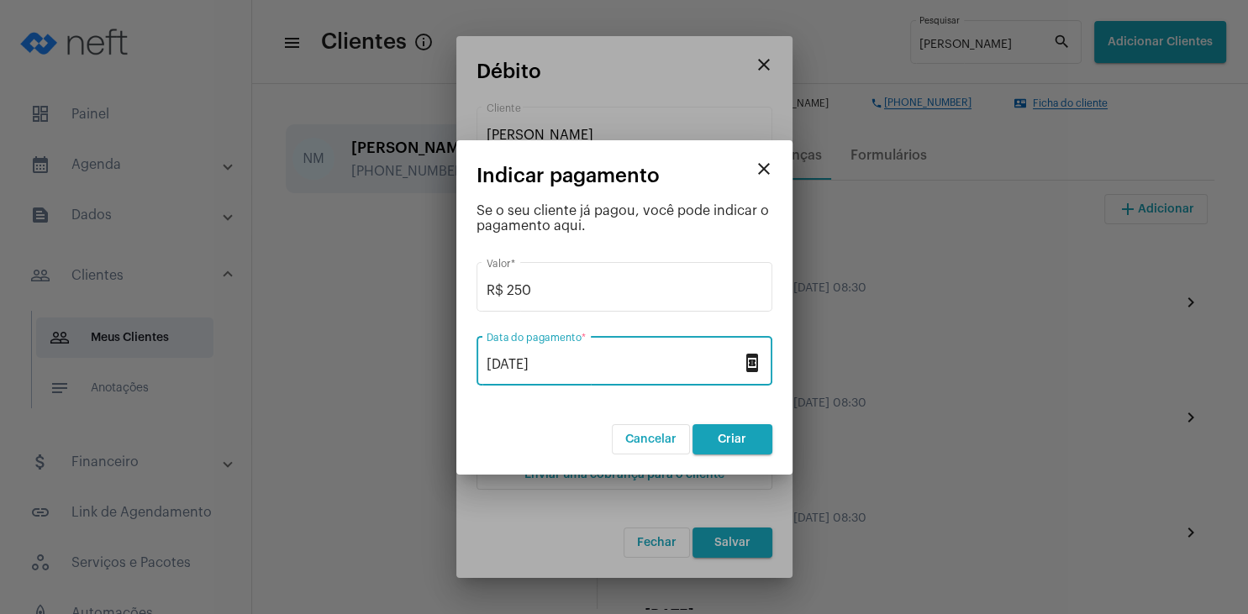
click at [728, 432] on button "Criar" at bounding box center [732, 439] width 80 height 30
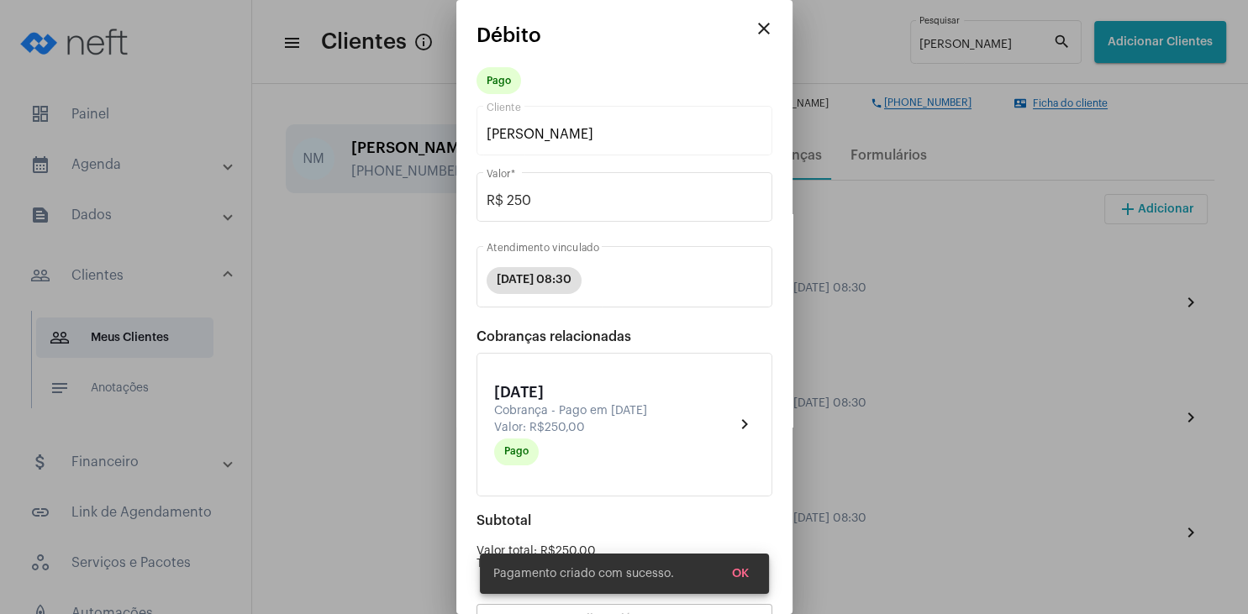
click at [734, 572] on span "OK" at bounding box center [740, 574] width 17 height 12
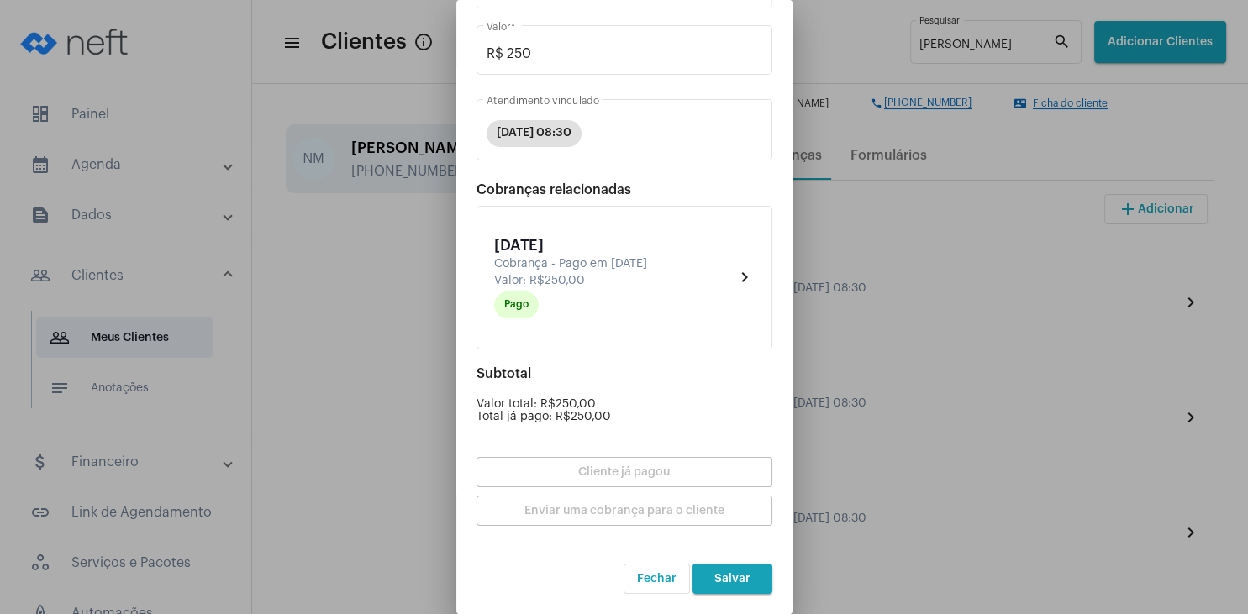
click at [734, 571] on button "Salvar" at bounding box center [732, 579] width 80 height 30
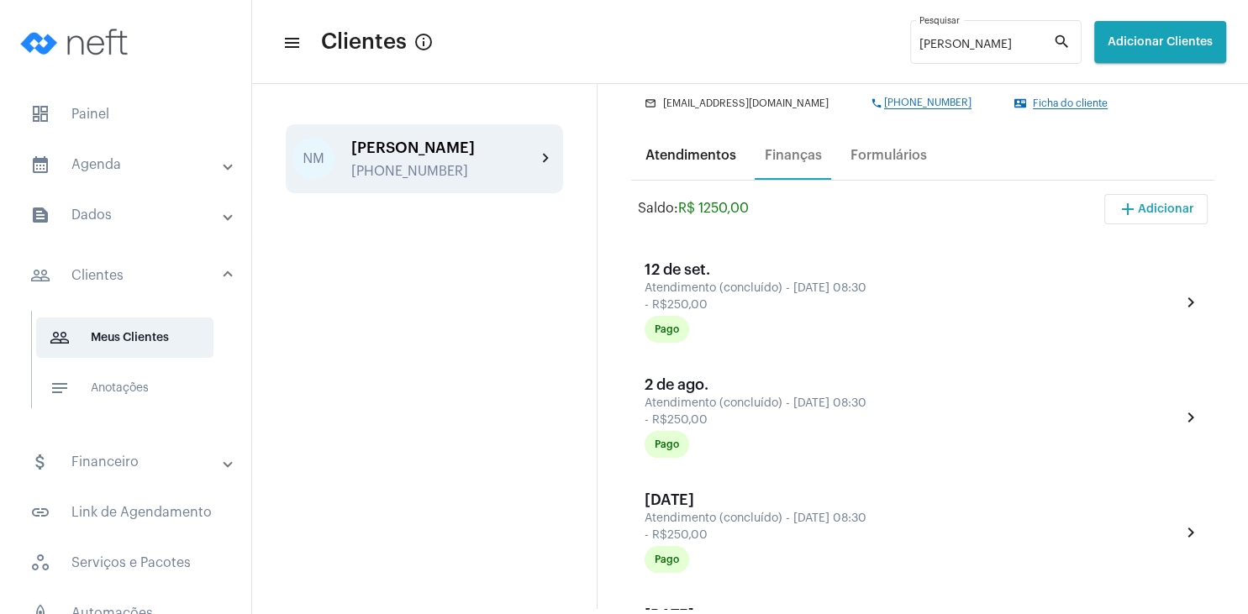
click at [641, 172] on div "Atendimentos" at bounding box center [690, 155] width 111 height 40
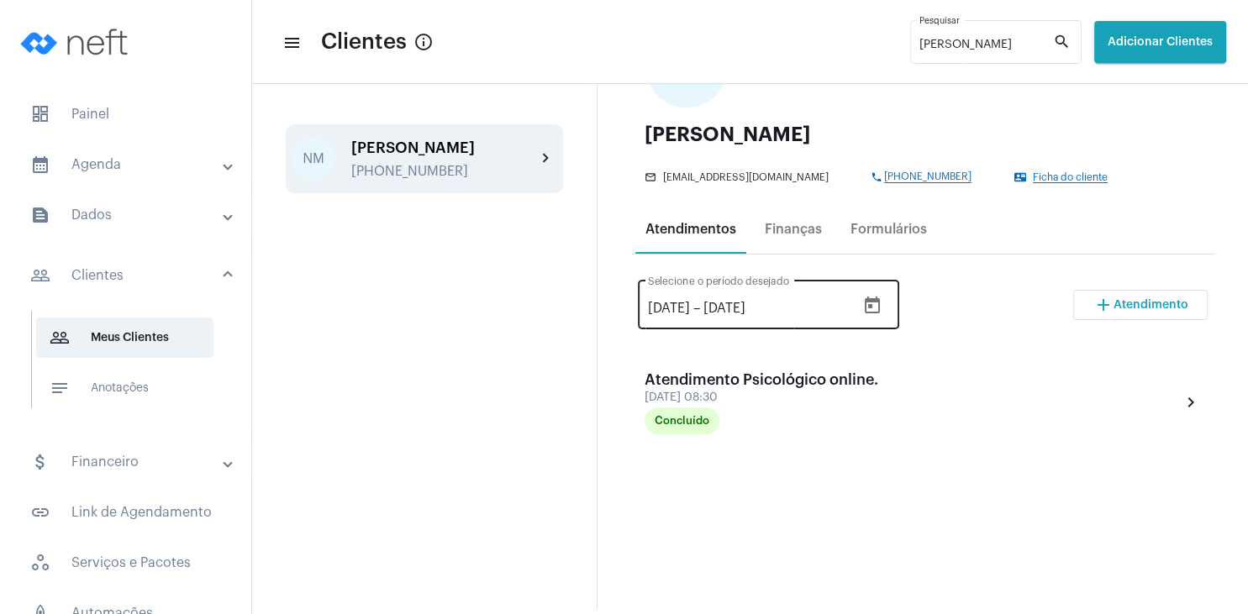
scroll to position [161, 0]
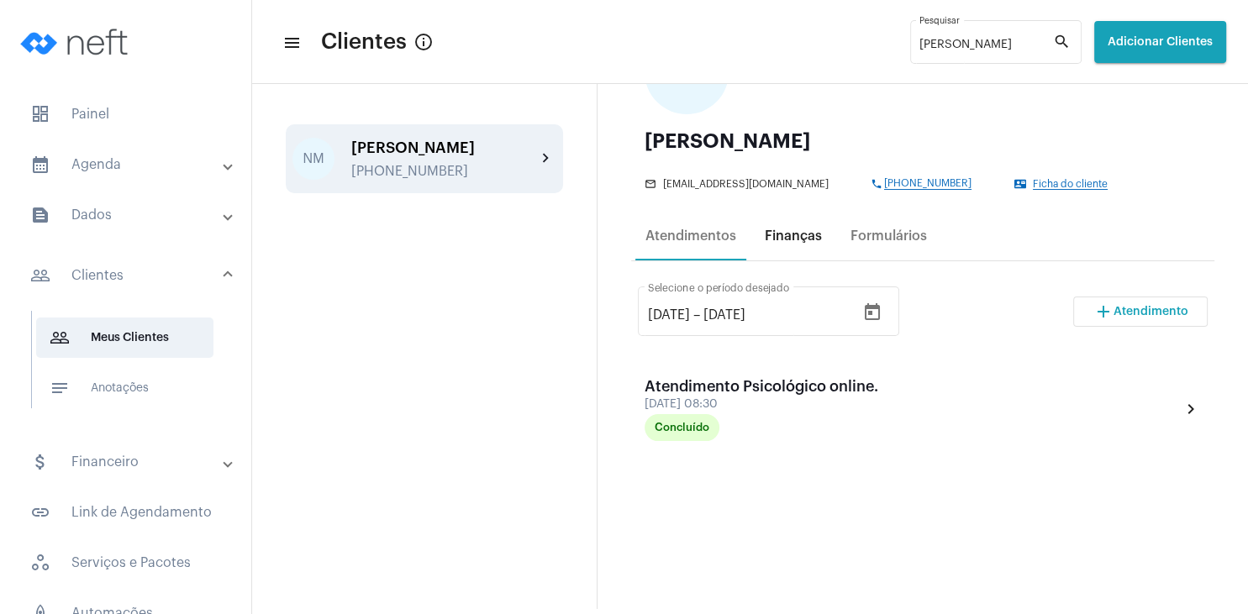
click at [811, 244] on div "Finanças" at bounding box center [792, 236] width 77 height 40
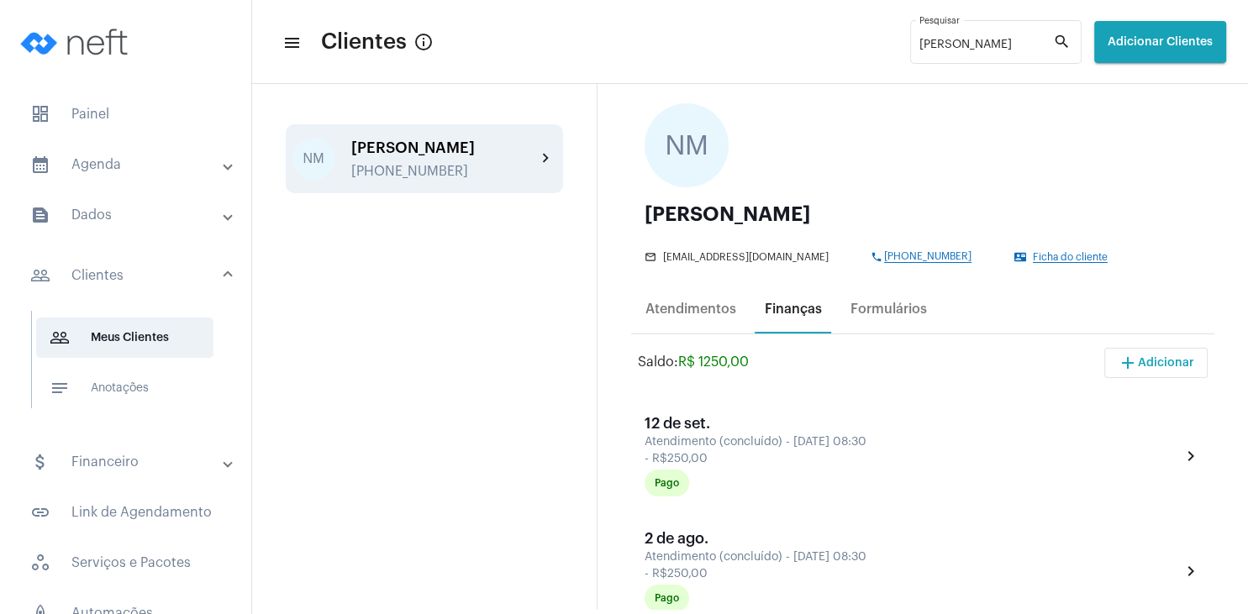
scroll to position [81, 0]
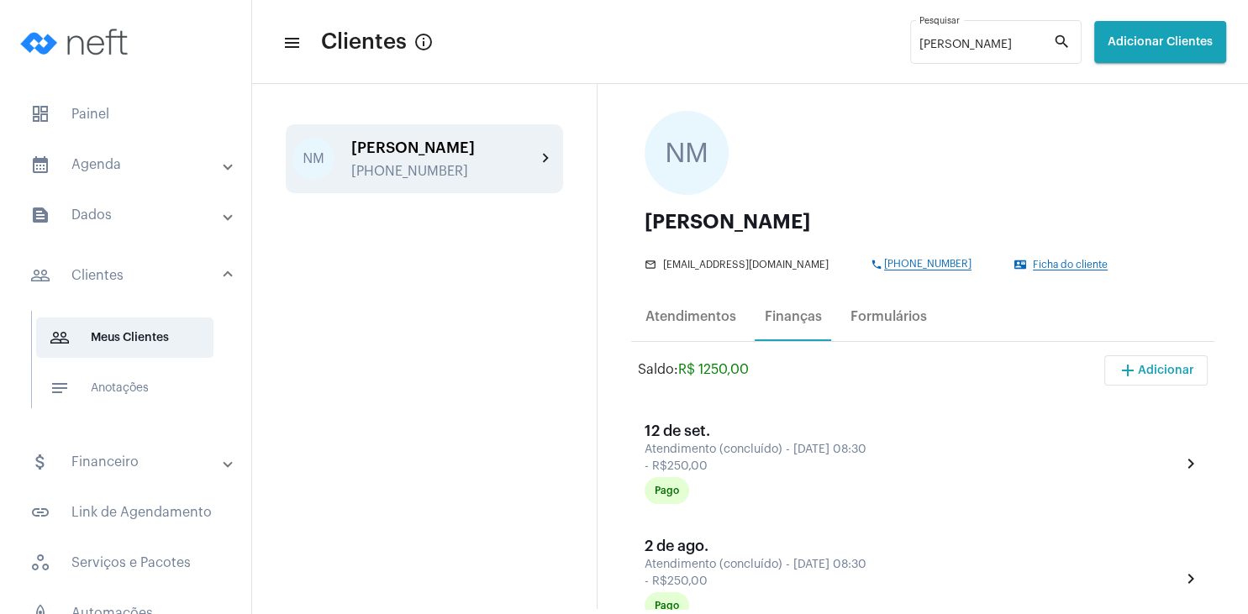
click at [1038, 261] on span "Ficha do cliente" at bounding box center [1070, 265] width 75 height 11
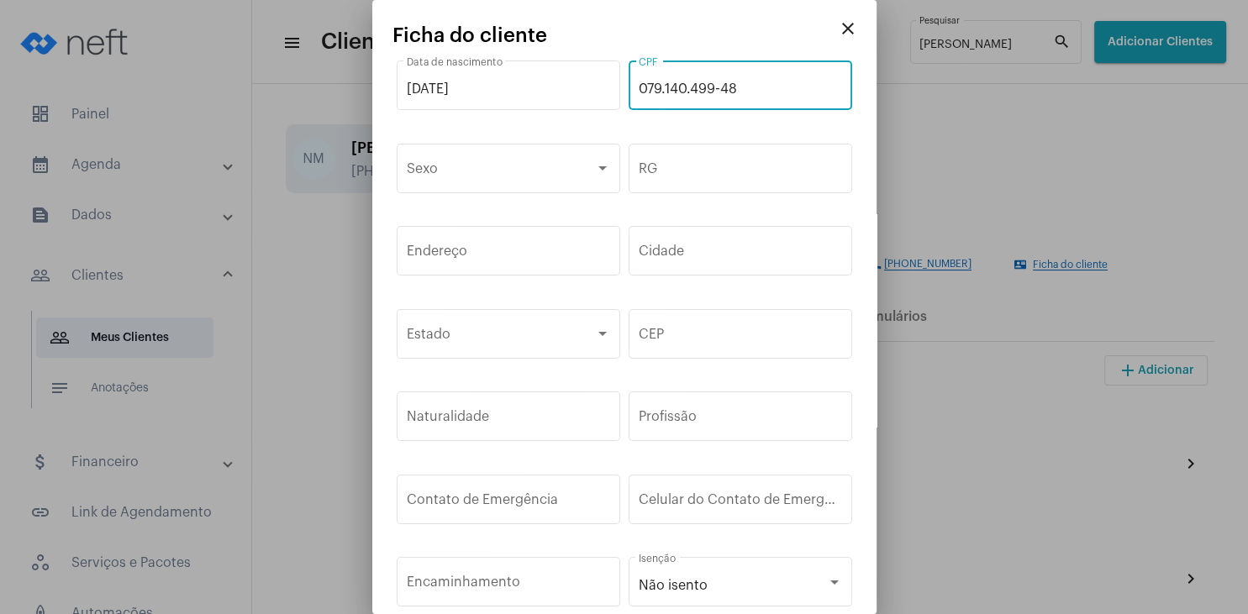
drag, startPoint x: 749, startPoint y: 90, endPoint x: 641, endPoint y: 88, distance: 107.6
click at [641, 88] on input "079.140.499-48" at bounding box center [740, 88] width 203 height 15
click at [842, 25] on mat-icon "close" at bounding box center [848, 28] width 20 height 20
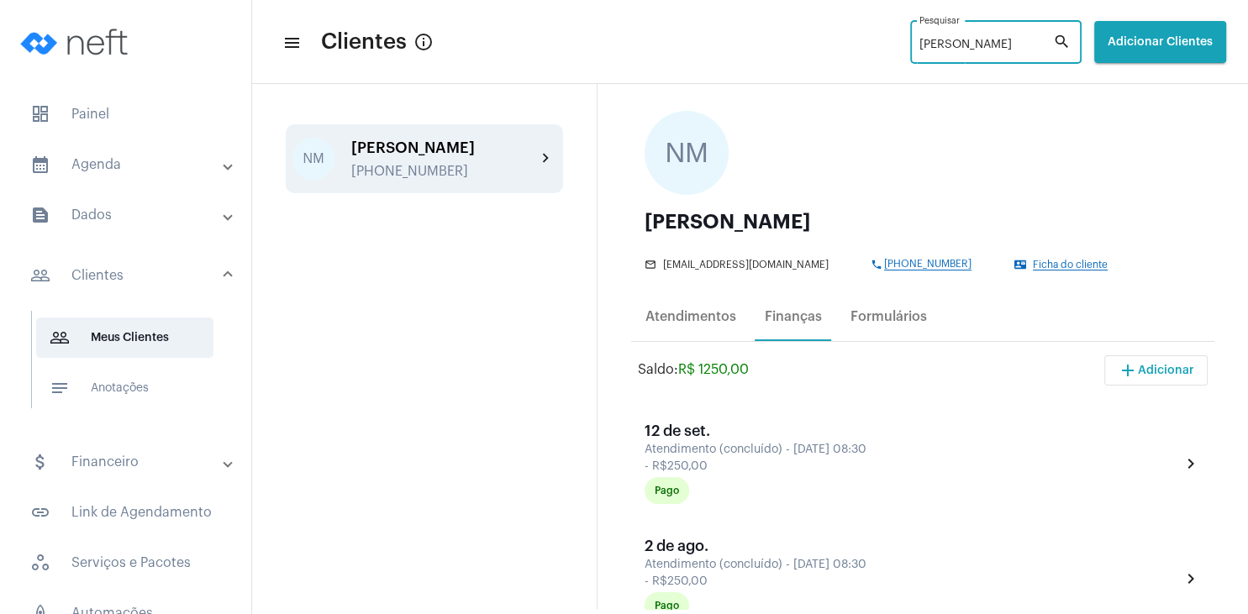
drag, startPoint x: 924, startPoint y: 49, endPoint x: 818, endPoint y: 50, distance: 105.9
click at [919, 50] on input "[PERSON_NAME]" at bounding box center [986, 45] width 134 height 13
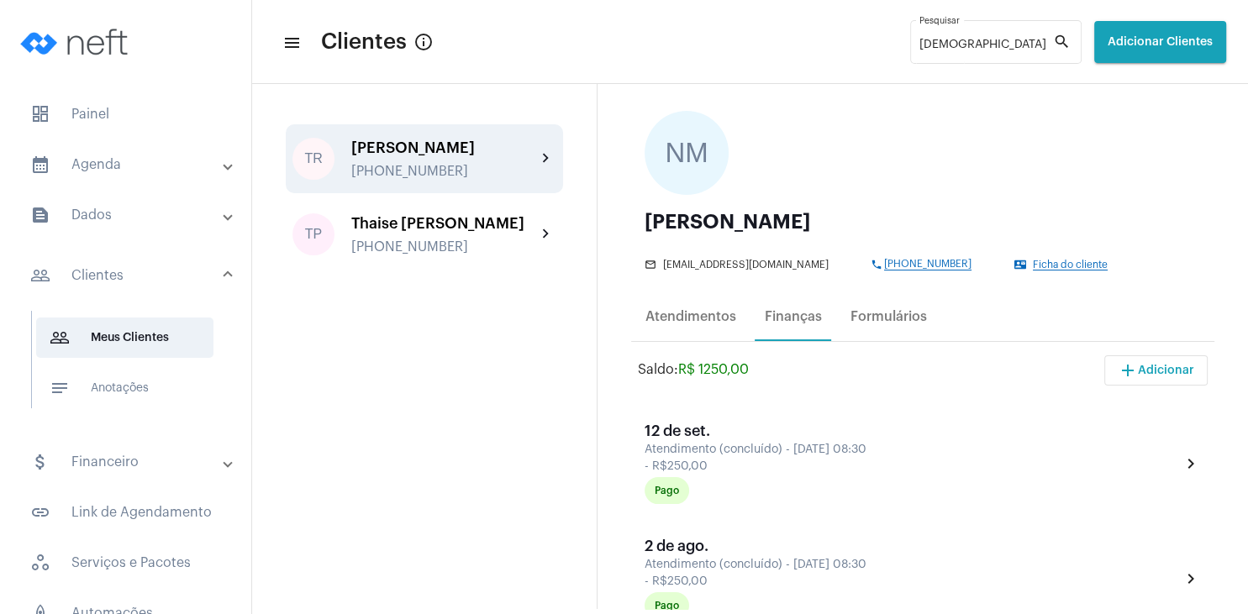
click at [441, 167] on div "[PHONE_NUMBER]" at bounding box center [443, 171] width 185 height 15
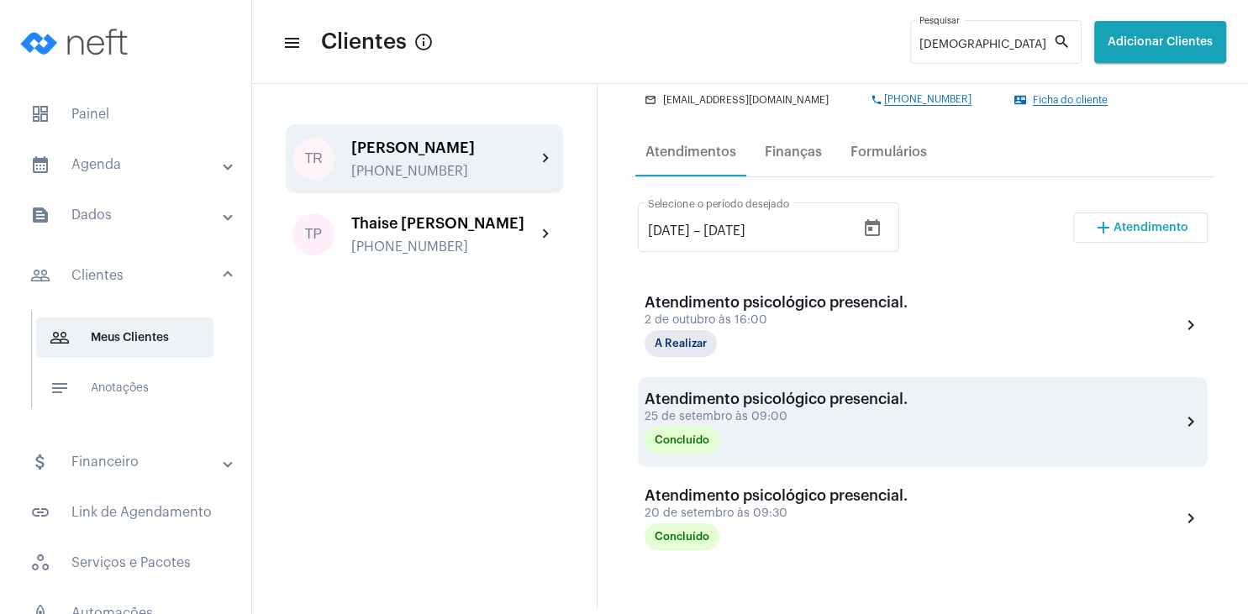
scroll to position [242, 0]
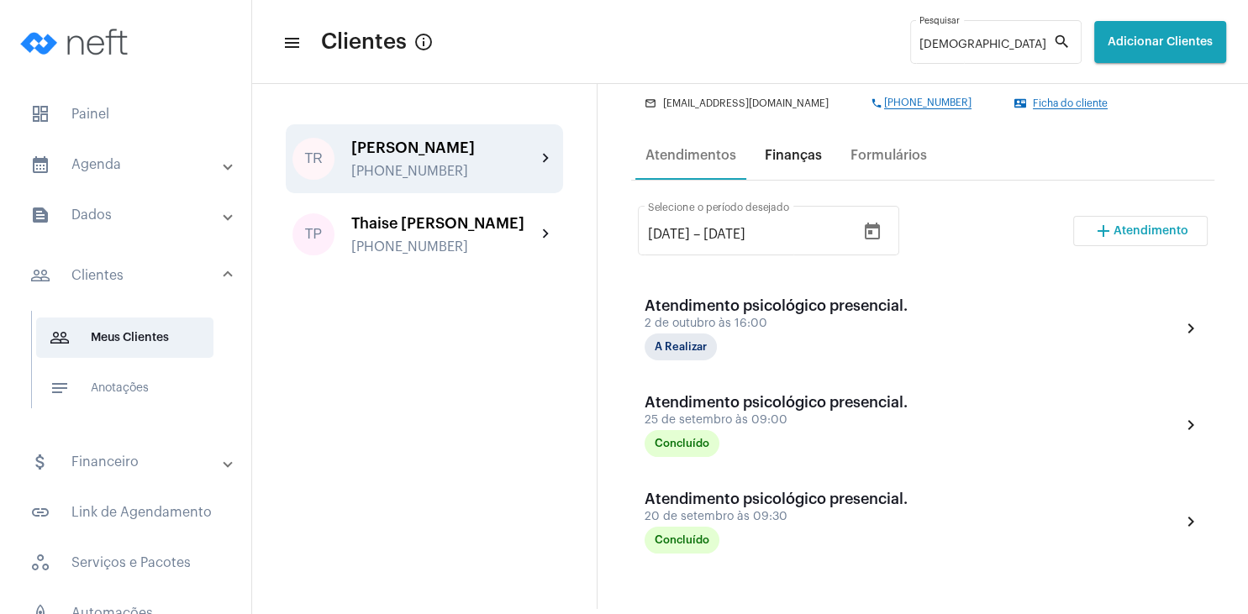
click at [786, 163] on div "Finanças" at bounding box center [793, 155] width 57 height 15
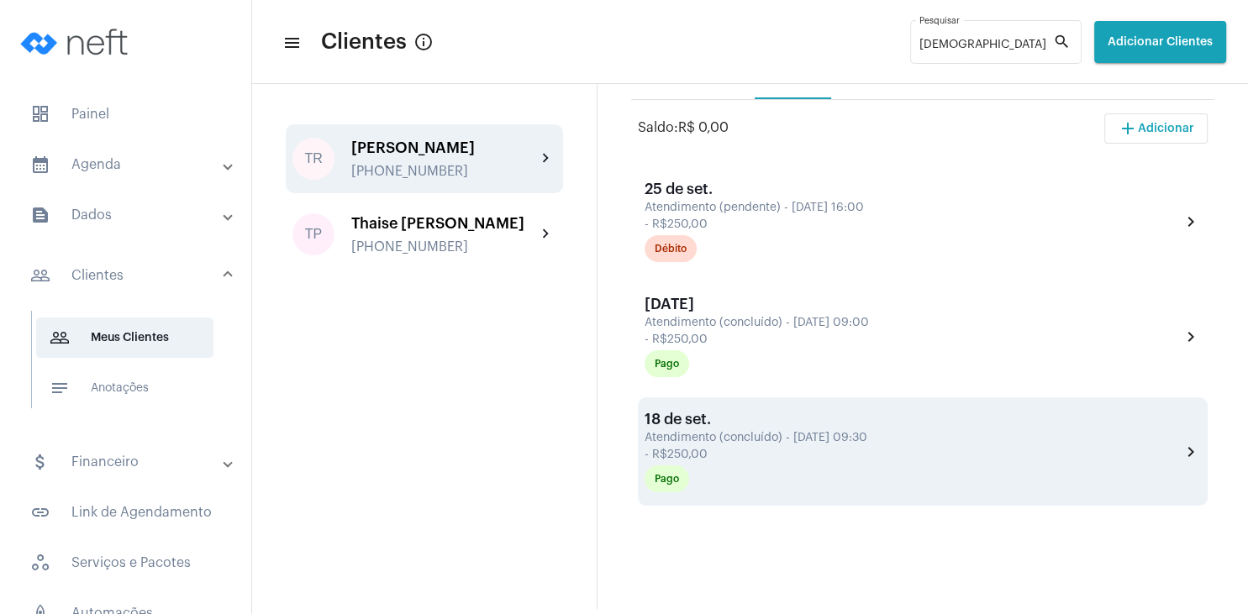
scroll to position [161, 0]
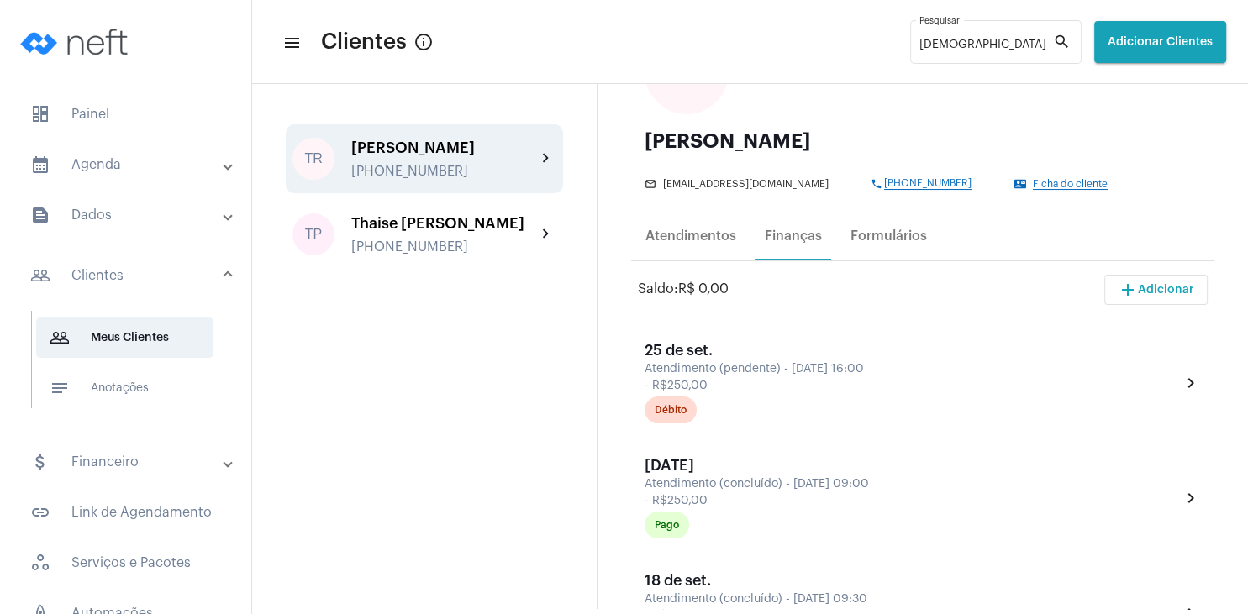
click at [1033, 183] on span "Ficha do cliente" at bounding box center [1070, 184] width 75 height 11
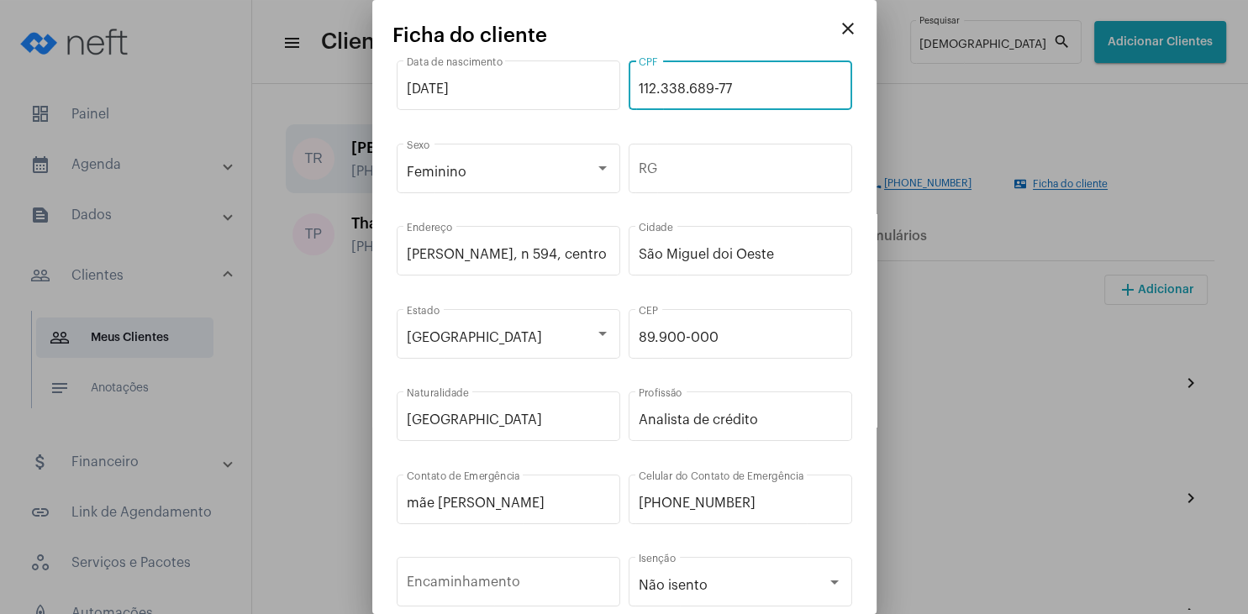
drag, startPoint x: 741, startPoint y: 86, endPoint x: 599, endPoint y: 81, distance: 142.0
click at [639, 81] on input "112.338.689-77" at bounding box center [740, 88] width 203 height 15
click at [845, 29] on mat-icon "close" at bounding box center [848, 28] width 20 height 20
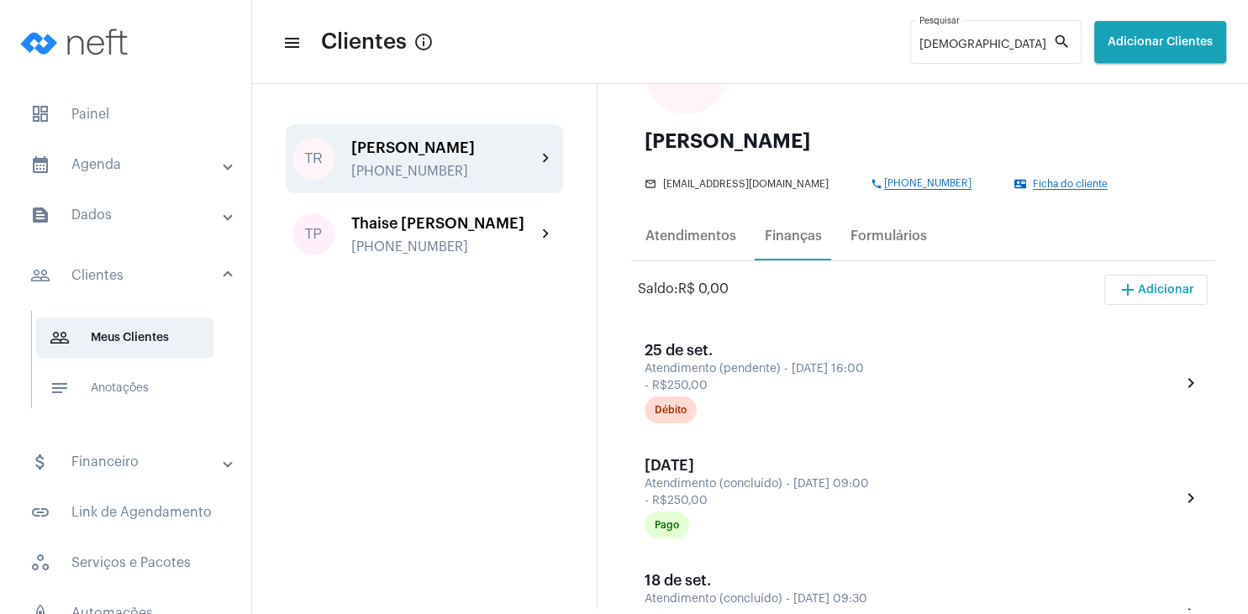
scroll to position [81, 0]
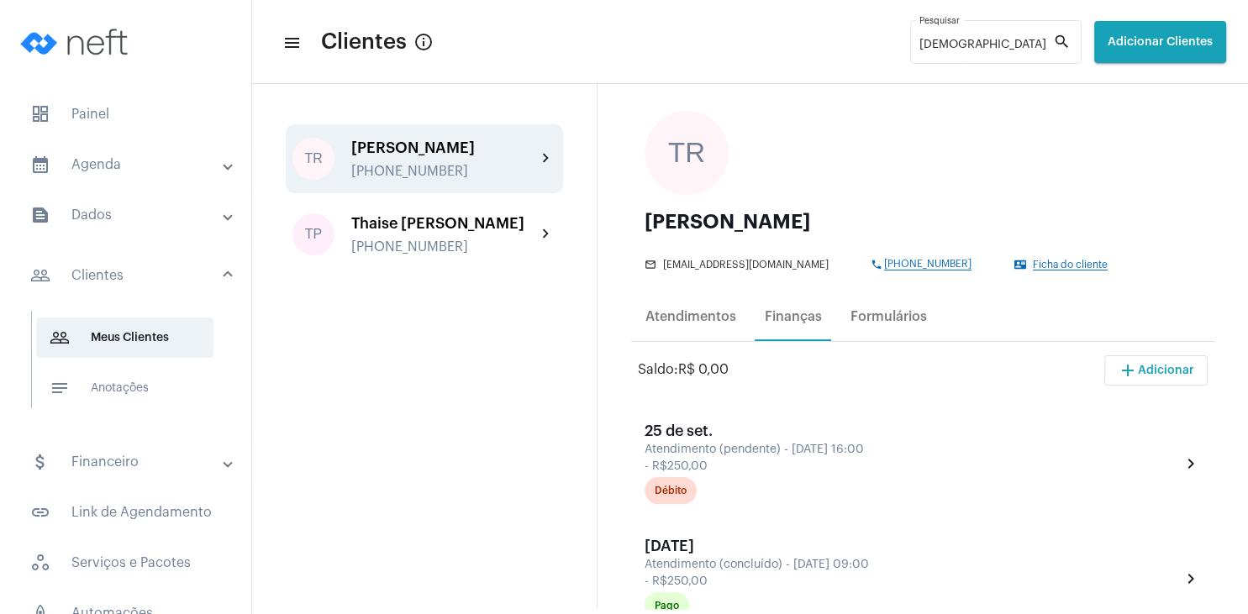
click at [1033, 262] on span "Ficha do cliente" at bounding box center [1070, 265] width 75 height 11
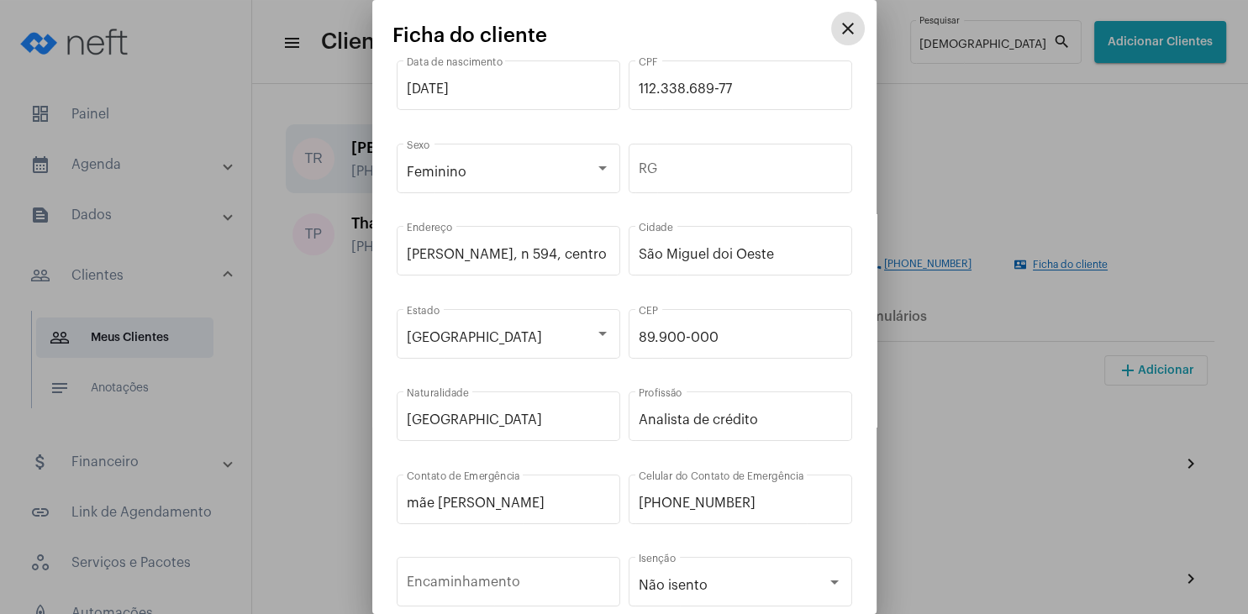
click at [842, 34] on mat-icon "close" at bounding box center [848, 28] width 20 height 20
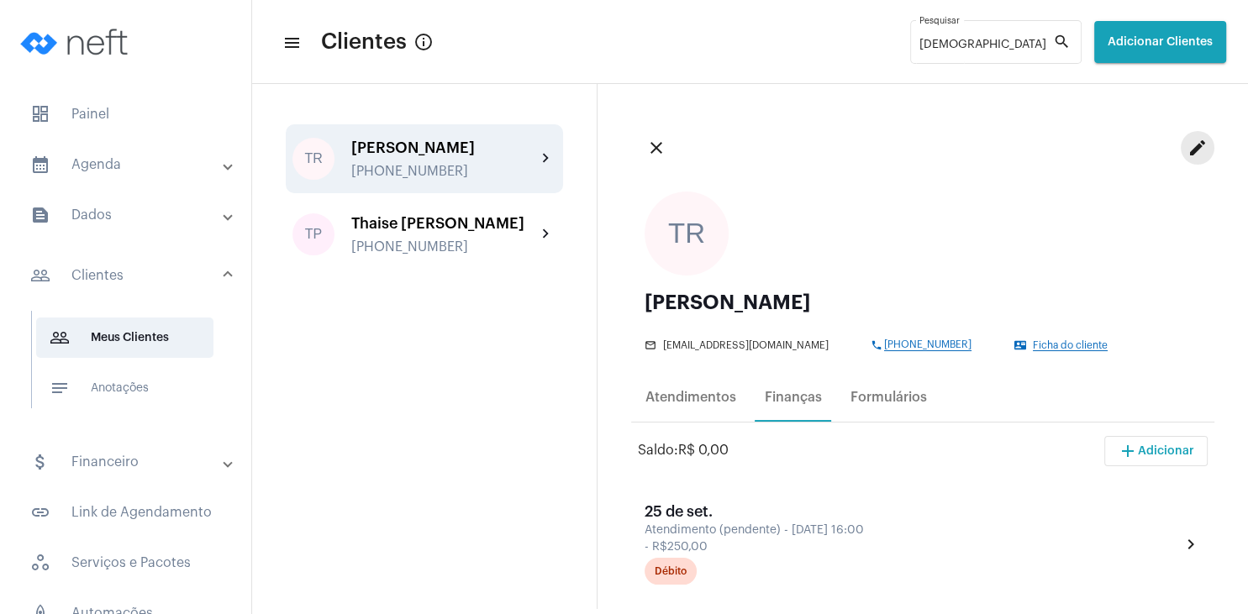
click at [1199, 150] on mat-icon "edit" at bounding box center [1197, 148] width 20 height 20
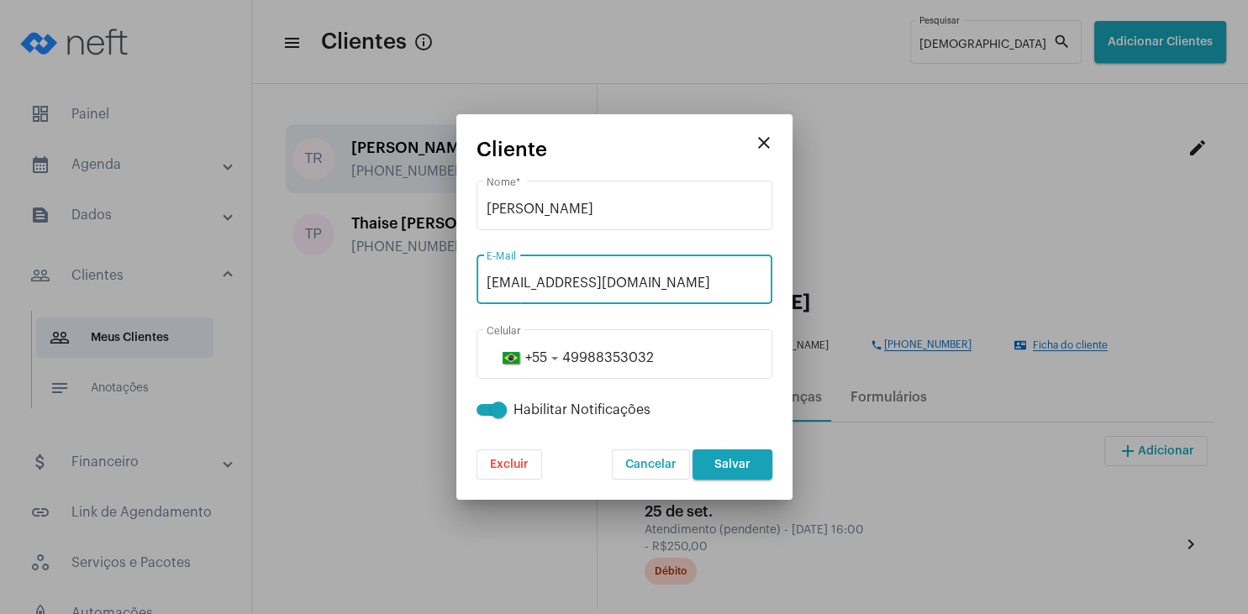
drag, startPoint x: 663, startPoint y: 277, endPoint x: 477, endPoint y: 271, distance: 185.8
click at [486, 276] on input "[EMAIL_ADDRESS][DOMAIN_NAME]" at bounding box center [624, 283] width 276 height 15
click at [762, 139] on mat-icon "close" at bounding box center [764, 143] width 20 height 20
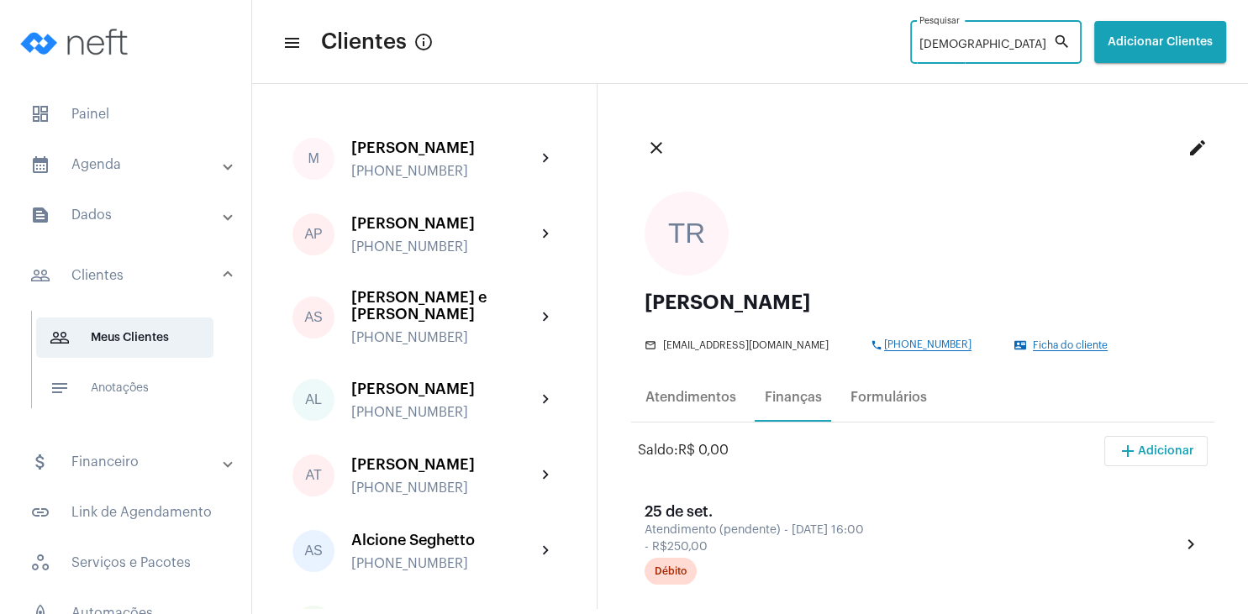
click at [949, 48] on input "[DEMOGRAPHIC_DATA]" at bounding box center [986, 45] width 134 height 13
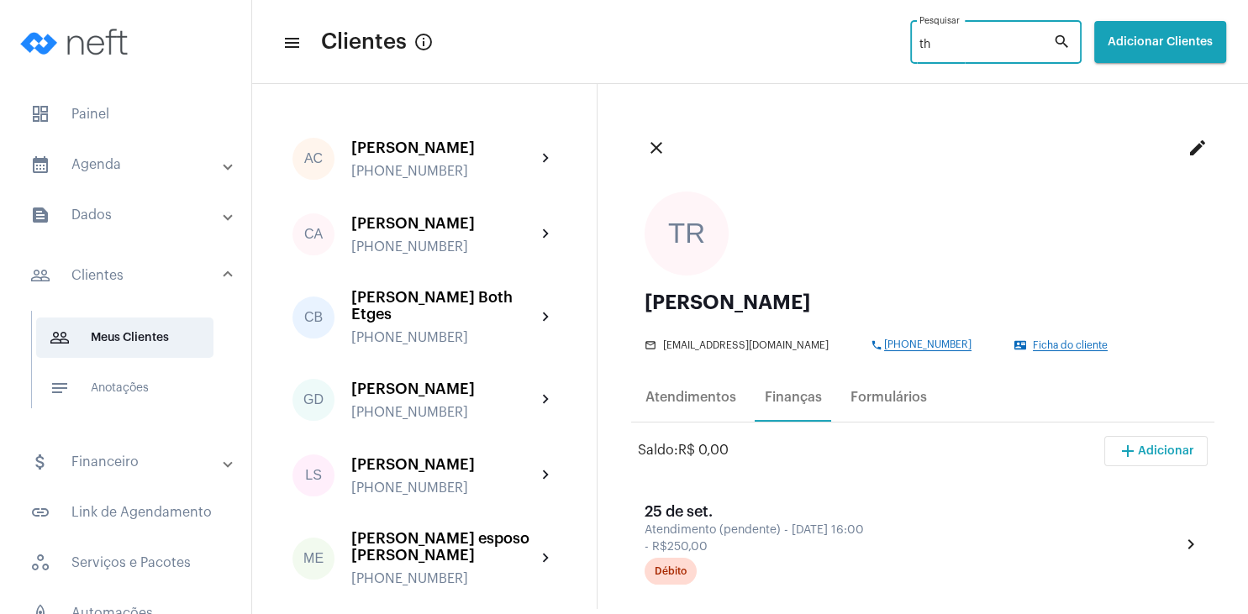
type input "t"
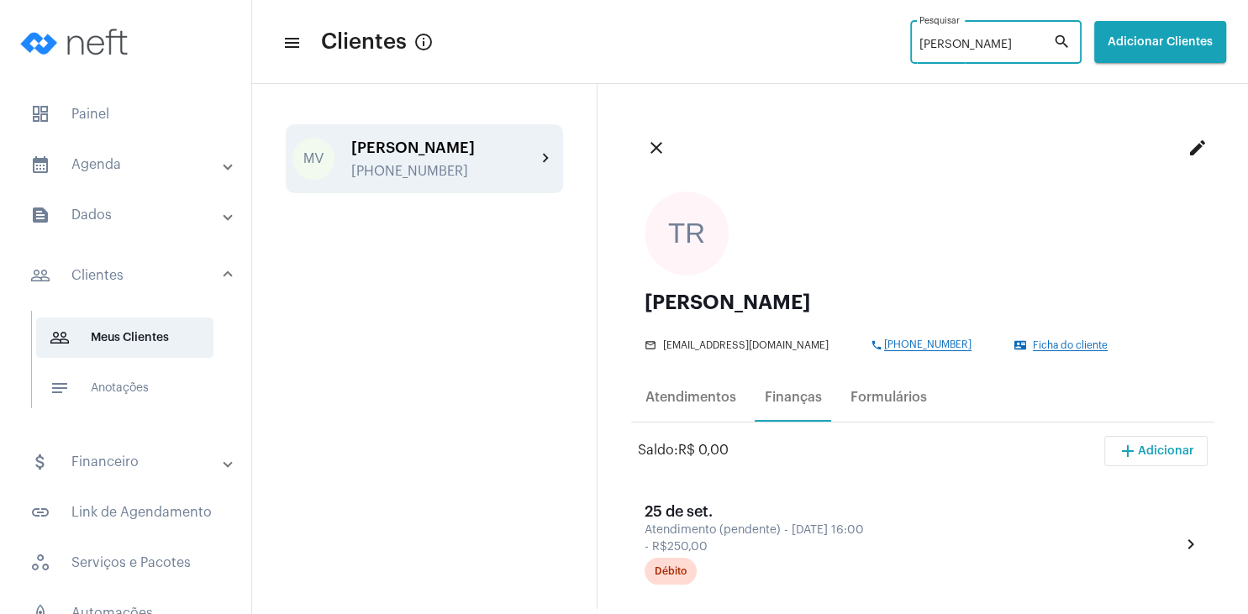
click at [400, 174] on div "[PERSON_NAME] [PHONE_NUMBER]" at bounding box center [443, 158] width 185 height 39
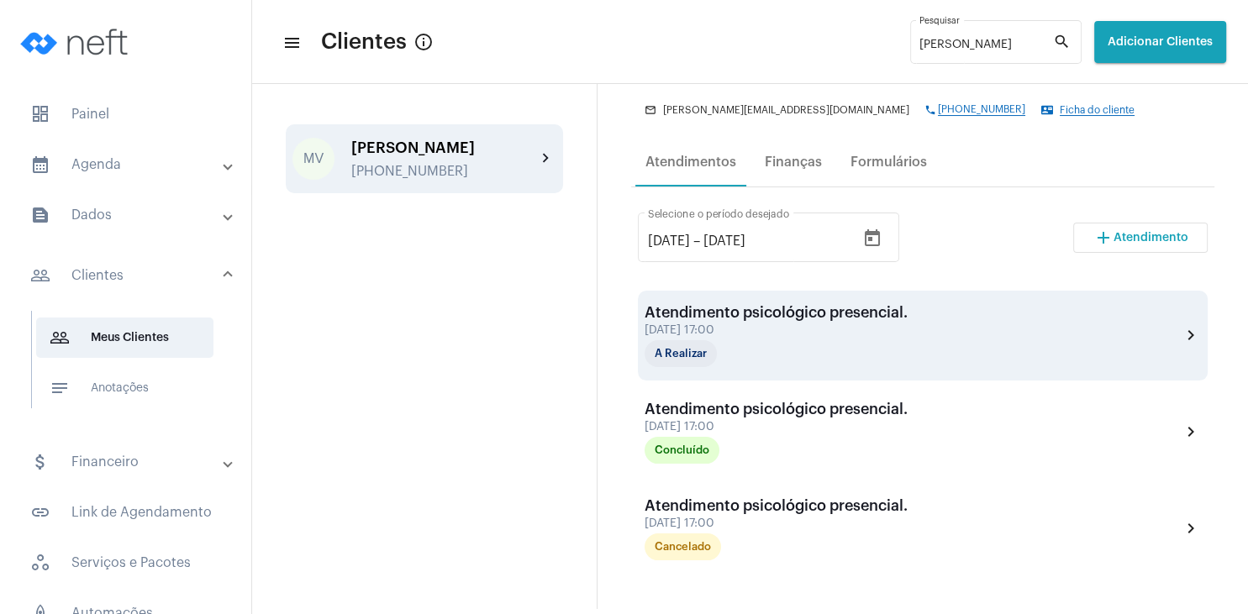
scroll to position [242, 0]
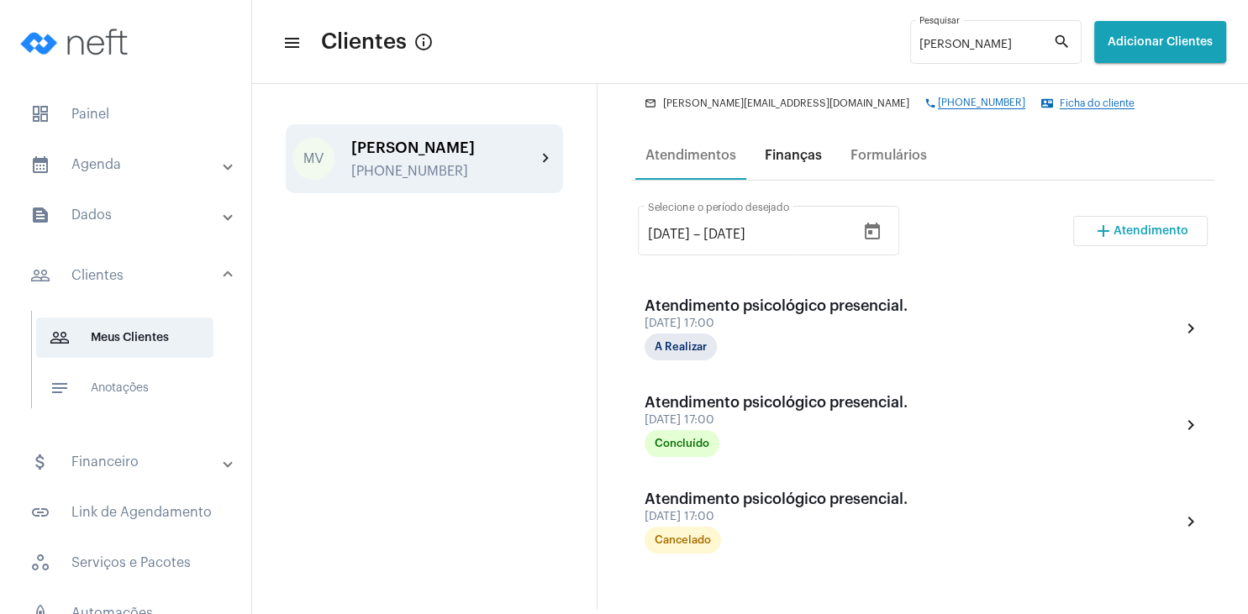
click at [813, 160] on div "Finanças" at bounding box center [793, 155] width 57 height 15
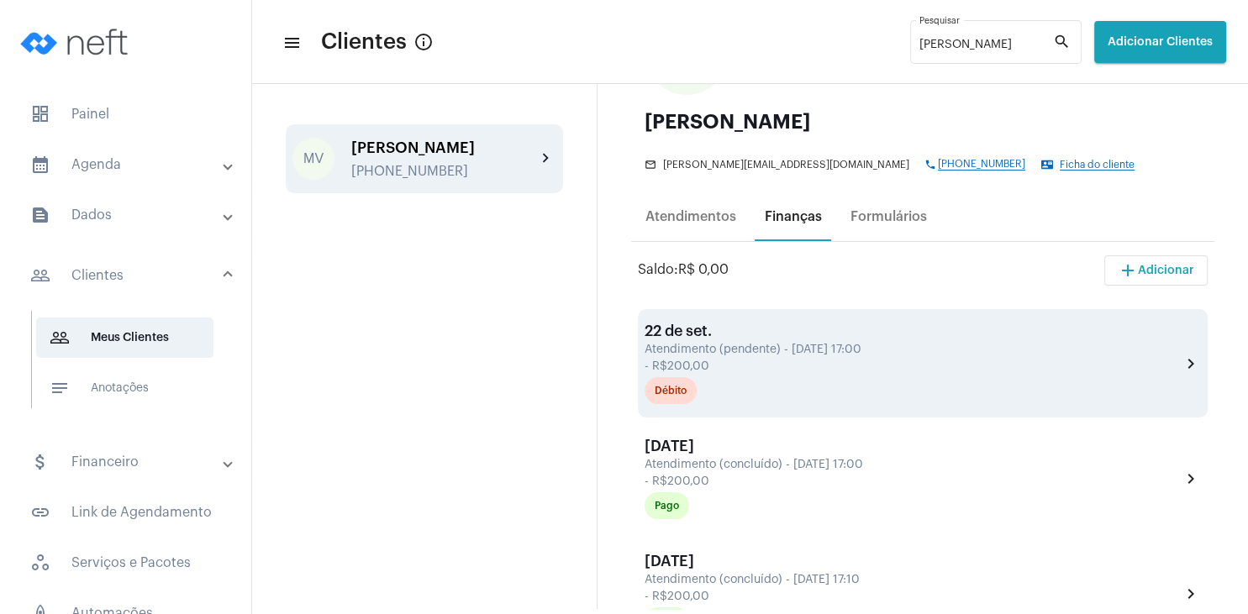
scroll to position [161, 0]
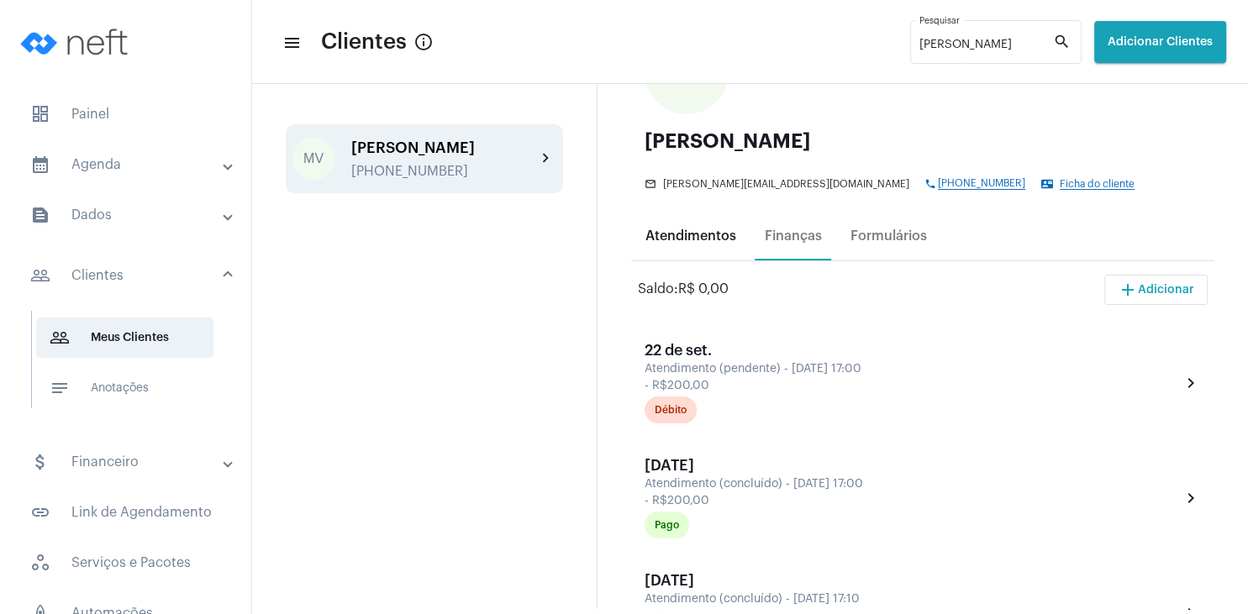
click at [704, 237] on div "Atendimentos" at bounding box center [690, 236] width 91 height 15
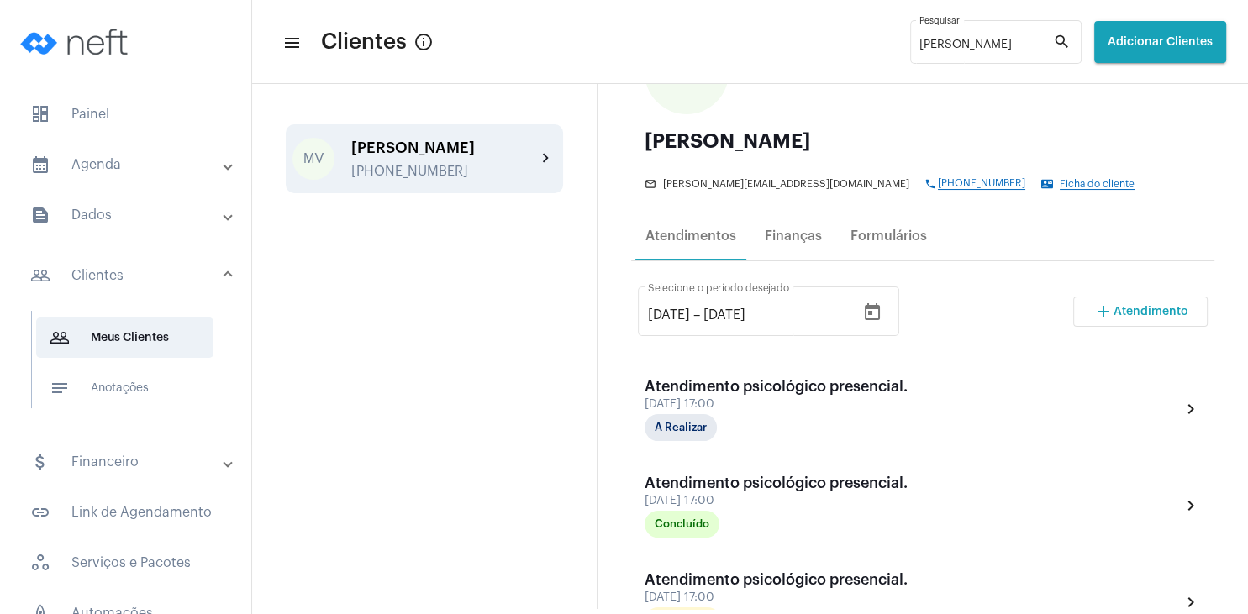
click at [1059, 187] on span "Ficha do cliente" at bounding box center [1096, 184] width 75 height 11
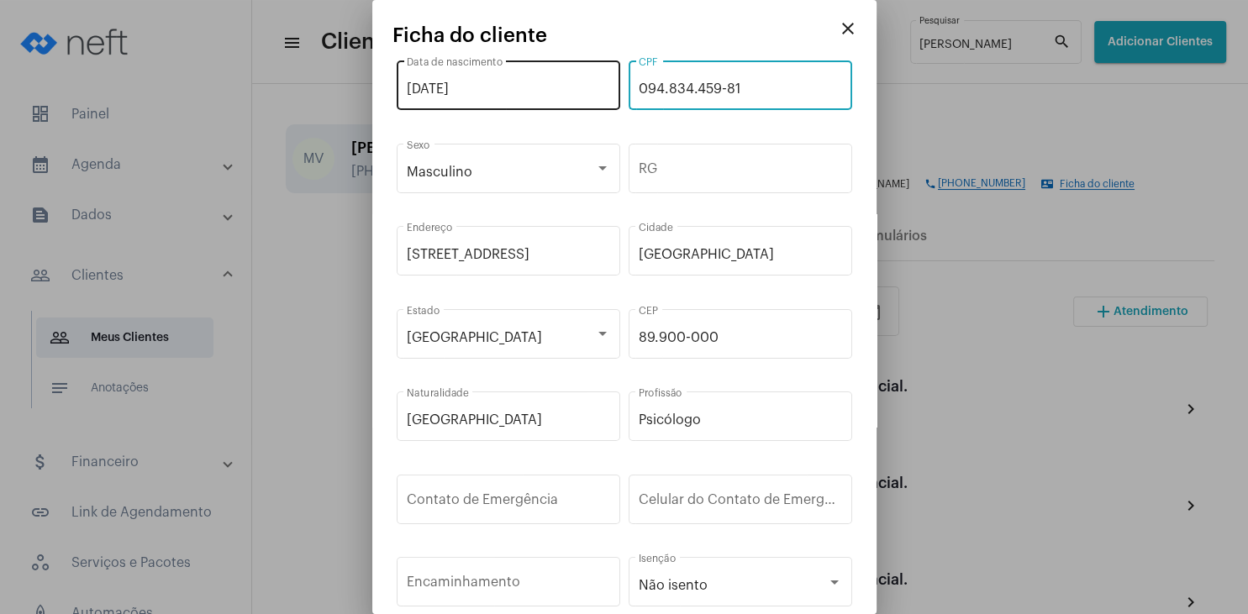
drag, startPoint x: 717, startPoint y: 84, endPoint x: 618, endPoint y: 76, distance: 98.6
click at [639, 81] on input "094.834.459-81" at bounding box center [740, 88] width 203 height 15
click at [849, 31] on mat-icon "close" at bounding box center [848, 28] width 20 height 20
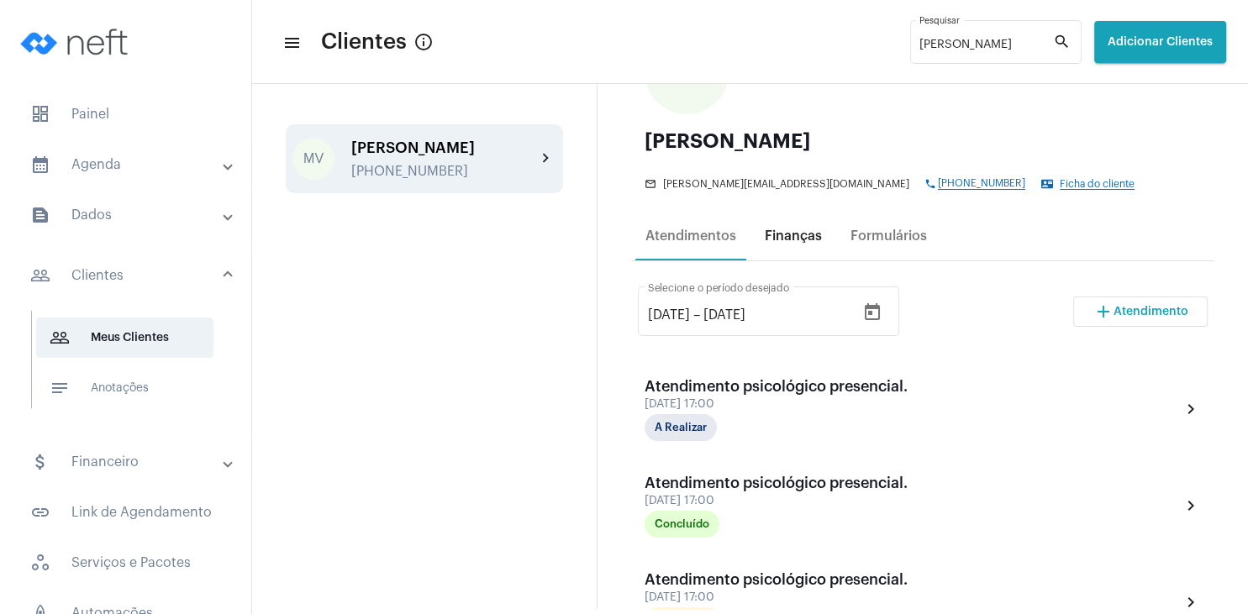
click at [770, 229] on div "Finanças" at bounding box center [792, 236] width 77 height 40
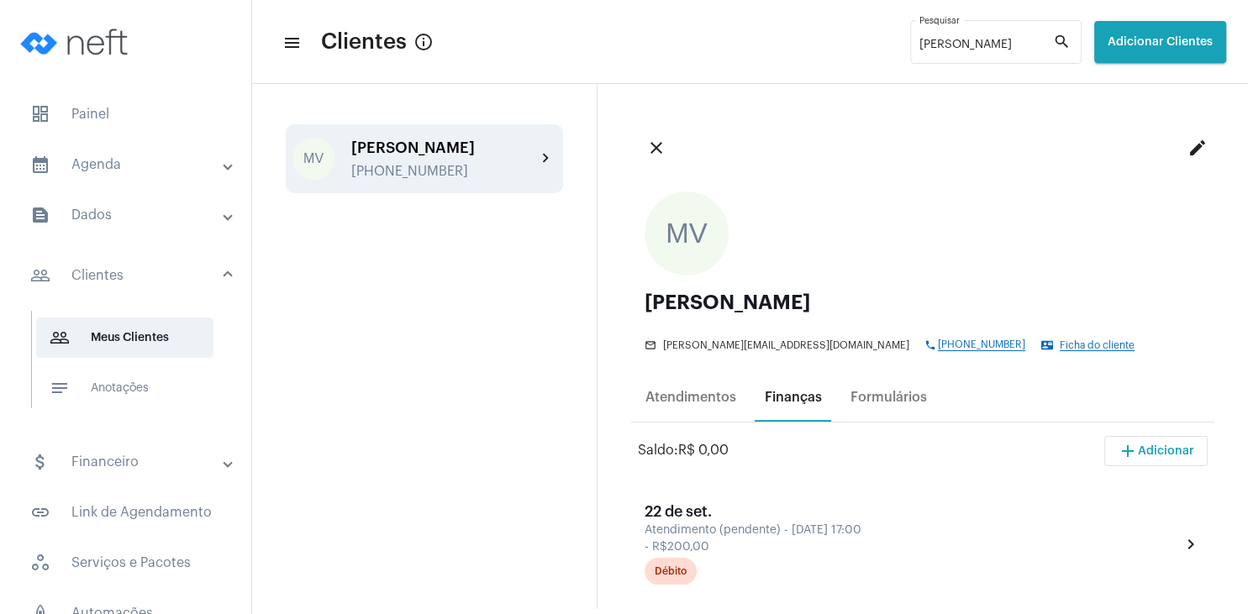
scroll to position [81, 0]
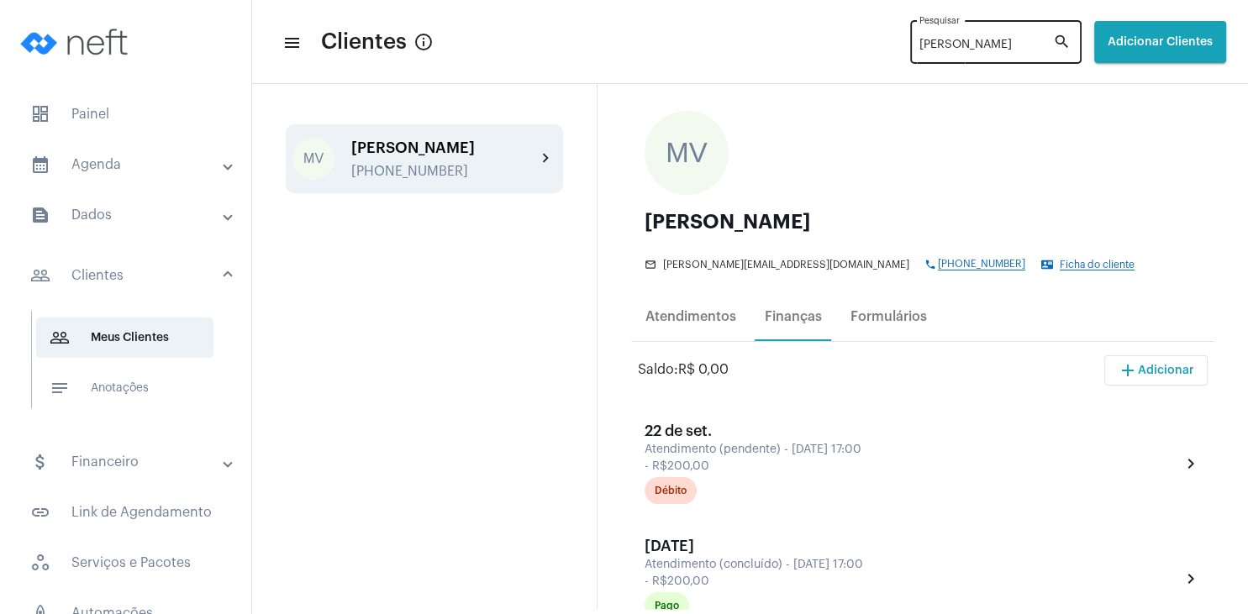
click at [921, 44] on input "[PERSON_NAME]" at bounding box center [986, 45] width 134 height 13
type input "m"
type input "kaua"
click at [451, 149] on div "Kauane [PERSON_NAME]" at bounding box center [443, 147] width 185 height 17
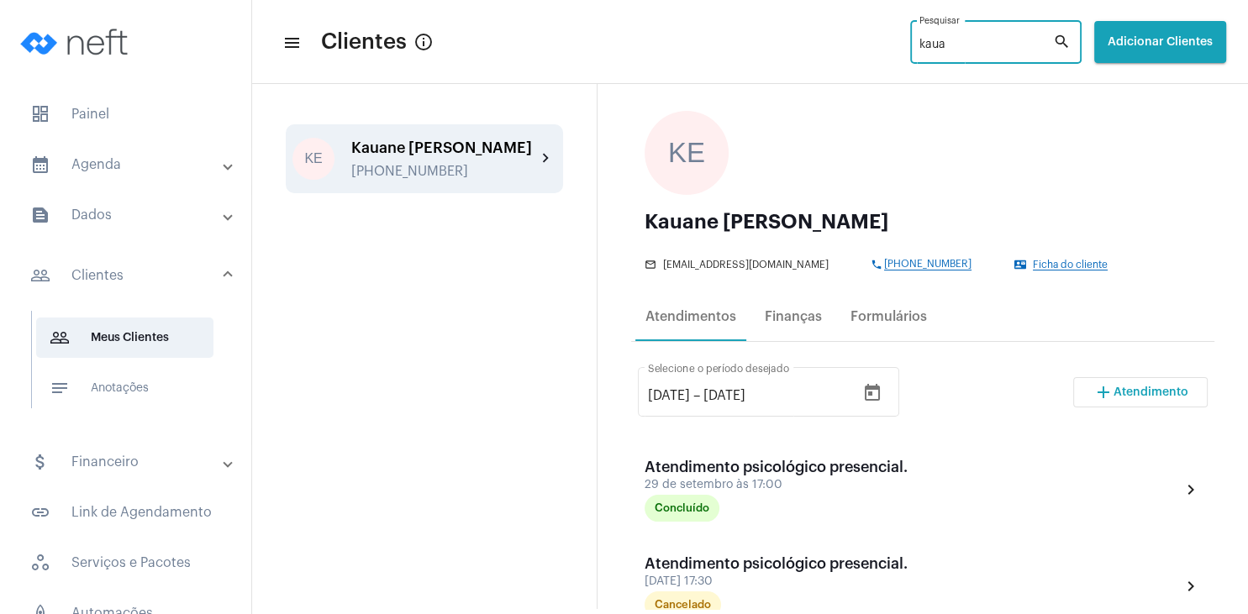
drag, startPoint x: 920, startPoint y: 43, endPoint x: 865, endPoint y: 42, distance: 54.6
click at [919, 42] on input "kaua" at bounding box center [986, 45] width 134 height 13
click at [513, 148] on div "[PERSON_NAME]" at bounding box center [443, 147] width 185 height 17
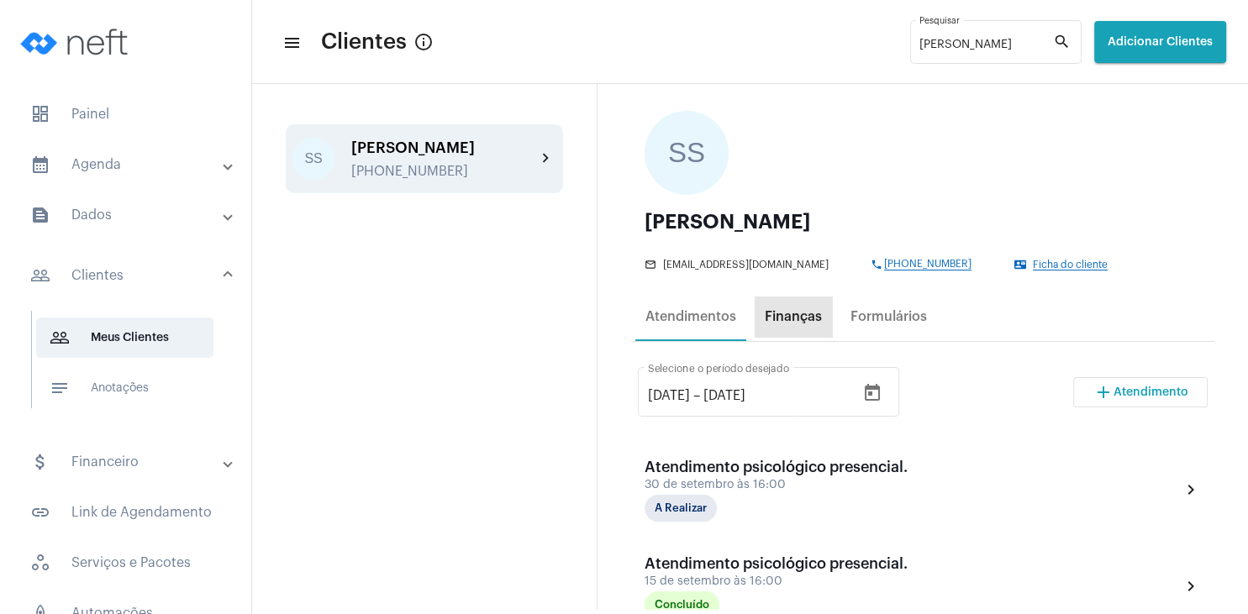
click at [811, 337] on div "Finanças" at bounding box center [792, 317] width 77 height 40
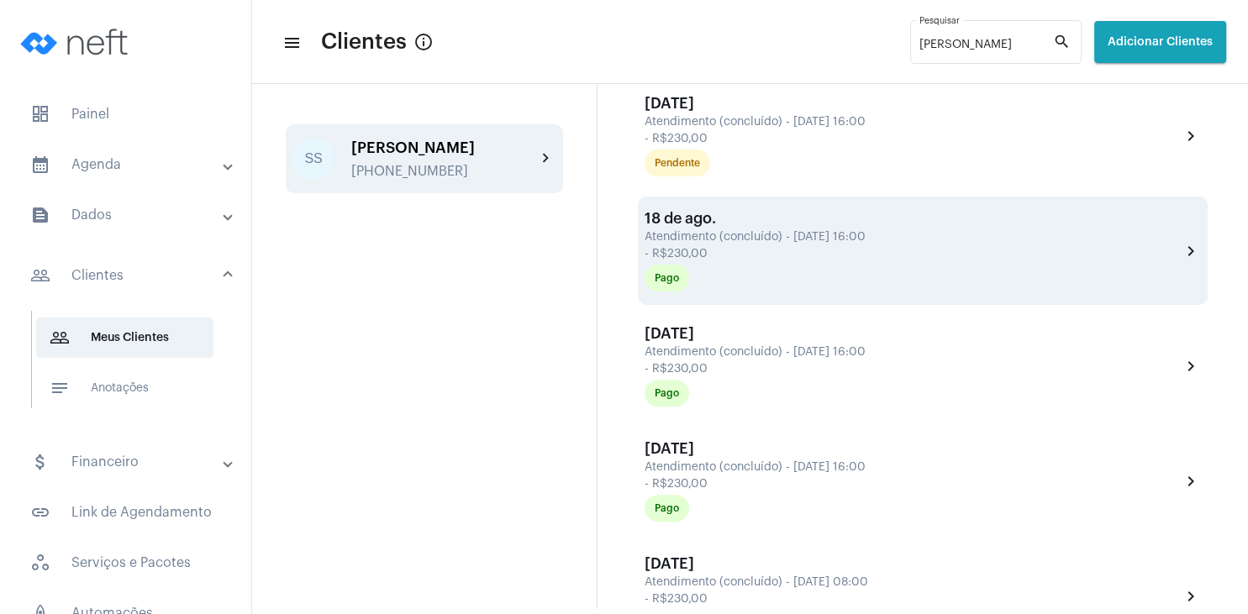
scroll to position [323, 0]
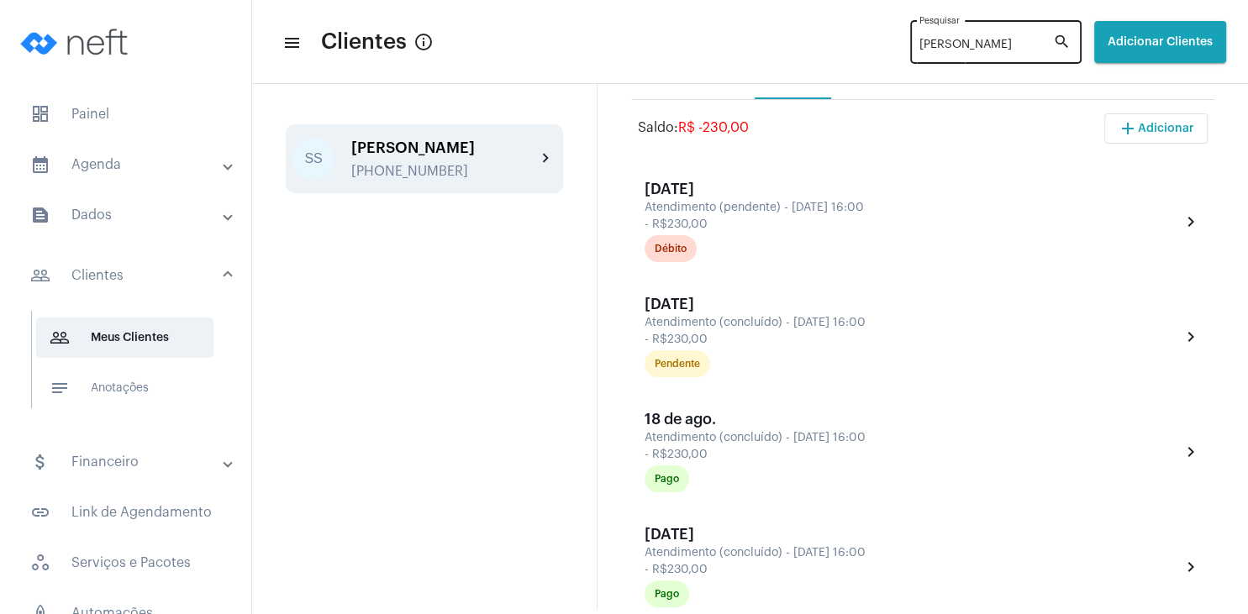
click at [925, 48] on input "[PERSON_NAME]" at bounding box center [986, 45] width 134 height 13
type input "s"
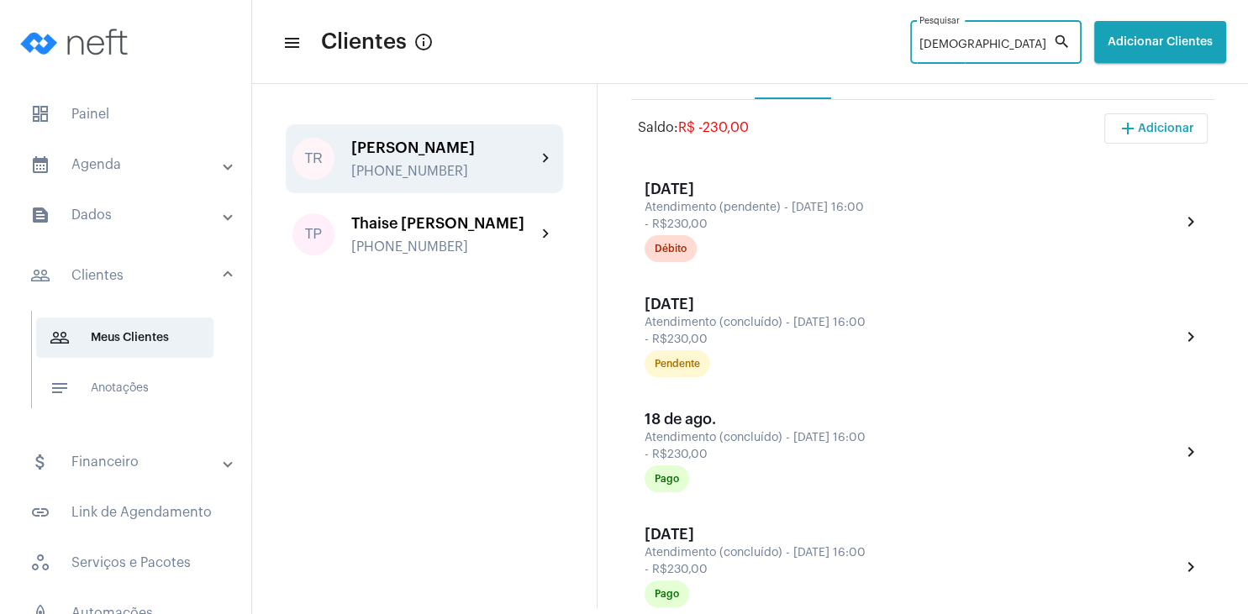
type input "[DEMOGRAPHIC_DATA]"
click at [495, 150] on div "[PERSON_NAME]" at bounding box center [443, 147] width 185 height 17
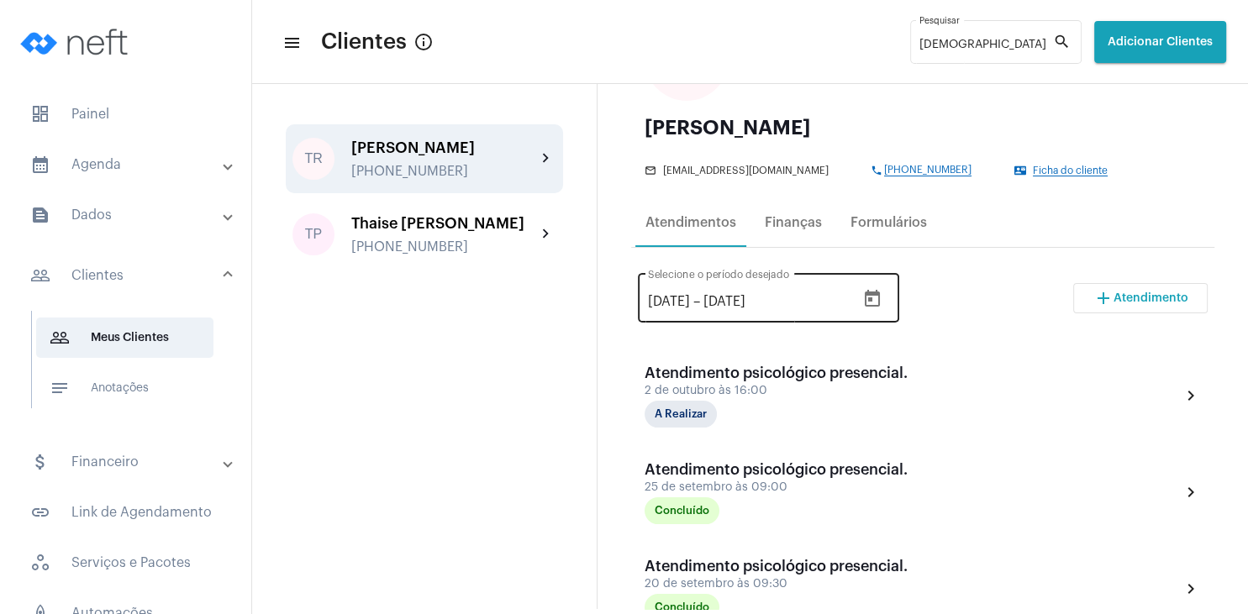
scroll to position [242, 0]
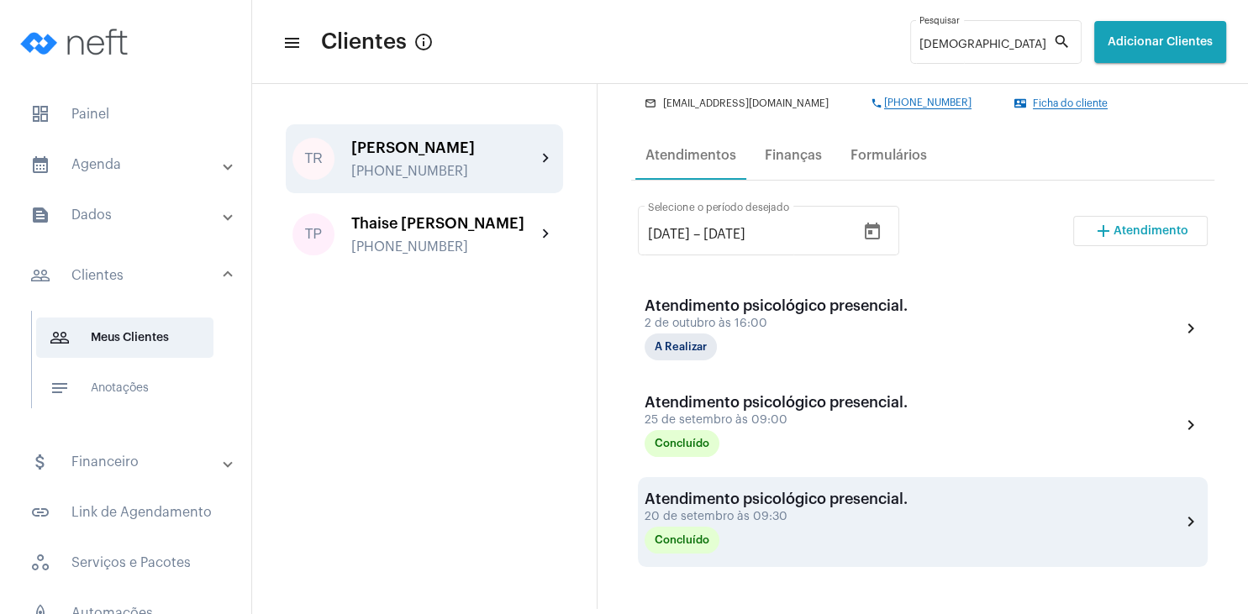
click at [773, 498] on div "Atendimento psicológico presencial." at bounding box center [775, 499] width 263 height 17
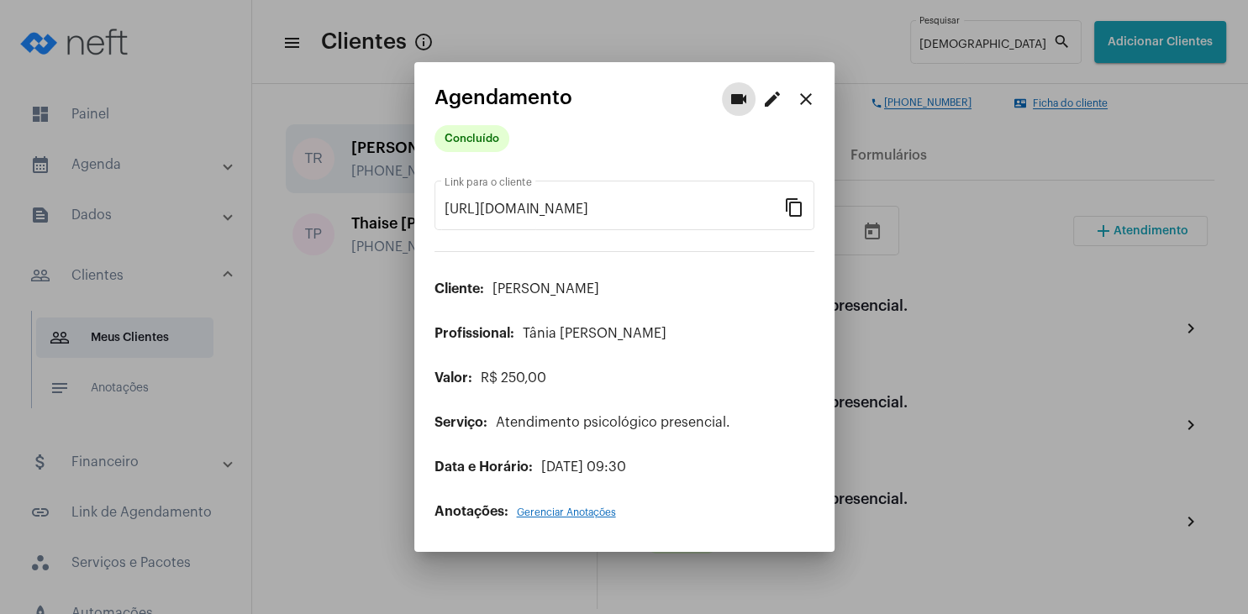
click at [549, 509] on span "Gerenciar Anotações" at bounding box center [566, 512] width 99 height 10
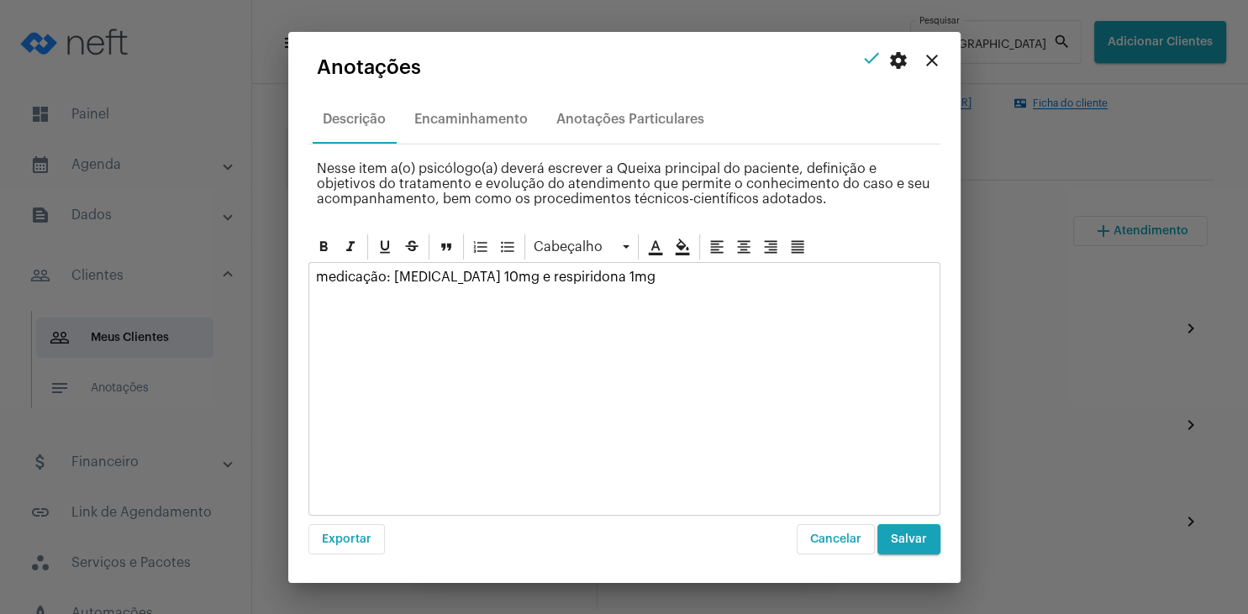
drag, startPoint x: 650, startPoint y: 277, endPoint x: 319, endPoint y: 266, distance: 331.2
click at [319, 266] on div "medicação: [MEDICAL_DATA] 10mg e respiridona 1mg" at bounding box center [624, 281] width 630 height 37
click at [675, 294] on div "medicação: [MEDICAL_DATA] 10mg e respiridona 1mg" at bounding box center [624, 281] width 630 height 37
click at [312, 275] on div "medicação: [MEDICAL_DATA] 10mg e respiridona 1mg" at bounding box center [624, 281] width 630 height 37
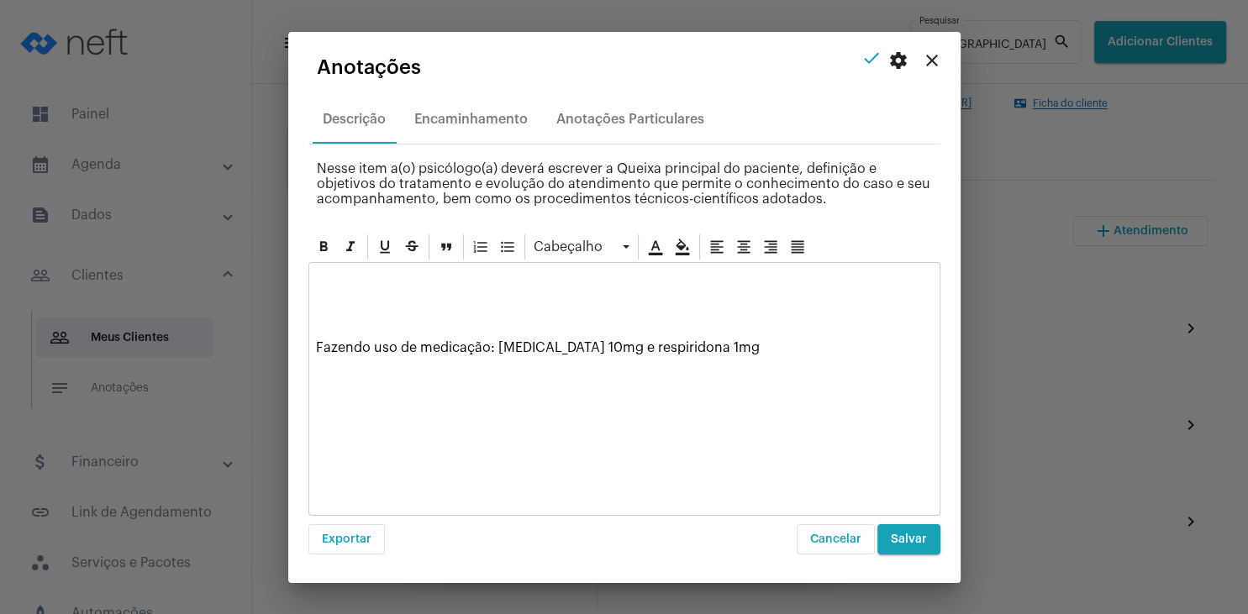
click at [645, 424] on div "Fazendo uso de medicação: [MEDICAL_DATA] 10mg e respiridona 1mg" at bounding box center [624, 389] width 632 height 254
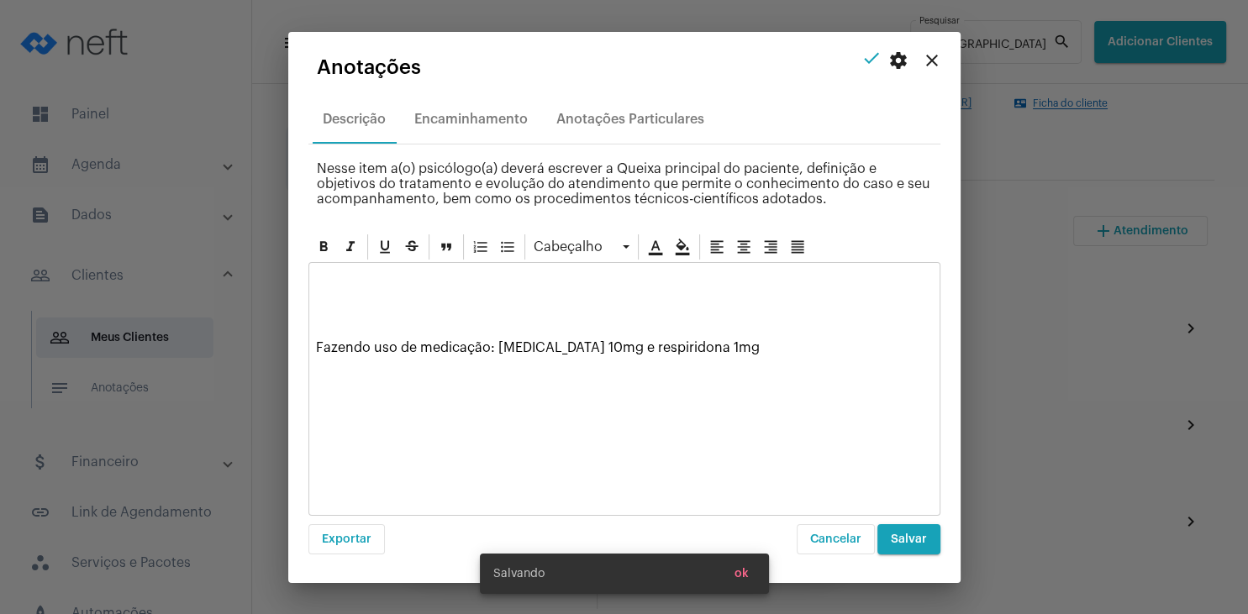
click at [754, 342] on p "Fazendo uso de medicação: [MEDICAL_DATA] 10mg e respiridona 1mg" at bounding box center [624, 347] width 617 height 15
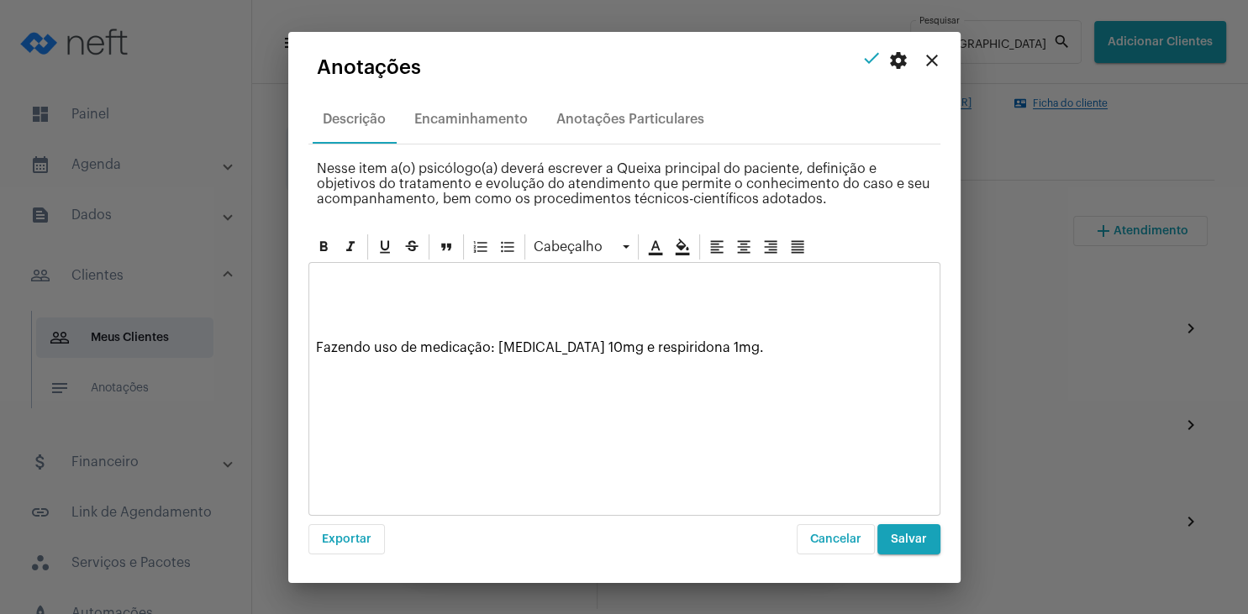
click at [430, 271] on p at bounding box center [624, 277] width 617 height 15
click at [340, 334] on div "Entrevista inicial. Fazendo uso de medicação: [MEDICAL_DATA] 10mg e respiridona…" at bounding box center [624, 317] width 630 height 108
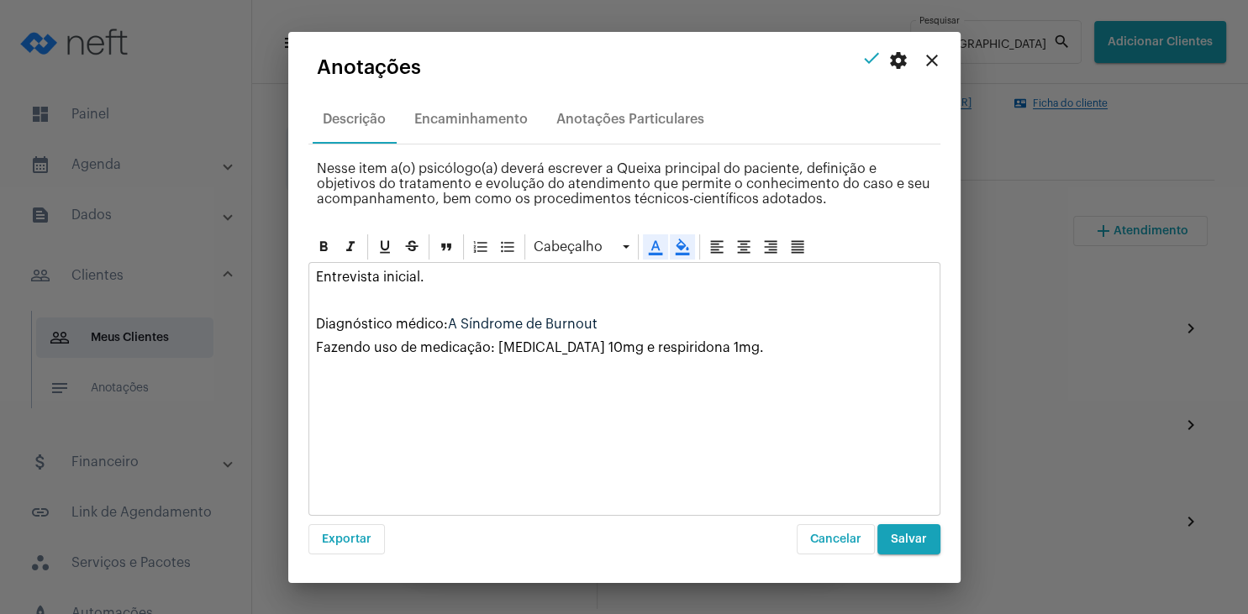
click at [459, 321] on span "A Síndrome de Burnout" at bounding box center [523, 324] width 150 height 13
click at [591, 318] on p "Diagnóstico médico: Síndrome de Burnout" at bounding box center [624, 324] width 617 height 15
click at [460, 271] on p "Entrevista inicial." at bounding box center [624, 277] width 617 height 15
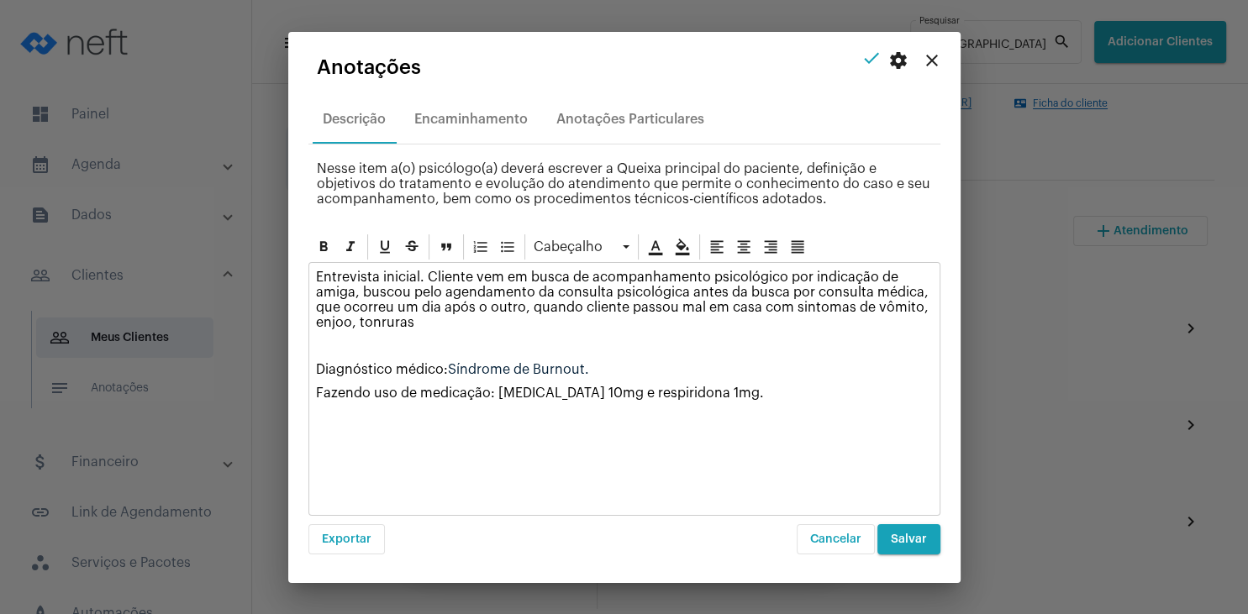
click at [417, 328] on div "Entrevista inicial. Cliente vem em busca de acompanhamento psicológico por indi…" at bounding box center [624, 339] width 630 height 153
click at [425, 325] on p "Entrevista inicial. Cliente vem em busca de acompanhamento psicológico por indi…" at bounding box center [624, 300] width 617 height 60
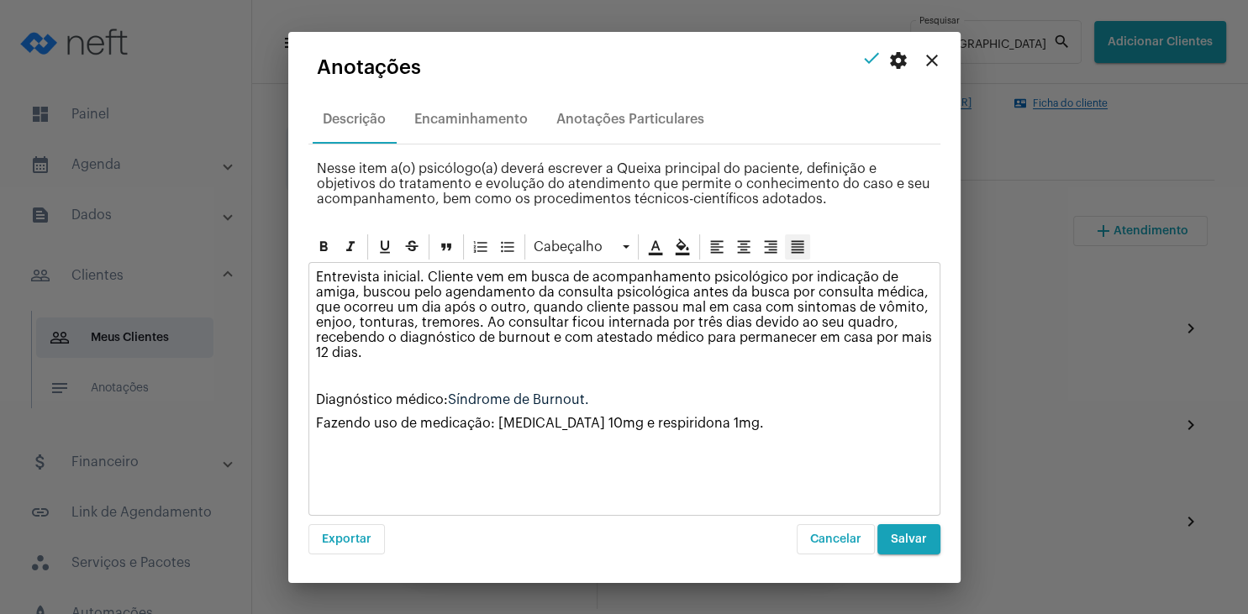
click at [795, 245] on icon at bounding box center [797, 247] width 17 height 17
click at [435, 345] on p "Entrevista inicial. Cliente vem em busca de acompanhamento psicológico por indi…" at bounding box center [624, 315] width 617 height 91
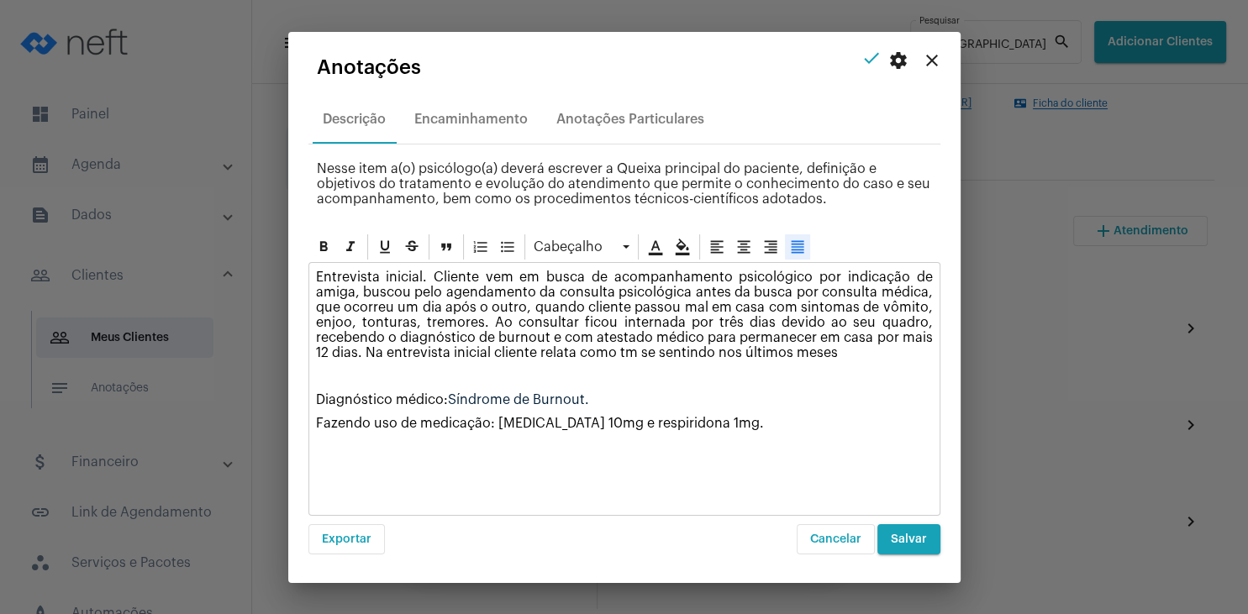
click at [624, 348] on p "Entrevista inicial. Cliente vem em busca de acompanhamento psicológico por indi…" at bounding box center [624, 315] width 617 height 91
click at [859, 356] on p "Entrevista inicial. Cliente vem em busca de acompanhamento psicológico por indi…" at bounding box center [624, 315] width 617 height 91
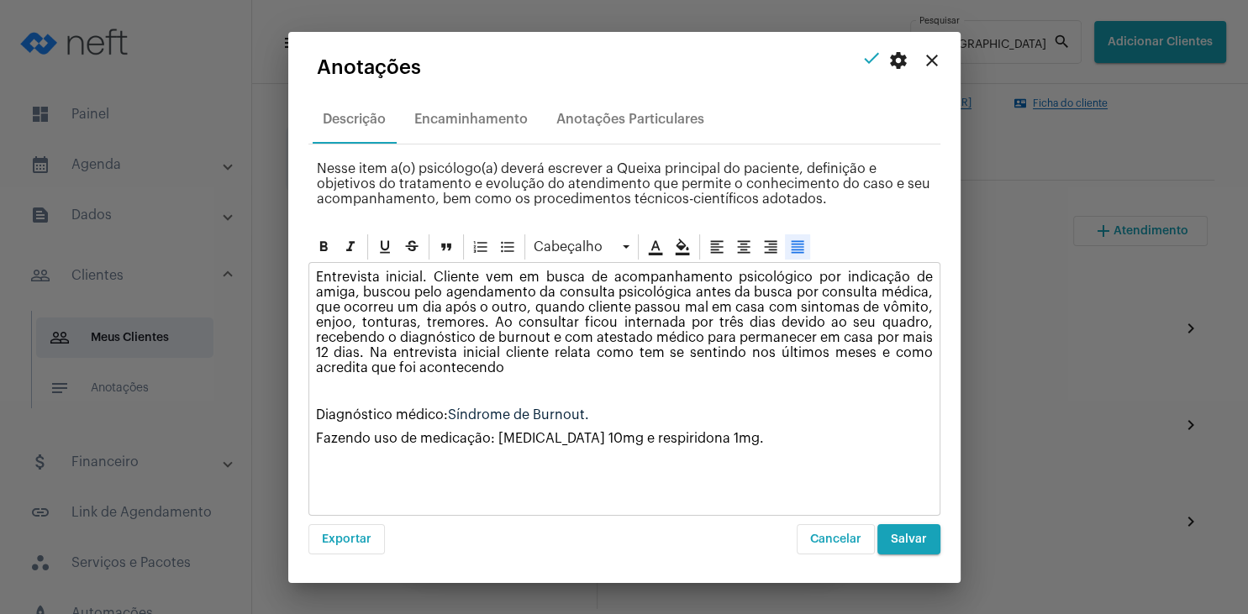
click at [397, 361] on p "Entrevista inicial. Cliente vem em busca de acompanhamento psicológico por indi…" at bounding box center [624, 323] width 617 height 106
click at [560, 360] on p "Entrevista inicial. Cliente vem em busca de acompanhamento psicológico por indi…" at bounding box center [624, 323] width 617 height 106
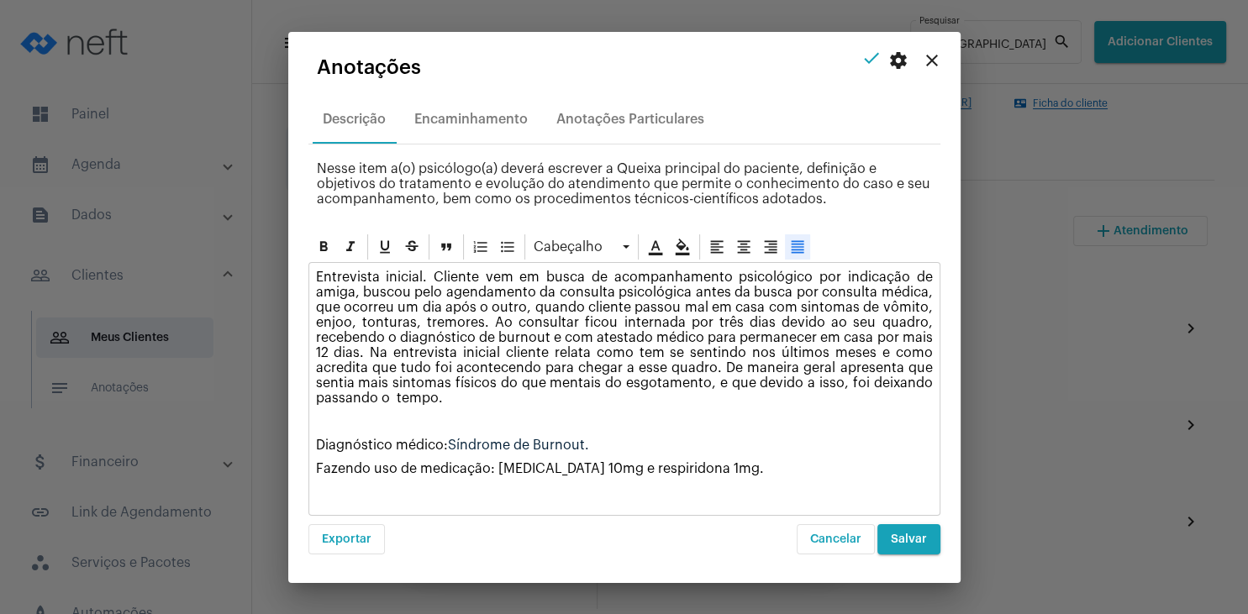
click at [838, 362] on p "Entrevista inicial. Cliente vem em busca de acompanhamento psicológico por indi…" at bounding box center [624, 338] width 617 height 136
click at [374, 388] on p "Entrevista inicial. Cliente vem em busca de acompanhamento psicológico por indi…" at bounding box center [624, 338] width 617 height 136
click at [896, 539] on span "Salvar" at bounding box center [909, 539] width 36 height 12
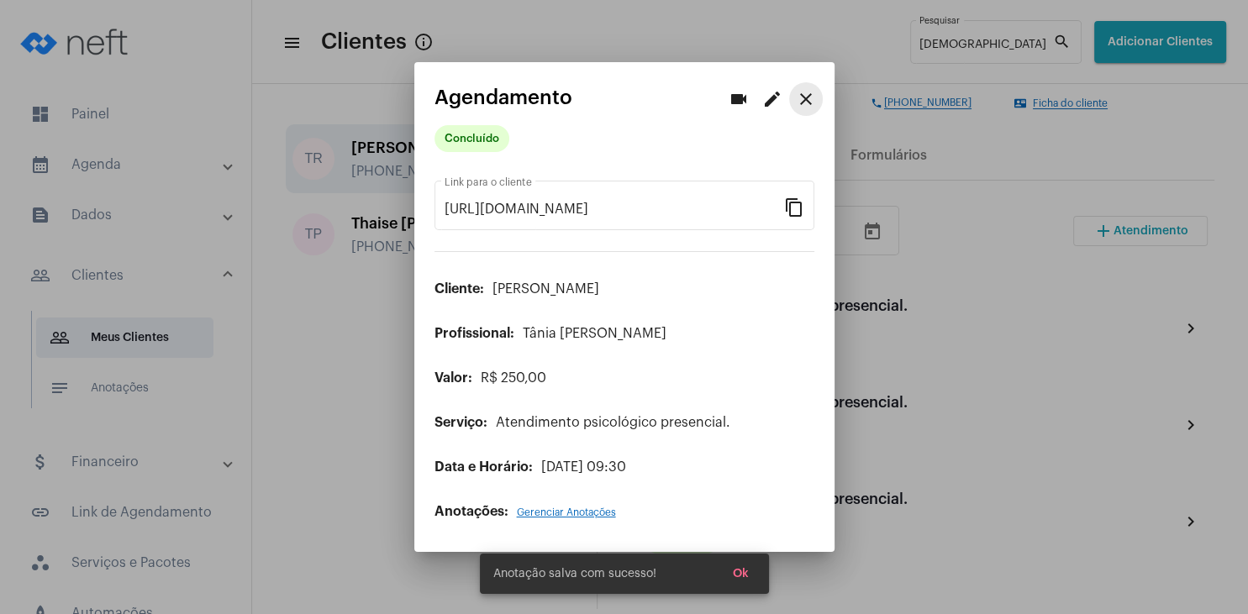
click at [813, 101] on mat-icon "close" at bounding box center [806, 99] width 20 height 20
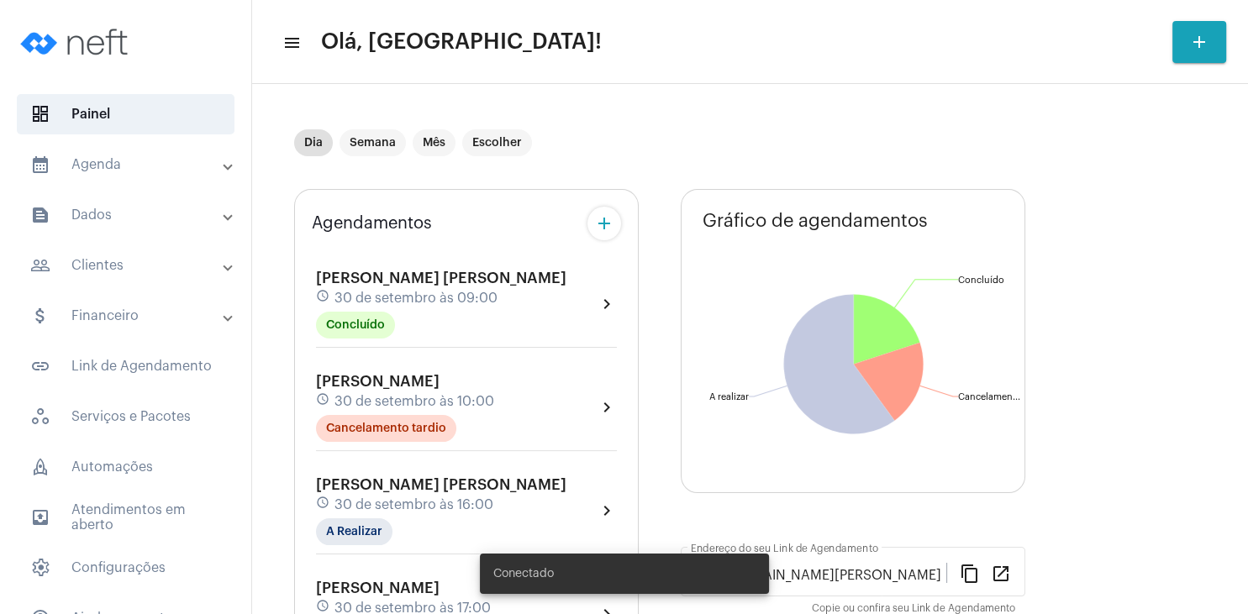
click at [118, 214] on mat-panel-title "text_snippet_outlined Dados" at bounding box center [127, 215] width 194 height 20
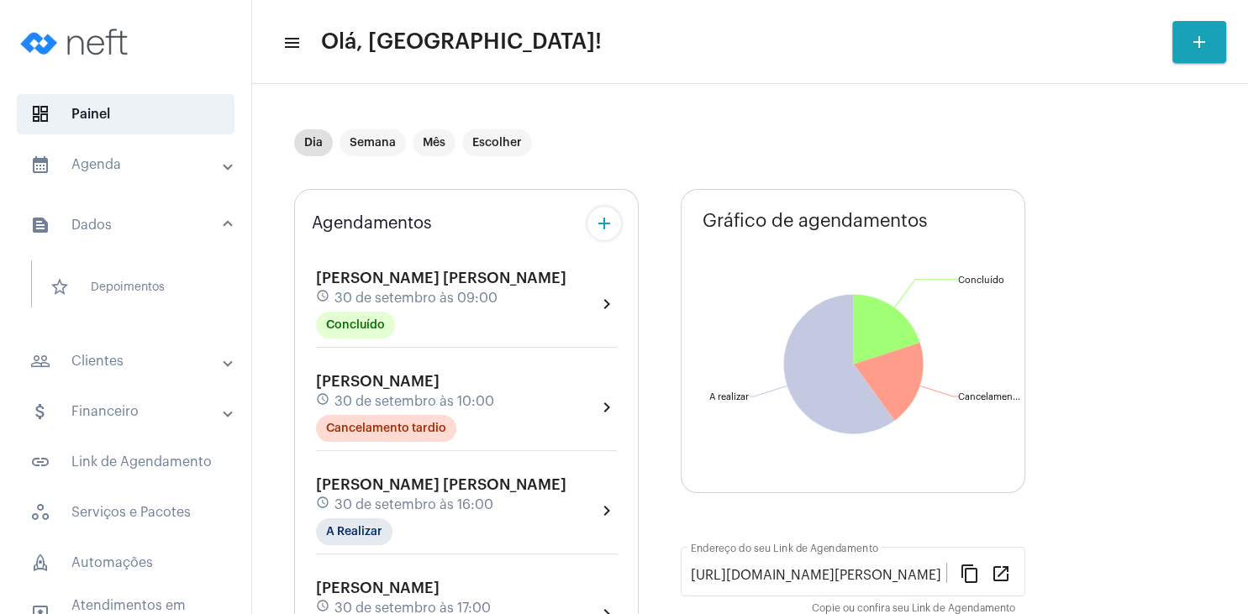
click at [129, 368] on mat-panel-title "people_outline Clientes" at bounding box center [127, 361] width 194 height 20
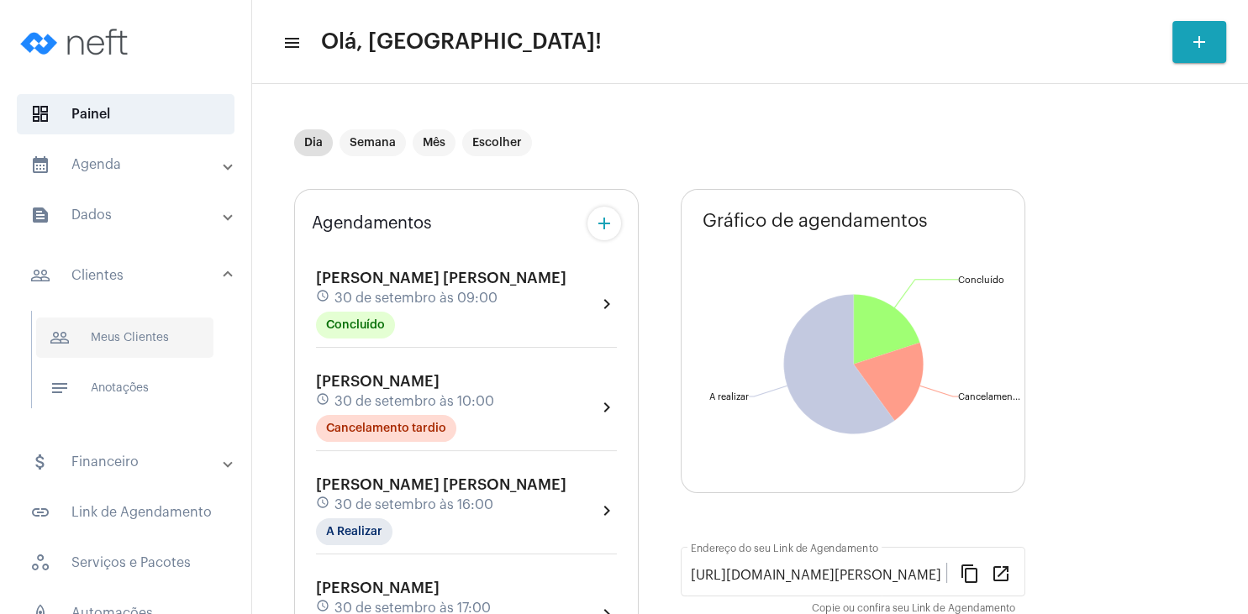
click at [157, 341] on span "people_outline Meus Clientes" at bounding box center [124, 338] width 177 height 40
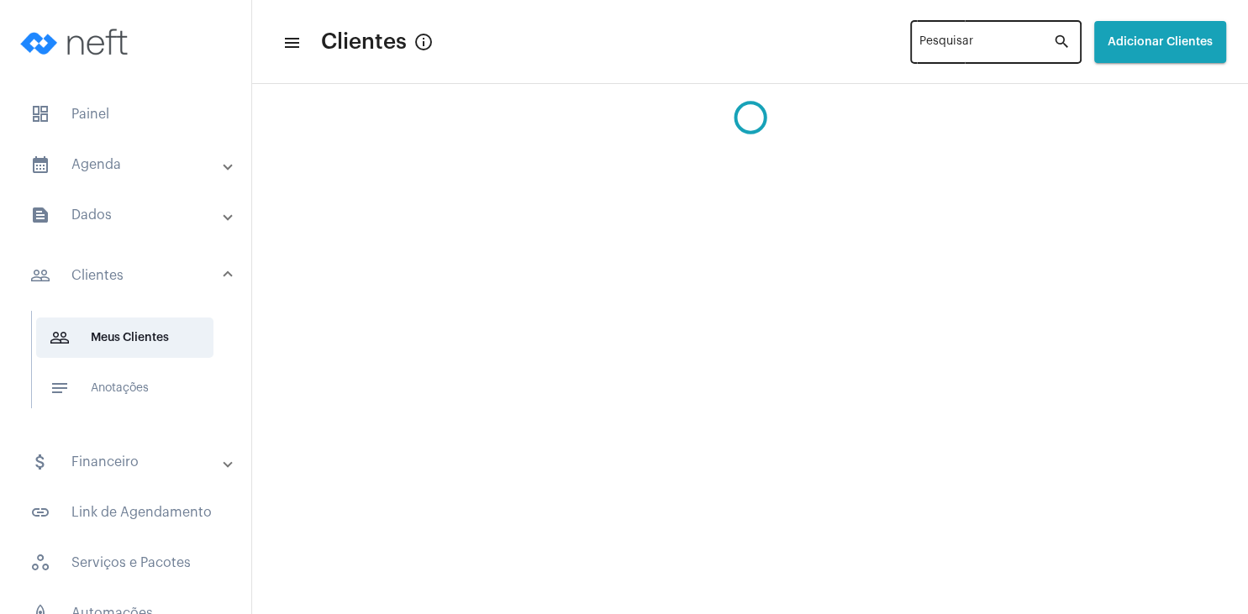
click at [919, 41] on input "Pesquisar" at bounding box center [986, 45] width 134 height 13
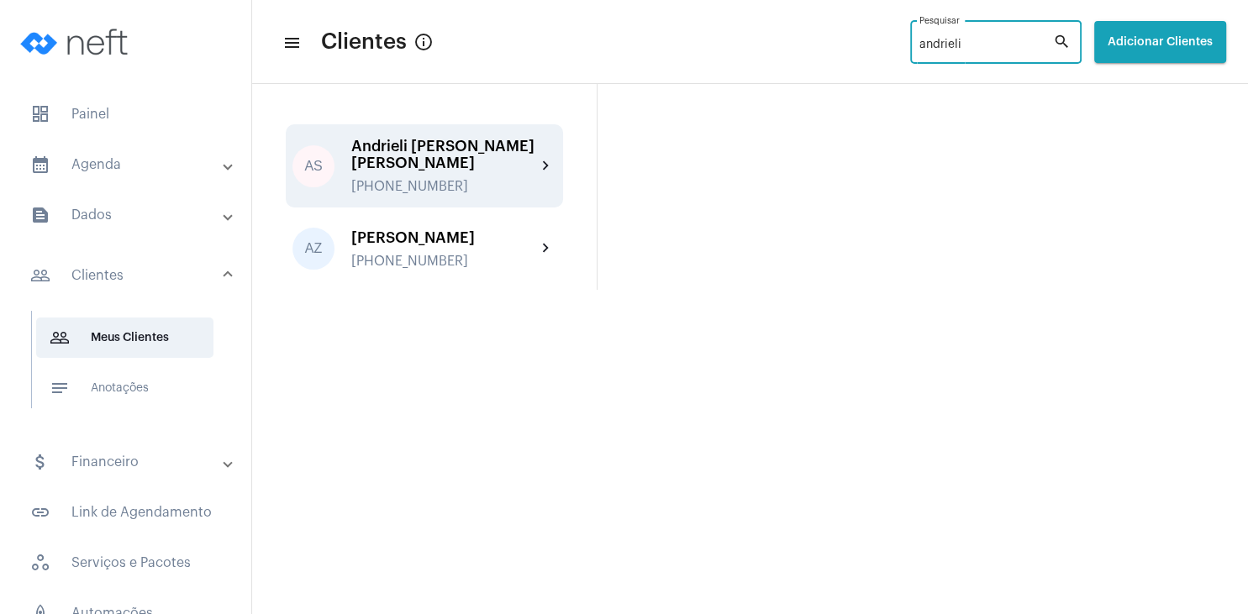
type input "andrieli"
click at [461, 151] on div "[PERSON_NAME]" at bounding box center [443, 155] width 185 height 34
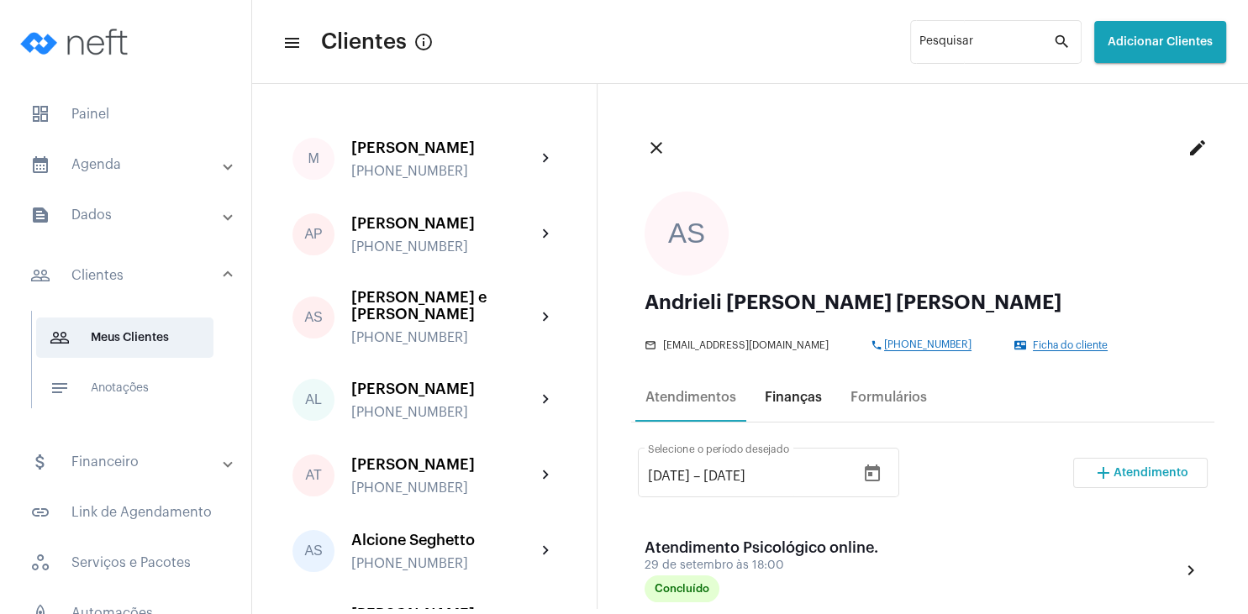
click at [807, 395] on div "Finanças" at bounding box center [793, 397] width 57 height 15
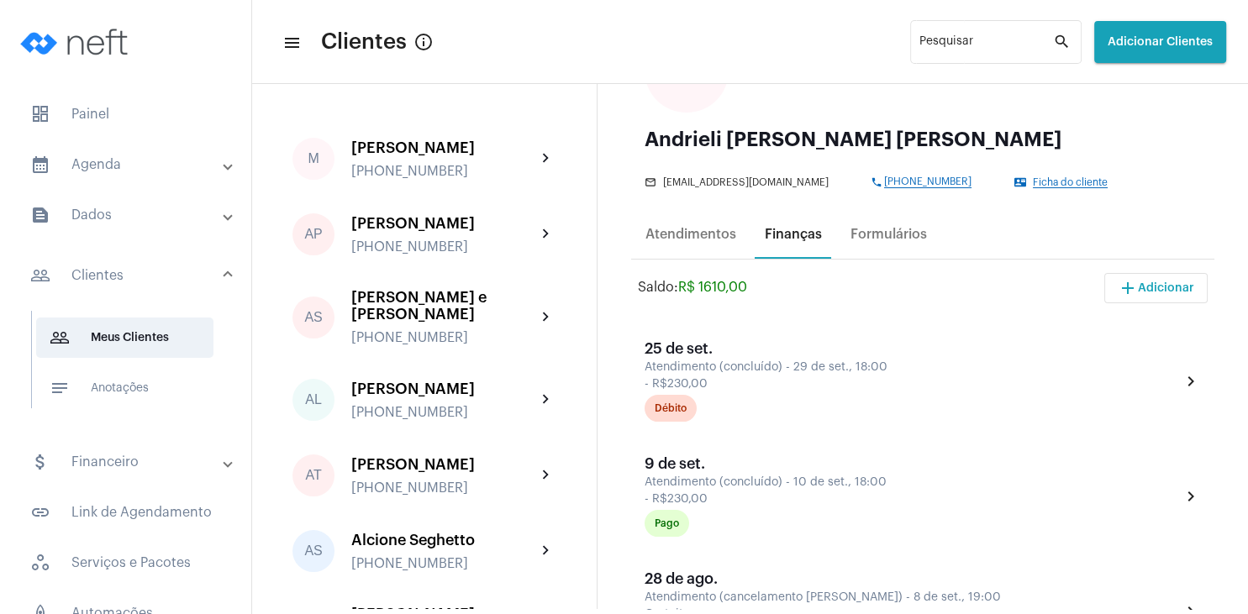
scroll to position [242, 0]
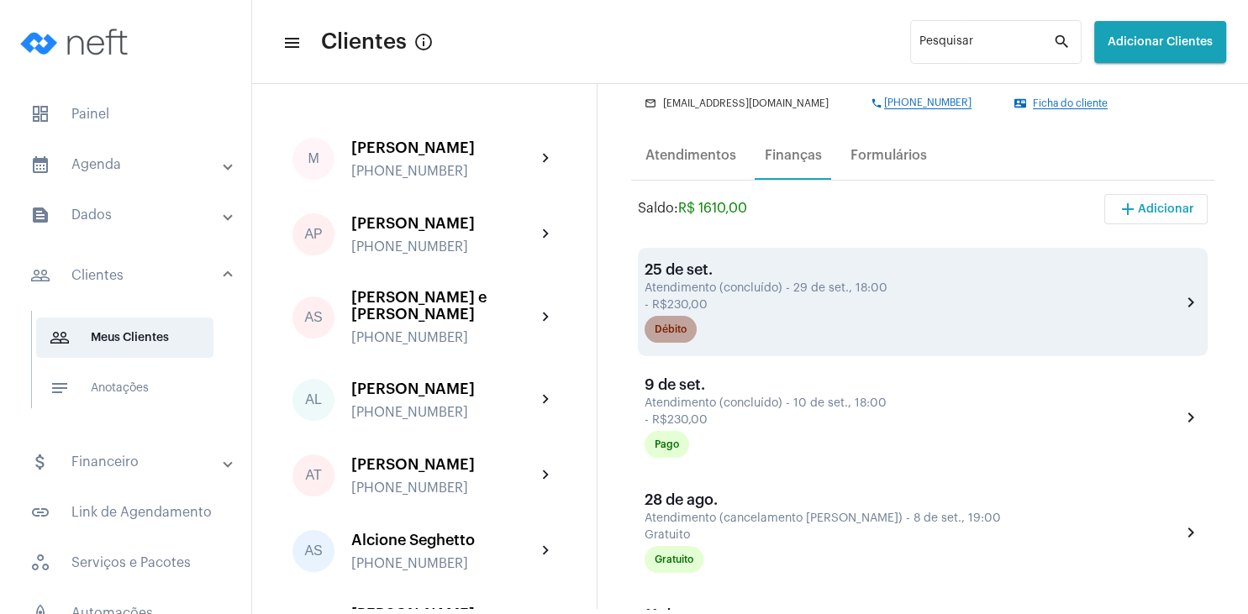
click at [681, 338] on mat-chip "Débito" at bounding box center [670, 329] width 52 height 27
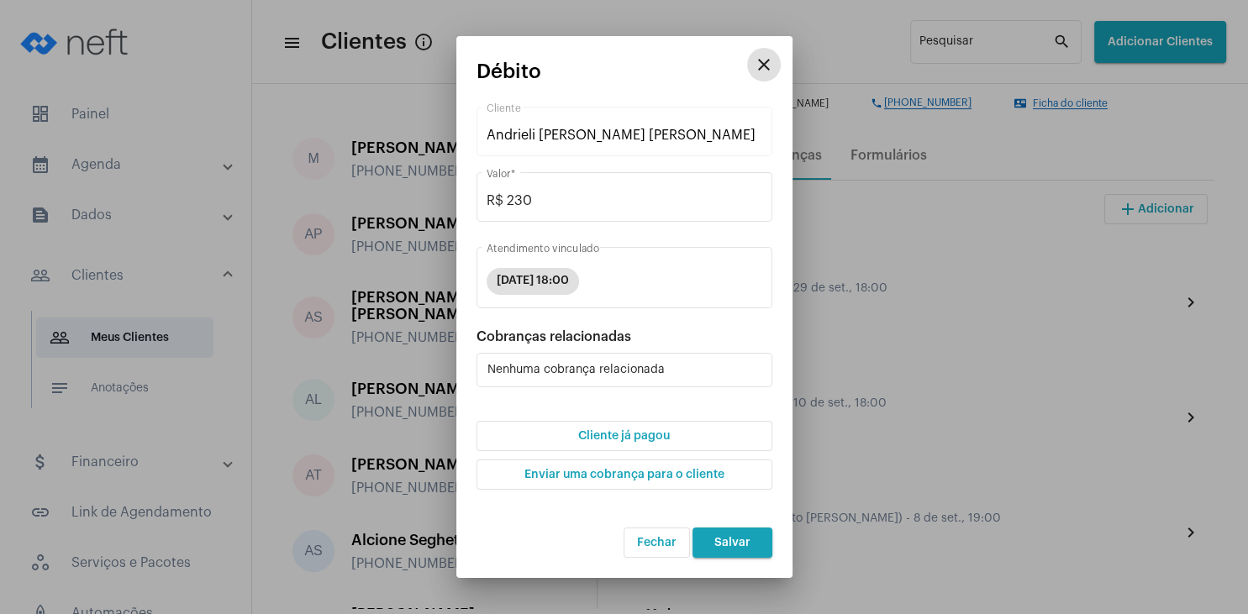
click at [664, 427] on button "Cliente já pagou" at bounding box center [624, 436] width 296 height 30
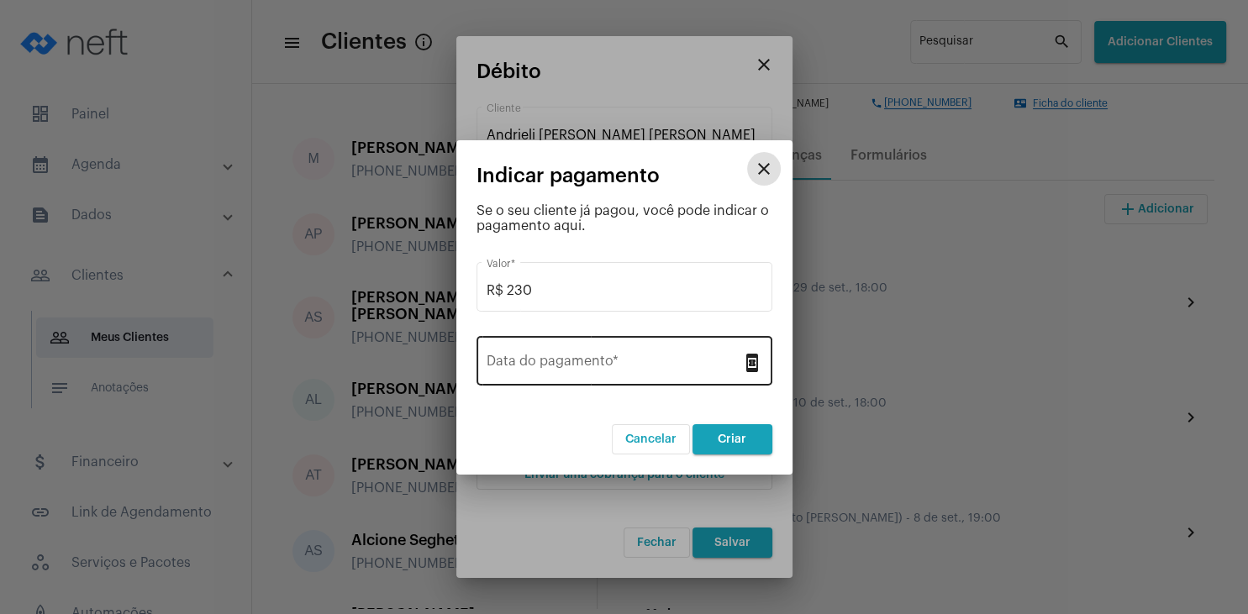
click at [619, 356] on div "Data do pagamento *" at bounding box center [613, 359] width 255 height 53
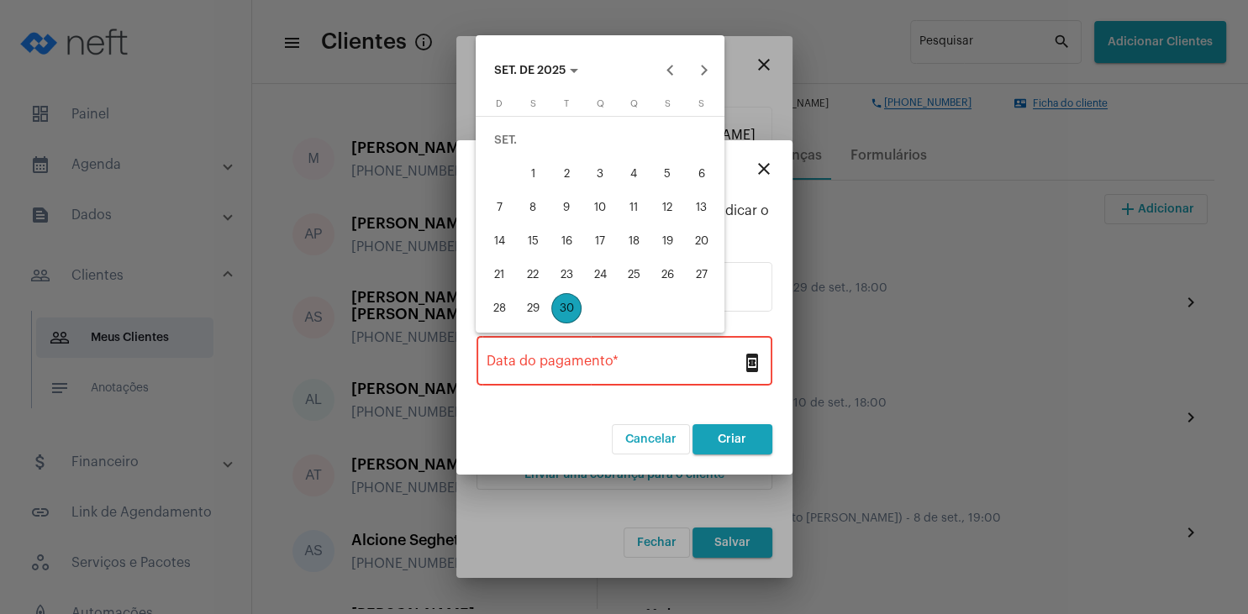
click at [549, 314] on button "30" at bounding box center [566, 309] width 34 height 34
type input "30/09/2025"
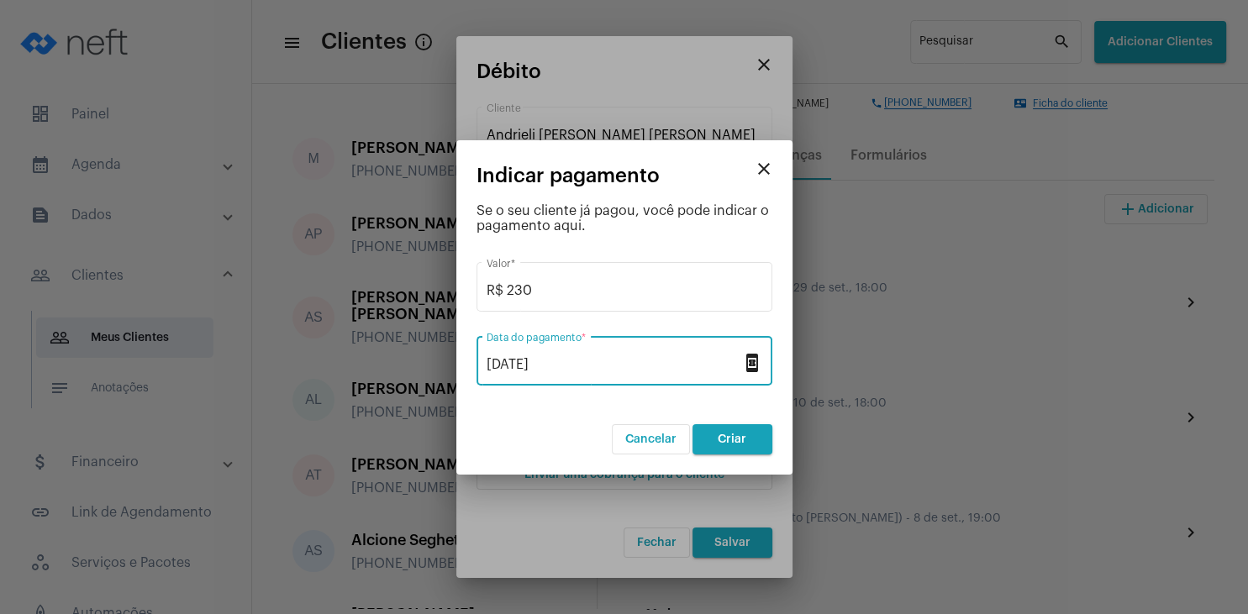
click at [738, 434] on span "Criar" at bounding box center [731, 440] width 29 height 12
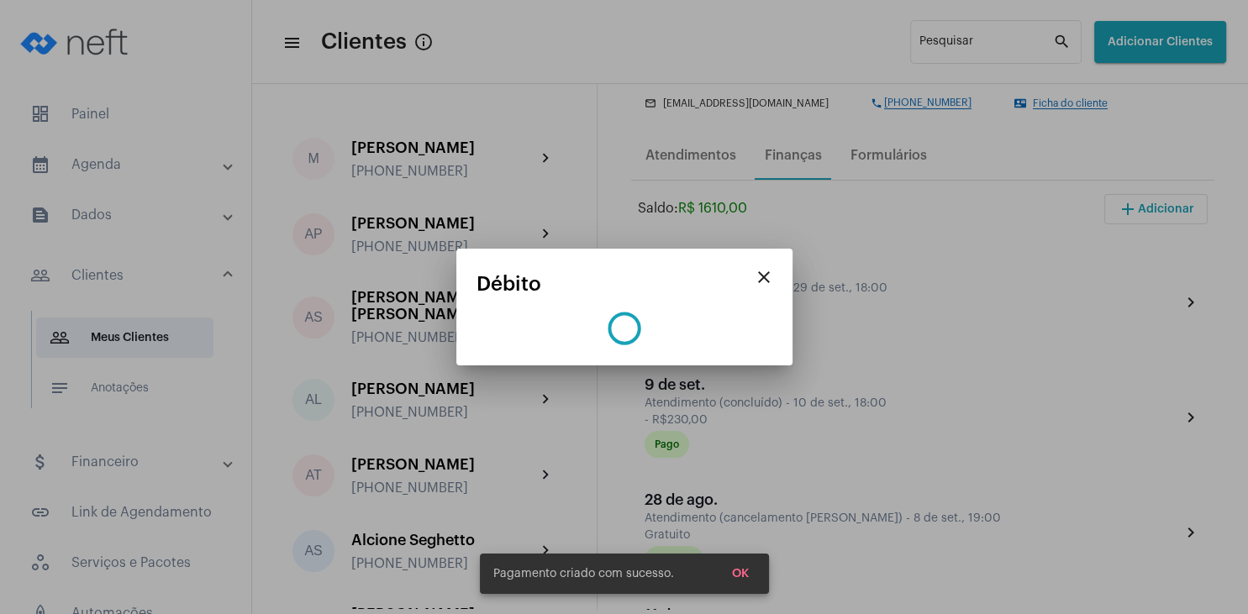
click at [746, 585] on button "OK" at bounding box center [740, 574] width 44 height 30
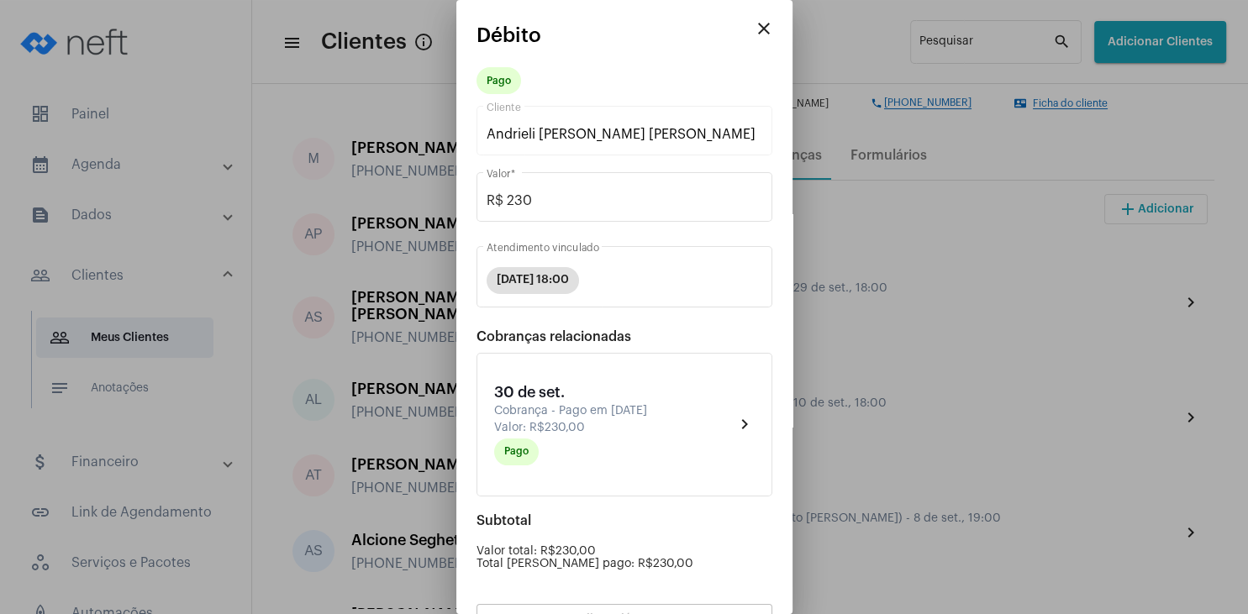
scroll to position [147, 0]
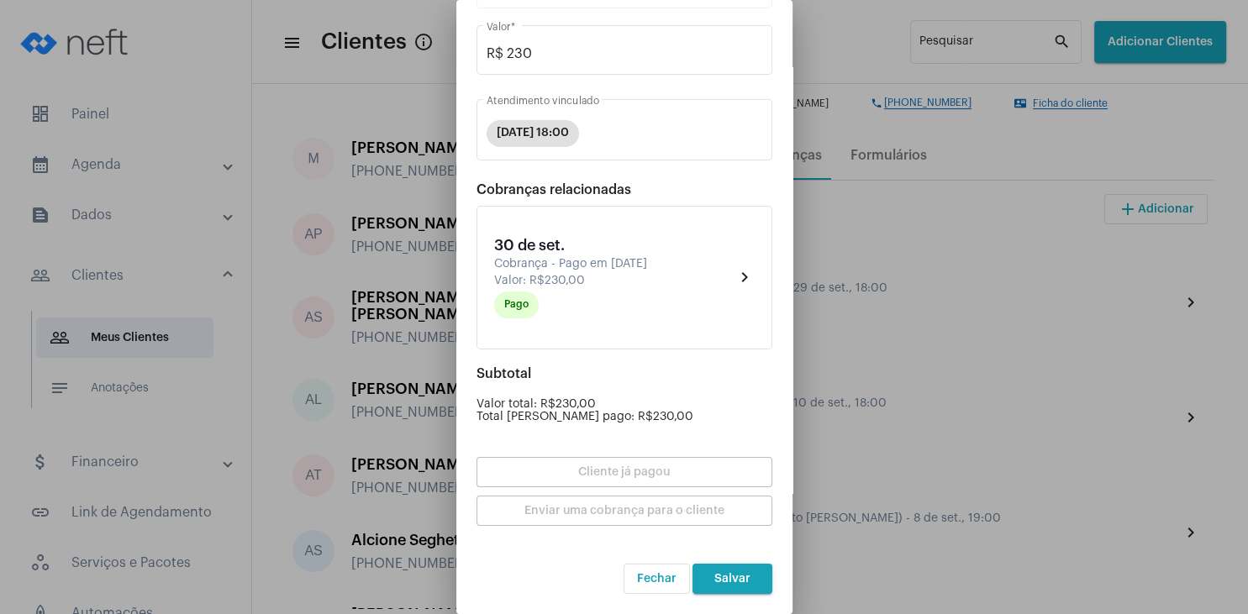
click at [735, 586] on button "Salvar" at bounding box center [732, 579] width 80 height 30
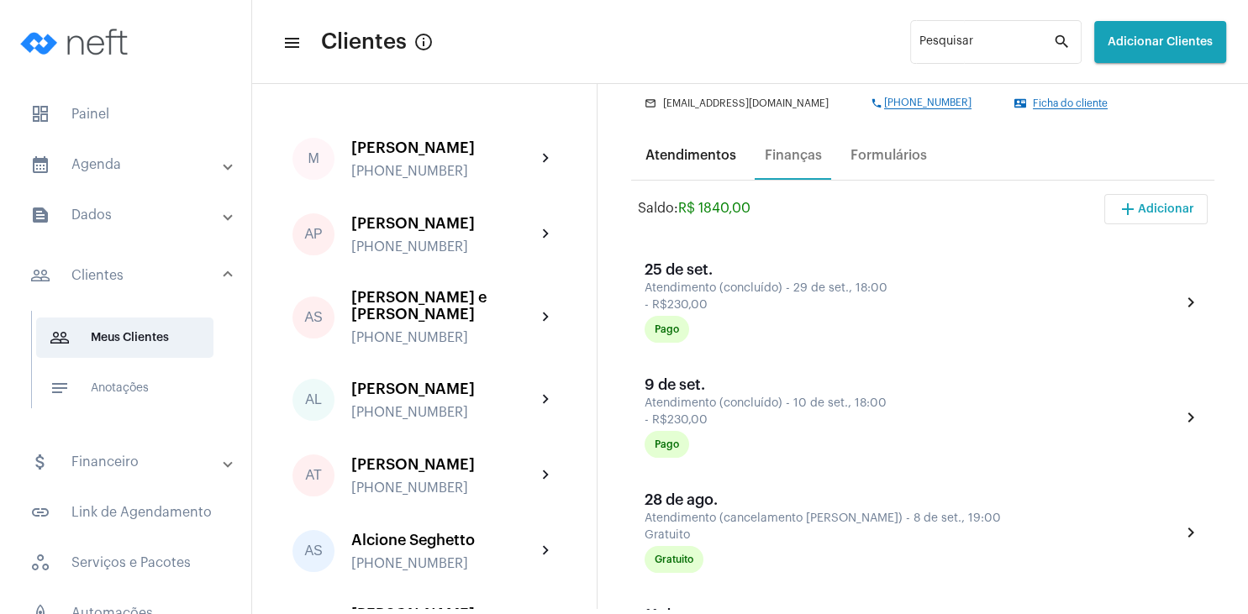
click at [701, 157] on div "Atendimentos" at bounding box center [690, 155] width 91 height 15
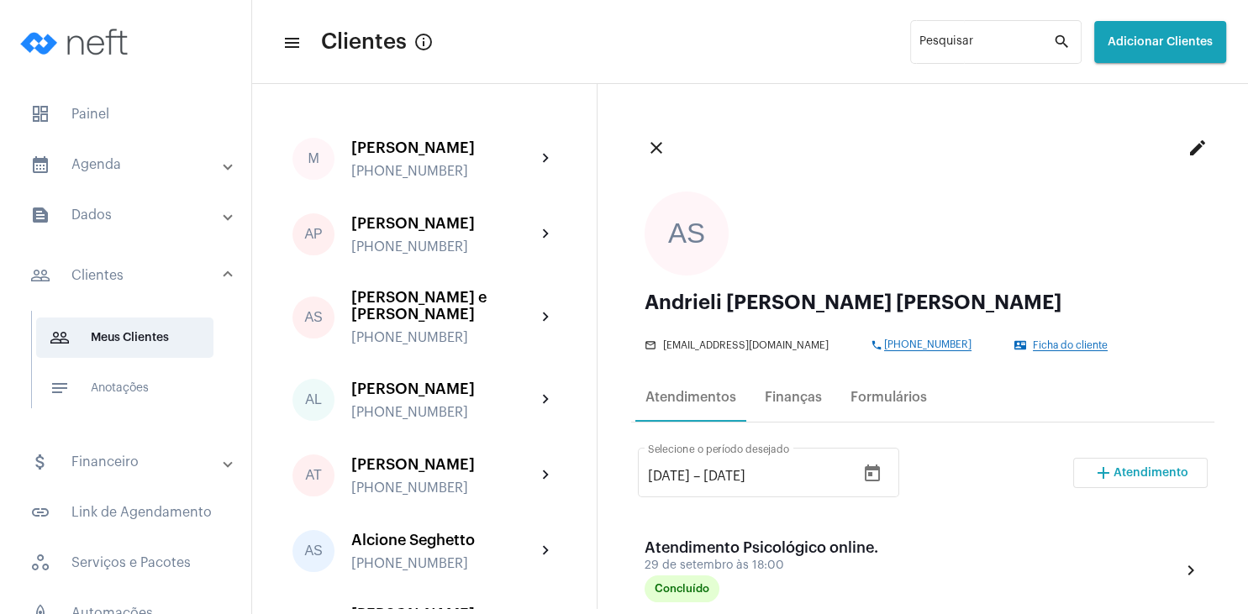
click at [1033, 348] on span "Ficha do cliente" at bounding box center [1070, 345] width 75 height 11
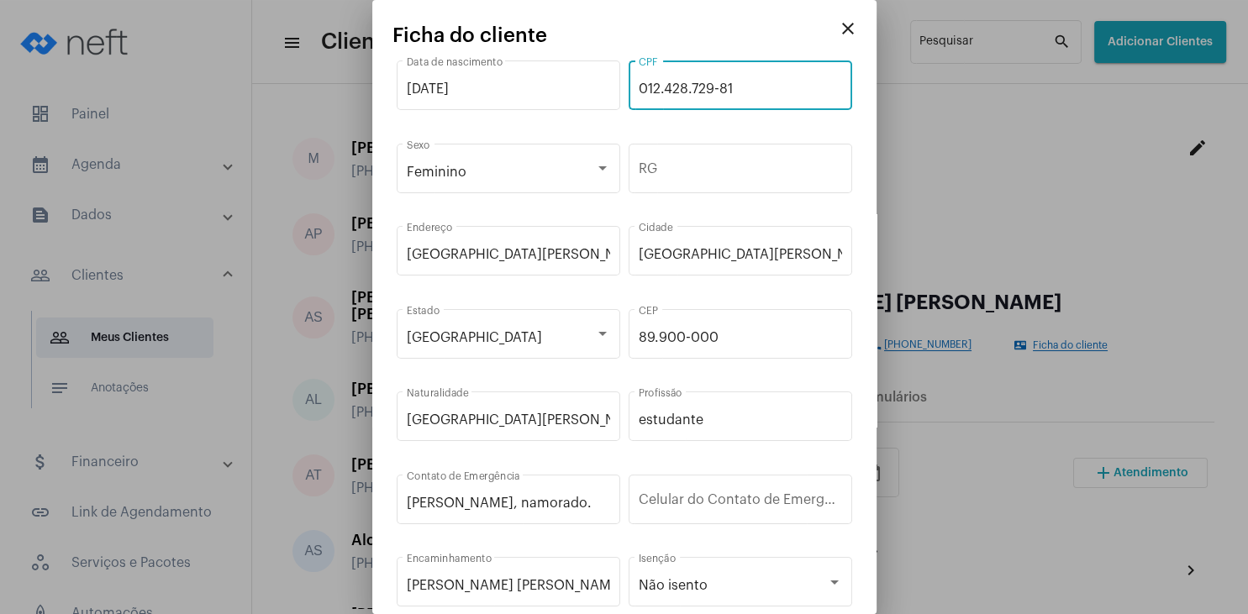
drag, startPoint x: 749, startPoint y: 83, endPoint x: 631, endPoint y: 81, distance: 118.5
click at [639, 81] on input "012.428.729-81" at bounding box center [740, 88] width 203 height 15
click at [650, 89] on input "012.428.729-81" at bounding box center [740, 88] width 203 height 15
drag, startPoint x: 650, startPoint y: 87, endPoint x: 733, endPoint y: 87, distance: 82.3
click at [733, 87] on input "012.428.729-81" at bounding box center [740, 88] width 203 height 15
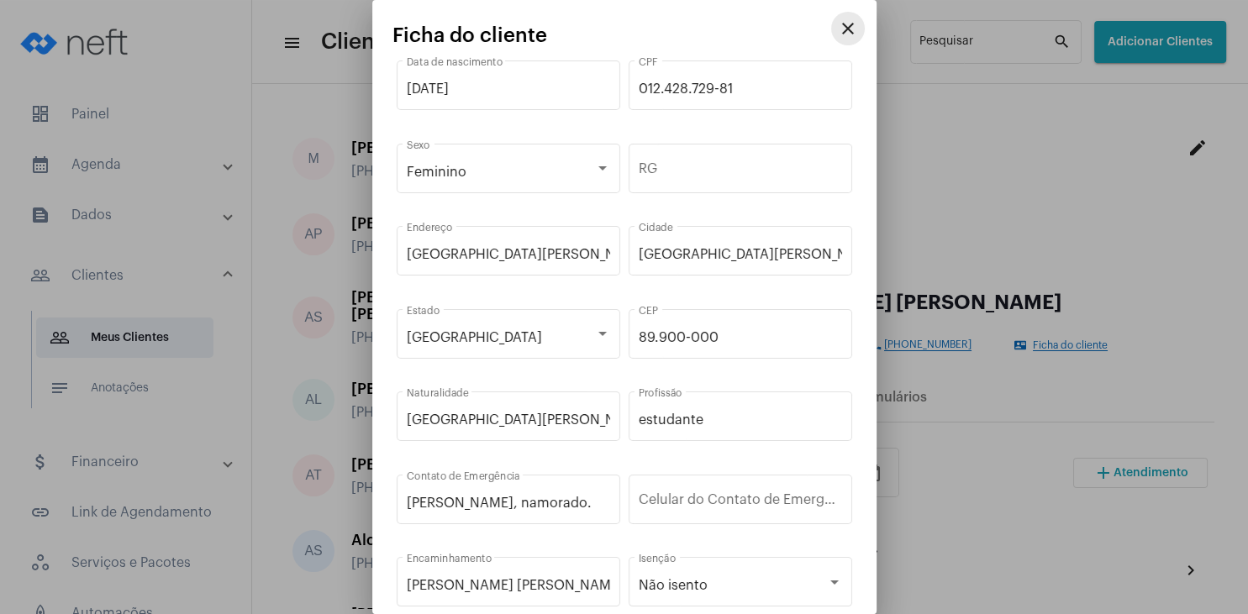
click at [845, 28] on mat-icon "close" at bounding box center [848, 28] width 20 height 20
